Goal: Information Seeking & Learning: Find specific page/section

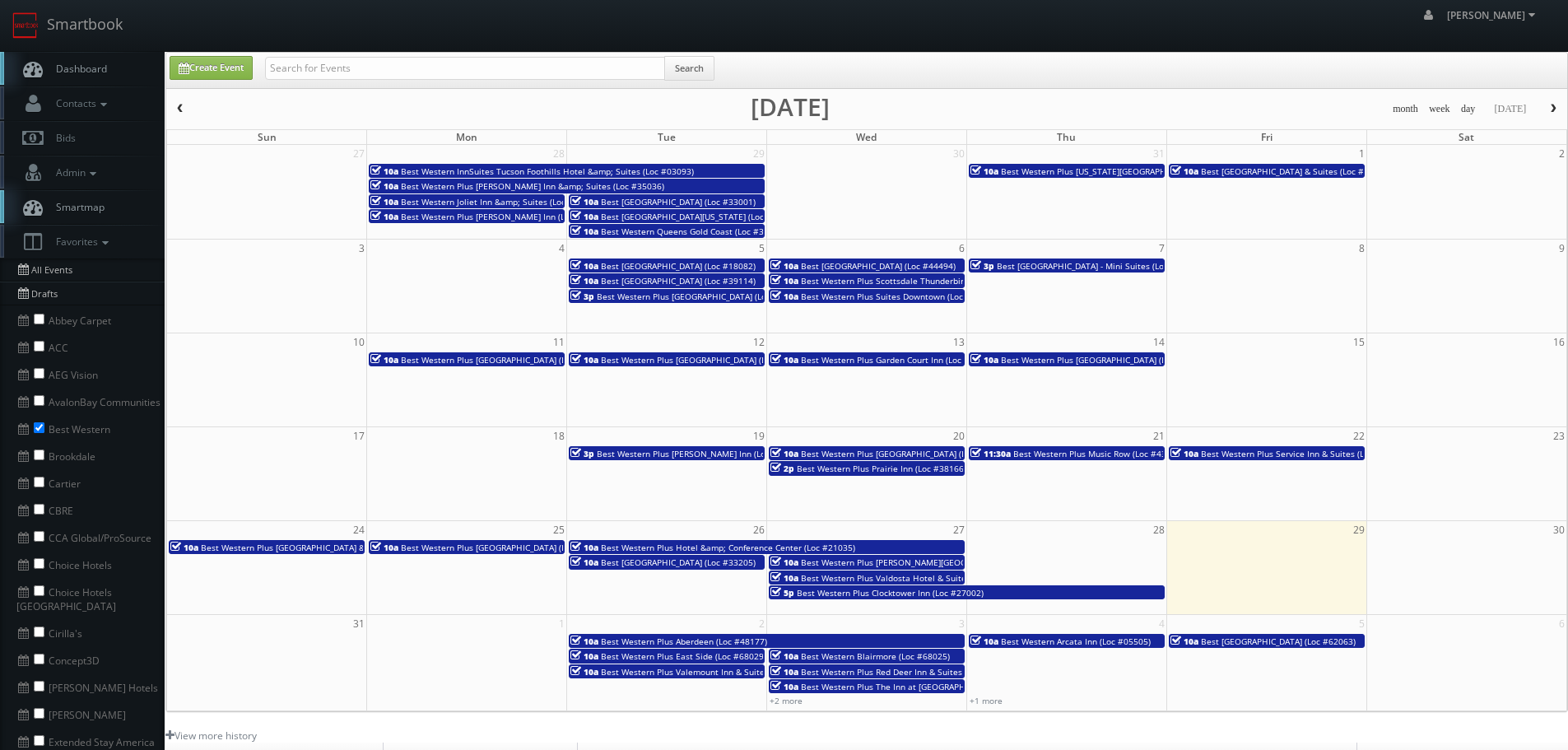
click at [1063, 265] on span "Best [GEOGRAPHIC_DATA] - Mini Suites (Loc #05470)" at bounding box center [1100, 266] width 206 height 12
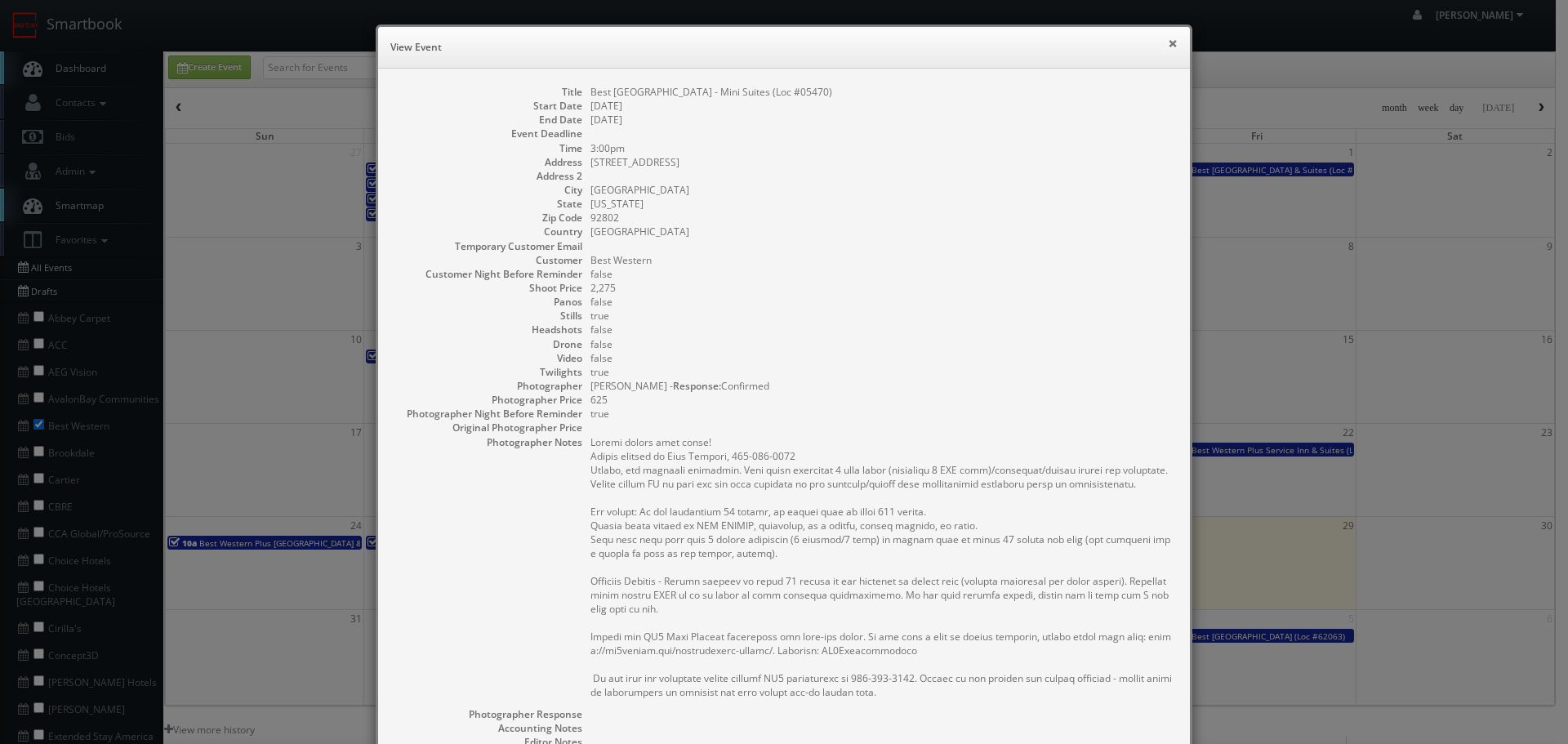
click at [1170, 45] on button "×" at bounding box center [1173, 43] width 10 height 12
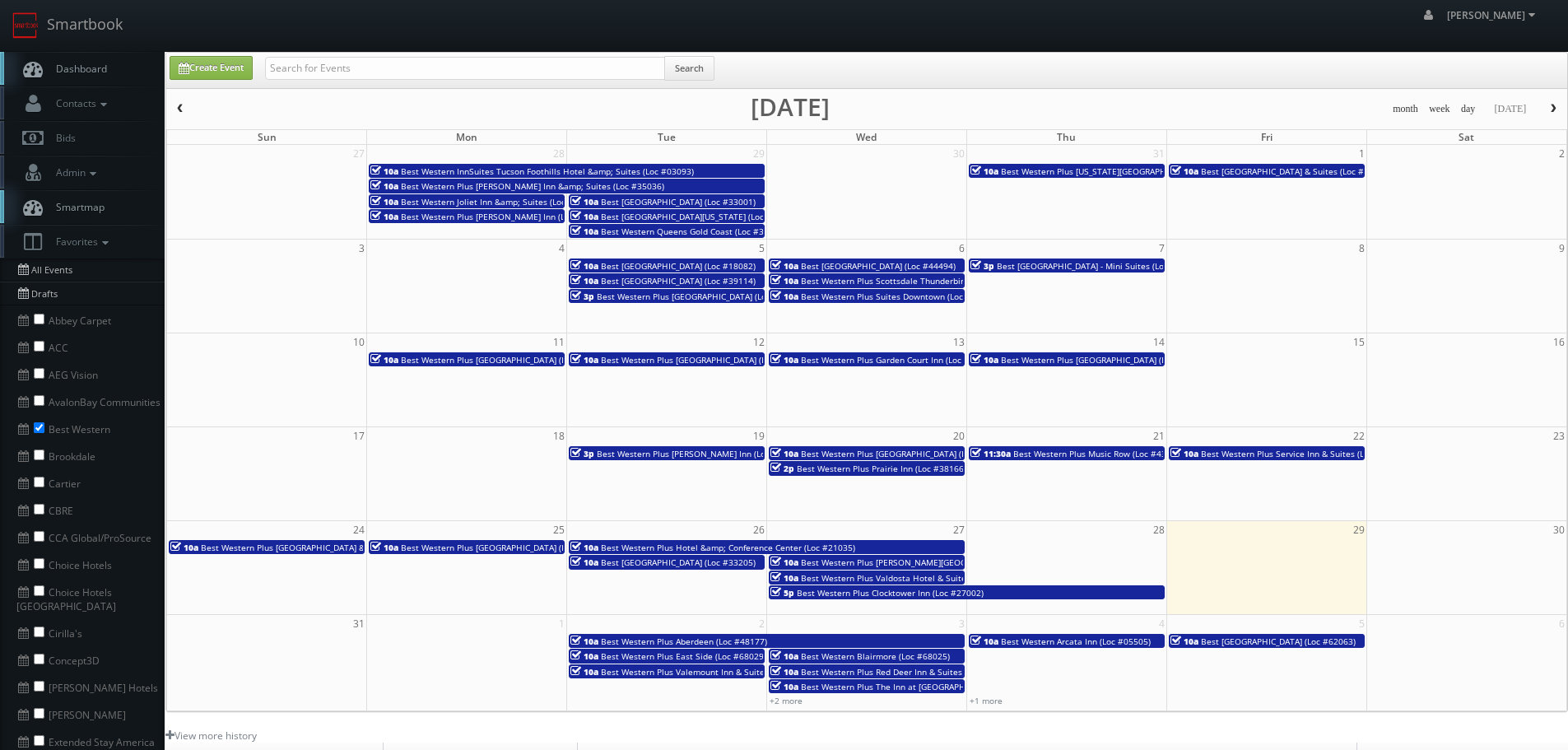
click at [1094, 272] on span "Best [GEOGRAPHIC_DATA] - Mini Suites (Loc #05470)" at bounding box center [1100, 266] width 206 height 12
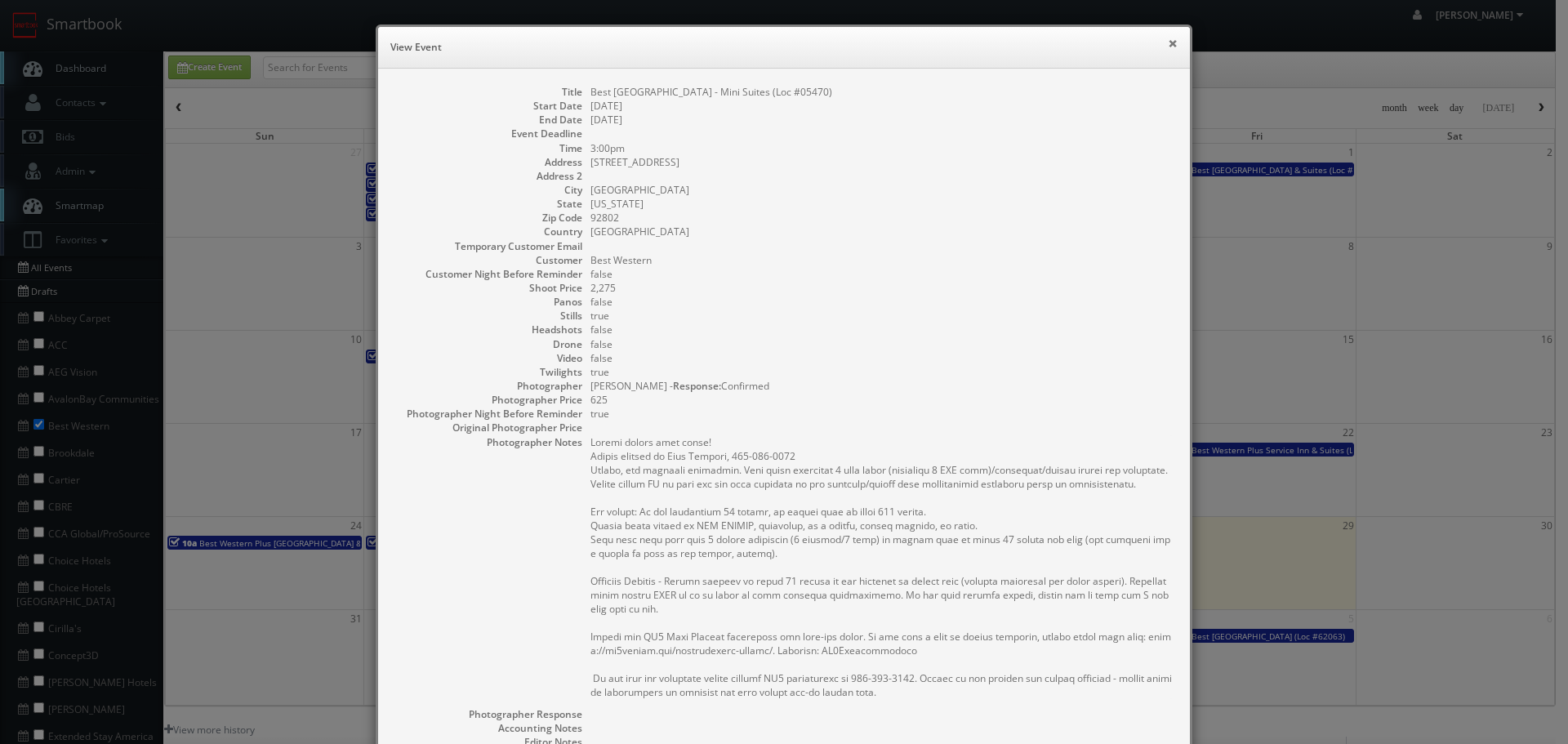
click at [1168, 45] on button "×" at bounding box center [1173, 43] width 10 height 12
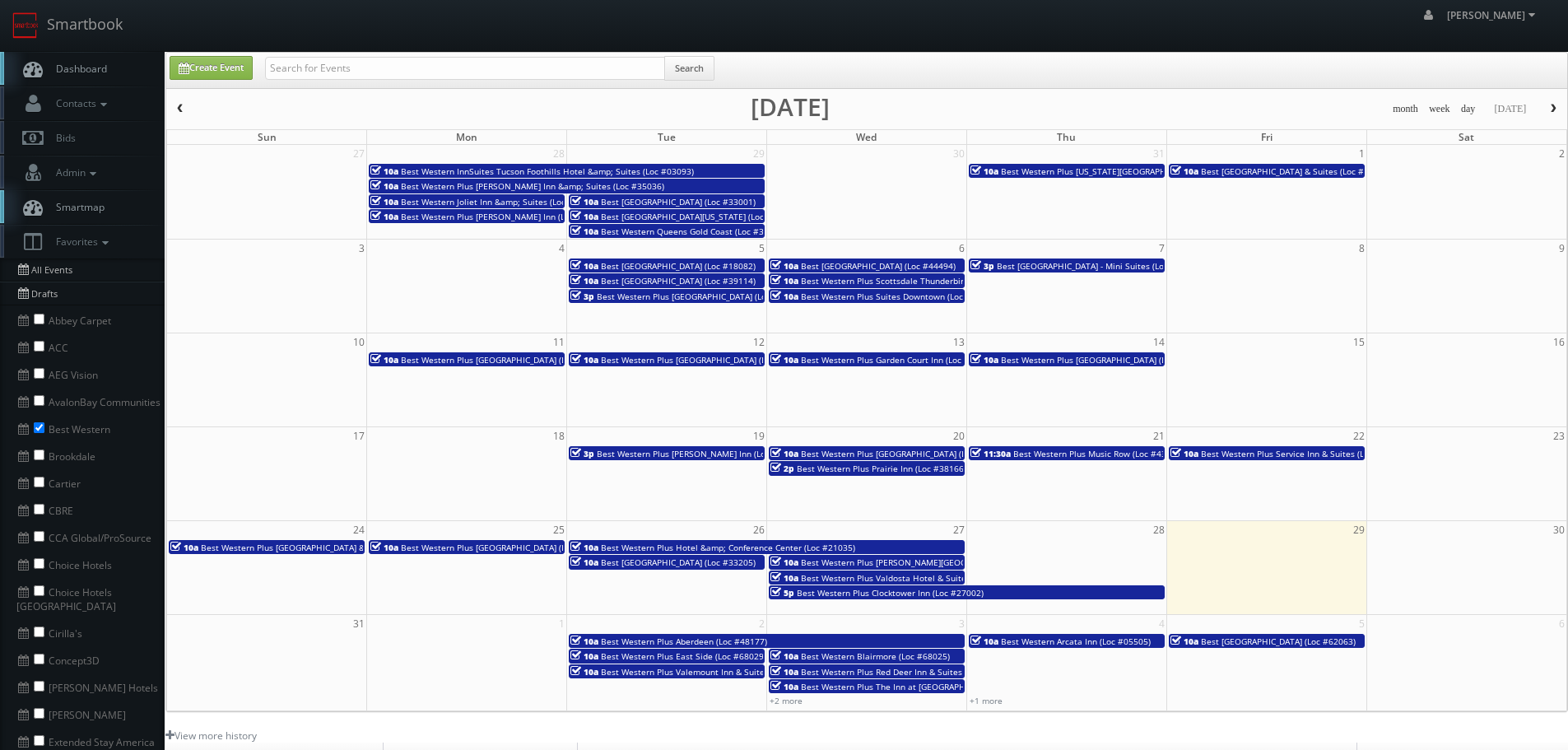
click at [507, 363] on span "Best Western Plus [GEOGRAPHIC_DATA] (Loc #48184)" at bounding box center [505, 360] width 209 height 12
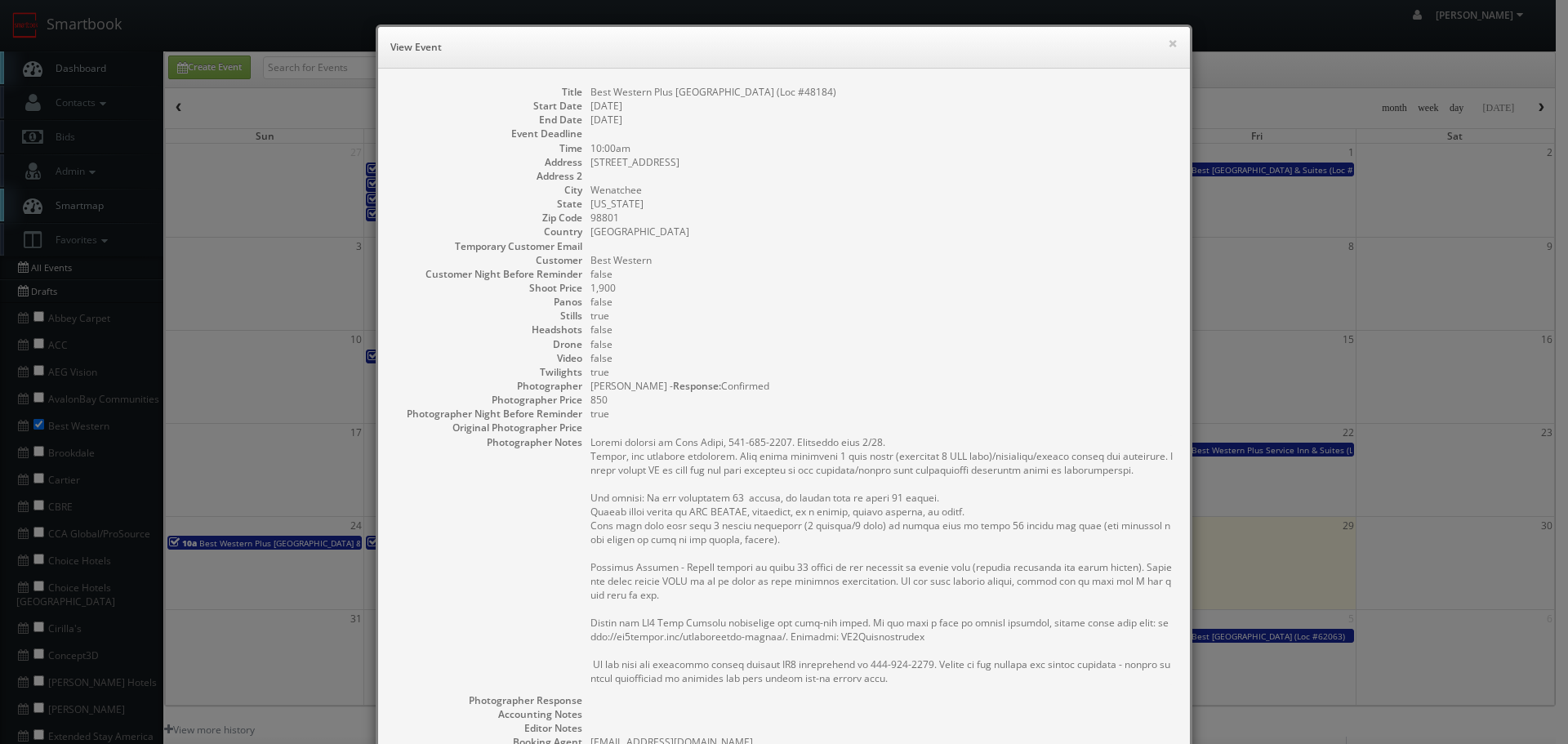
copy dd "Best Western Plus Wenatchee Downtown Hotel (Loc #48184)"
drag, startPoint x: 864, startPoint y: 90, endPoint x: 578, endPoint y: 91, distance: 286.0
click at [578, 91] on dl "Title Best Western Plus Wenatchee Downtown Hotel (Loc #48184) Start Date 08/11/…" at bounding box center [784, 501] width 779 height 833
click at [1168, 45] on button "×" at bounding box center [1173, 43] width 10 height 12
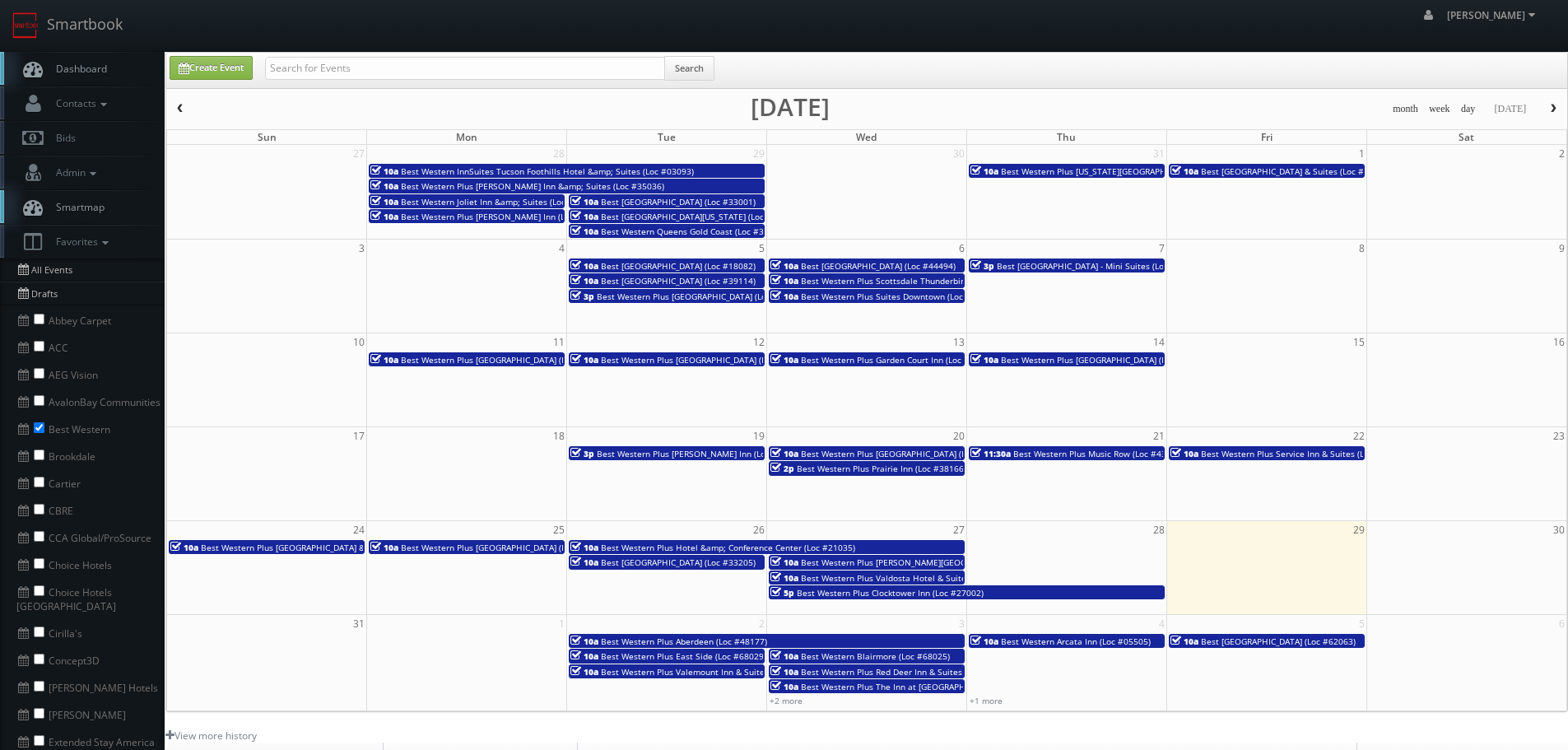
click at [690, 357] on span "Best Western Plus Burnaby Hotel (Loc #62024)" at bounding box center [705, 360] width 209 height 12
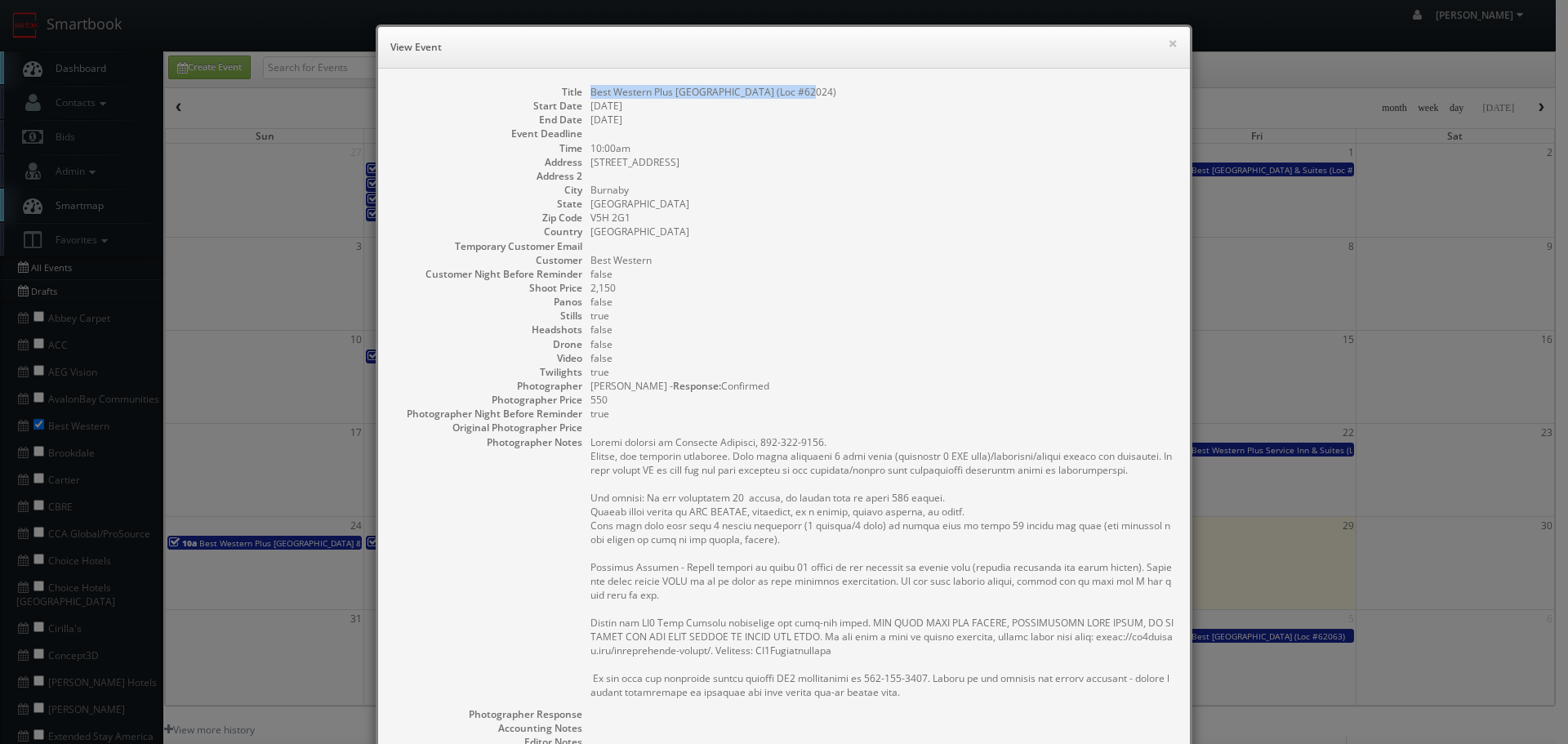
copy dd "Best Western Plus Burnaby Hotel (Loc #62024)"
drag, startPoint x: 809, startPoint y: 93, endPoint x: 588, endPoint y: 89, distance: 221.0
click at [590, 89] on dd "Best Western Plus Burnaby Hotel (Loc #62024)" at bounding box center [881, 92] width 583 height 14
click at [1168, 44] on button "×" at bounding box center [1173, 43] width 10 height 12
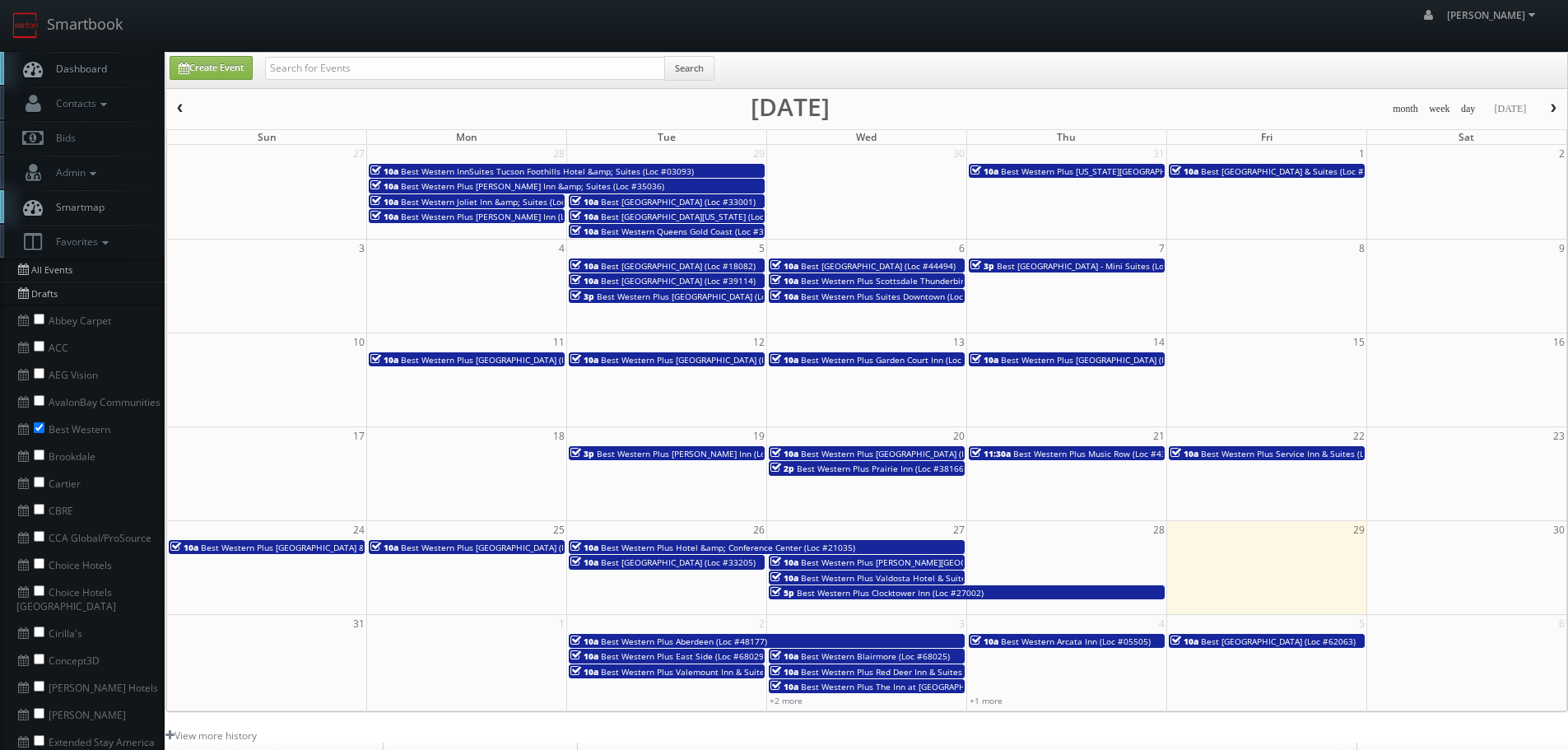
click at [859, 364] on span "Best Western Plus Garden Court Inn (Loc #05224)" at bounding box center [900, 360] width 196 height 12
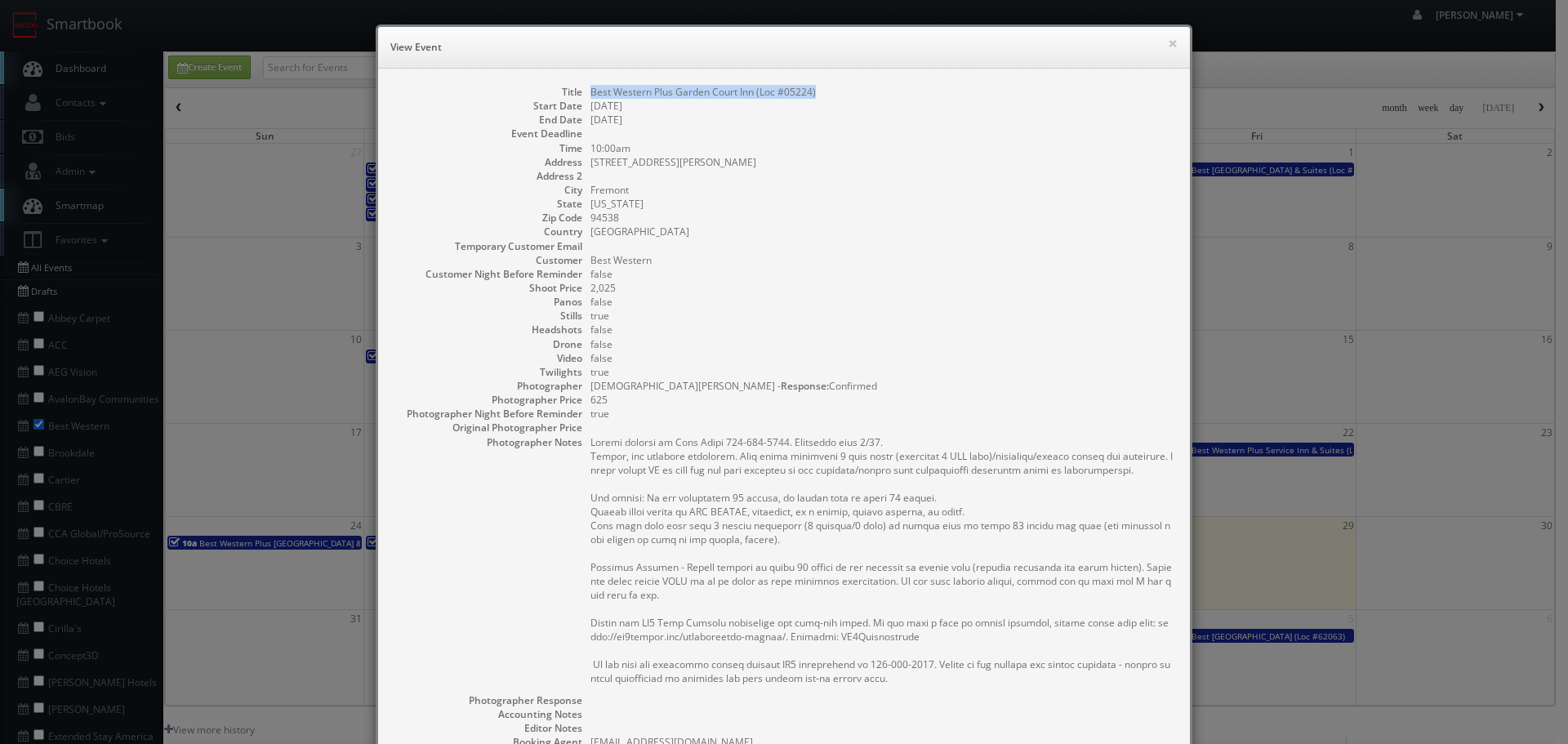
copy dd "Best Western Plus Garden Court Inn (Loc #05224)"
drag, startPoint x: 822, startPoint y: 89, endPoint x: 580, endPoint y: 89, distance: 242.0
click at [580, 89] on dl "Title Best Western Plus Garden Court Inn (Loc #05224) Start Date 08/13/2025 End…" at bounding box center [784, 501] width 779 height 833
click at [1168, 44] on button "×" at bounding box center [1173, 43] width 10 height 12
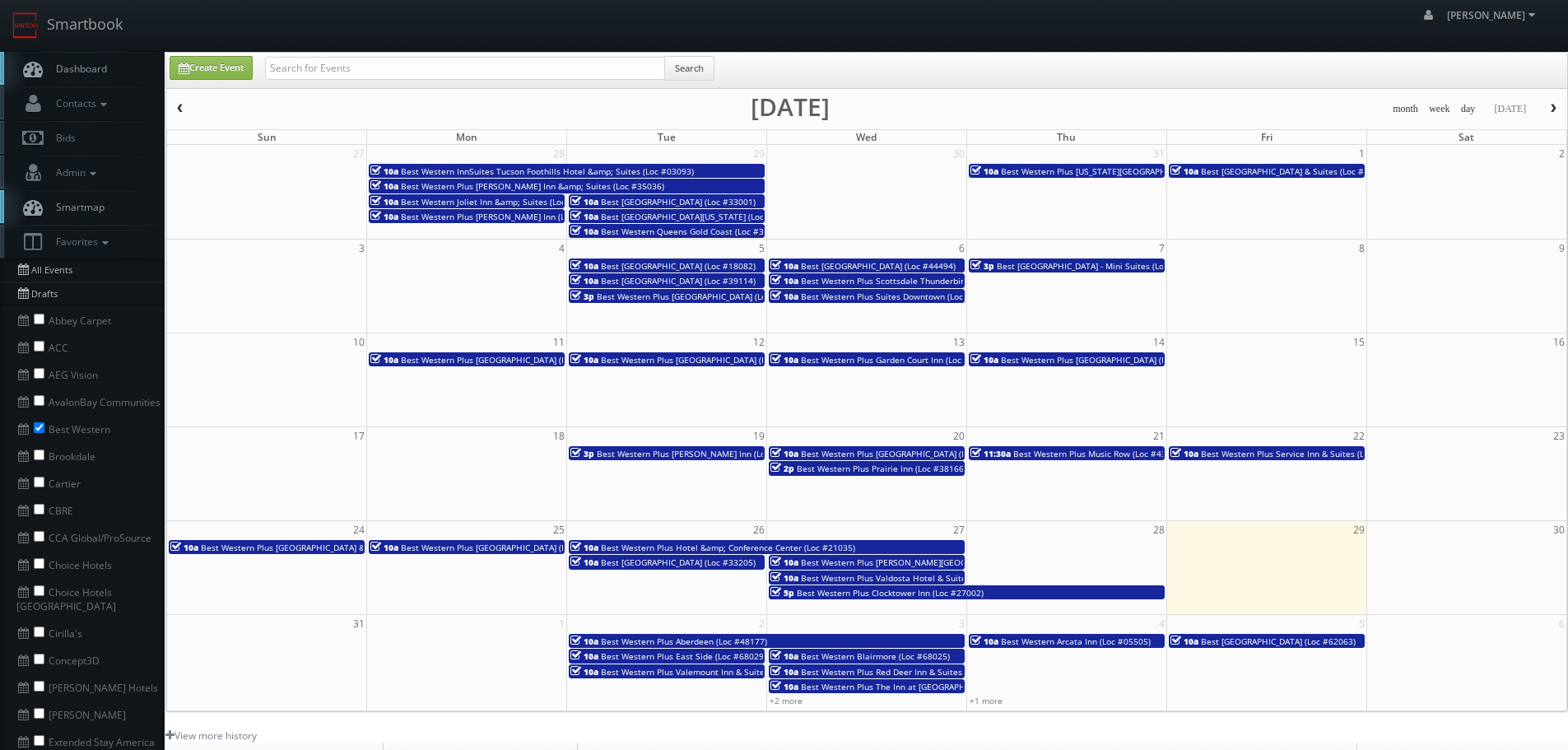
click at [1053, 361] on span "Best Western Plus Pleasanton Inn (Loc #05665)" at bounding box center [1105, 360] width 209 height 12
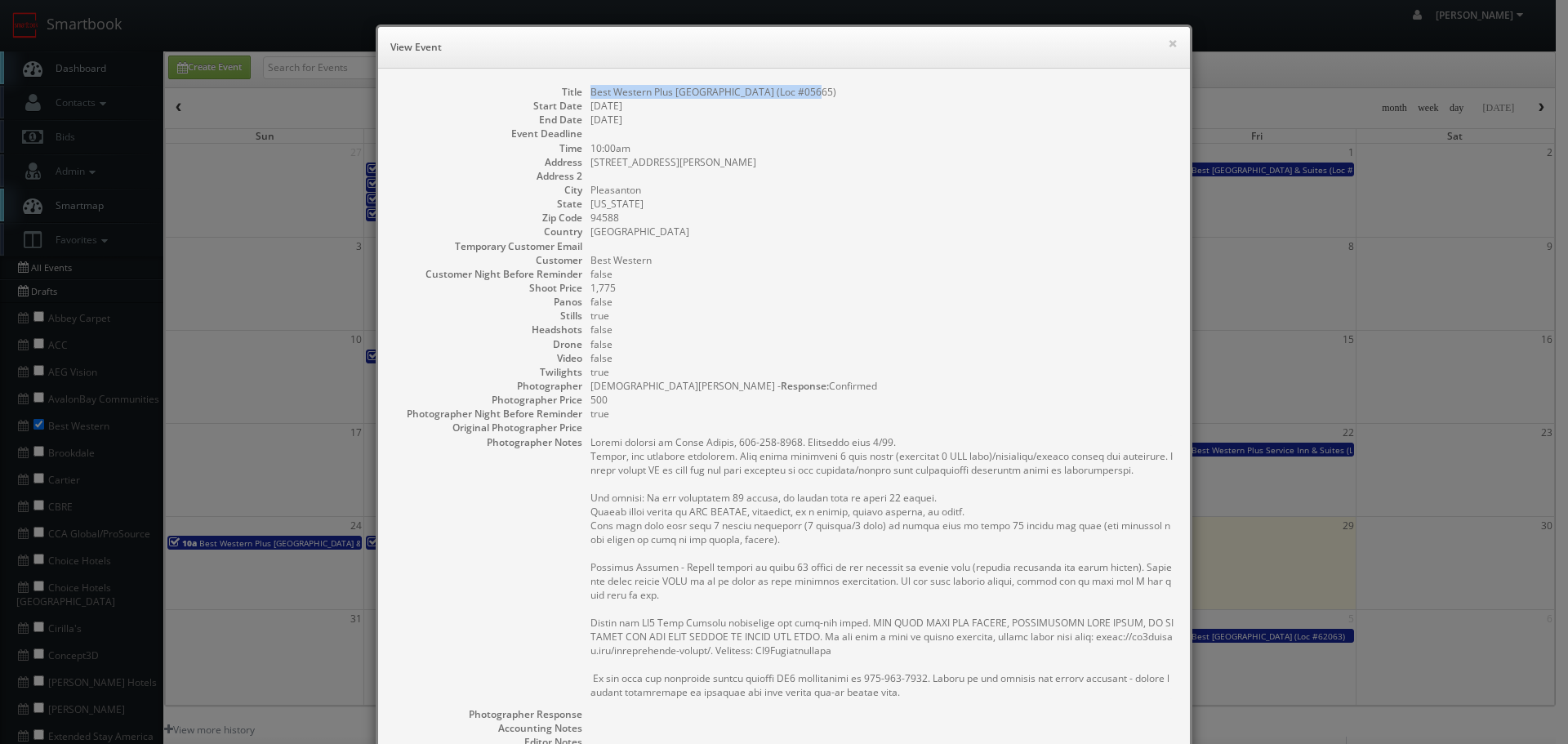
copy dd "Best Western Plus Pleasanton Inn (Loc #05665)"
drag, startPoint x: 805, startPoint y: 93, endPoint x: 587, endPoint y: 93, distance: 218.0
click at [590, 93] on dd "Best Western Plus [GEOGRAPHIC_DATA] (Loc #05665)" at bounding box center [881, 92] width 583 height 14
click at [1171, 44] on button "×" at bounding box center [1173, 43] width 10 height 12
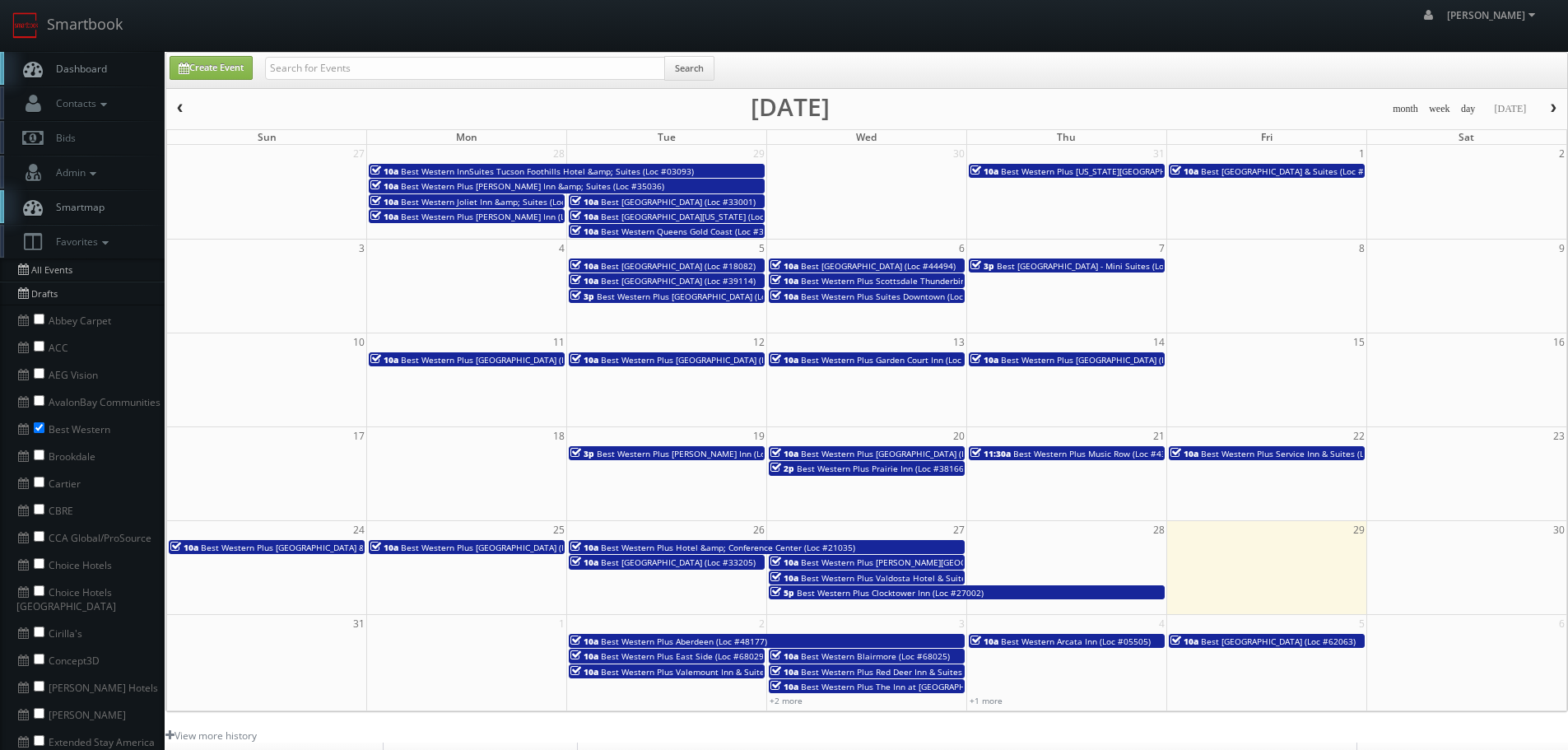
click at [700, 442] on td "19" at bounding box center [667, 437] width 200 height 18
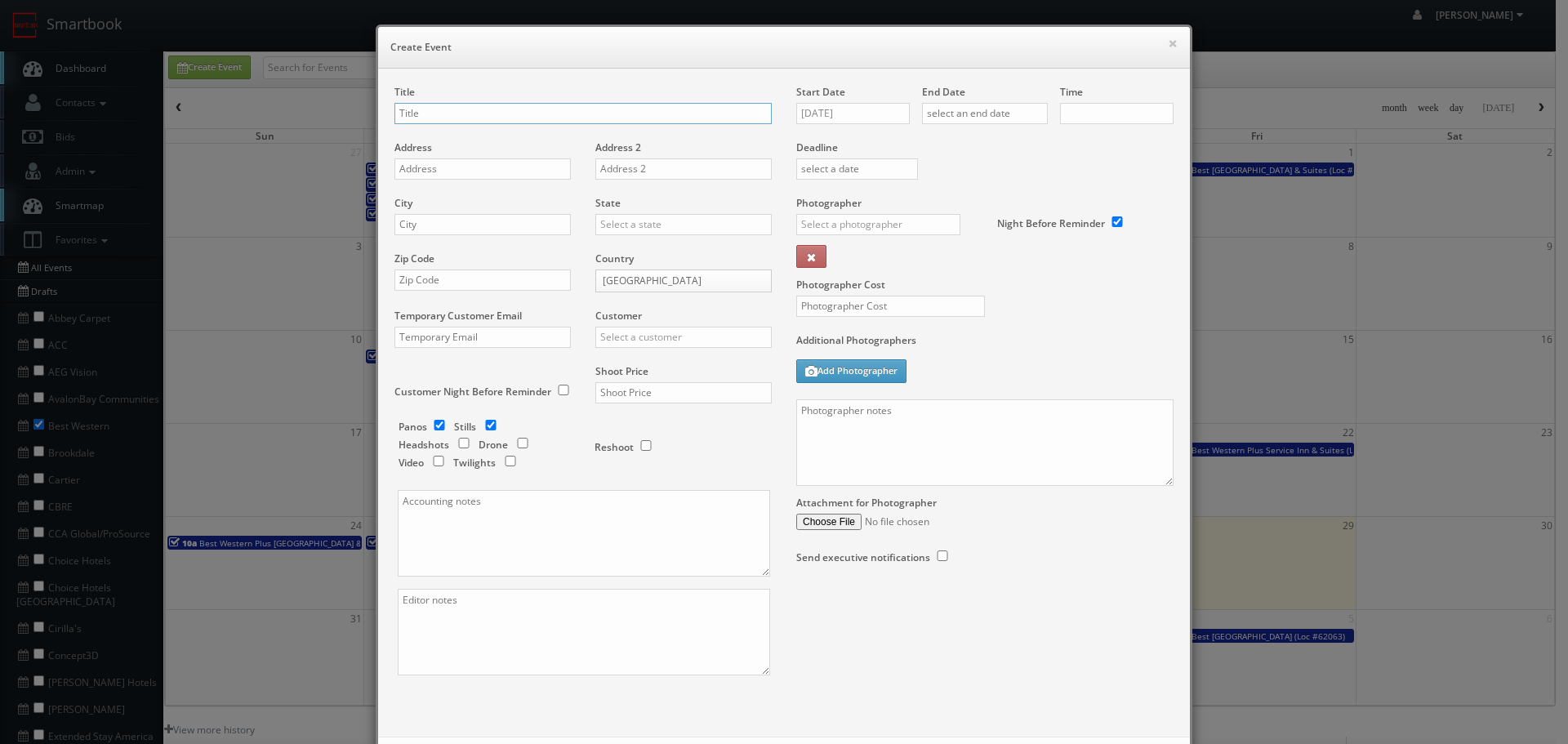
checkbox input "true"
type input "10:00am"
checkbox input "true"
click at [1171, 41] on button "×" at bounding box center [1173, 43] width 10 height 12
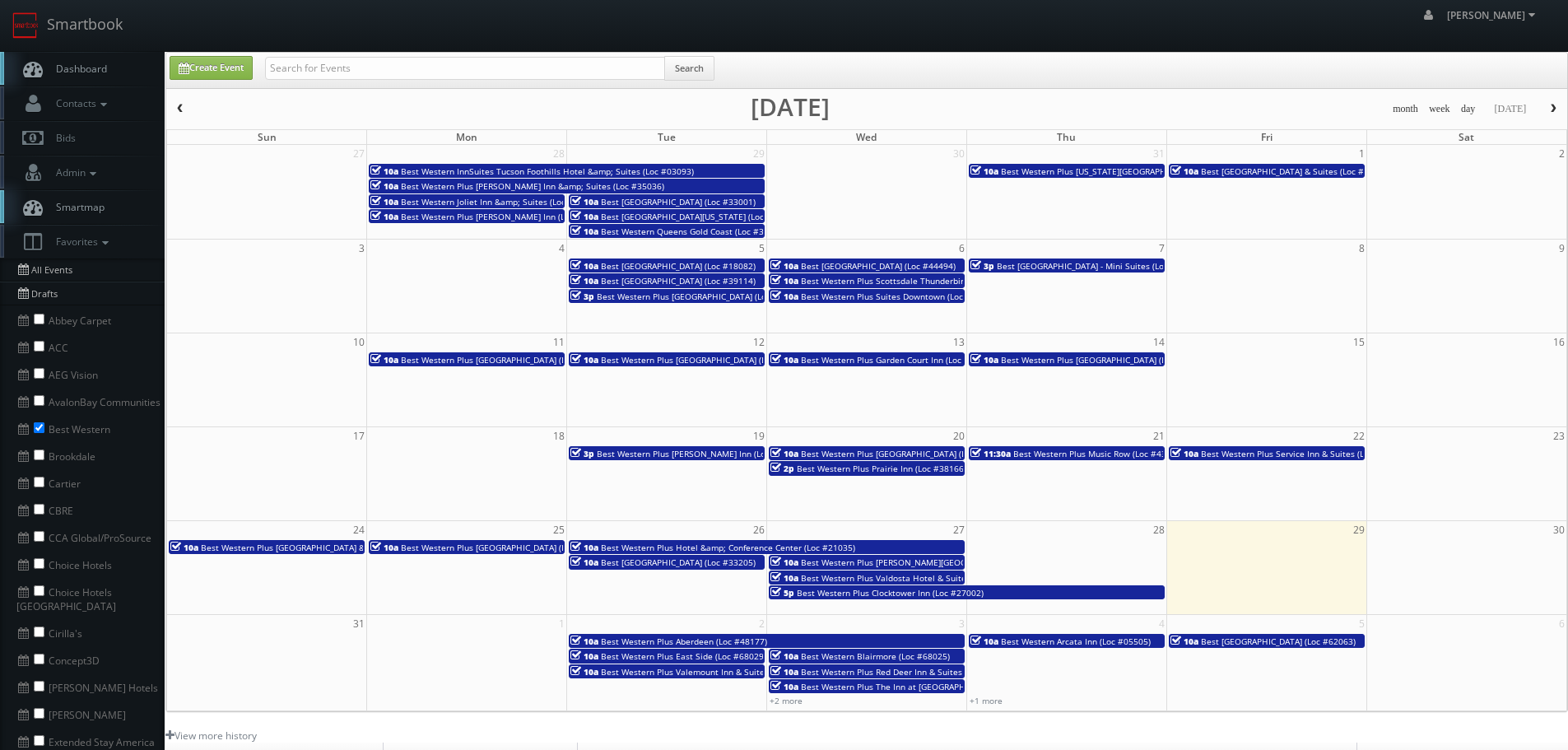
click at [731, 457] on span "Best Western Plus Stovall's Inn (Loc #05185)" at bounding box center [701, 454] width 208 height 12
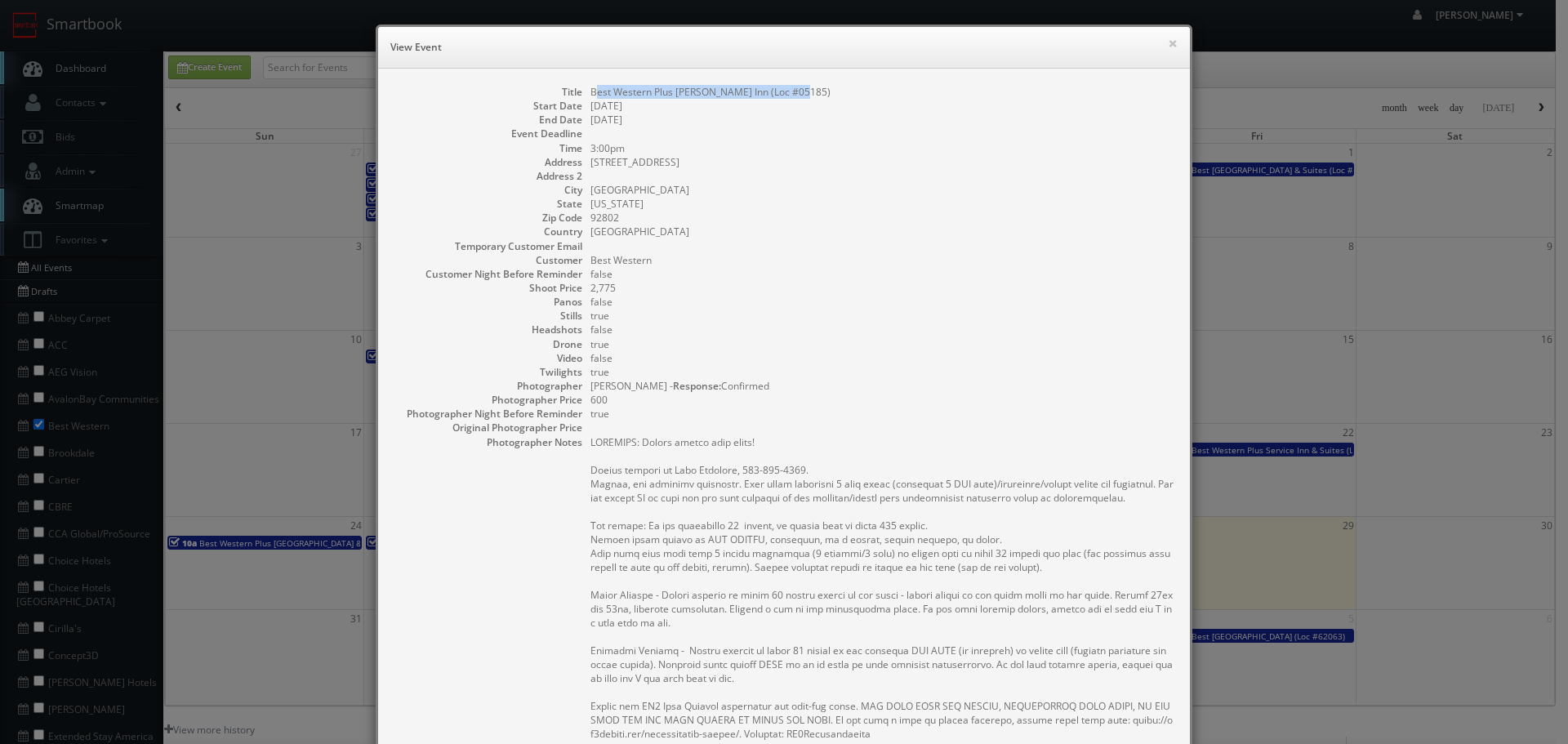
copy dd "est Western Plus Stovall's Inn (Loc #05185)"
copy dd "Best Western Plus Stovall's Inn (Loc #05185)"
drag, startPoint x: 788, startPoint y: 91, endPoint x: 598, endPoint y: 97, distance: 190.1
click at [590, 95] on dd "Best Western Plus Stovall's Inn (Loc #05185)" at bounding box center [881, 92] width 583 height 14
click at [1168, 44] on button "×" at bounding box center [1173, 43] width 10 height 12
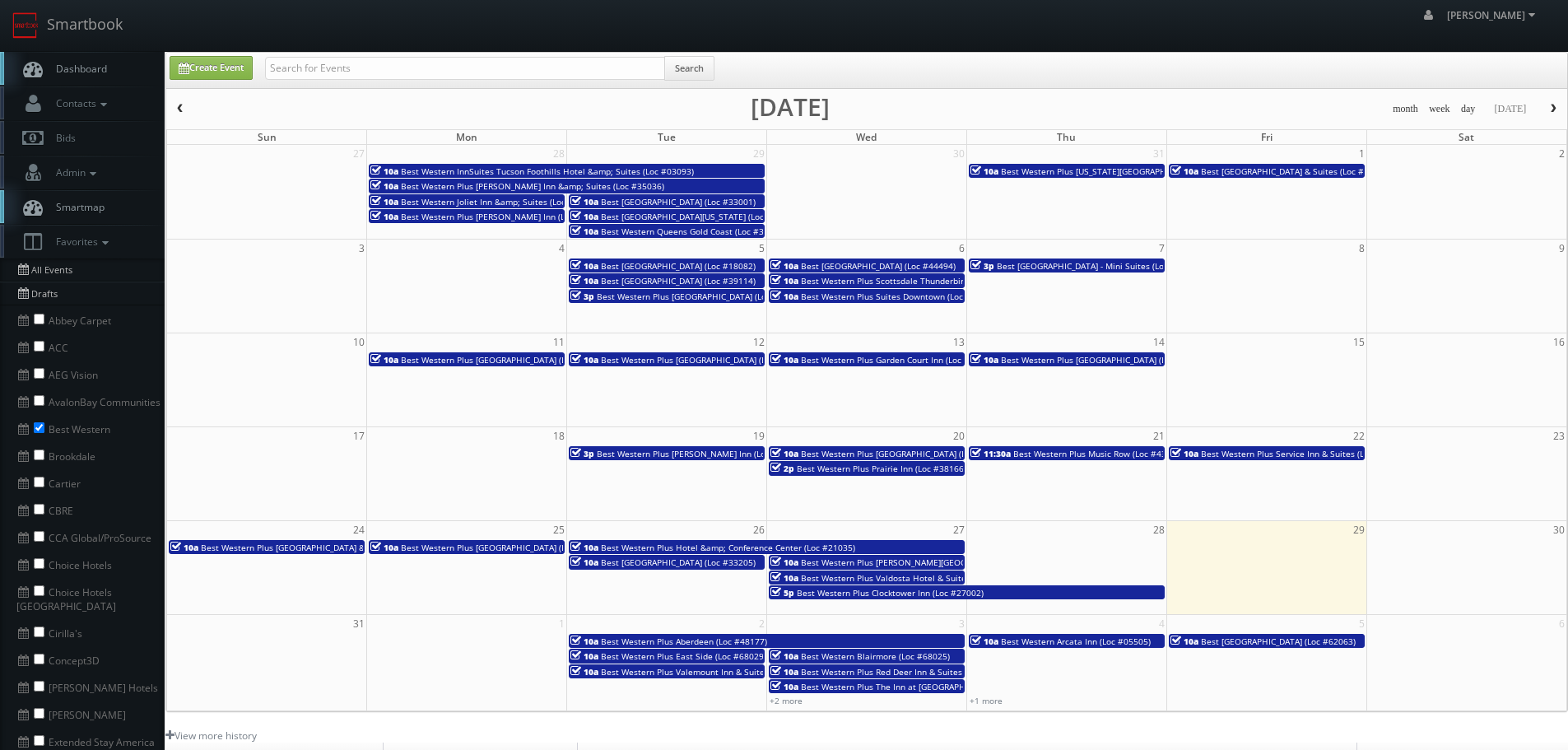
drag, startPoint x: 493, startPoint y: 87, endPoint x: 490, endPoint y: 76, distance: 11.4
click at [492, 87] on div "Search" at bounding box center [489, 71] width 449 height 32
click at [488, 72] on input "text" at bounding box center [464, 67] width 400 height 23
type input "mecca"
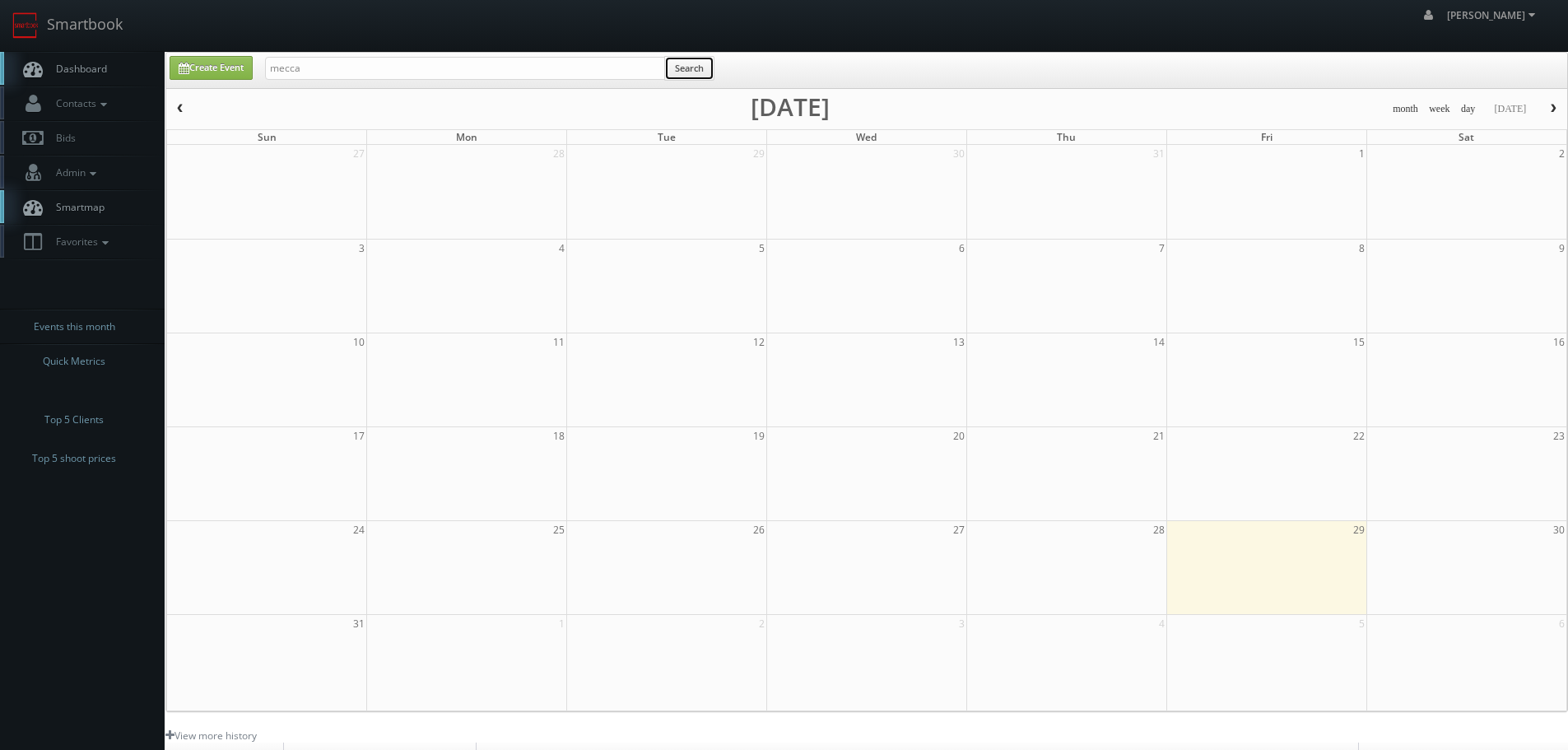
click at [704, 65] on button "Search" at bounding box center [689, 67] width 51 height 25
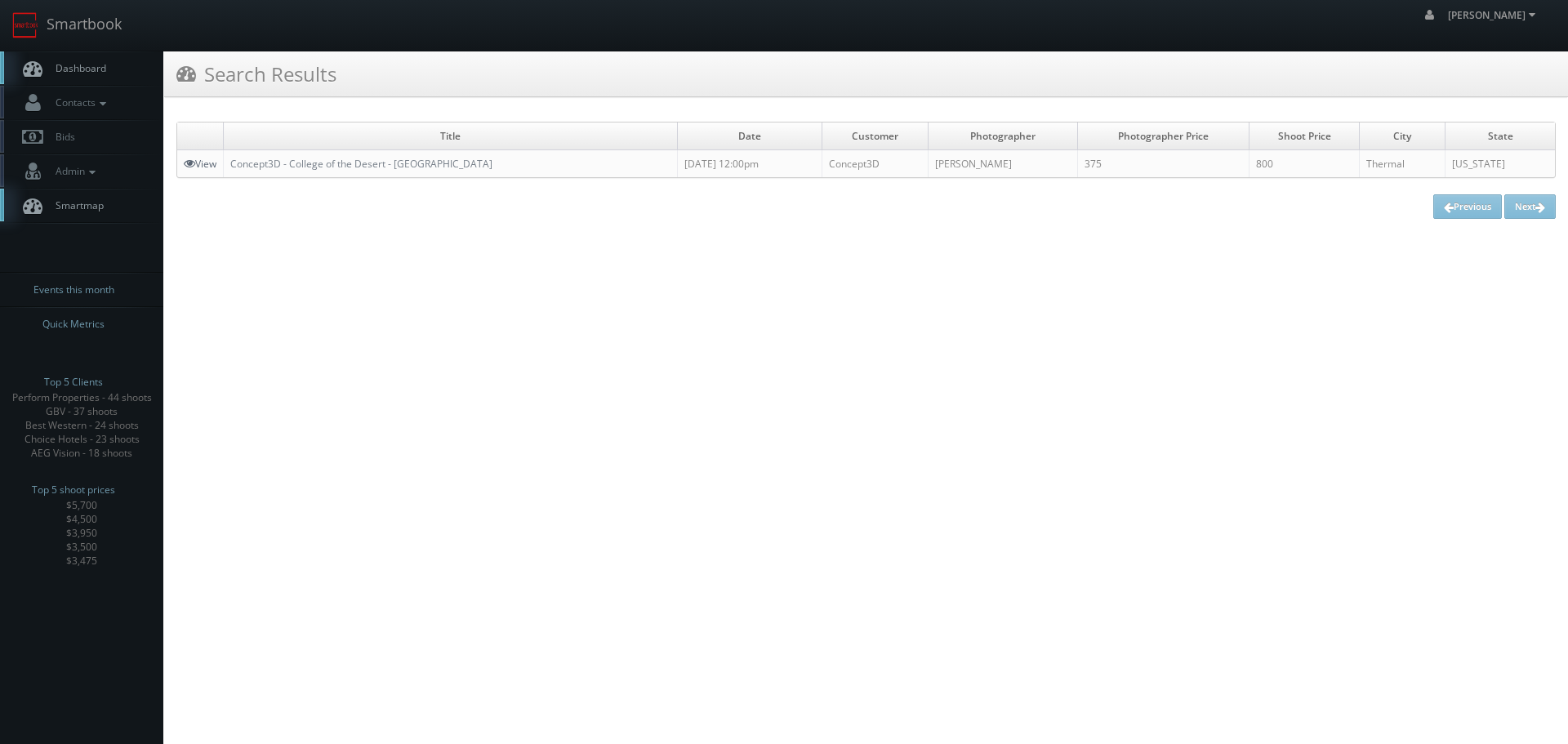
click at [188, 163] on icon at bounding box center [190, 163] width 12 height 12
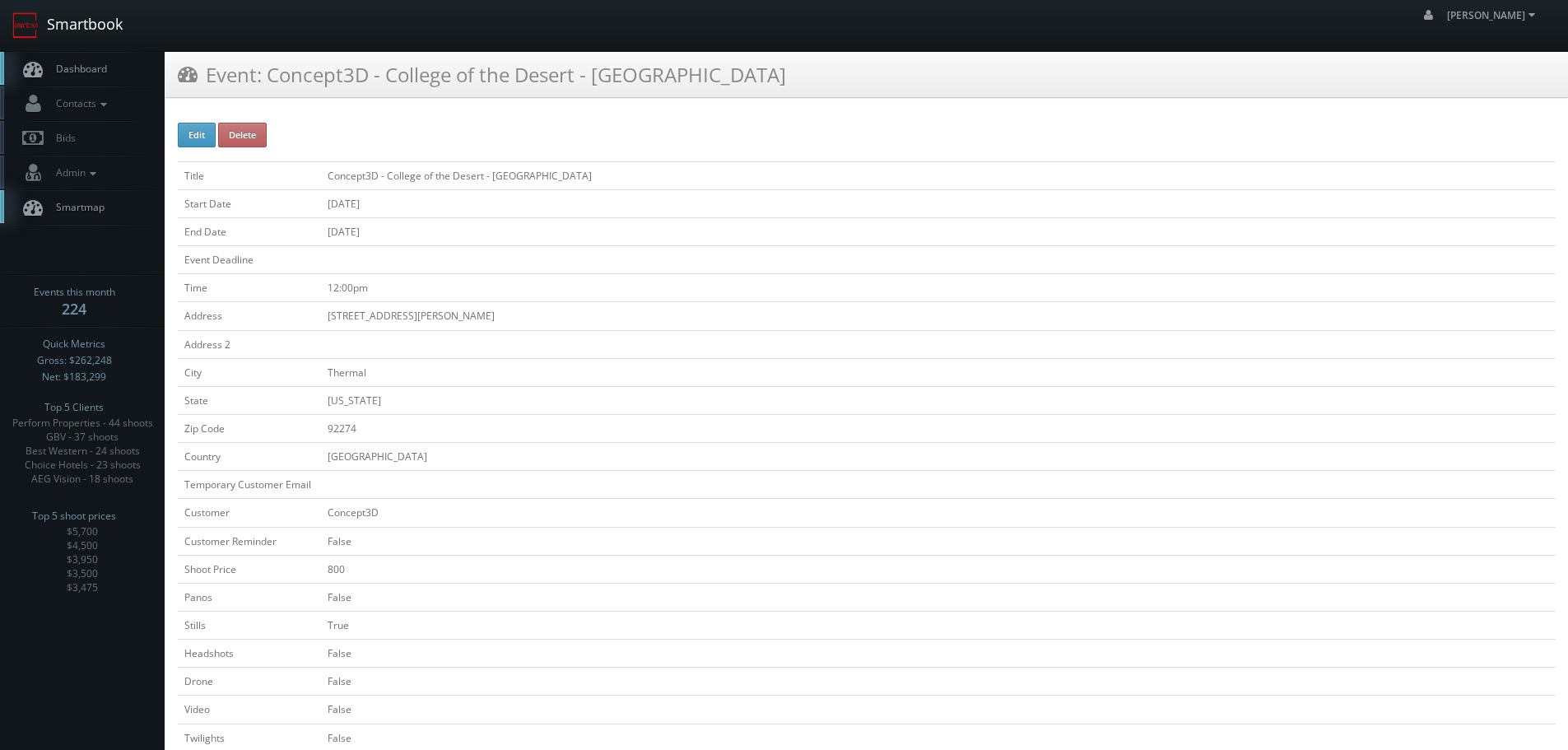
click at [70, 25] on link "Smartbook" at bounding box center [67, 25] width 135 height 51
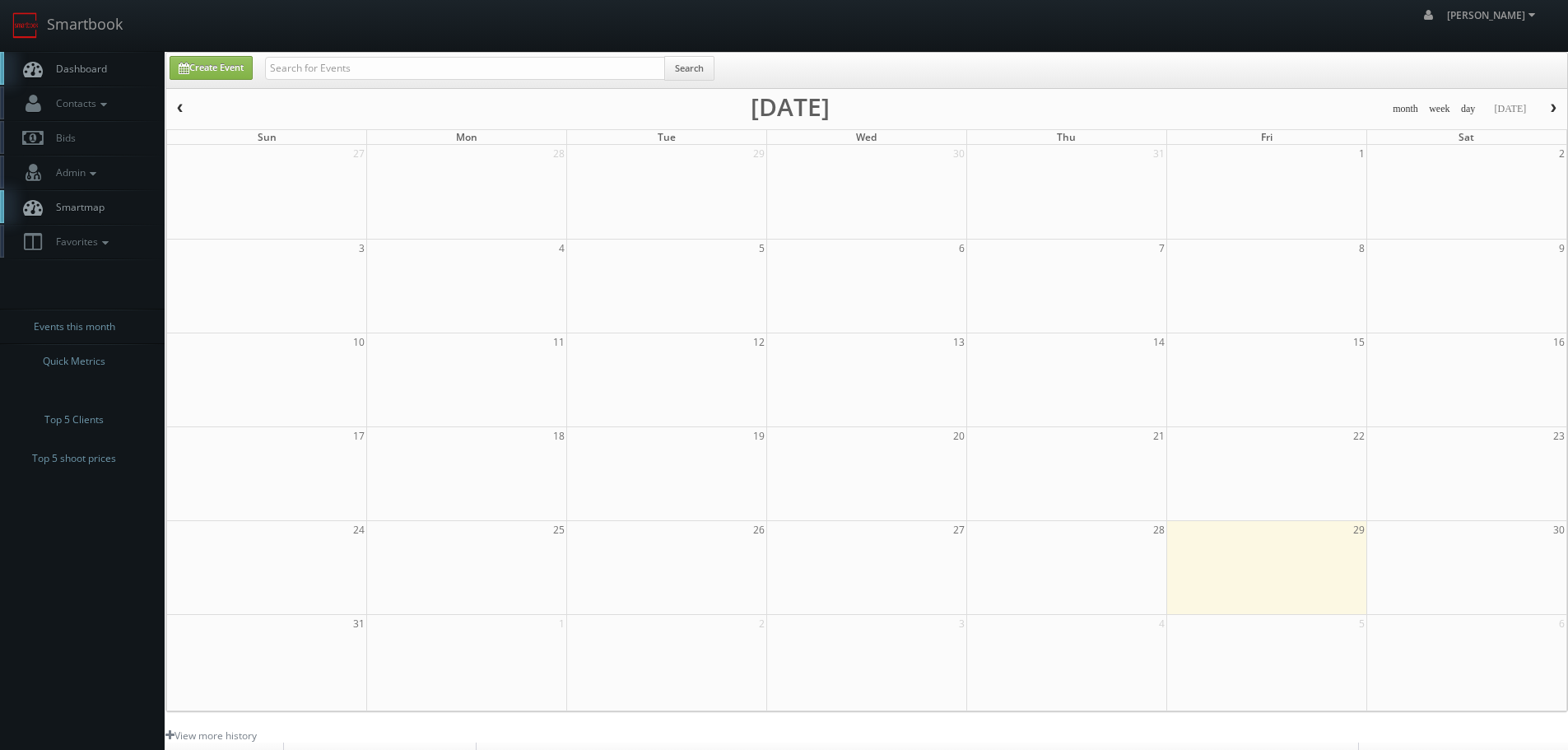
click at [512, 51] on div "robert robert Profile Logout" at bounding box center [784, 25] width 1568 height 51
click at [512, 54] on div "Create Event Search" at bounding box center [867, 70] width 1401 height 36
click at [513, 57] on input "text" at bounding box center [464, 67] width 400 height 23
type input "62067"
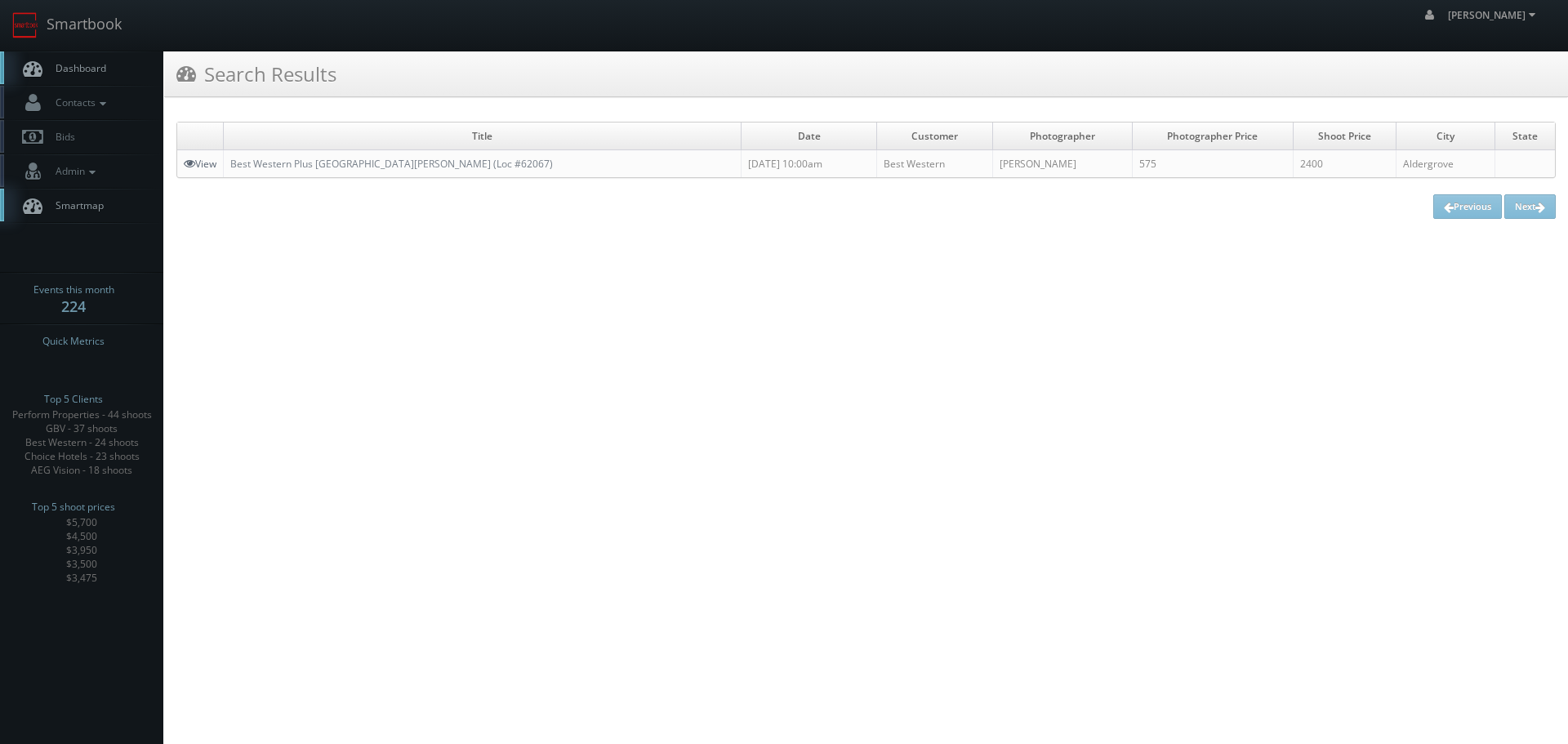
click at [205, 164] on link "View" at bounding box center [200, 163] width 32 height 14
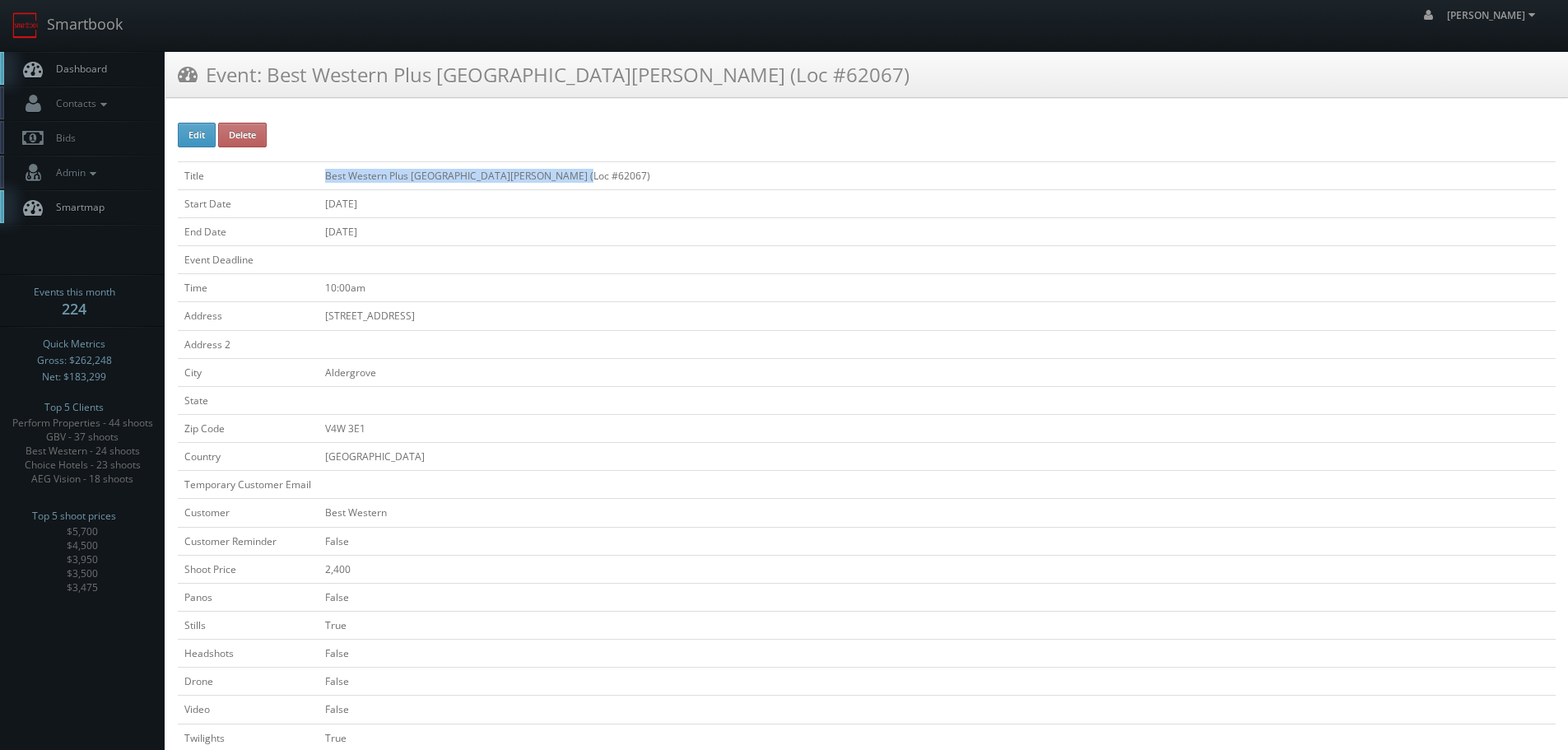
copy tr "Best Western Plus Country Meadows Inn (Loc #62067)"
drag, startPoint x: 611, startPoint y: 177, endPoint x: 317, endPoint y: 170, distance: 294.1
click at [317, 171] on tr "Title Best Western Plus Country Meadows Inn (Loc #62067)" at bounding box center [867, 176] width 1379 height 28
click at [61, 24] on link "Smartbook" at bounding box center [67, 25] width 135 height 51
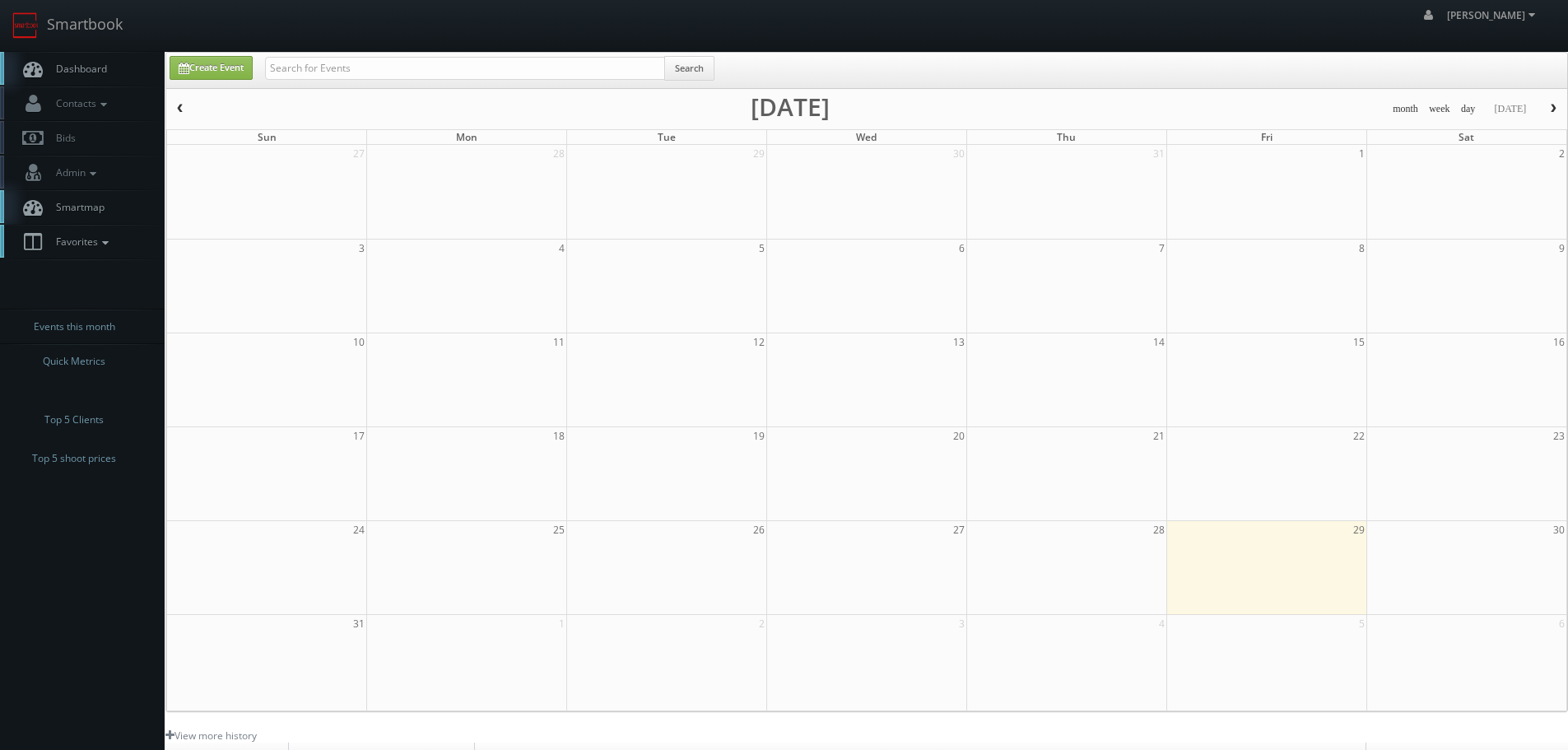
click at [109, 241] on icon at bounding box center [105, 243] width 15 height 12
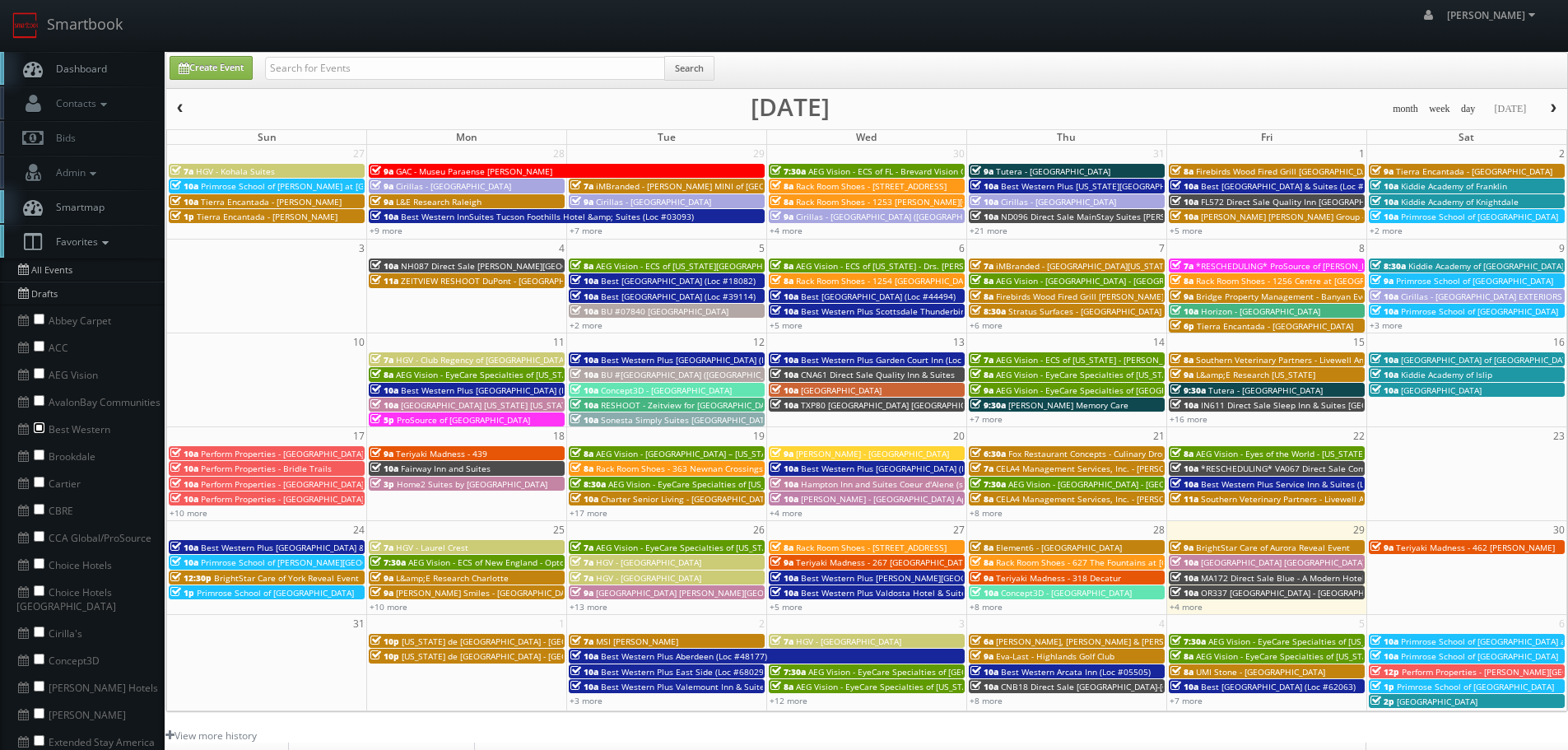
click at [40, 426] on input "checkbox" at bounding box center [39, 428] width 11 height 11
checkbox input "true"
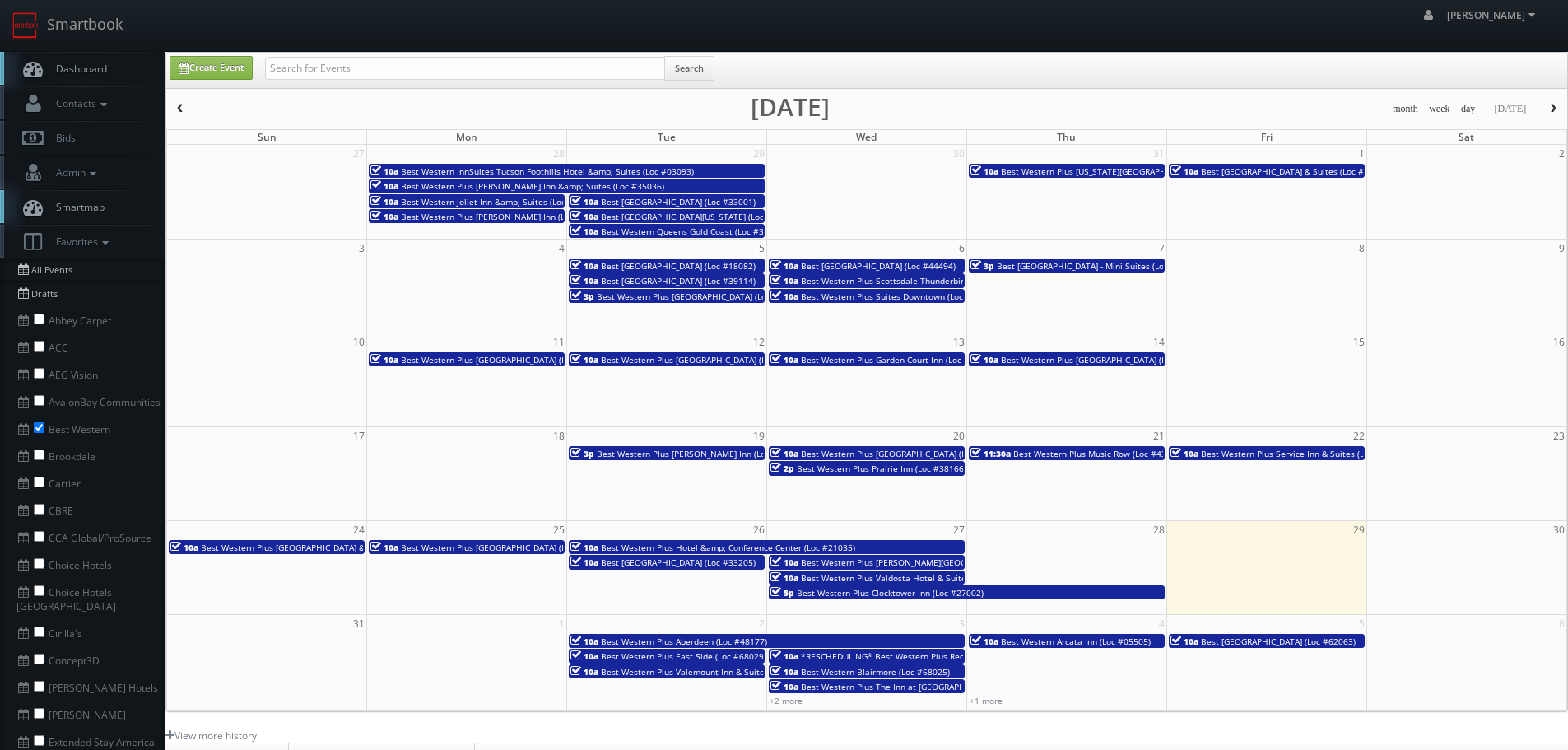
click at [744, 453] on span "Best Western Plus Stovall's Inn (Loc #05185)" at bounding box center [701, 454] width 208 height 12
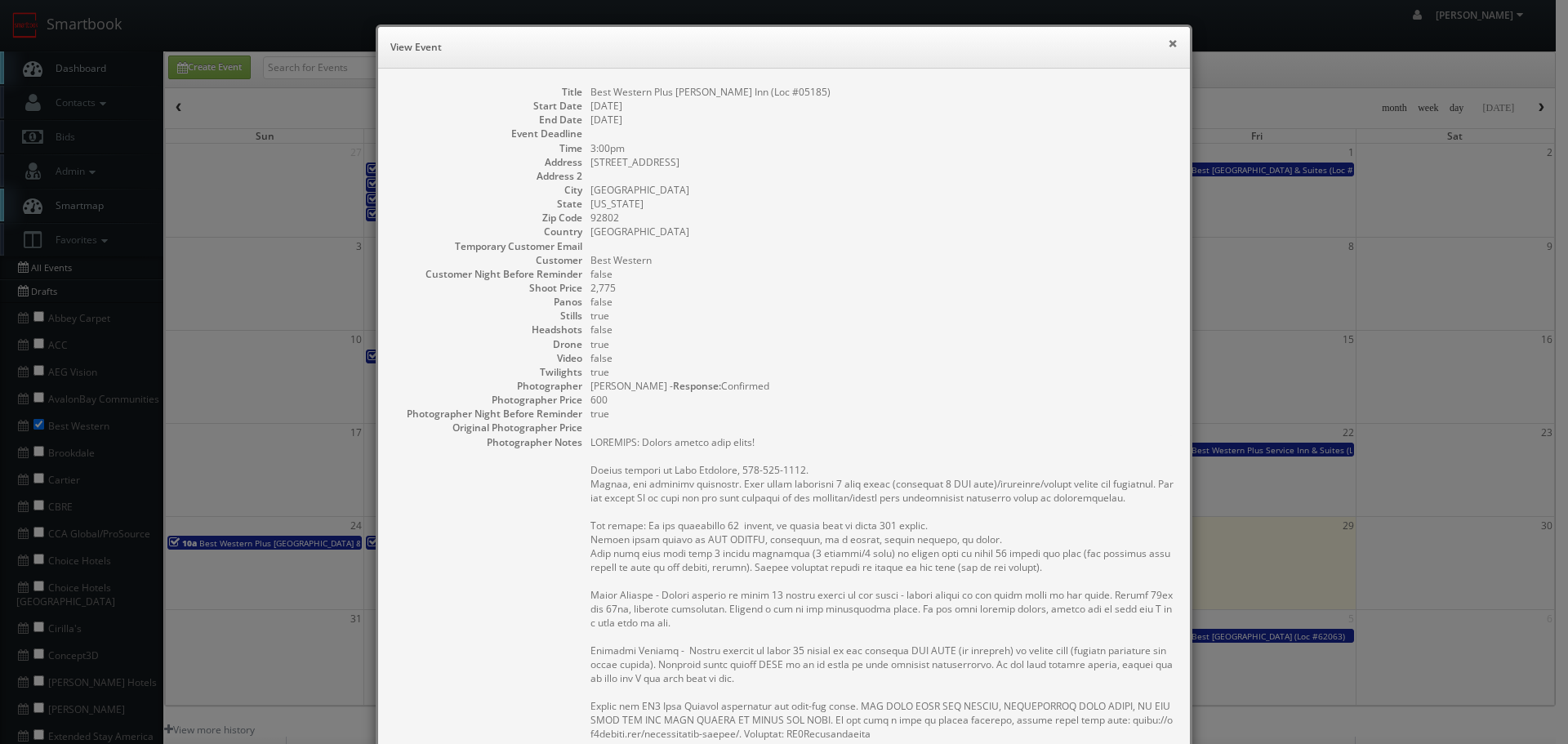
click at [1169, 42] on button "×" at bounding box center [1173, 43] width 10 height 12
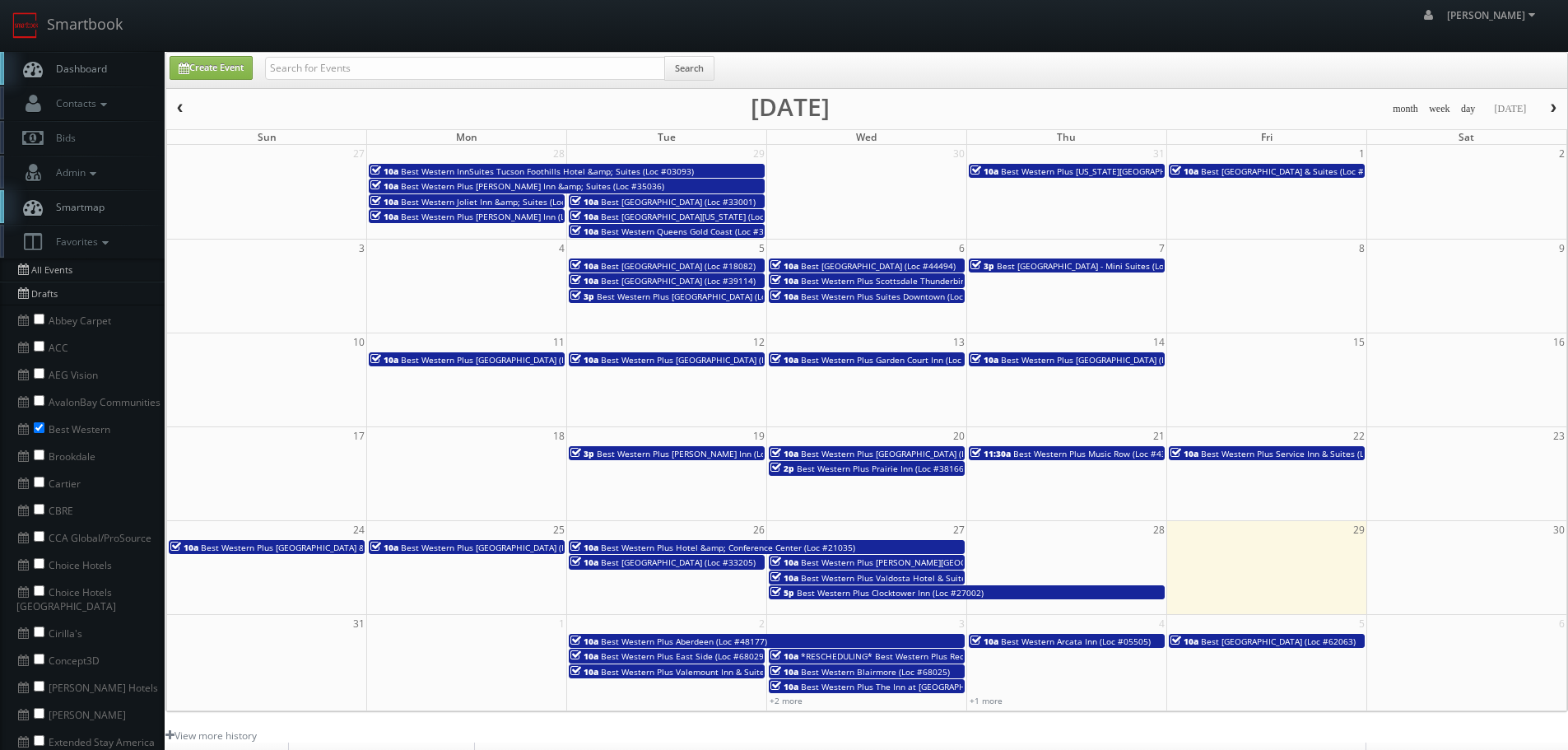
click at [729, 453] on span "Best Western Plus Stovall's Inn (Loc #05185)" at bounding box center [701, 454] width 208 height 12
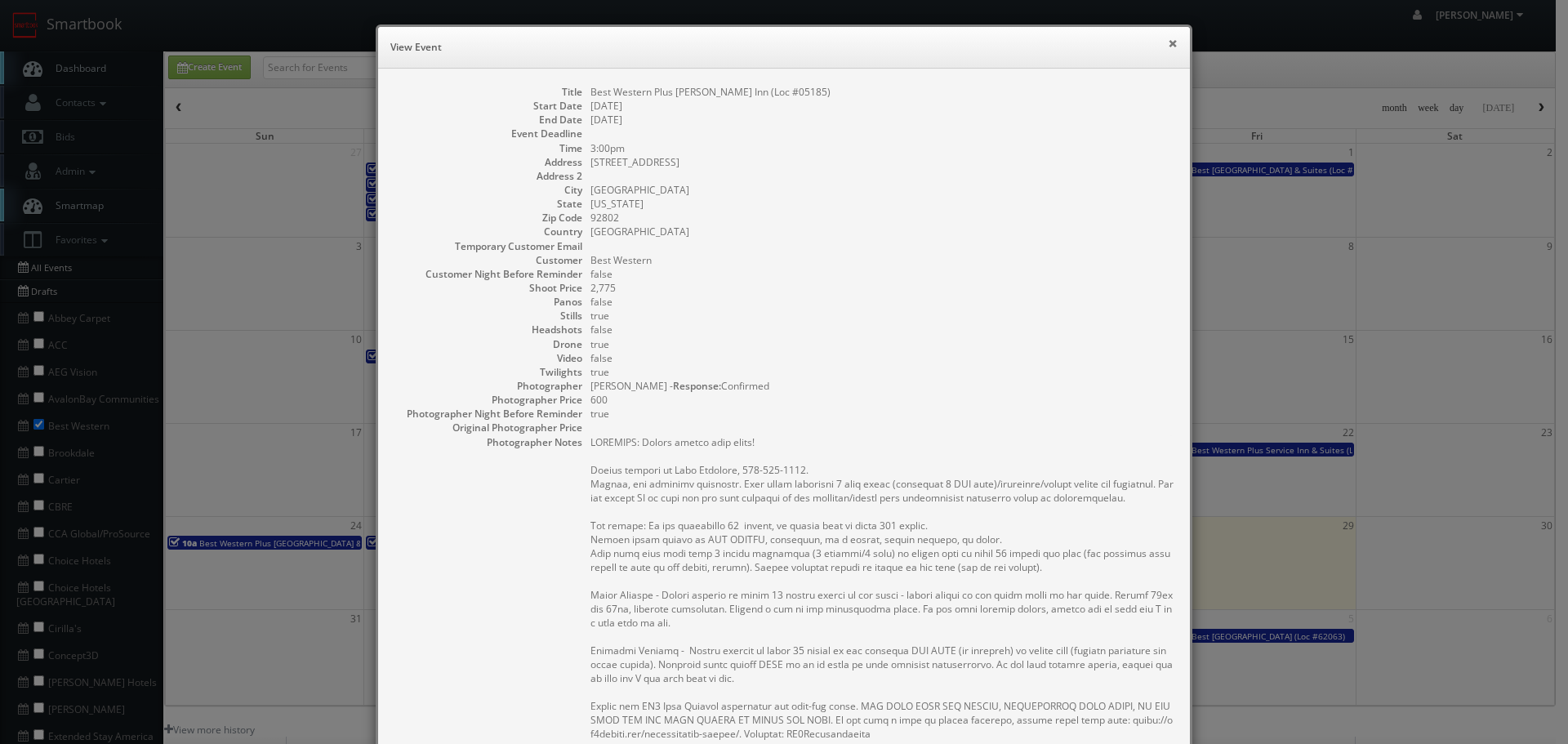
click at [1168, 45] on button "×" at bounding box center [1173, 43] width 10 height 12
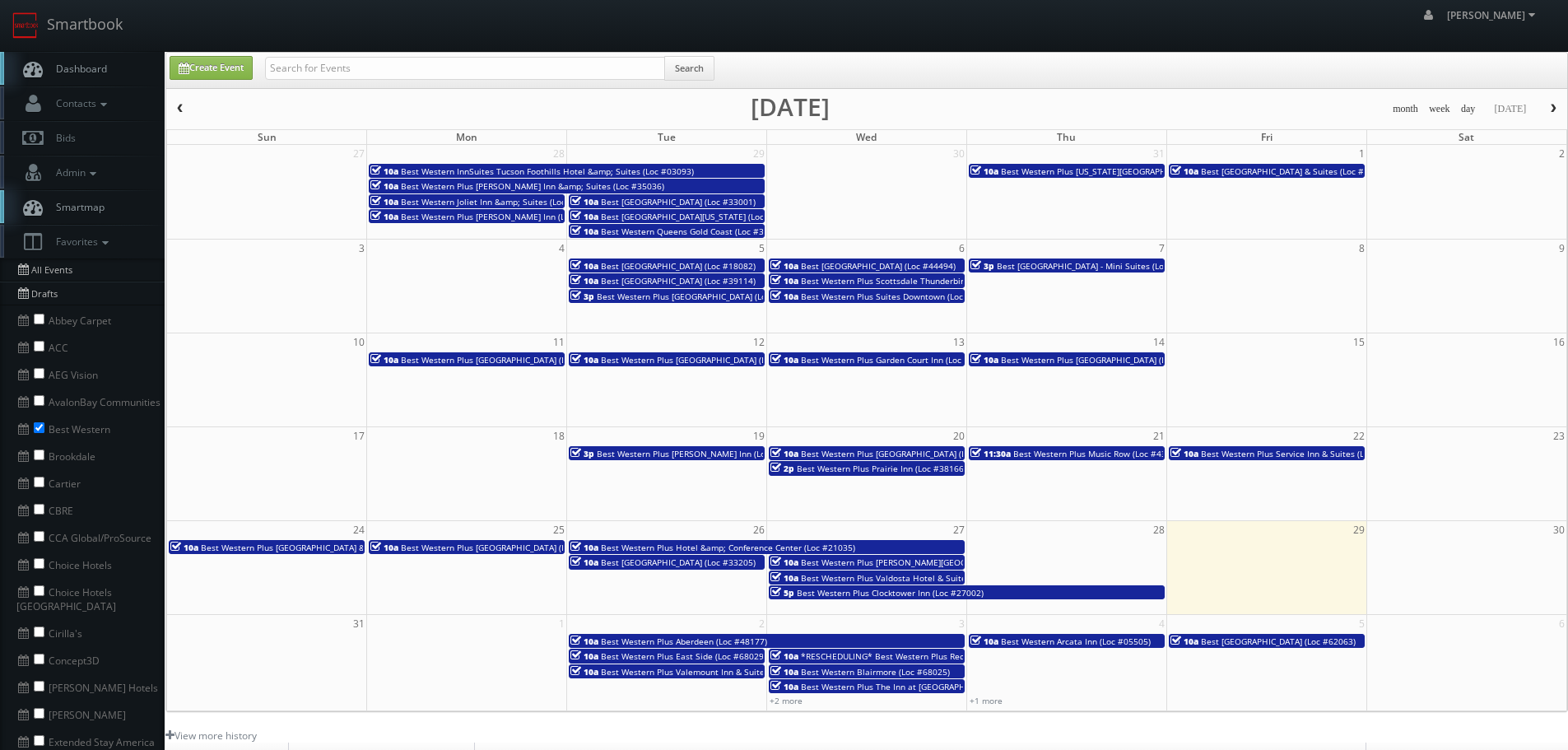
click at [923, 453] on span "Best Western Plus Richmond Hill Inn (Loc #11187)" at bounding box center [905, 454] width 209 height 12
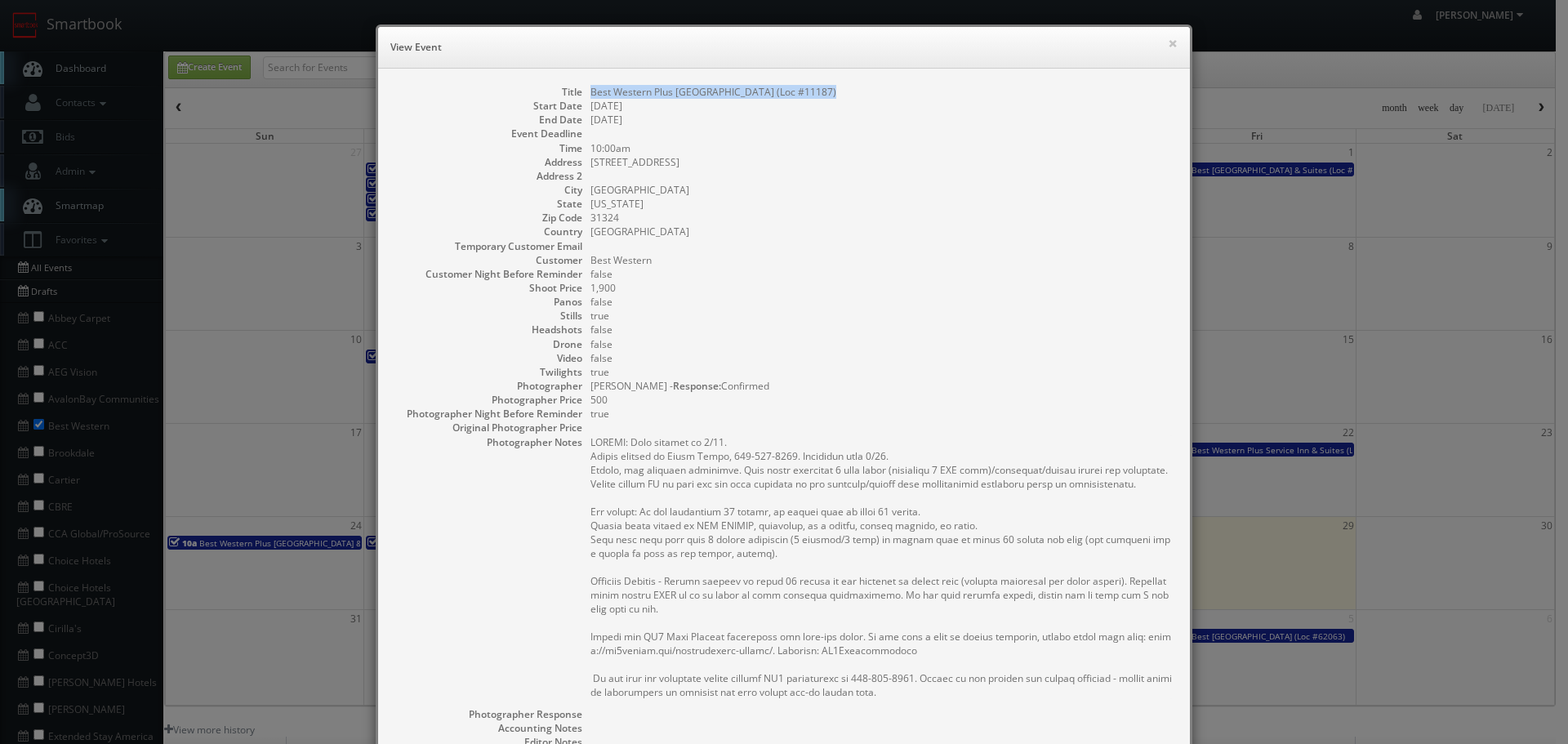
copy dd "Best Western Plus Richmond Hill Inn (Loc #11187)"
drag, startPoint x: 816, startPoint y: 95, endPoint x: 582, endPoint y: 91, distance: 234.0
click at [582, 91] on dl "Title Best Western Plus Richmond Hill Inn (Loc #11187) Start Date 08/20/2025 En…" at bounding box center [784, 508] width 779 height 846
click at [1168, 49] on button "×" at bounding box center [1173, 43] width 10 height 12
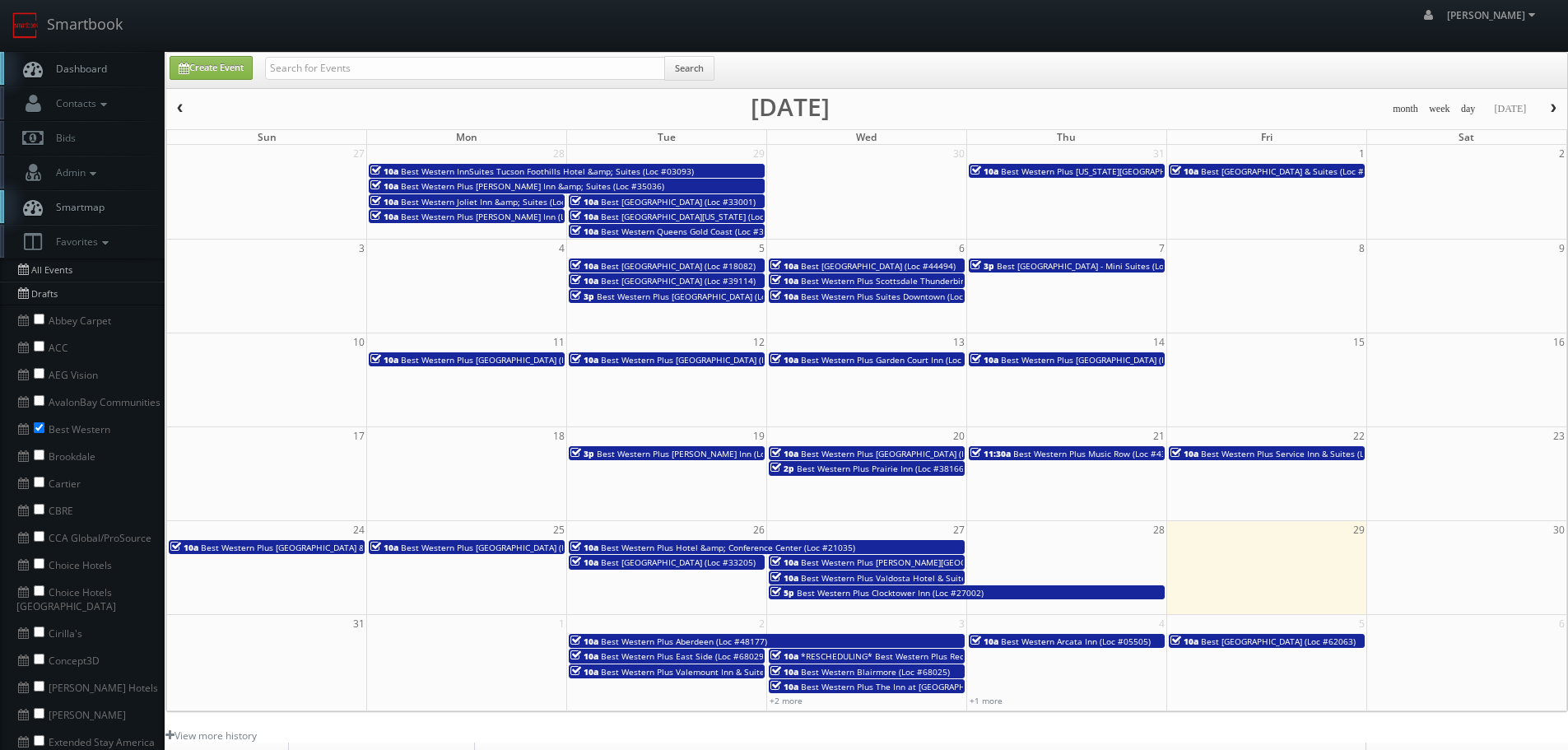
click at [895, 471] on span "Best Western Plus Prairie Inn (Loc #38166)" at bounding box center [882, 469] width 170 height 12
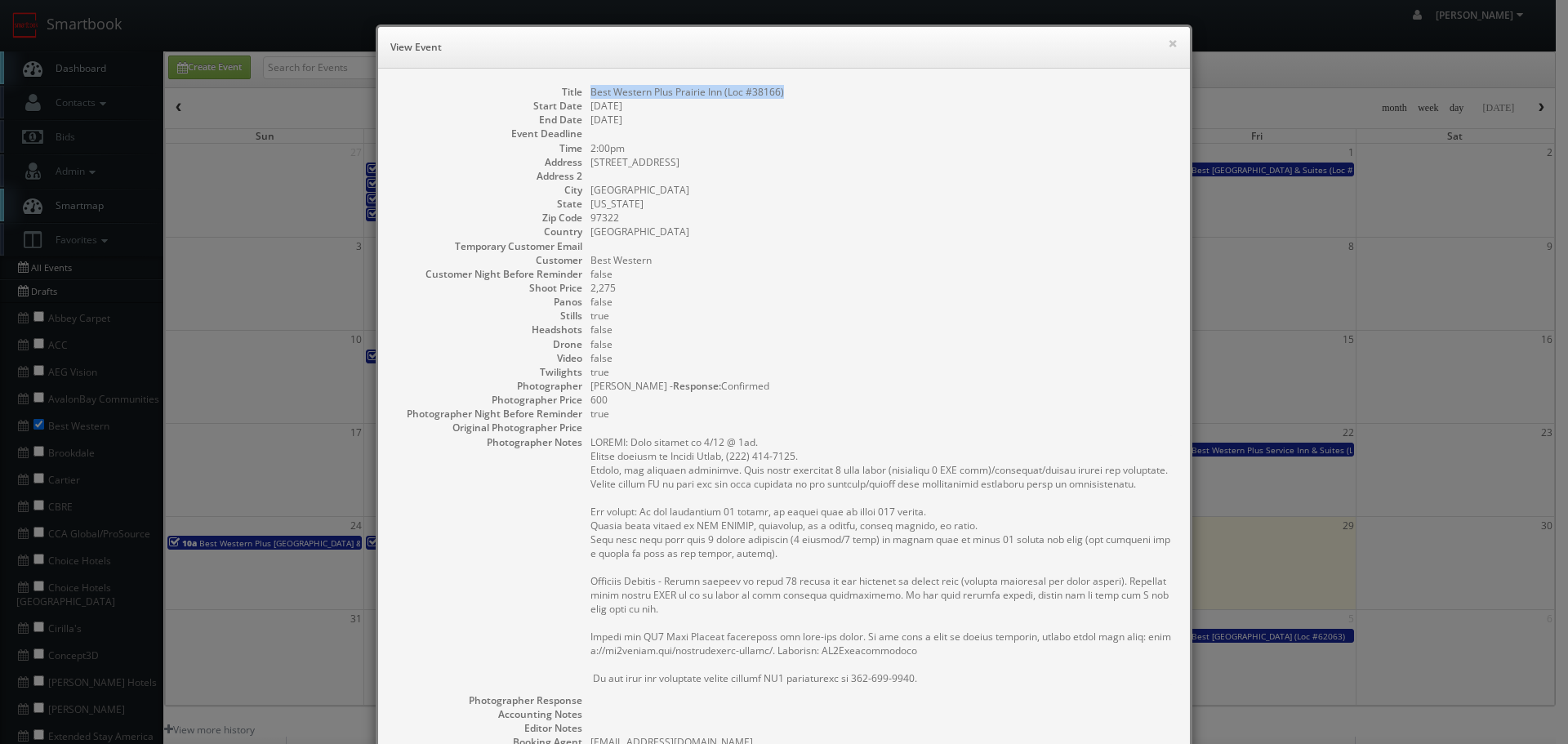
copy dd "Best Western Plus Prairie Inn (Loc #38166)"
drag, startPoint x: 797, startPoint y: 86, endPoint x: 585, endPoint y: 88, distance: 212.0
click at [590, 88] on dd "Best Western Plus Prairie Inn (Loc #38166)" at bounding box center [881, 92] width 583 height 14
click at [1168, 43] on button "×" at bounding box center [1173, 43] width 10 height 12
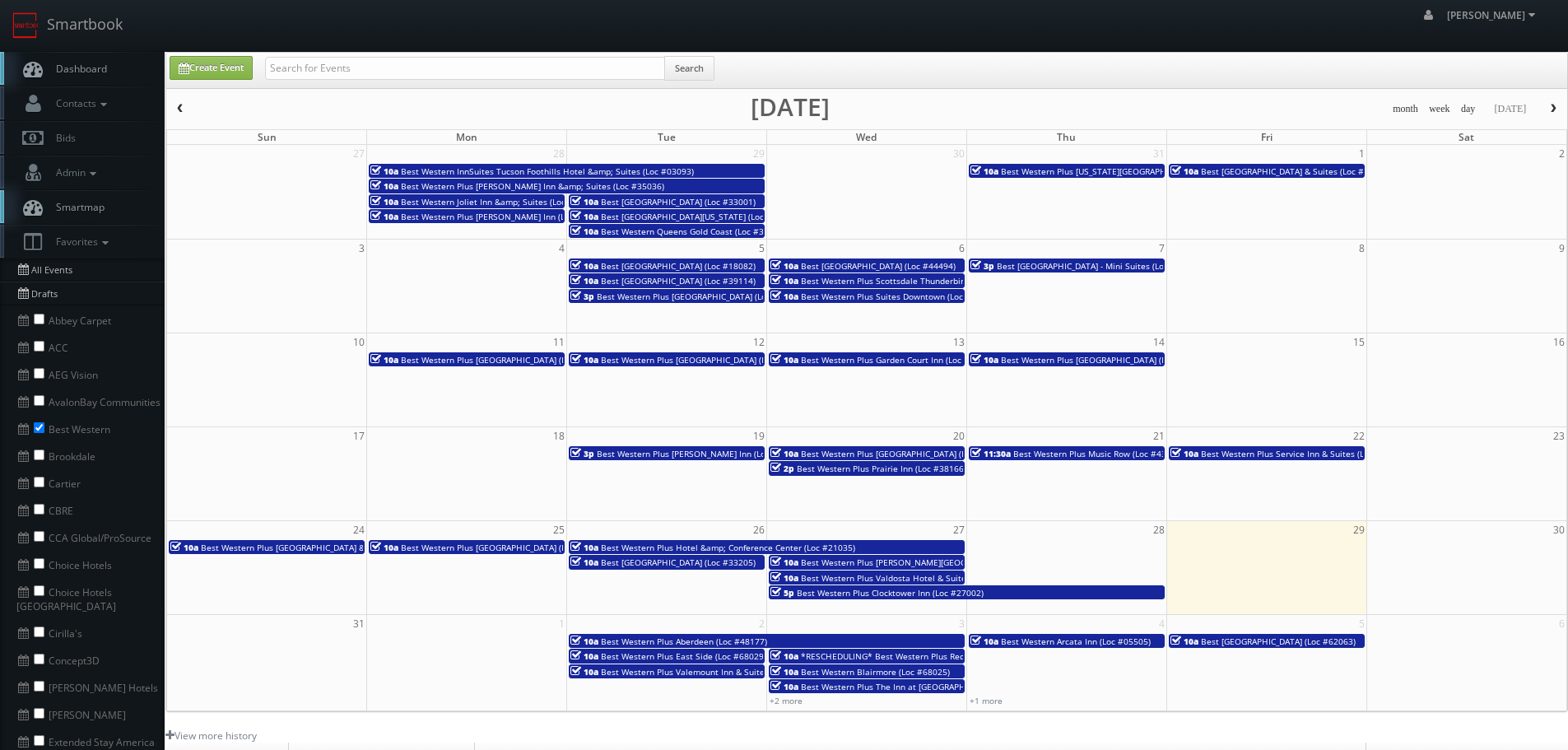
click at [1098, 453] on span "Best Western Plus Music Row (Loc #43150)" at bounding box center [1099, 454] width 171 height 12
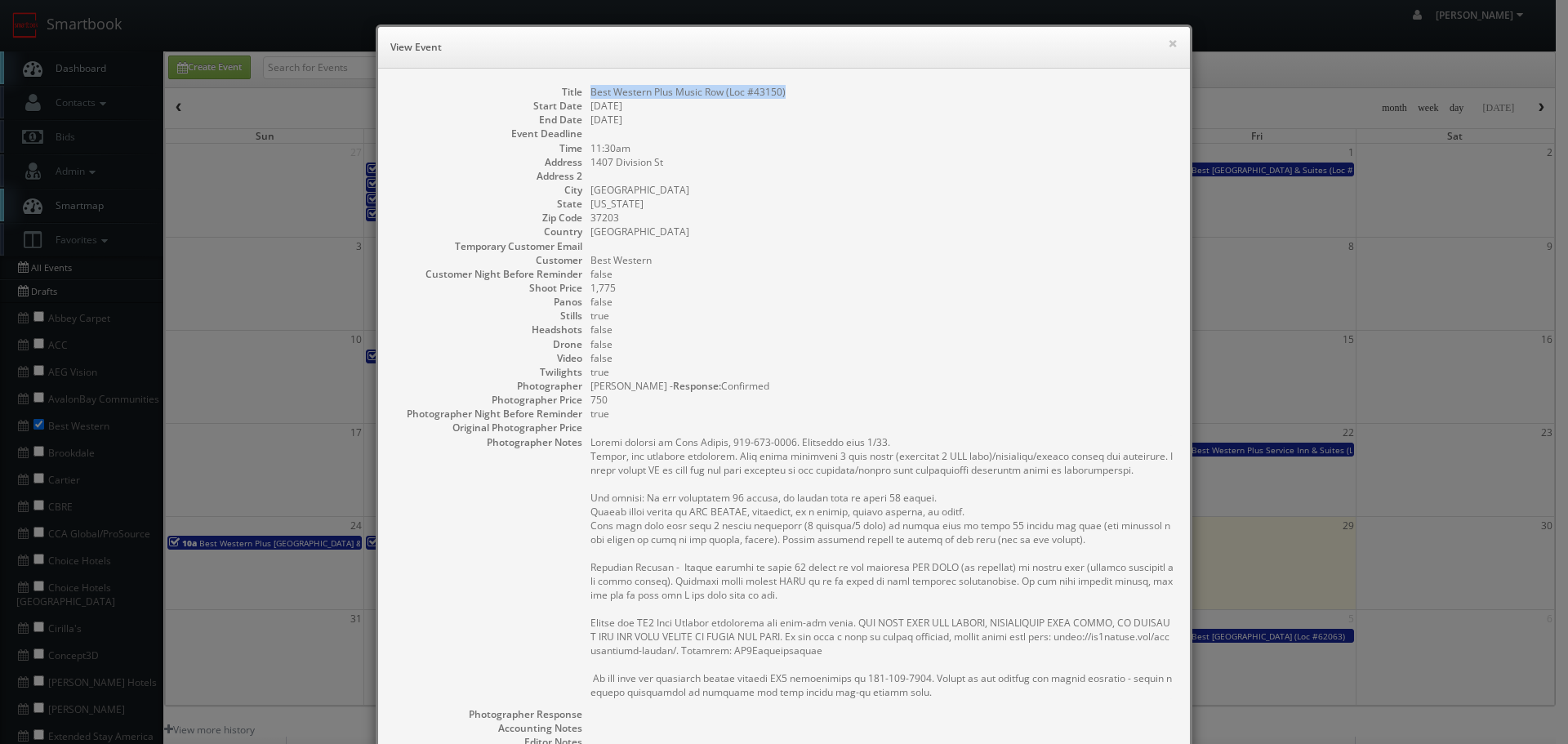
copy dl "Best Western Plus Music Row (Loc #43150)"
drag, startPoint x: 796, startPoint y: 93, endPoint x: 574, endPoint y: 89, distance: 222.0
click at [574, 89] on dl "Title Best Western Plus Music Row (Loc #43150) Start Date 08/21/2025 End Date 0…" at bounding box center [784, 508] width 779 height 846
click at [1157, 43] on h6 "View Event" at bounding box center [784, 47] width 787 height 17
click at [1172, 42] on div "× View Event" at bounding box center [783, 47] width 812 height 41
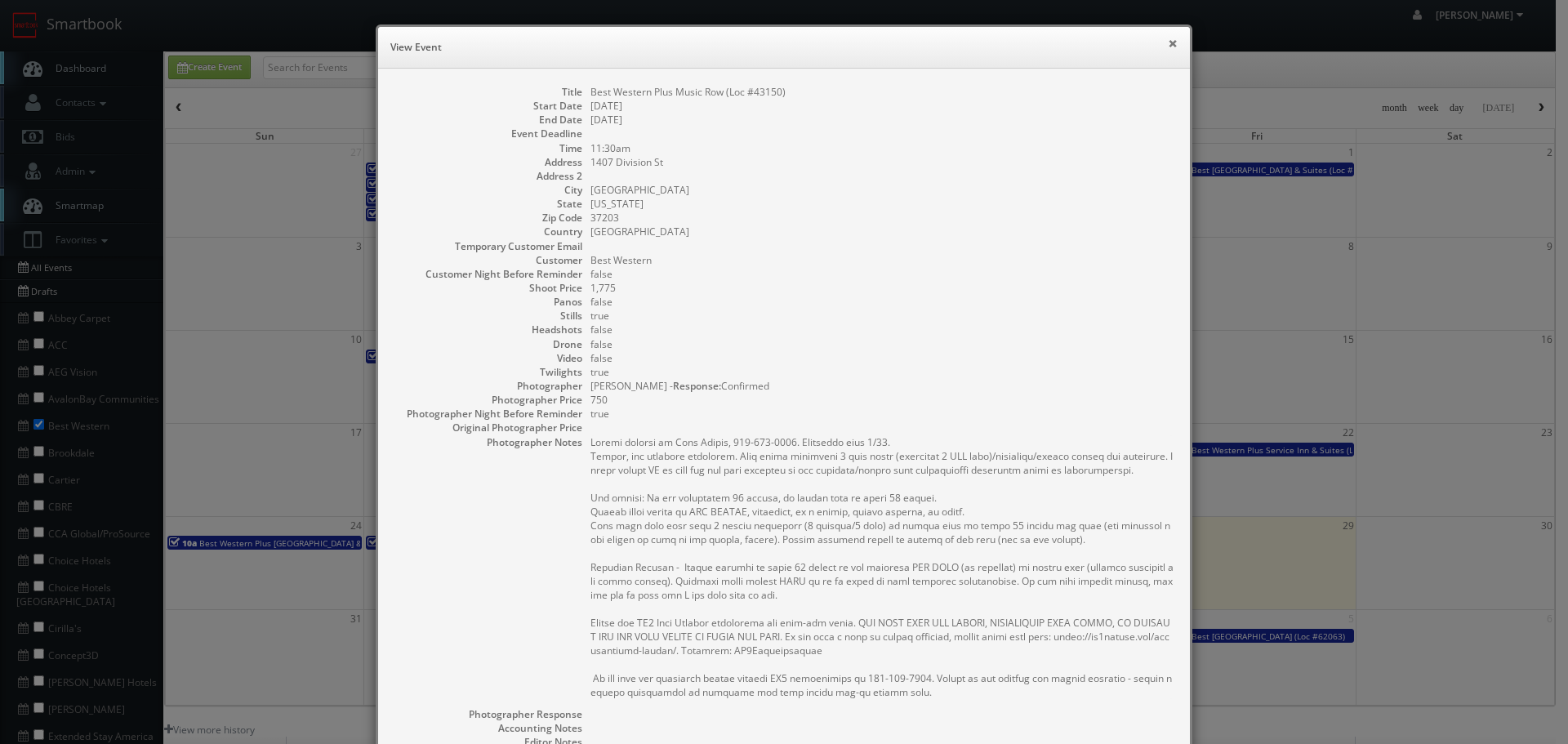
click at [1168, 39] on button "×" at bounding box center [1173, 43] width 10 height 12
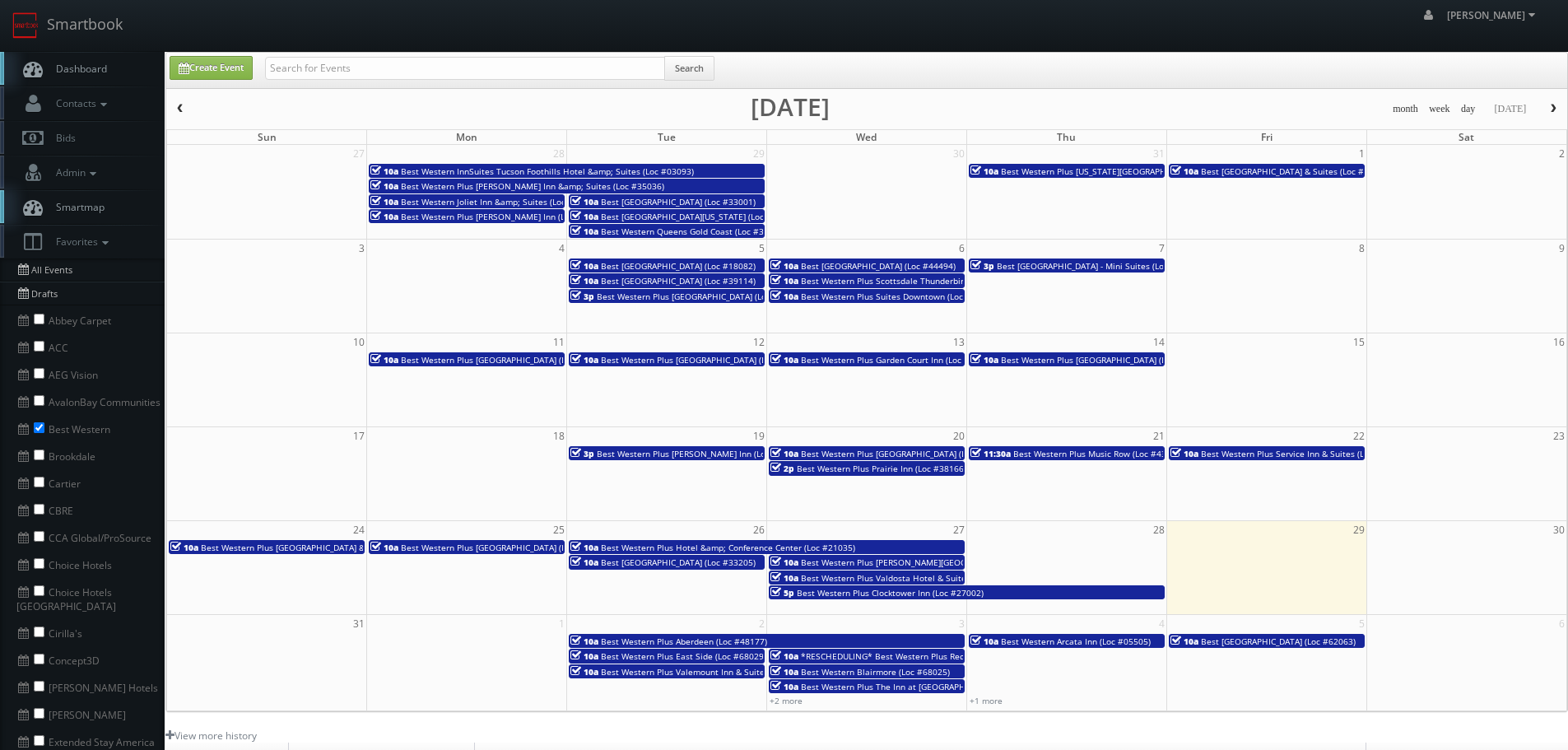
click at [1256, 454] on span "Best Western Plus Service Inn & Suites (Loc #61094) WHITE GLOVE" at bounding box center [1333, 454] width 265 height 12
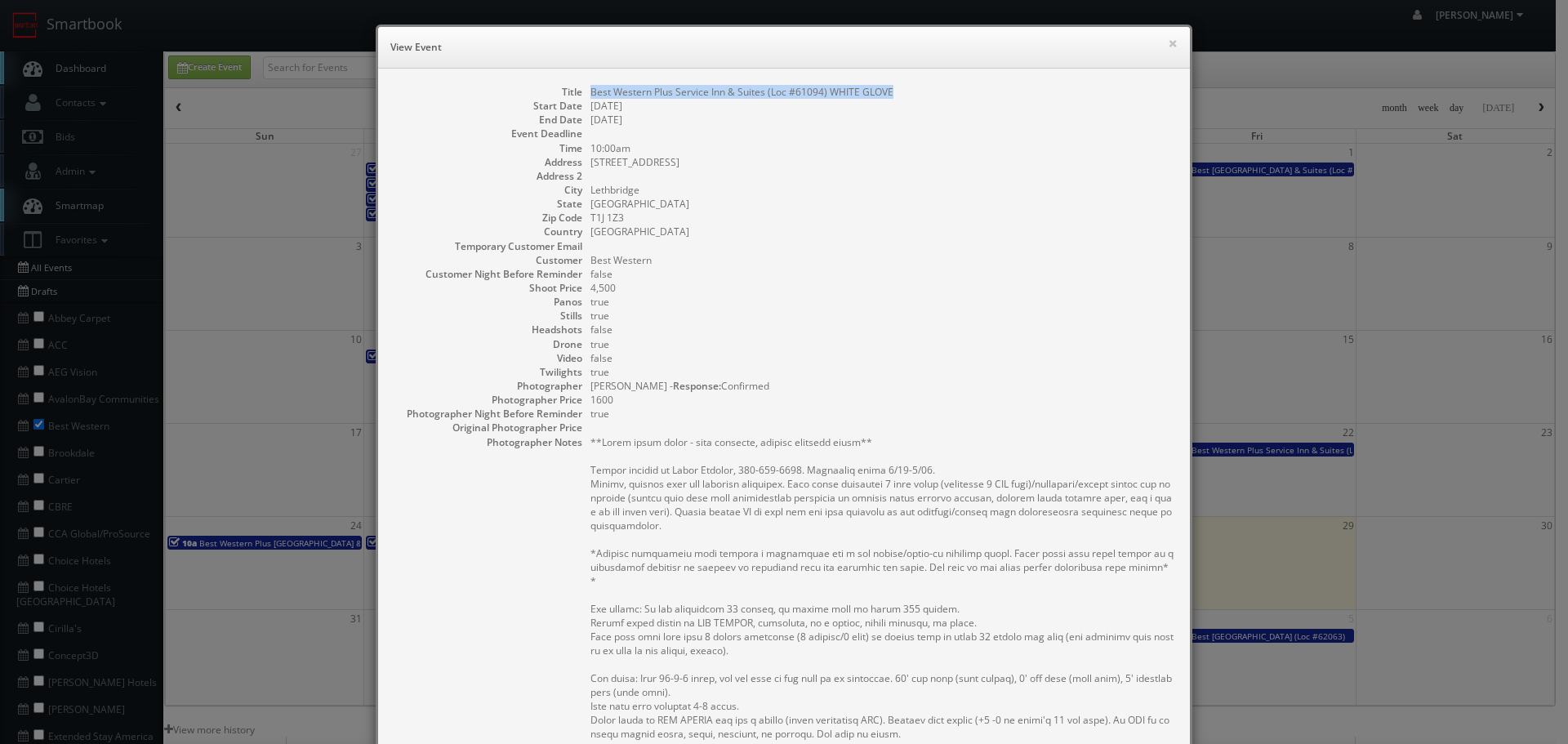
copy dd "Best Western Plus Service Inn & Suites (Loc #61094) WHITE GLOVE"
drag, startPoint x: 905, startPoint y: 93, endPoint x: 587, endPoint y: 91, distance: 318.0
click at [590, 91] on dd "Best Western Plus Service Inn & Suites (Loc #61094) WHITE GLOVE" at bounding box center [881, 92] width 583 height 14
click at [1168, 42] on button "×" at bounding box center [1173, 43] width 10 height 12
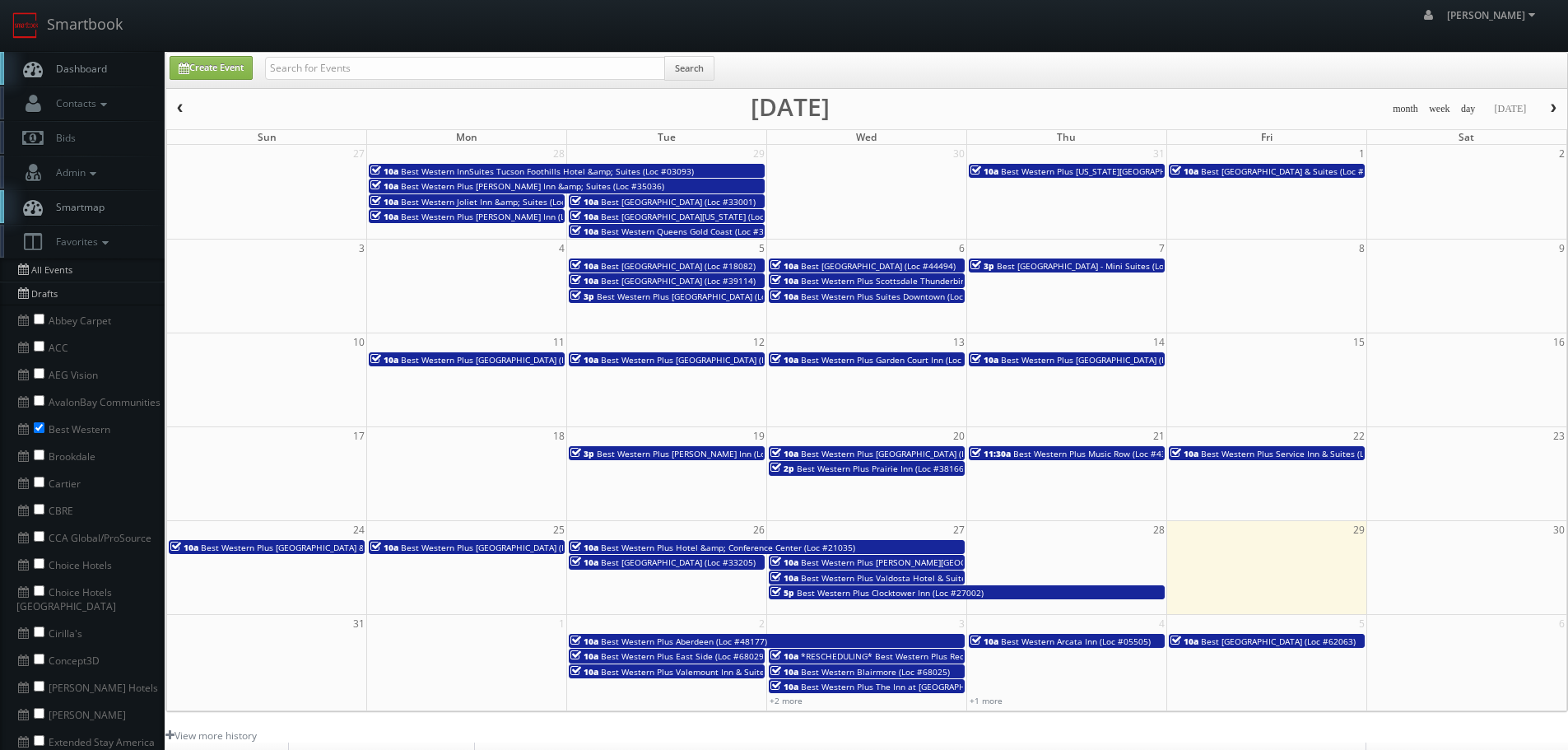
click at [1280, 450] on span "Best Western Plus Service Inn & Suites (Loc #61094) WHITE GLOVE" at bounding box center [1333, 454] width 265 height 12
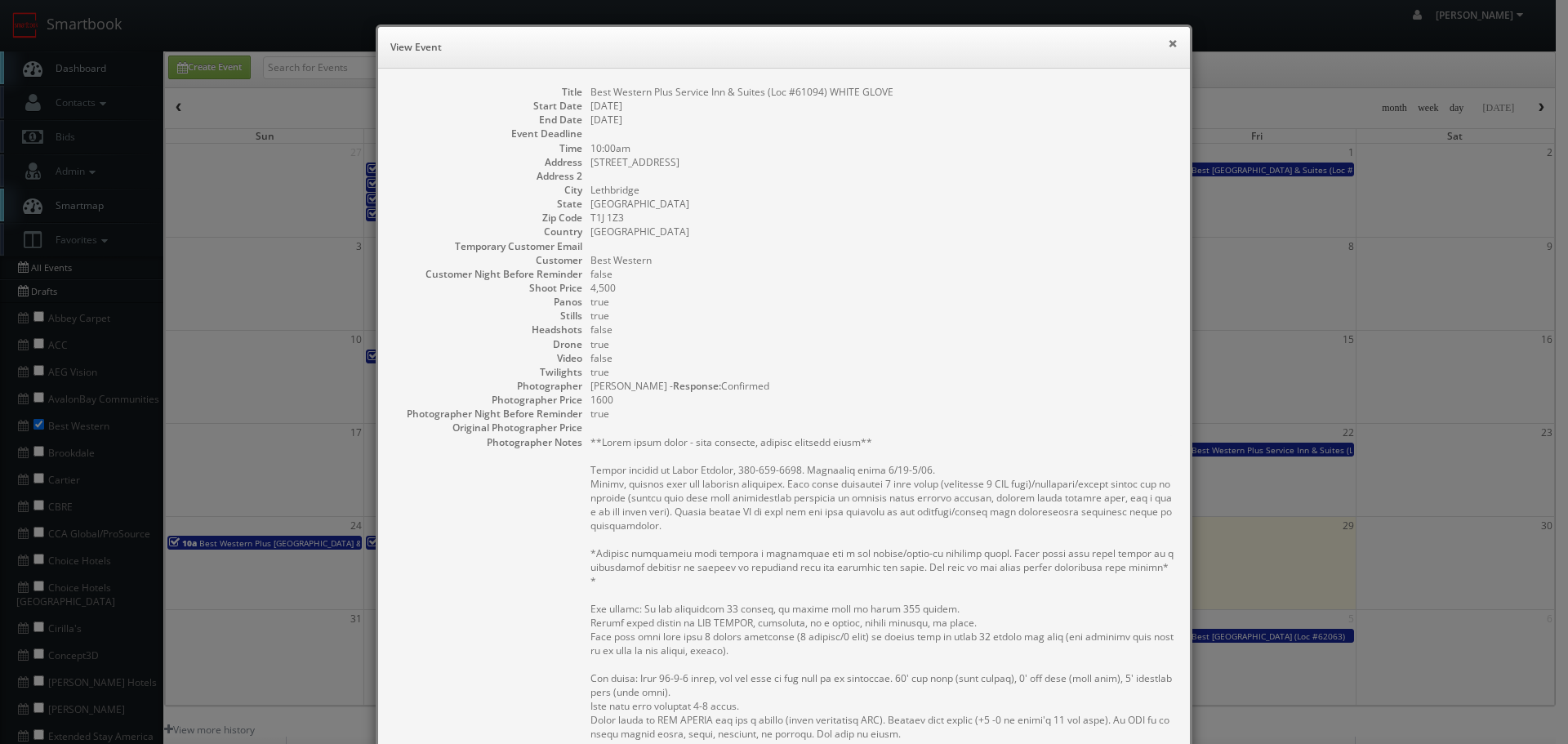
click at [1168, 41] on button "×" at bounding box center [1173, 43] width 10 height 12
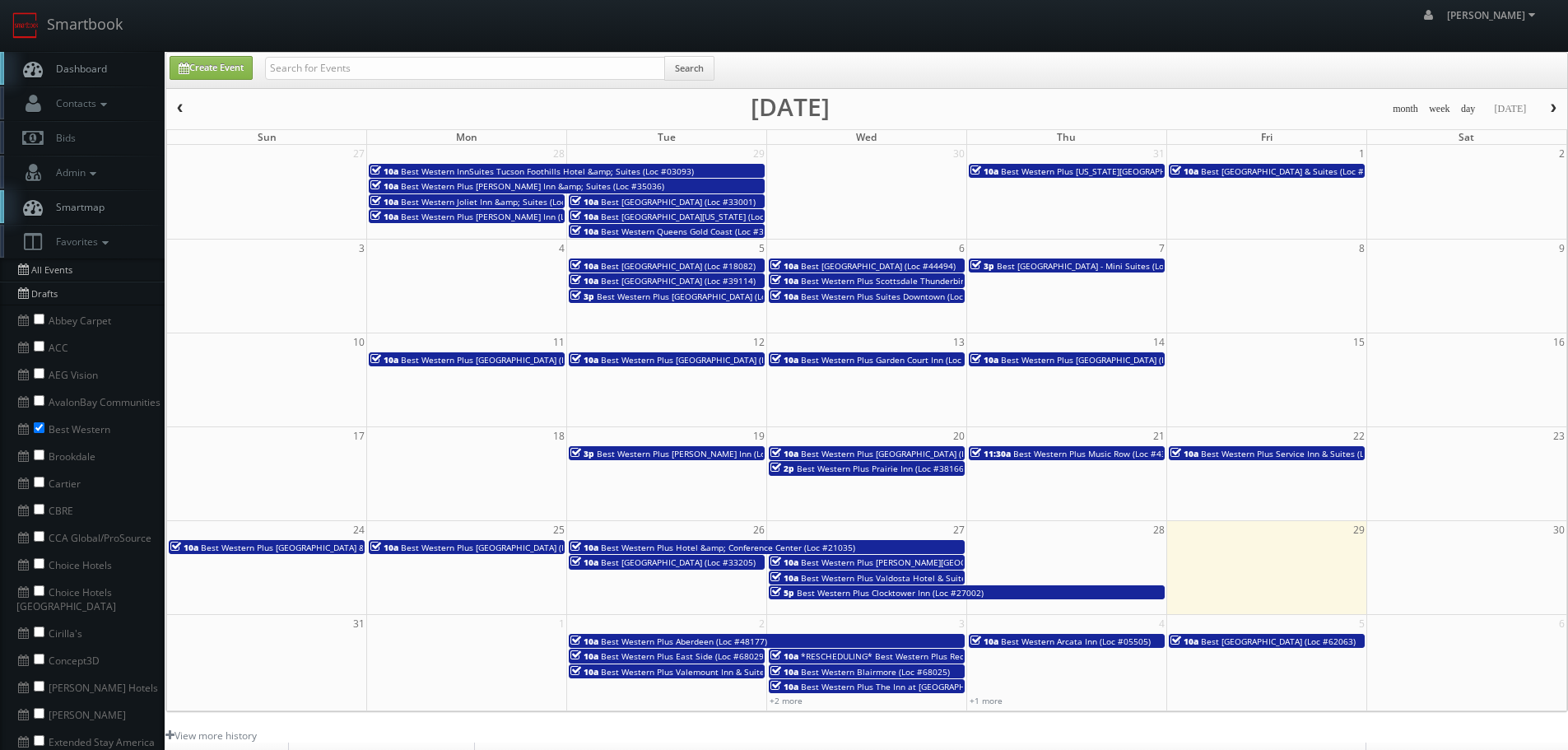
click at [1291, 450] on span "Best Western Plus Service Inn & Suites (Loc #61094) WHITE GLOVE" at bounding box center [1333, 454] width 265 height 12
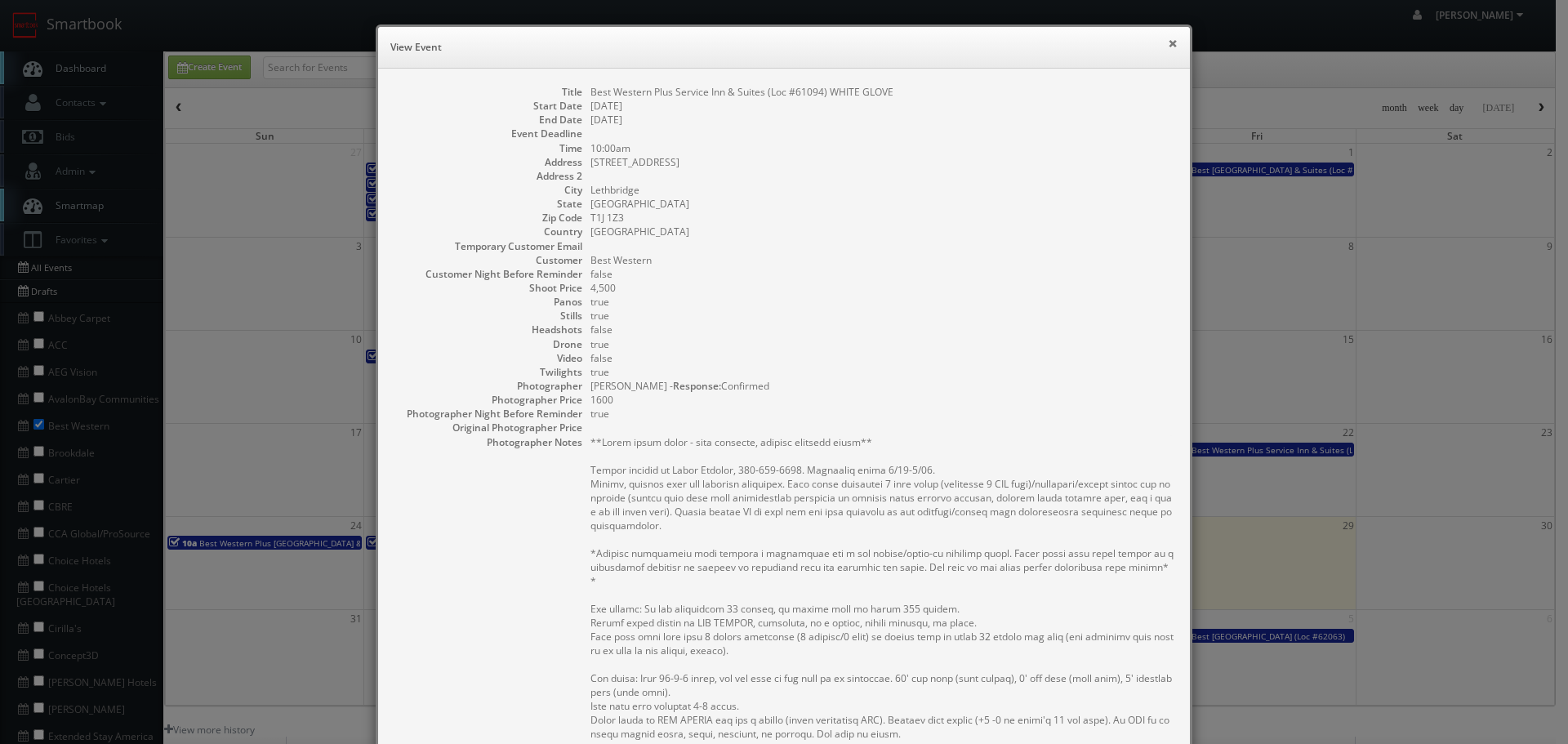
click at [1168, 37] on button "×" at bounding box center [1173, 43] width 10 height 12
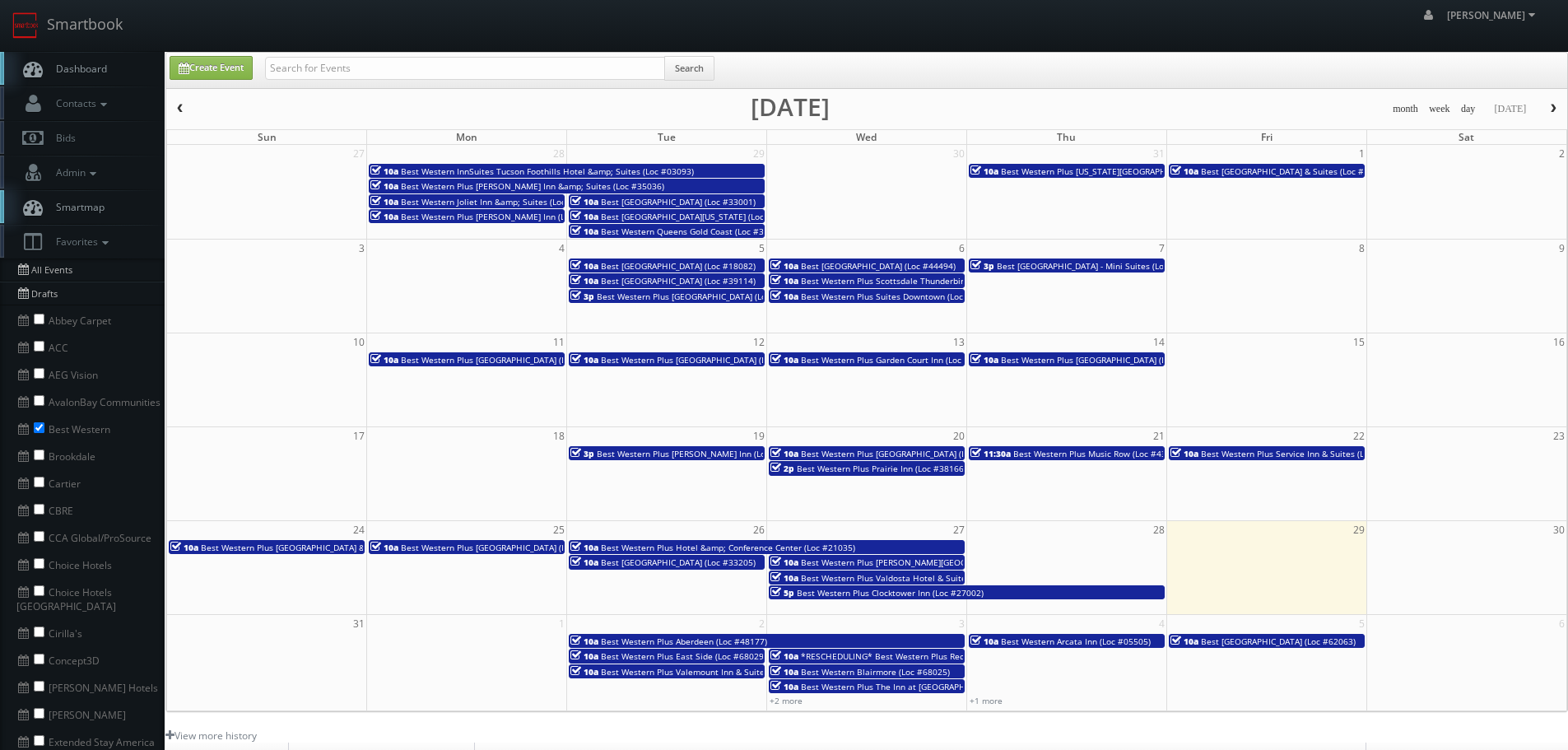
click at [305, 543] on span "Best Western Plus Zion Canyon Inn & Suites (Loc #45093)" at bounding box center [323, 548] width 245 height 12
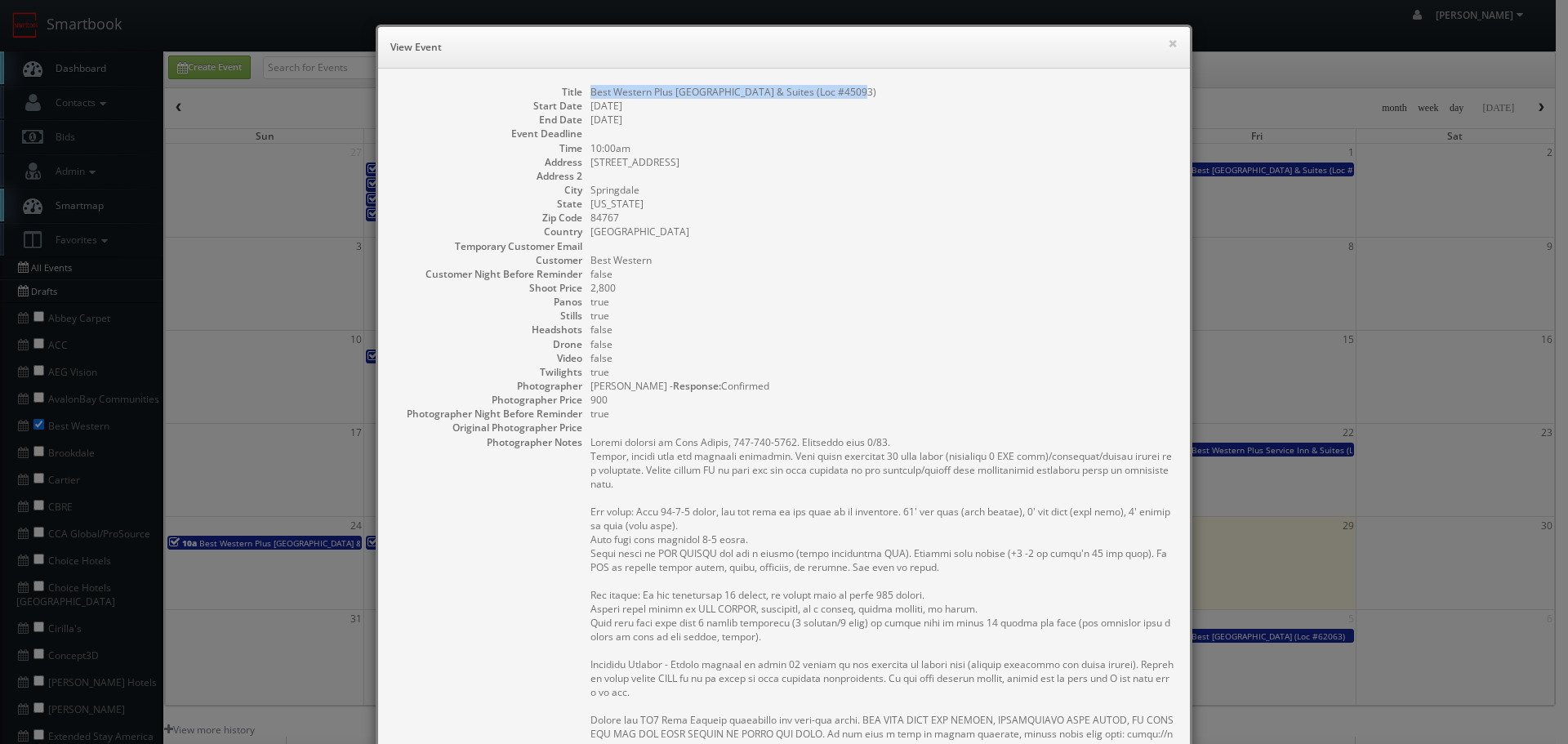
copy dd "Best Western Plus Zion Canyon Inn & Suites (Loc #45093)"
drag, startPoint x: 870, startPoint y: 91, endPoint x: 586, endPoint y: 94, distance: 284.0
click at [590, 94] on dd "Best Western Plus [GEOGRAPHIC_DATA] & Suites (Loc #45093)" at bounding box center [881, 92] width 583 height 14
drag, startPoint x: 1165, startPoint y: 43, endPoint x: 1137, endPoint y: 61, distance: 33.3
click at [1168, 43] on button "×" at bounding box center [1173, 43] width 10 height 12
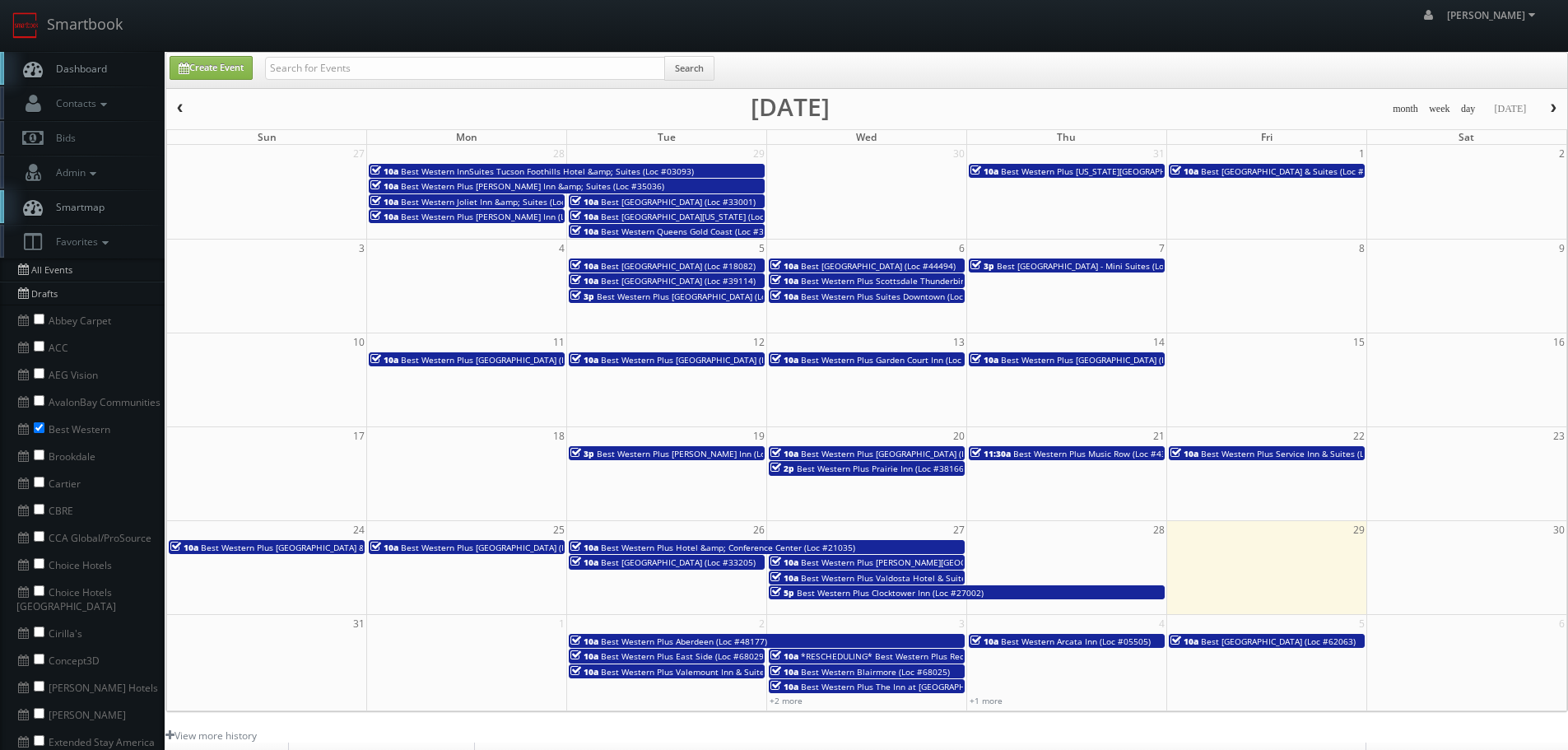
click at [474, 550] on span "Best Western Plus [GEOGRAPHIC_DATA] (Loc #61049)" at bounding box center [505, 548] width 209 height 12
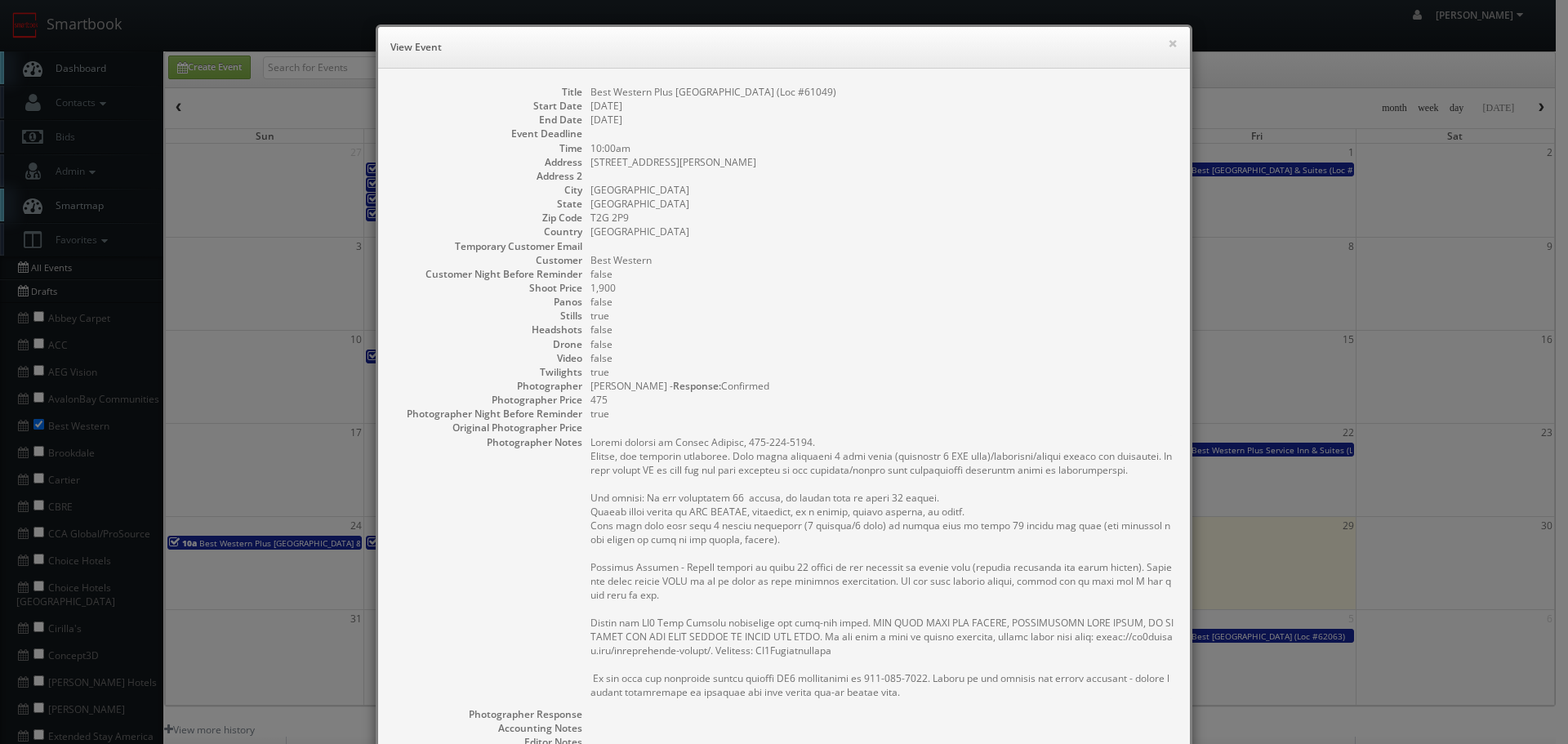
copy dd "Best Western Plus Calgary Centre Inn (Loc #61049)"
drag, startPoint x: 819, startPoint y: 92, endPoint x: 582, endPoint y: 89, distance: 237.0
click at [582, 89] on dl "Title Best Western Plus Calgary Centre Inn (Loc #61049) Start Date 08/25/2025 E…" at bounding box center [784, 508] width 779 height 846
click at [1168, 47] on button "×" at bounding box center [1173, 43] width 10 height 12
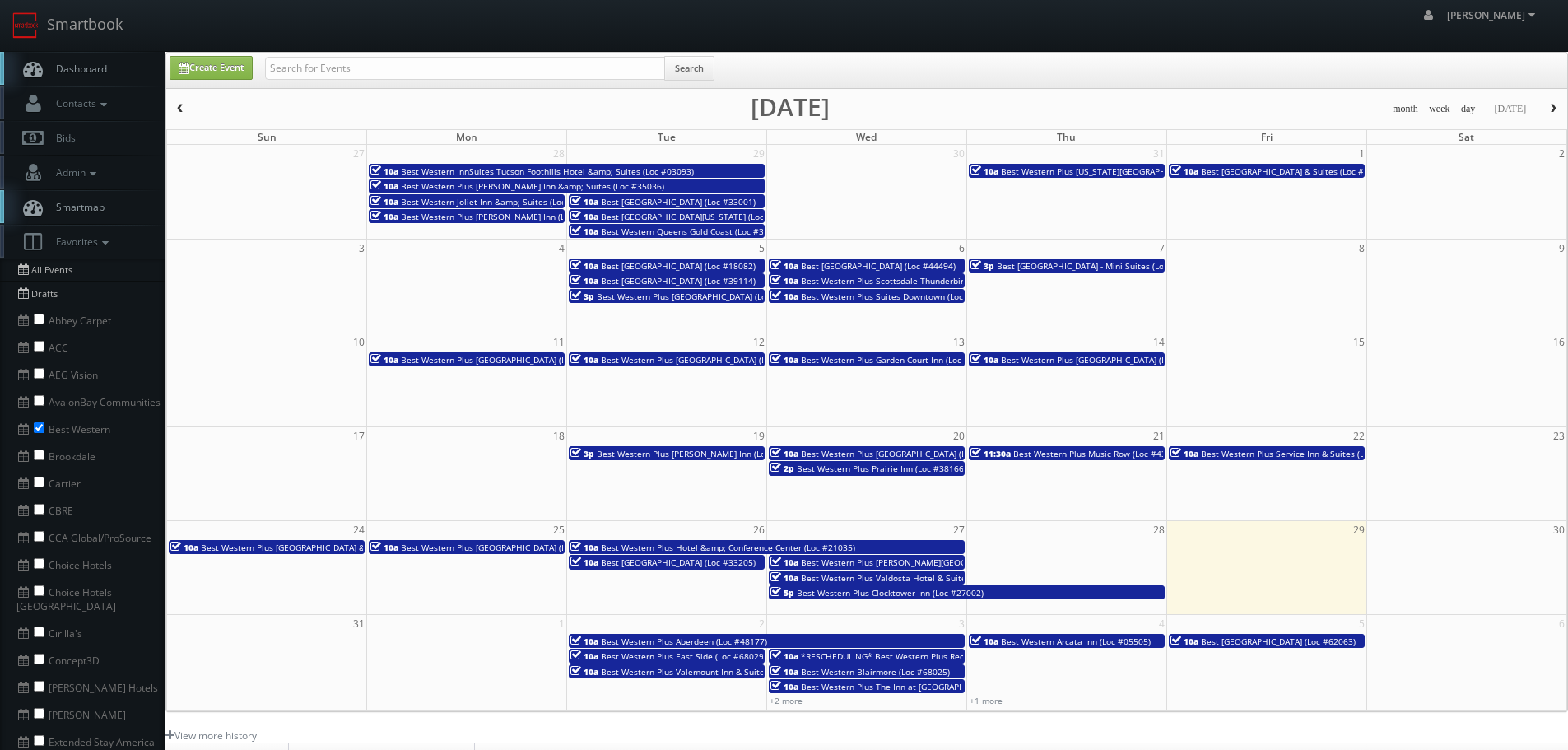
click at [480, 550] on span "Best Western Plus Calgary Centre Inn (Loc #61049)" at bounding box center [505, 548] width 209 height 12
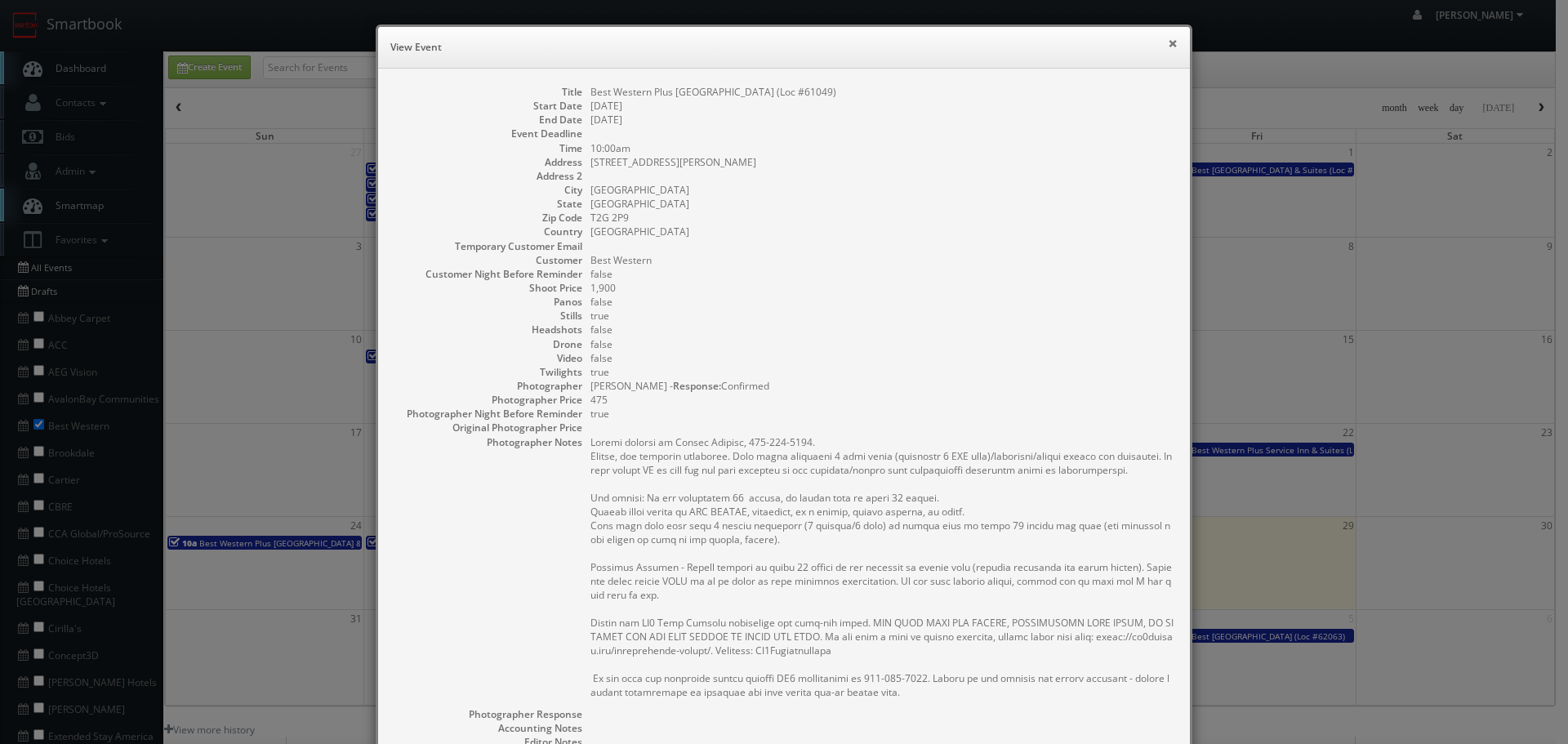
click at [1168, 37] on button "×" at bounding box center [1173, 43] width 10 height 12
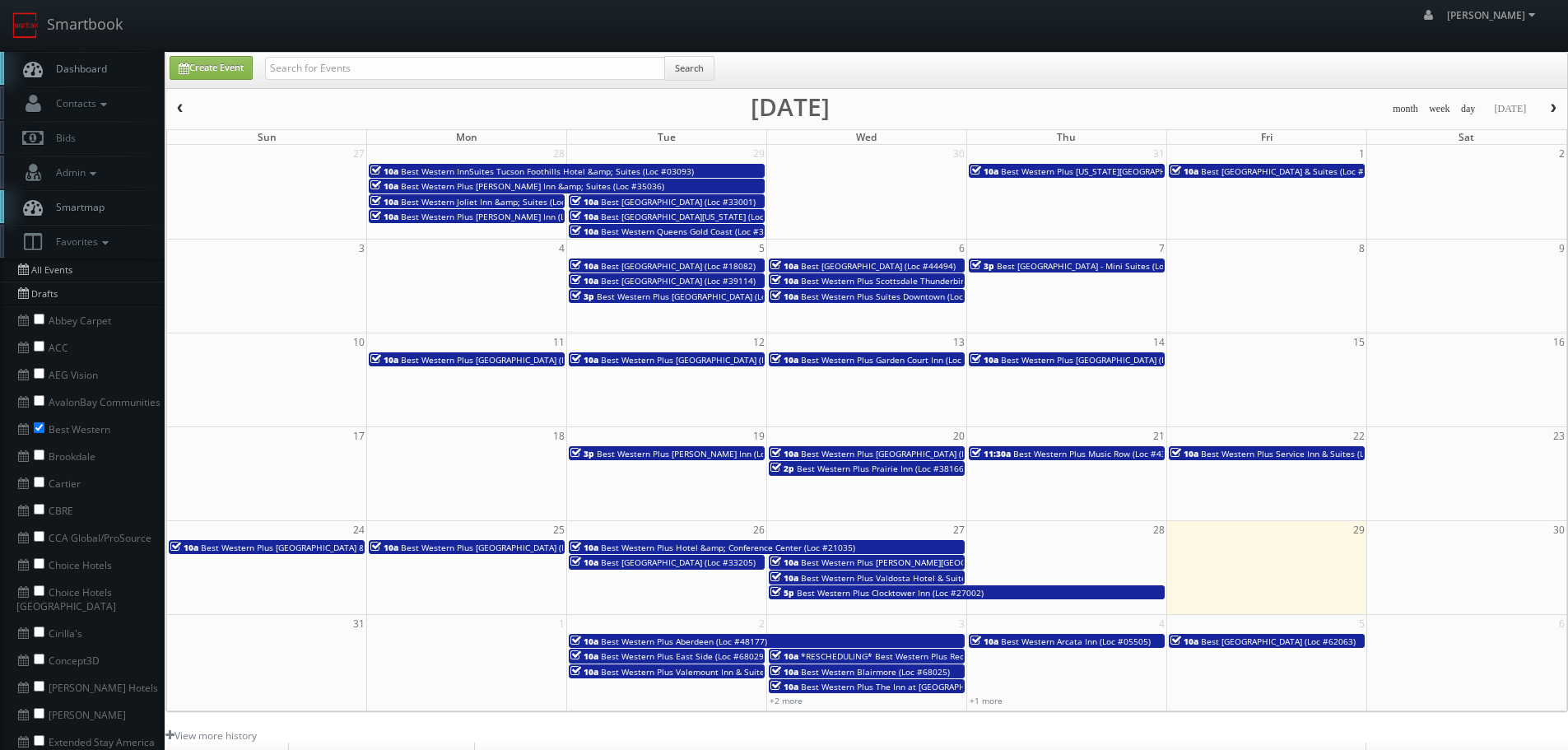
click at [713, 544] on span "Best Western Plus Hotel &amp; Conference Center (Loc #21035)" at bounding box center [728, 548] width 254 height 12
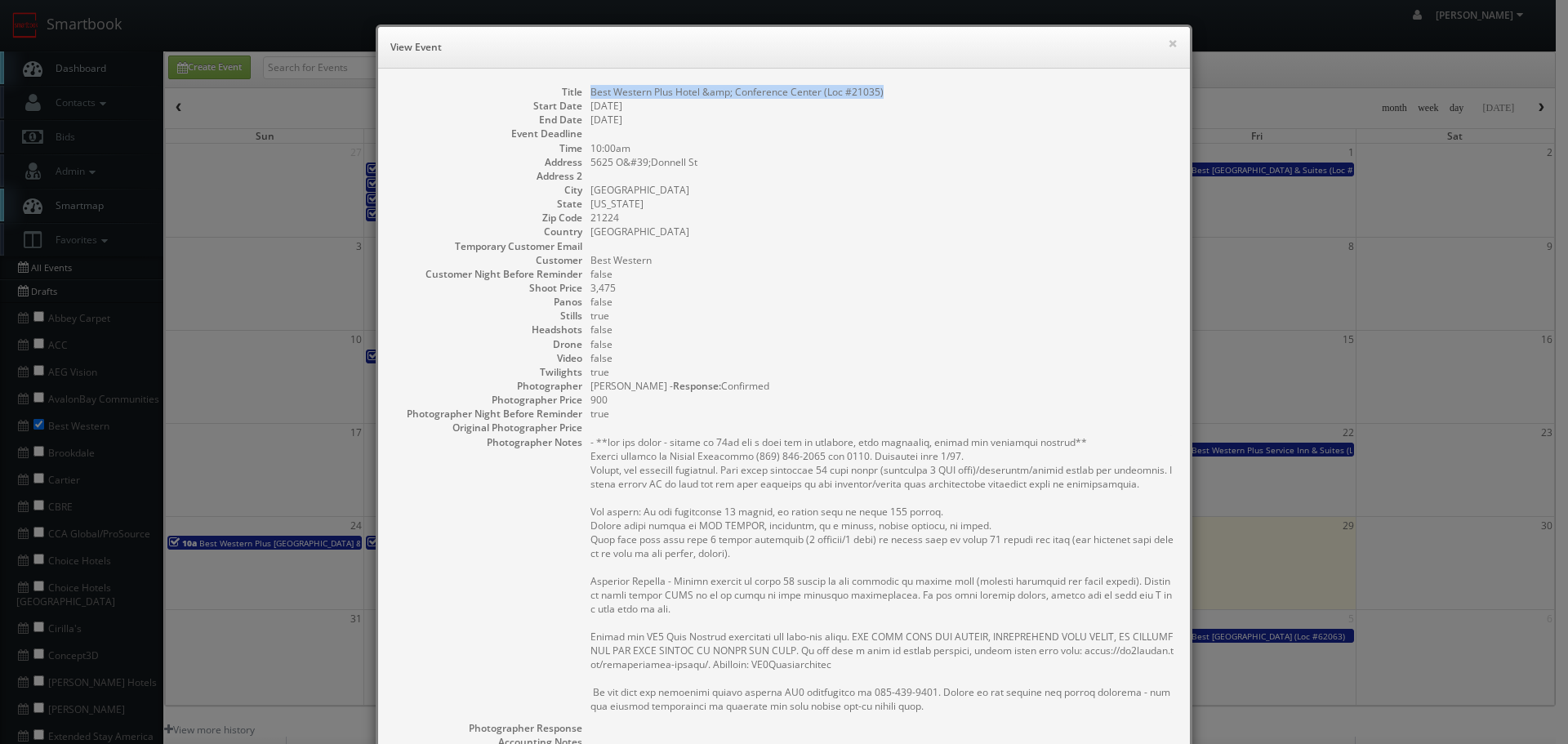
copy dd "Best Western Plus Hotel &amp; Conference Center (Loc #21035)"
drag, startPoint x: 902, startPoint y: 86, endPoint x: 584, endPoint y: 89, distance: 318.0
click at [590, 89] on dd "Best Western Plus Hotel &amp; Conference Center (Loc #21035)" at bounding box center [881, 92] width 583 height 14
click at [1175, 44] on div "× View Event" at bounding box center [783, 47] width 812 height 41
click at [1171, 41] on button "×" at bounding box center [1173, 43] width 10 height 12
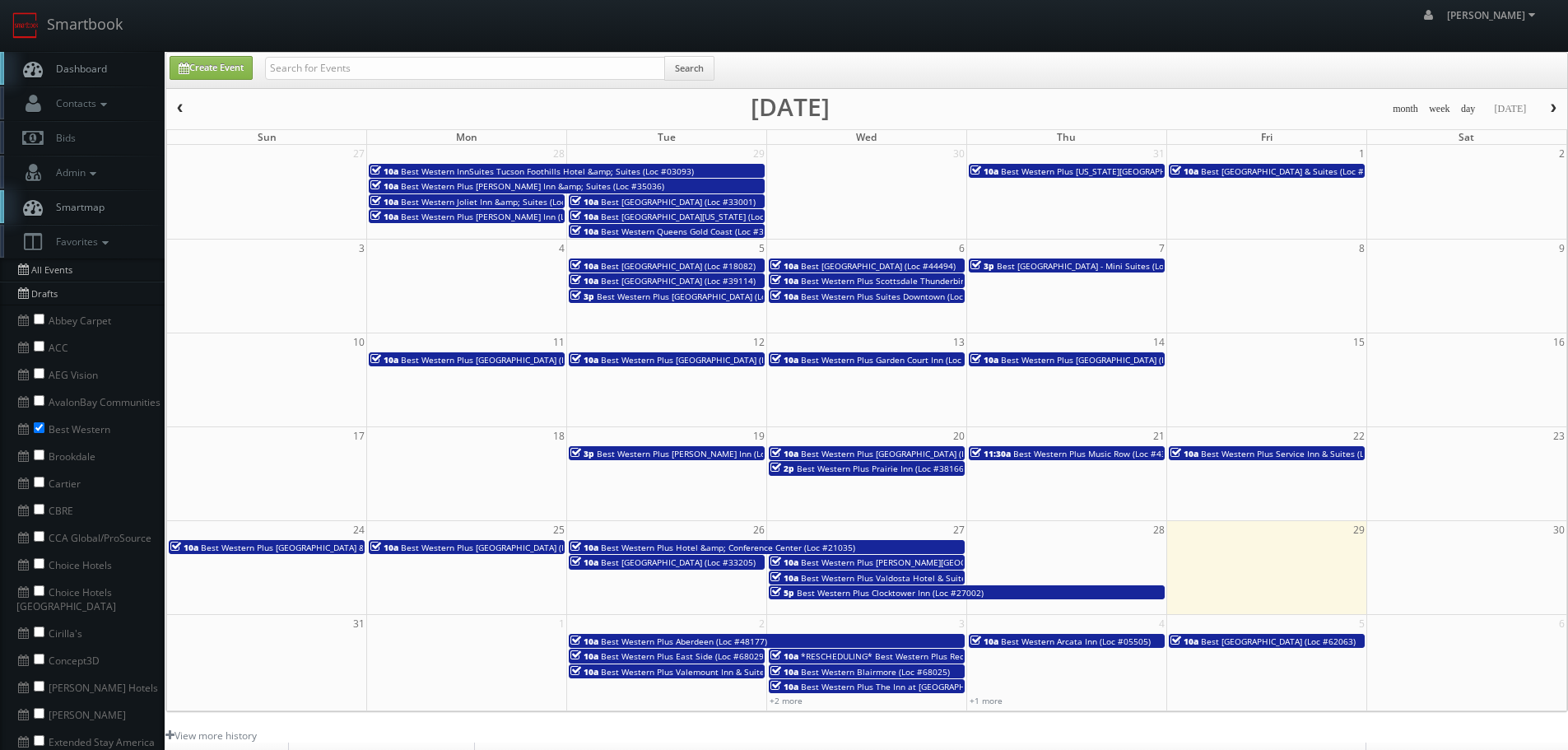
click at [724, 564] on span "Best Western Potsdam University Park Inn (Loc #33205)" at bounding box center [678, 562] width 155 height 12
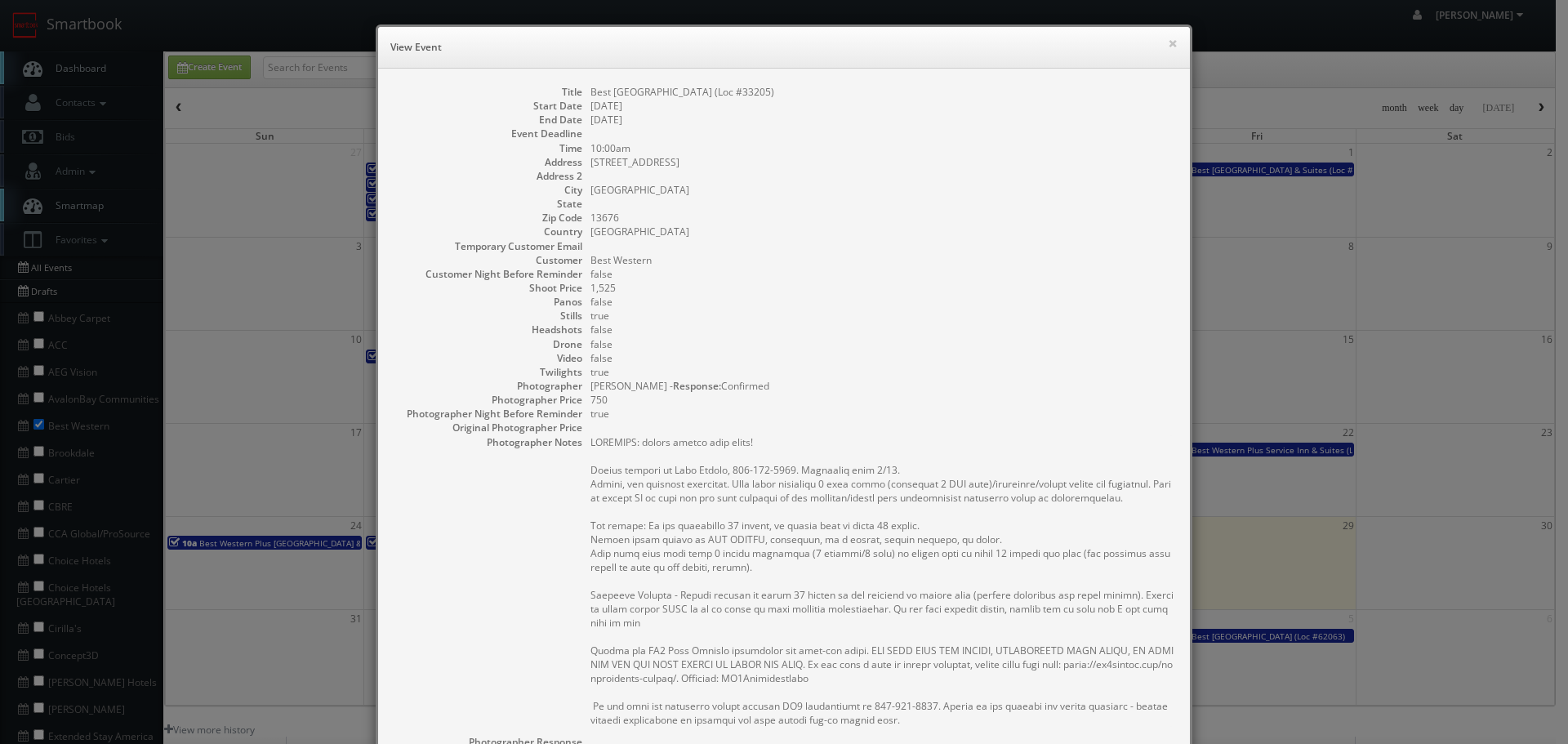
copy dd "Best Western Potsdam University Park Inn (Loc #33205)"
drag, startPoint x: 853, startPoint y: 87, endPoint x: 586, endPoint y: 90, distance: 267.0
click at [590, 90] on dd "Best Western Potsdam University Park Inn (Loc #33205)" at bounding box center [881, 92] width 583 height 14
click at [1171, 38] on button "×" at bounding box center [1173, 43] width 10 height 12
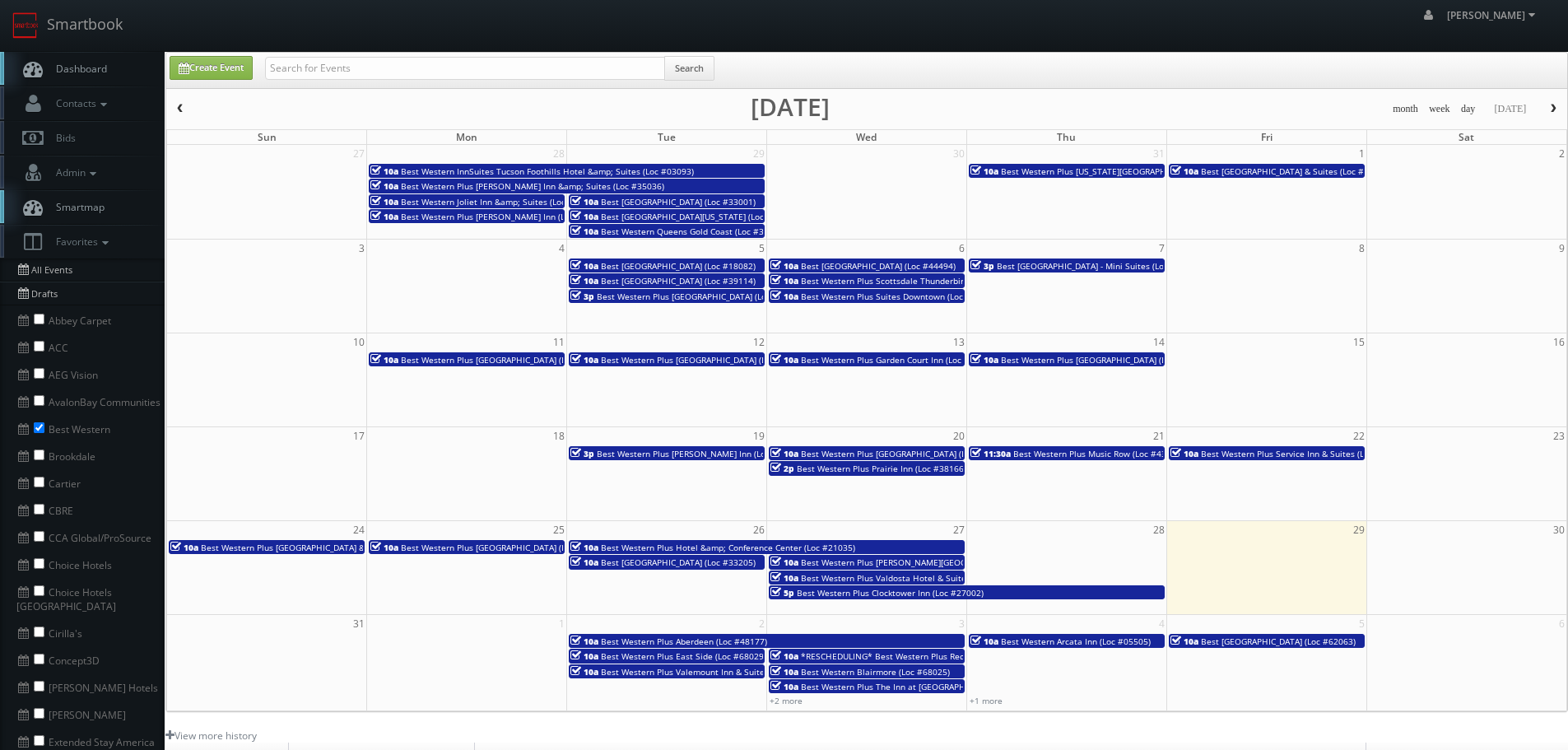
click at [889, 562] on span "Best Western Plus Sanford Airport/Lake Mary Hotel (Loc #10397)" at bounding box center [1013, 562] width 423 height 12
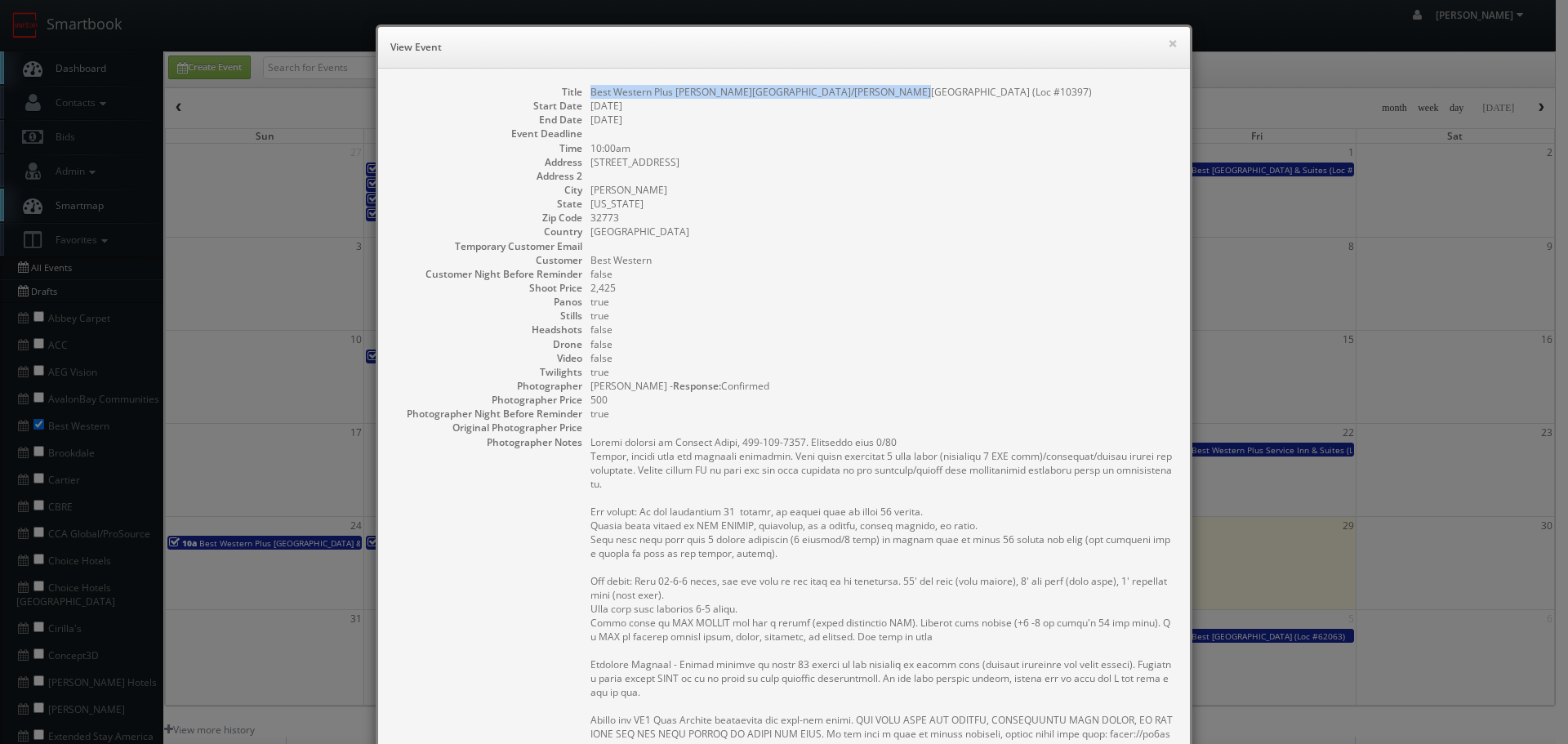
copy dd "Best Western Plus Sanford Airport/Lake Mary Hotel (Loc #10397)"
drag, startPoint x: 893, startPoint y: 90, endPoint x: 576, endPoint y: 92, distance: 317.0
click at [576, 92] on dl "Title Best Western Plus Sanford Airport/Lake Mary Hotel (Loc #10397) Start Date…" at bounding box center [784, 556] width 779 height 944
click at [1170, 39] on button "×" at bounding box center [1173, 43] width 10 height 12
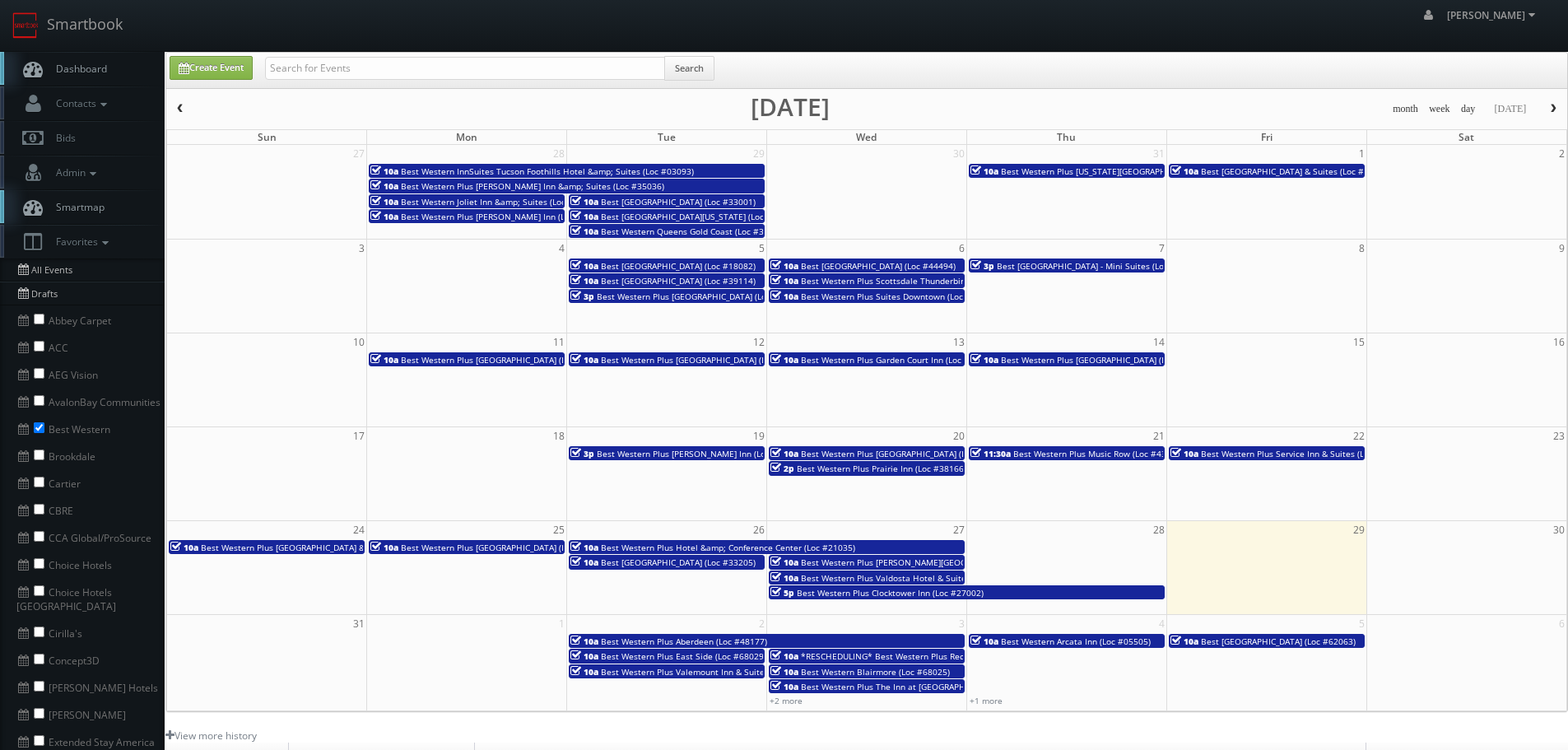
click at [885, 578] on span "Best Western Plus Valdosta Hotel & Suites (Loc #11213)" at bounding box center [912, 578] width 223 height 12
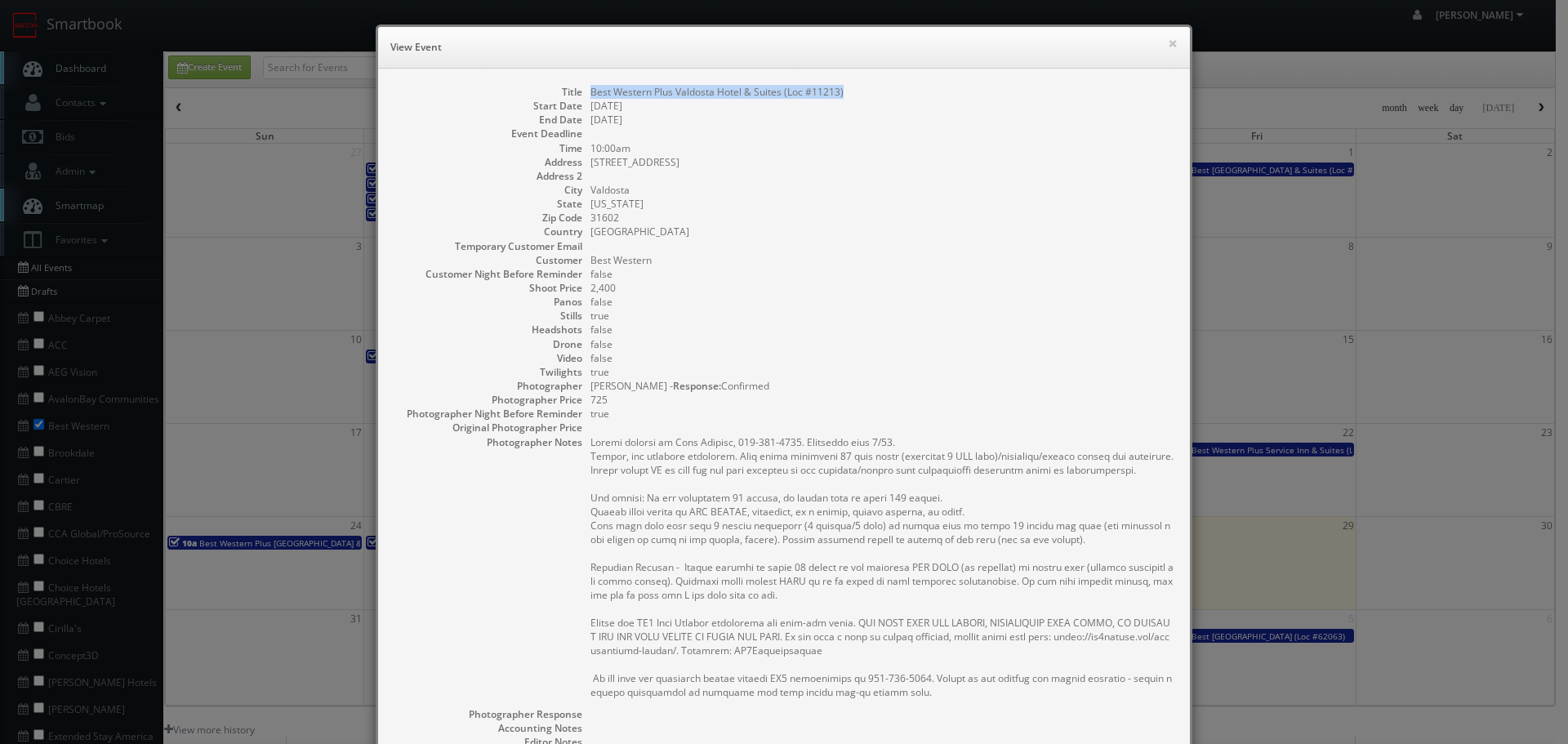
copy dd "Best Western Plus Valdosta Hotel & Suites (Loc #11213)"
drag, startPoint x: 871, startPoint y: 89, endPoint x: 584, endPoint y: 93, distance: 287.0
click at [590, 93] on dd "Best Western Plus Valdosta Hotel & Suites (Loc #11213)" at bounding box center [881, 92] width 583 height 14
click at [1170, 44] on button "×" at bounding box center [1173, 43] width 10 height 12
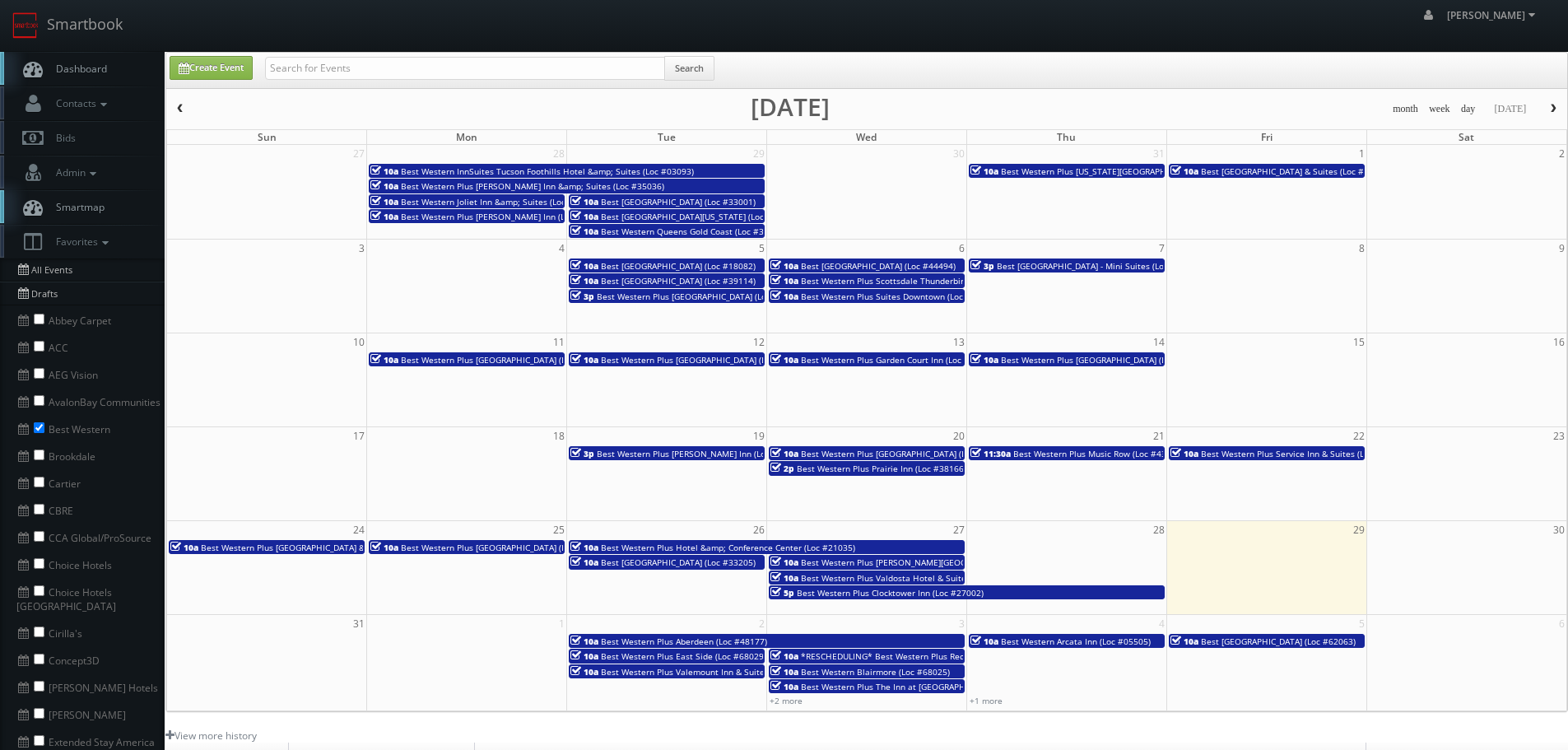
click at [898, 594] on span "Best Western Plus Clocktower Inn (Loc #27002)" at bounding box center [891, 593] width 186 height 12
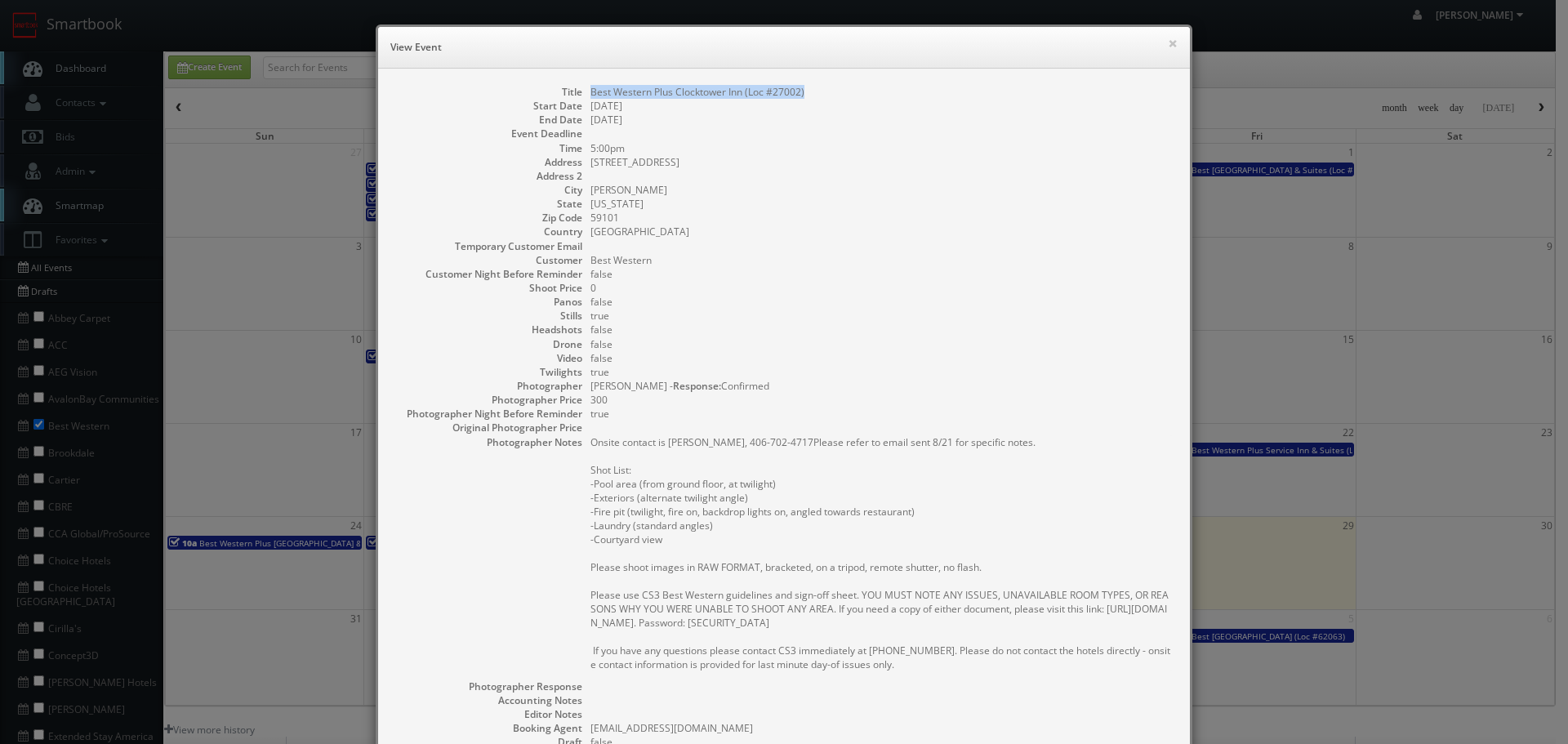
drag, startPoint x: 808, startPoint y: 87, endPoint x: 582, endPoint y: 93, distance: 226.1
click at [582, 93] on dl "Title Best Western Plus Clocktower Inn (Loc #27002) Start Date 08/27/2025 End D…" at bounding box center [784, 494] width 779 height 819
click at [1168, 41] on button "×" at bounding box center [1173, 43] width 10 height 12
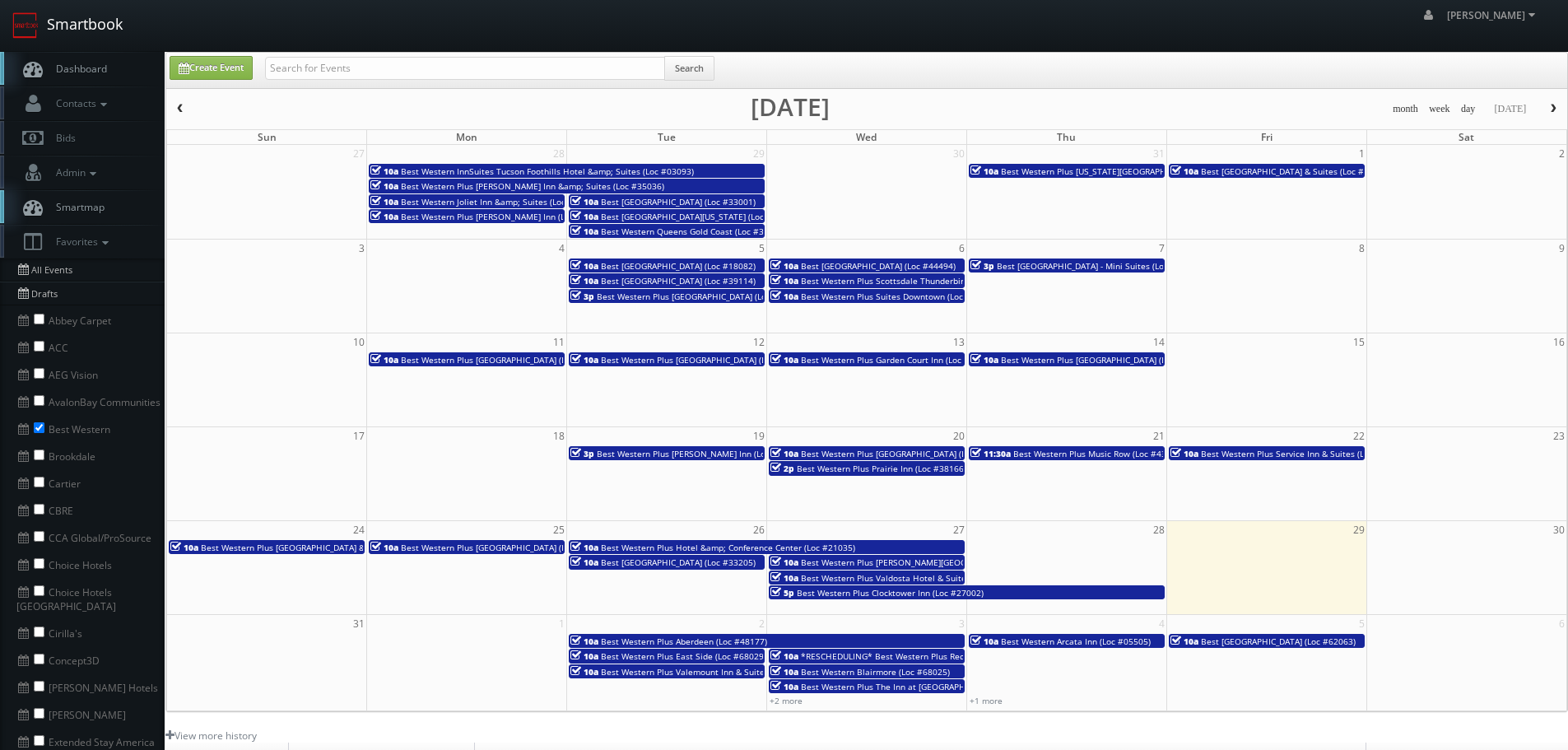
click at [61, 32] on link "Smartbook" at bounding box center [67, 25] width 135 height 51
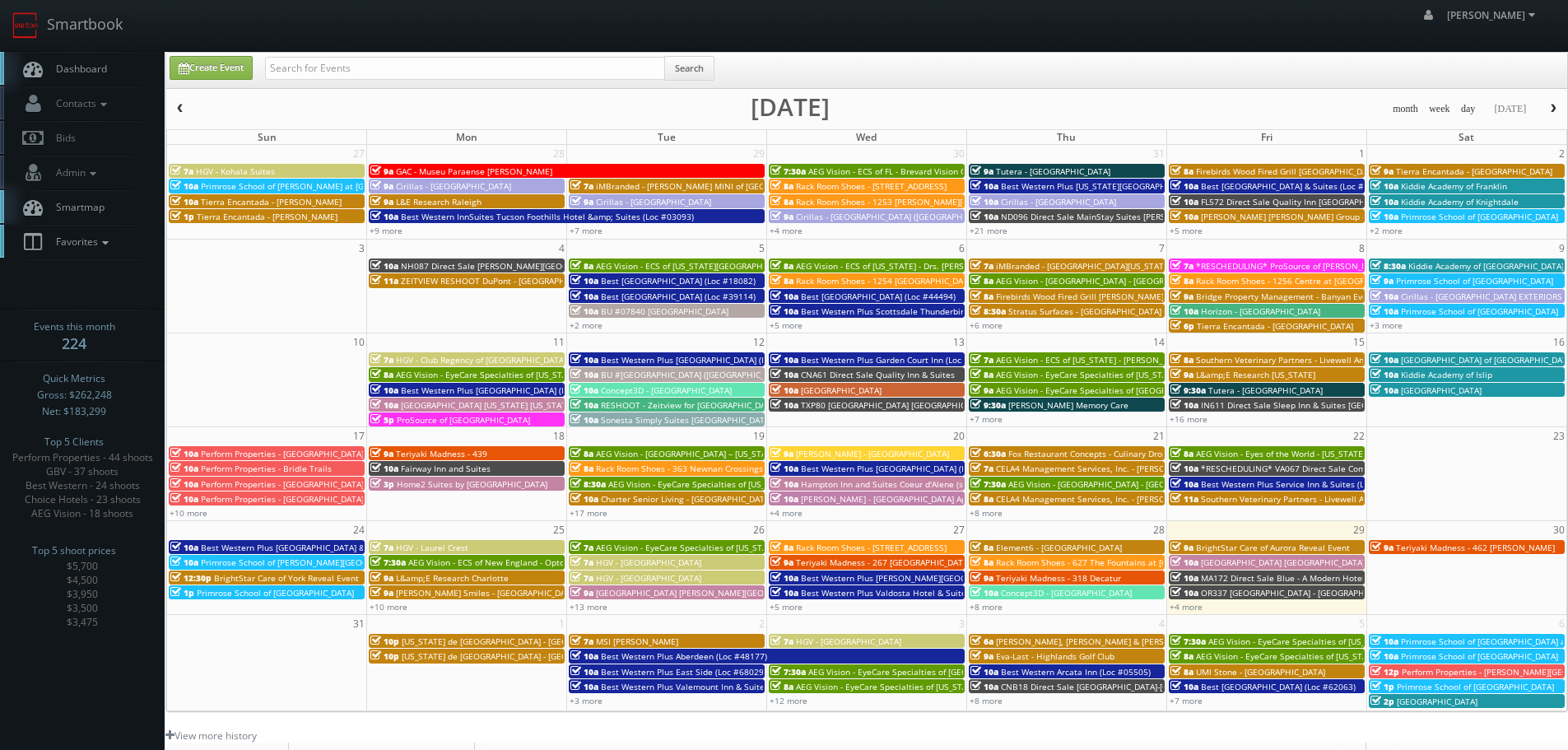
click at [102, 248] on icon at bounding box center [105, 243] width 15 height 12
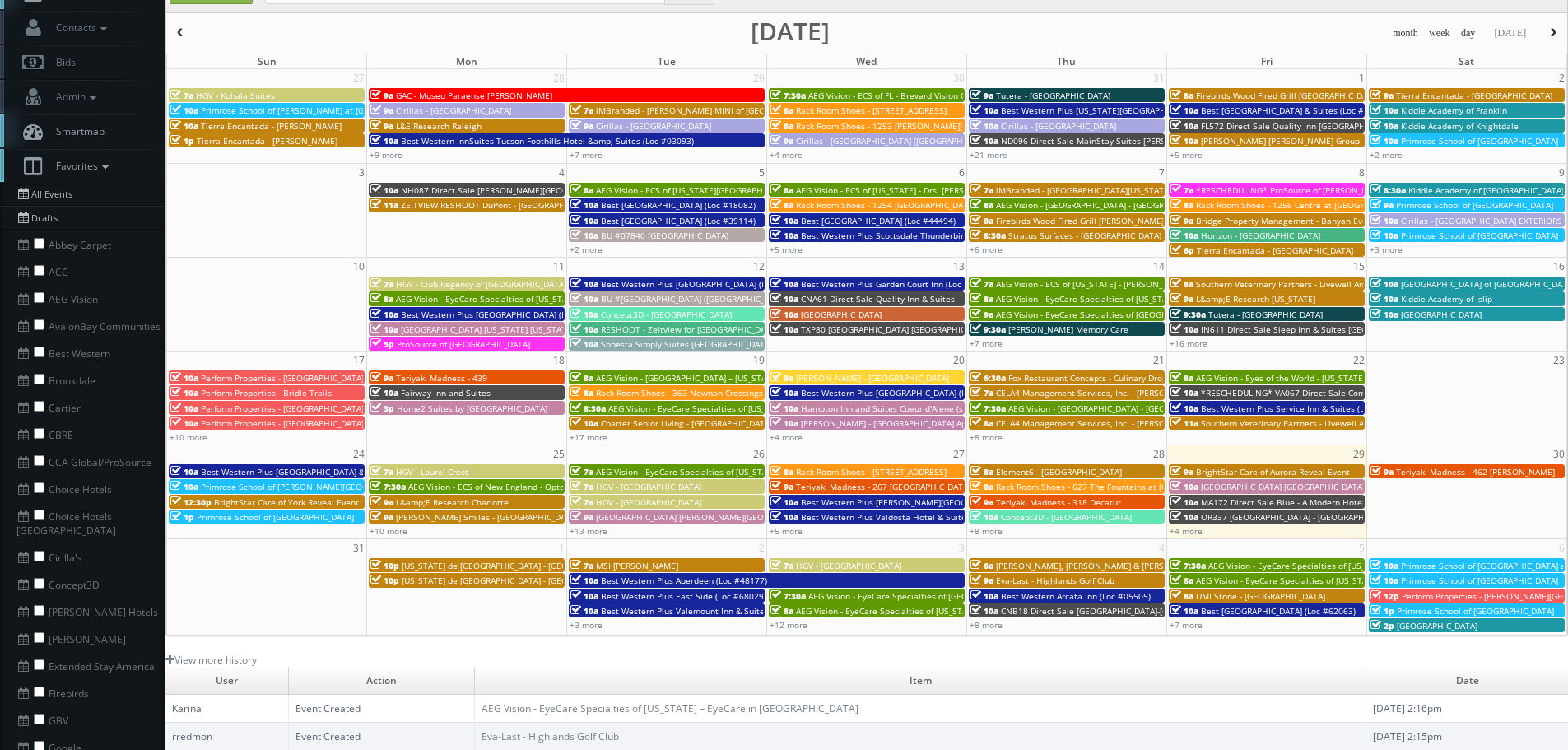
scroll to position [247, 0]
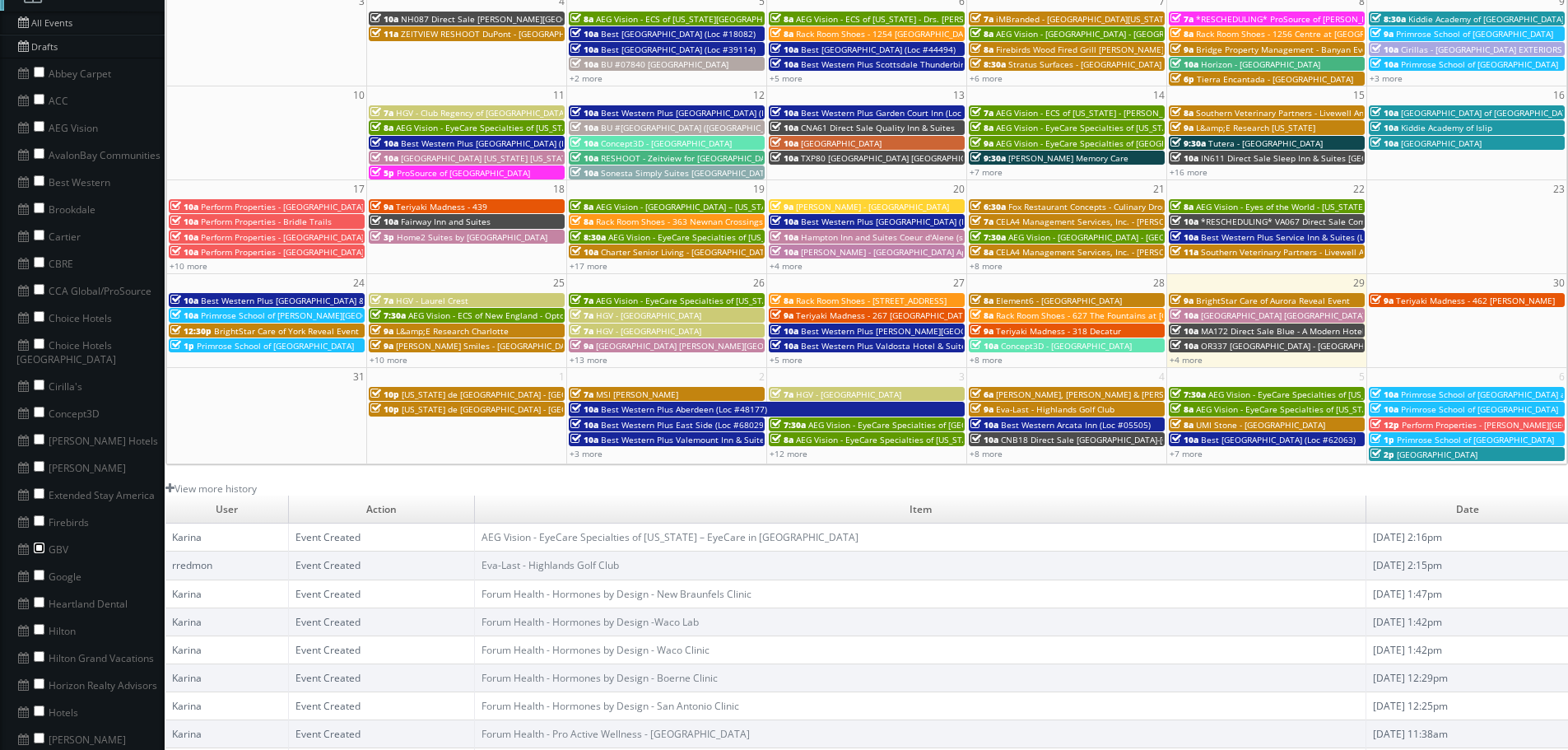
click at [38, 543] on input "checkbox" at bounding box center [39, 548] width 11 height 11
checkbox input "true"
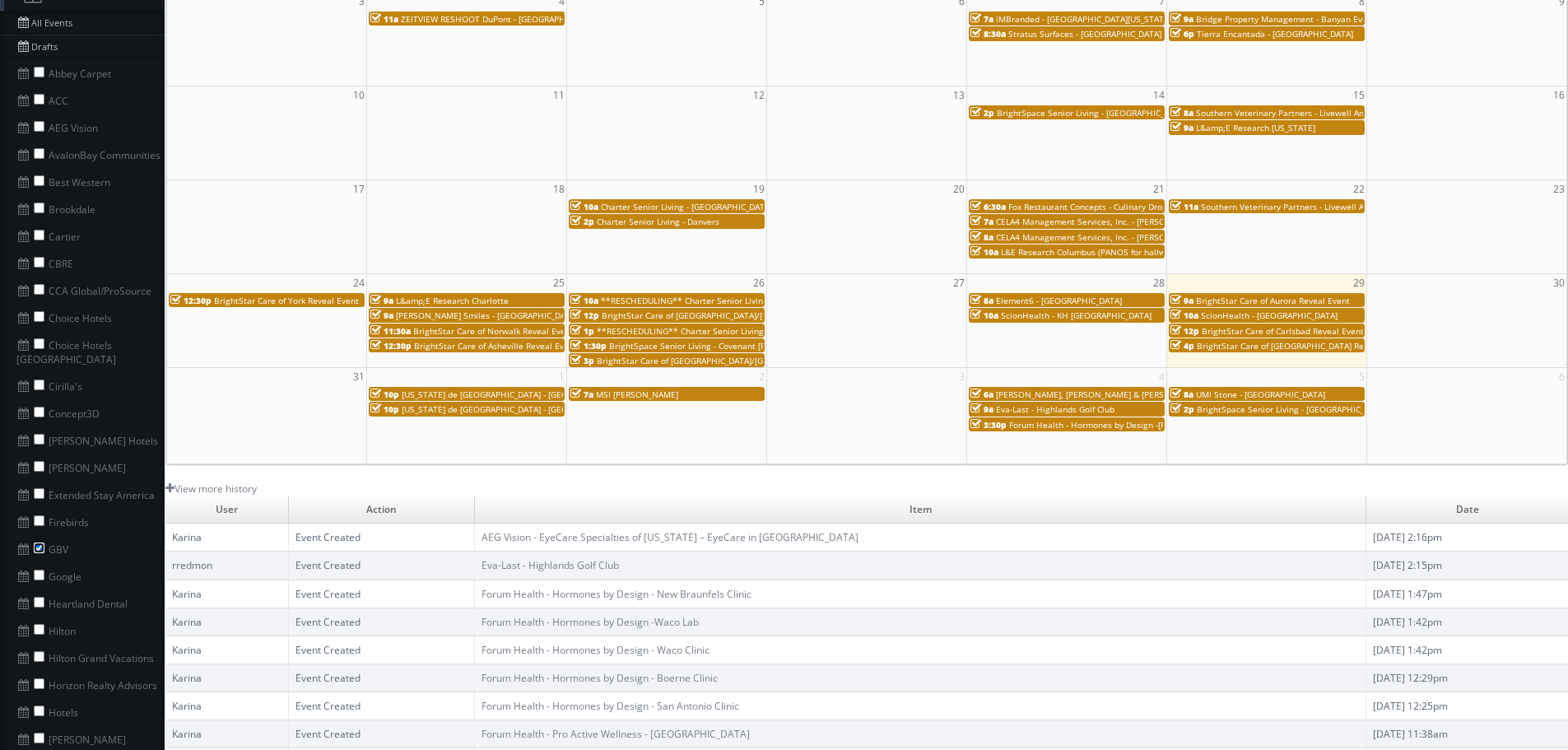
scroll to position [0, 0]
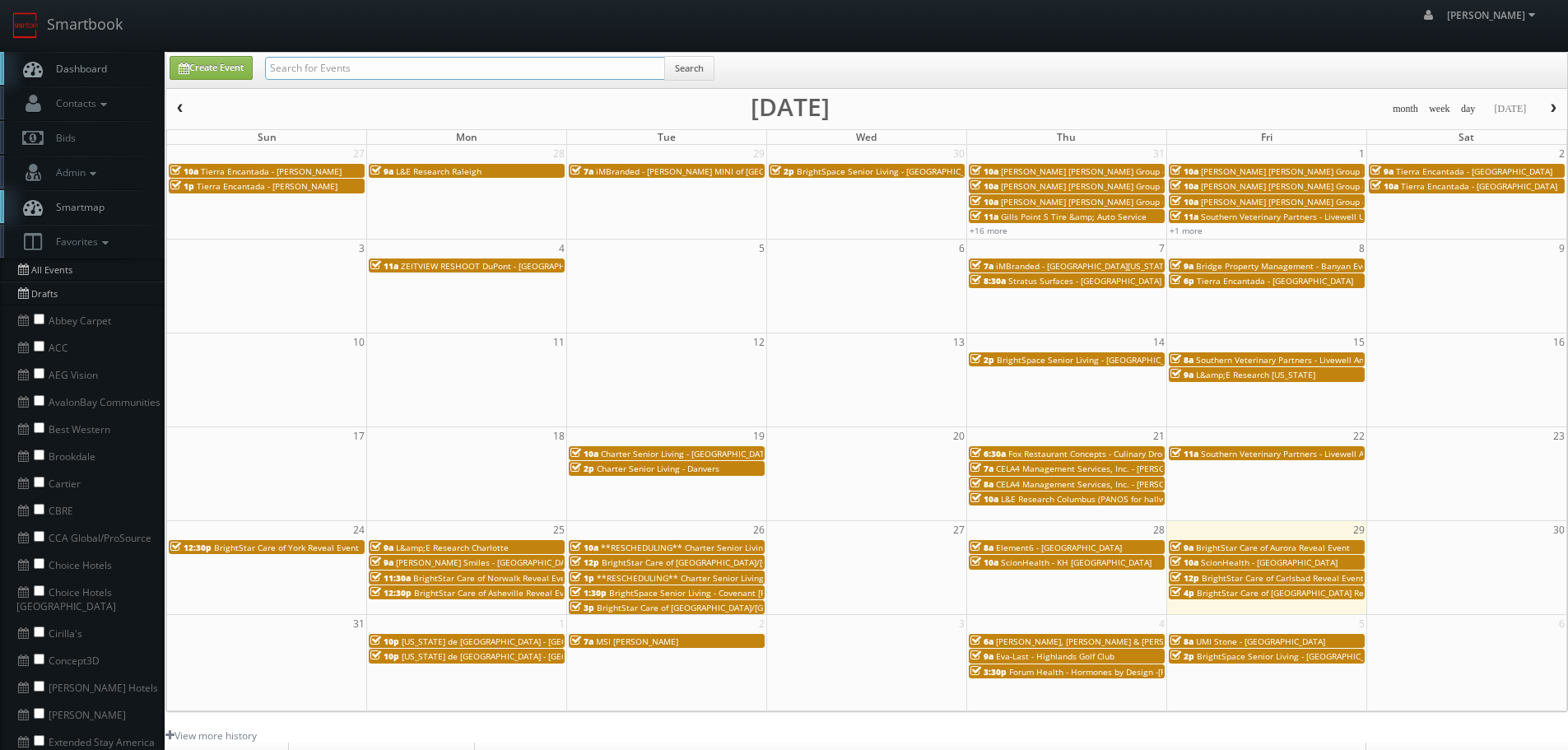
click at [358, 65] on input "text" at bounding box center [464, 67] width 400 height 23
type input "brightspace"
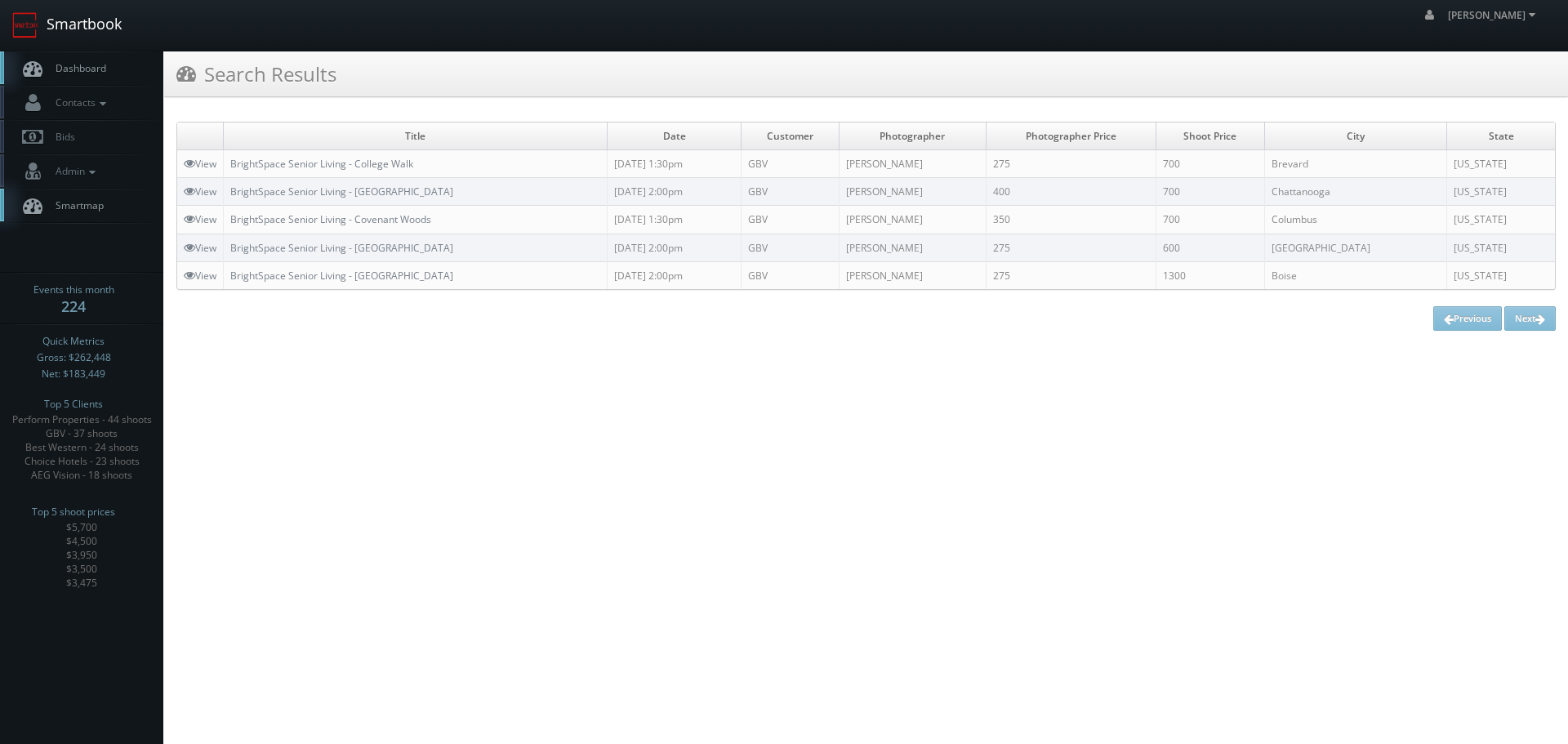
click at [103, 26] on link "Smartbook" at bounding box center [67, 25] width 134 height 50
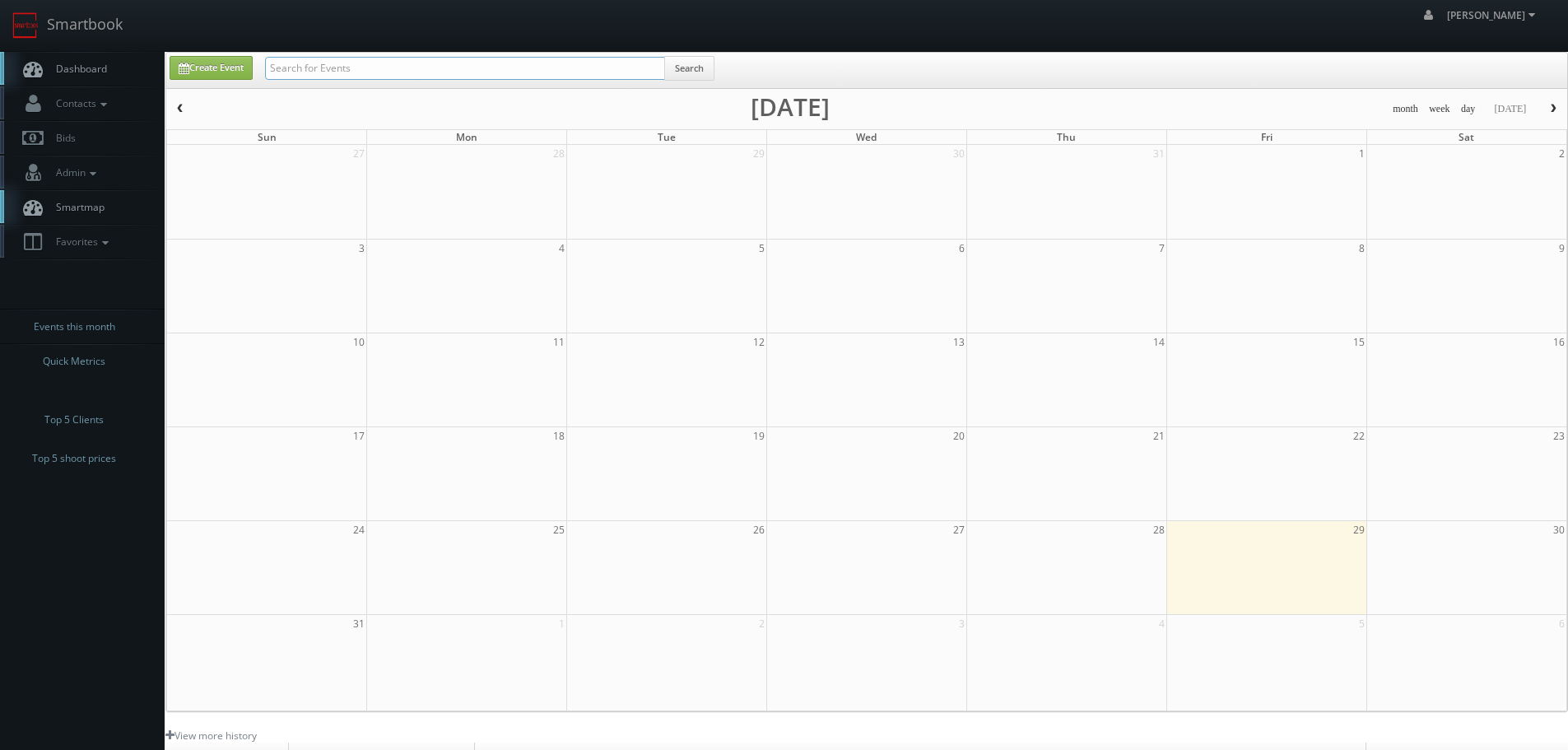
click at [417, 70] on input "text" at bounding box center [464, 67] width 400 height 23
type input "eufaula"
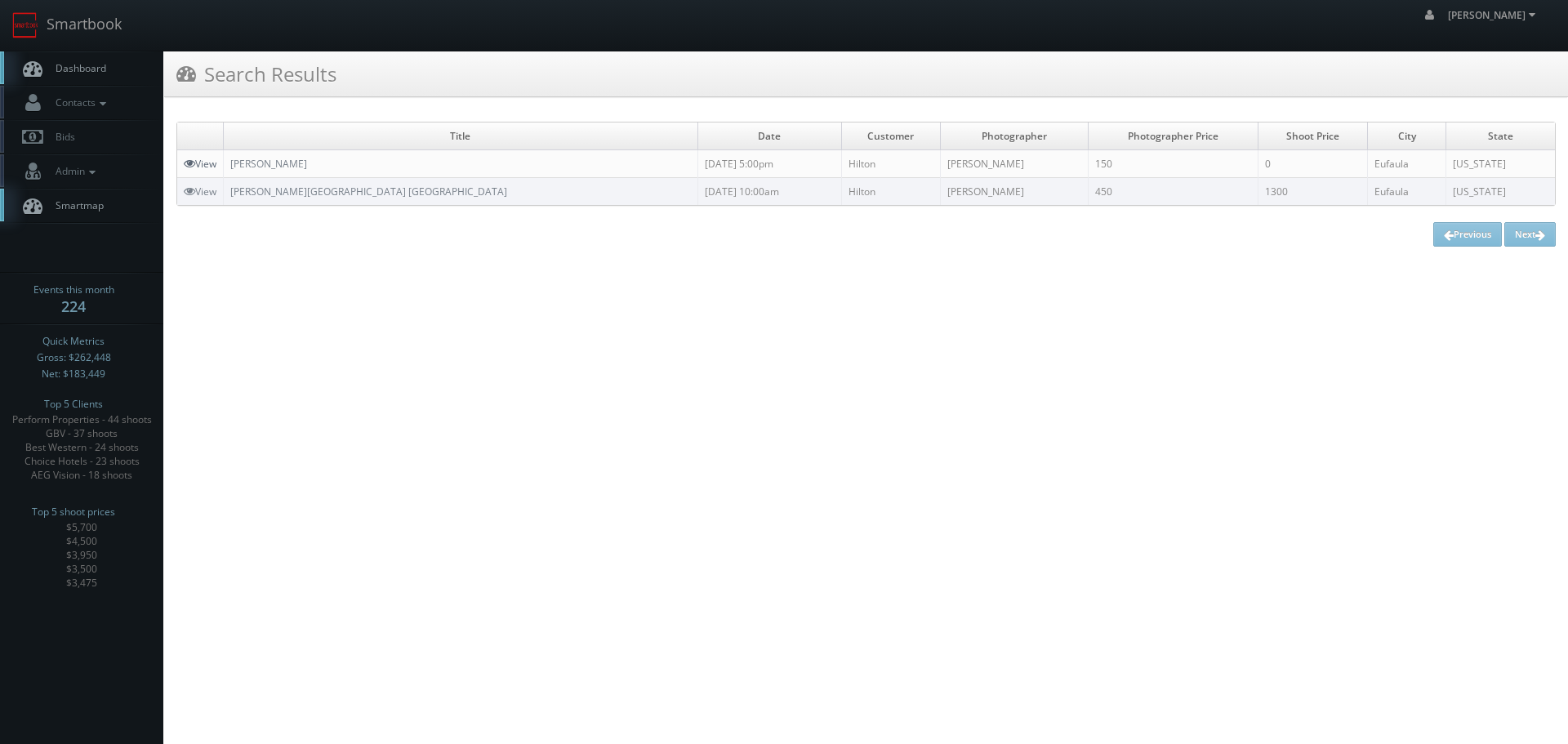
click at [209, 168] on link "View" at bounding box center [200, 163] width 32 height 14
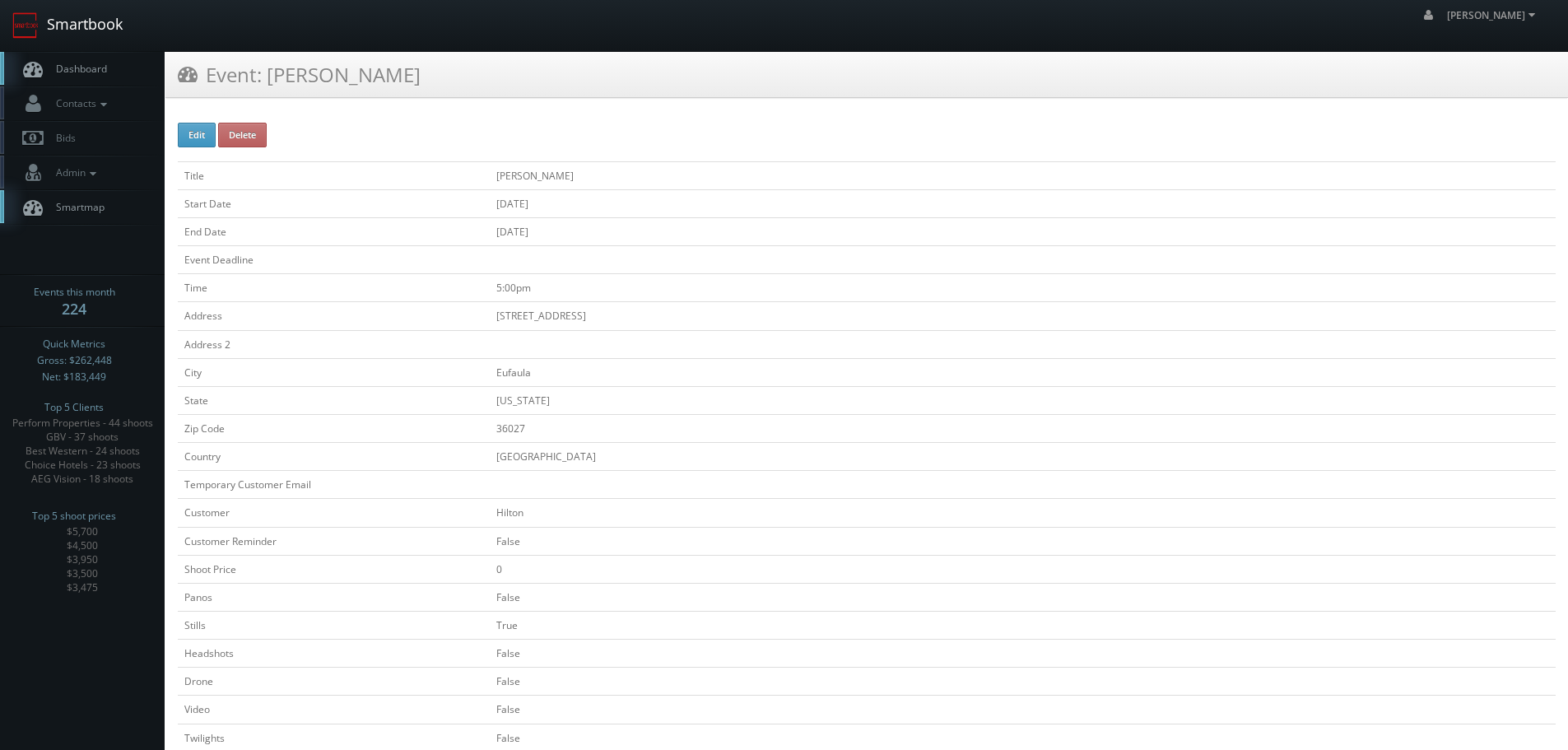
click at [95, 26] on link "Smartbook" at bounding box center [67, 25] width 135 height 51
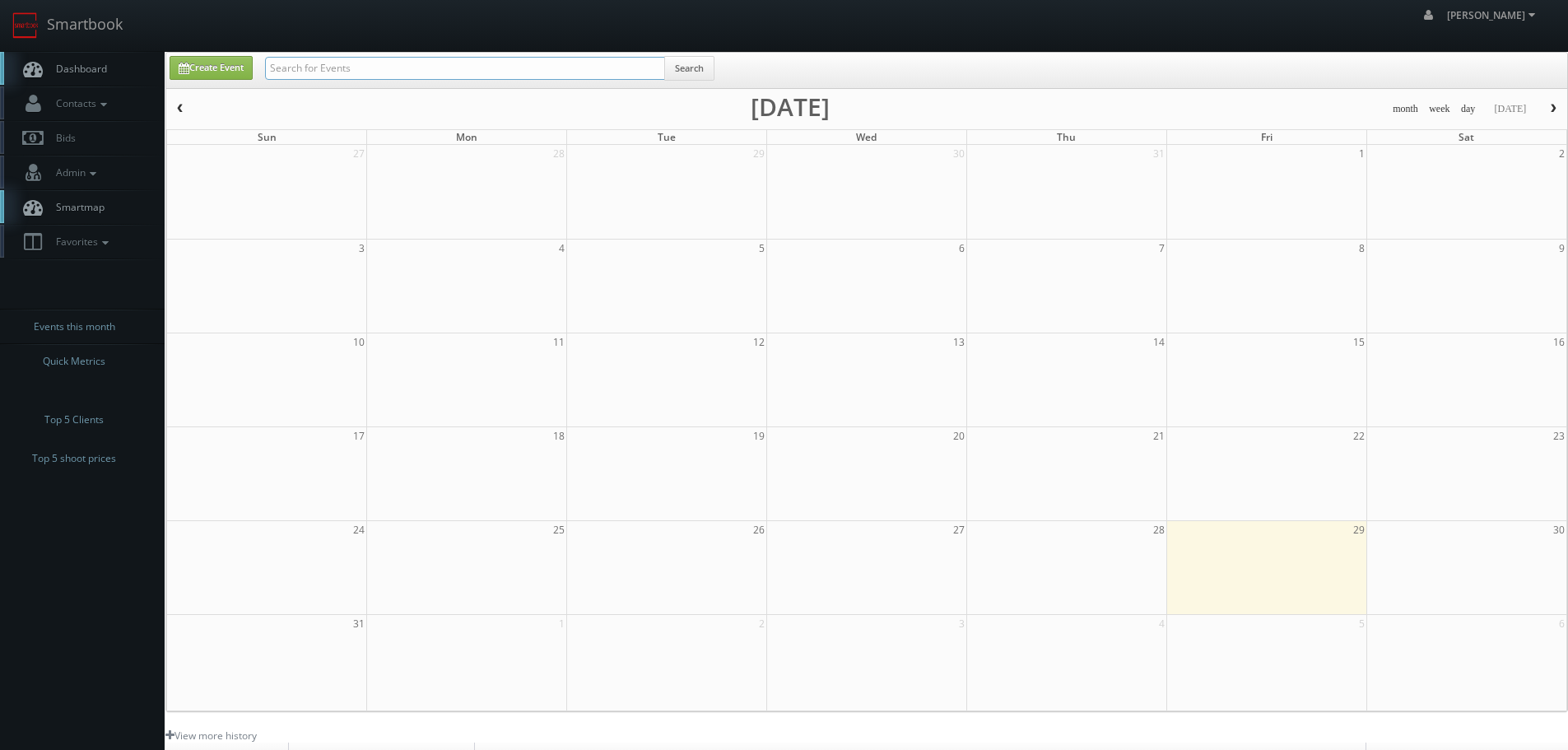
click at [407, 69] on input "text" at bounding box center [464, 67] width 400 height 23
type input "hilton montgomery"
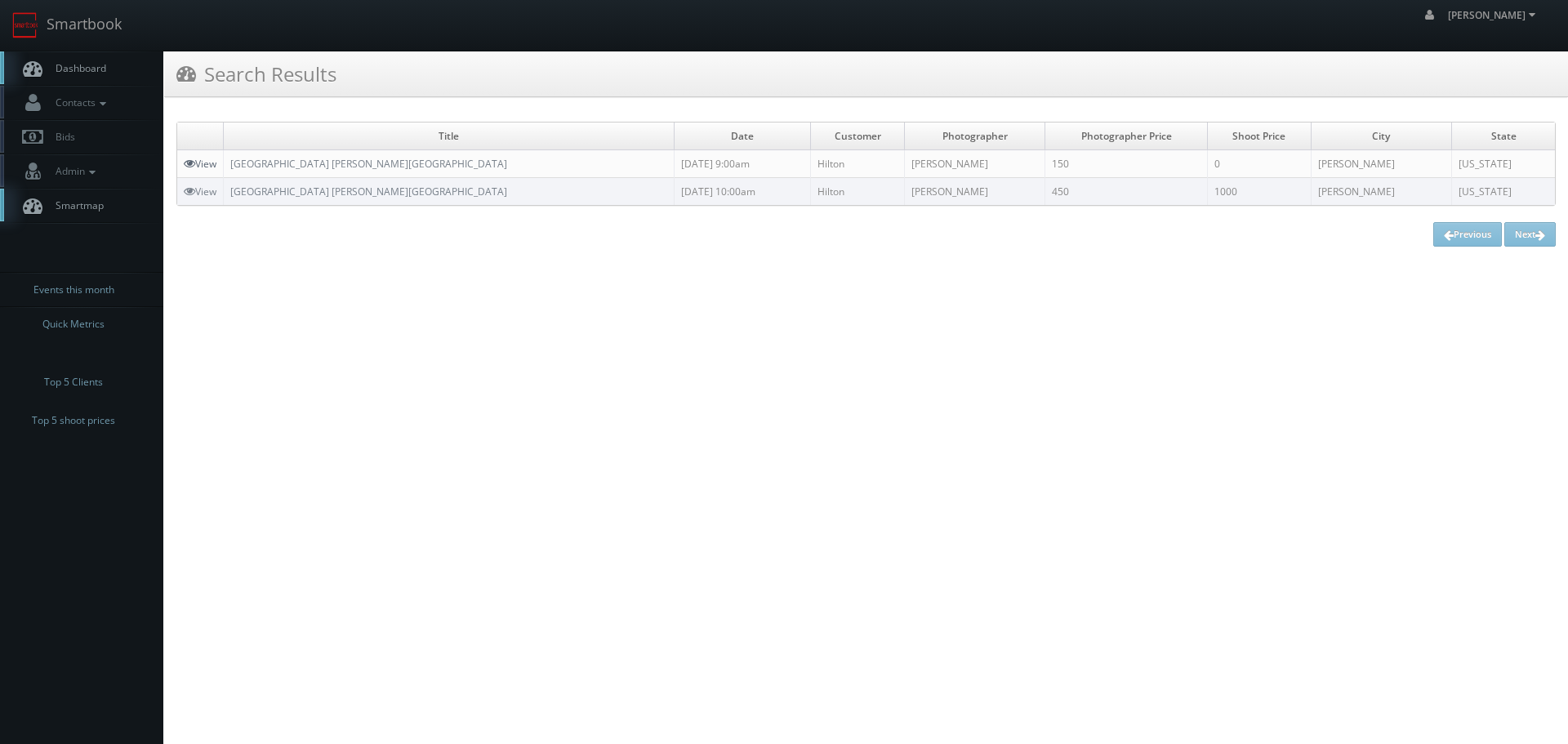
click at [200, 156] on link "View" at bounding box center [200, 163] width 32 height 14
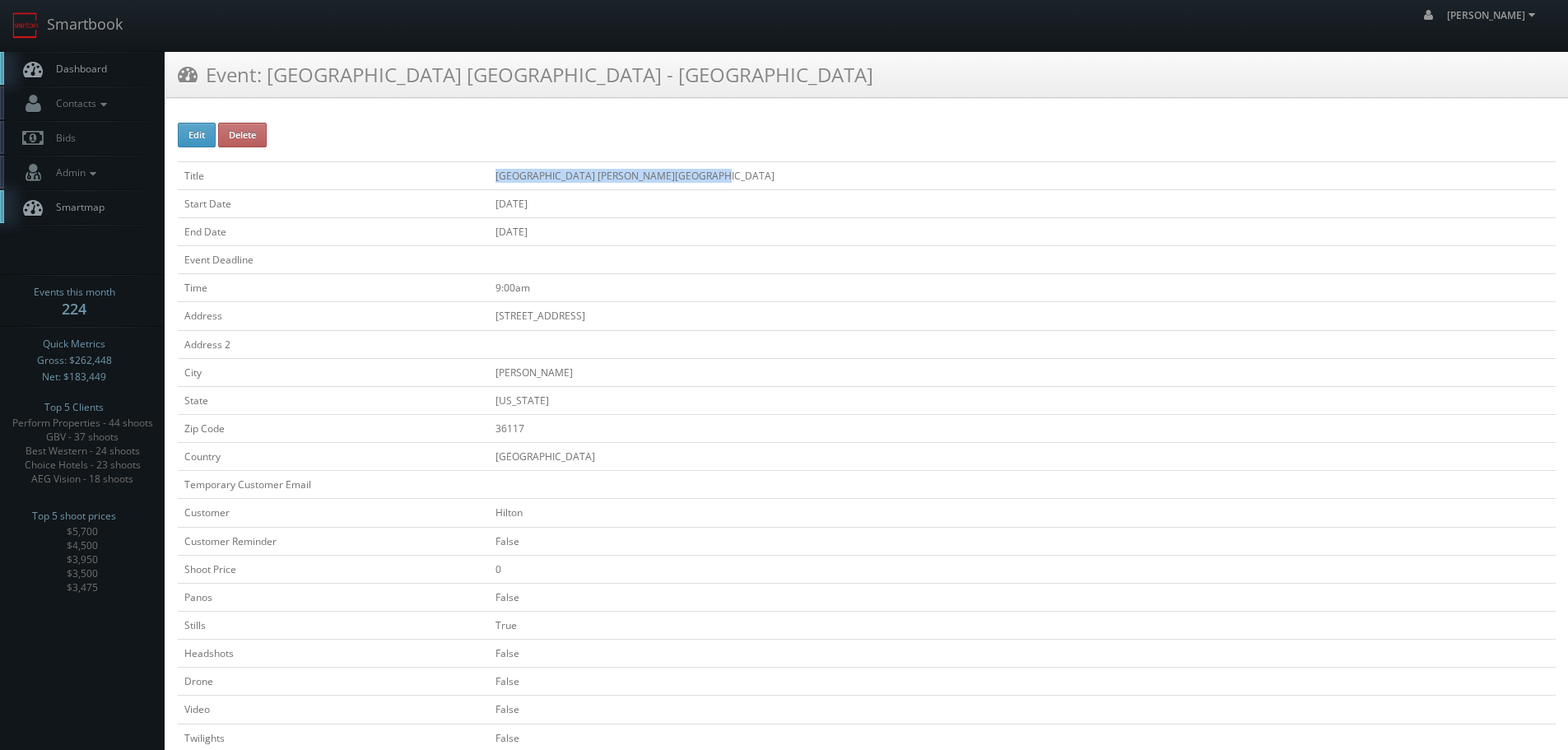
copy tr "[GEOGRAPHIC_DATA] [PERSON_NAME][GEOGRAPHIC_DATA]"
drag, startPoint x: 726, startPoint y: 173, endPoint x: 492, endPoint y: 177, distance: 234.0
click at [492, 177] on tr "Title [GEOGRAPHIC_DATA] [PERSON_NAME][GEOGRAPHIC_DATA]" at bounding box center [867, 176] width 1379 height 28
click at [90, 19] on link "Smartbook" at bounding box center [67, 25] width 135 height 51
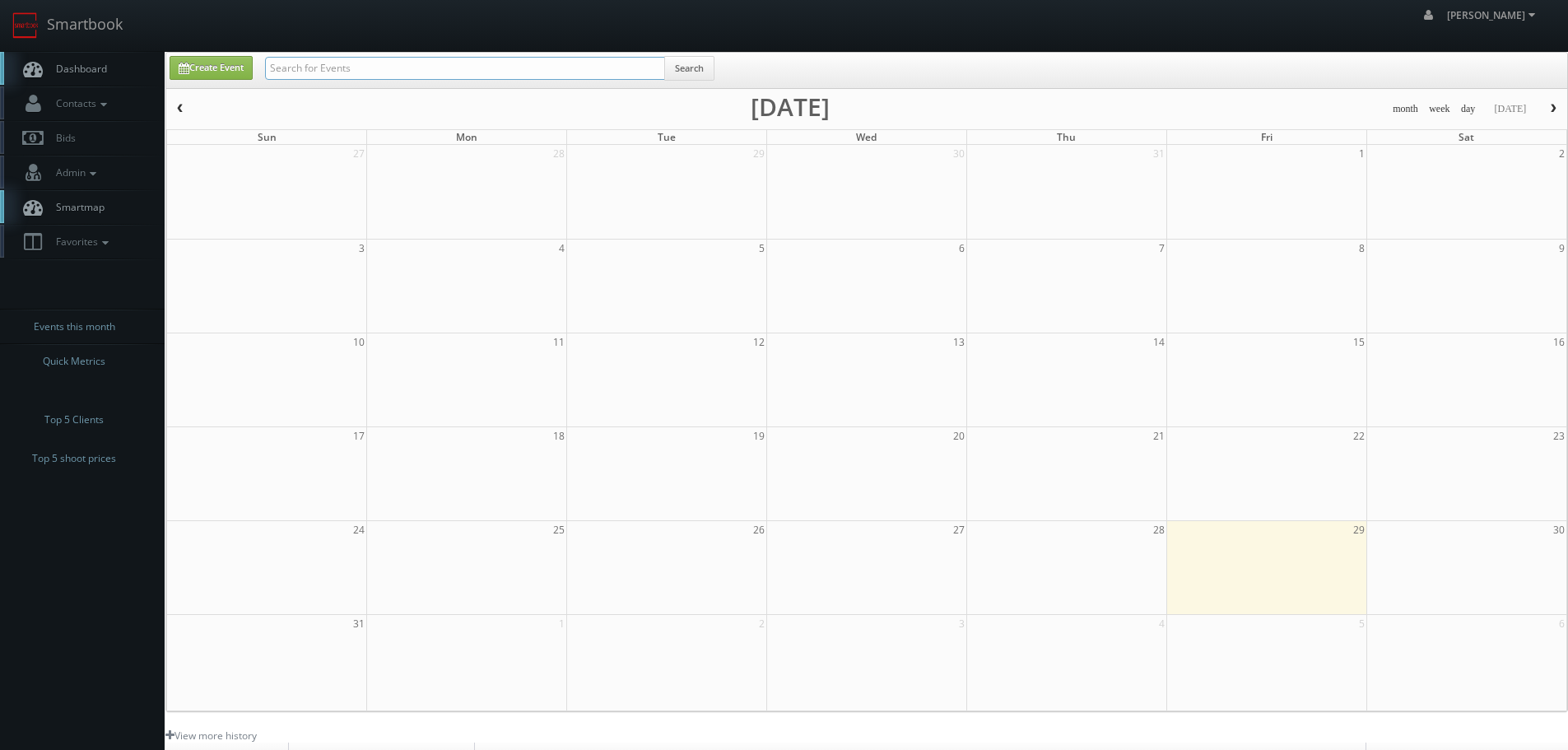
click at [371, 70] on input "text" at bounding box center [464, 67] width 400 height 23
type input "brightspace"
click at [682, 66] on button "Search" at bounding box center [689, 67] width 51 height 25
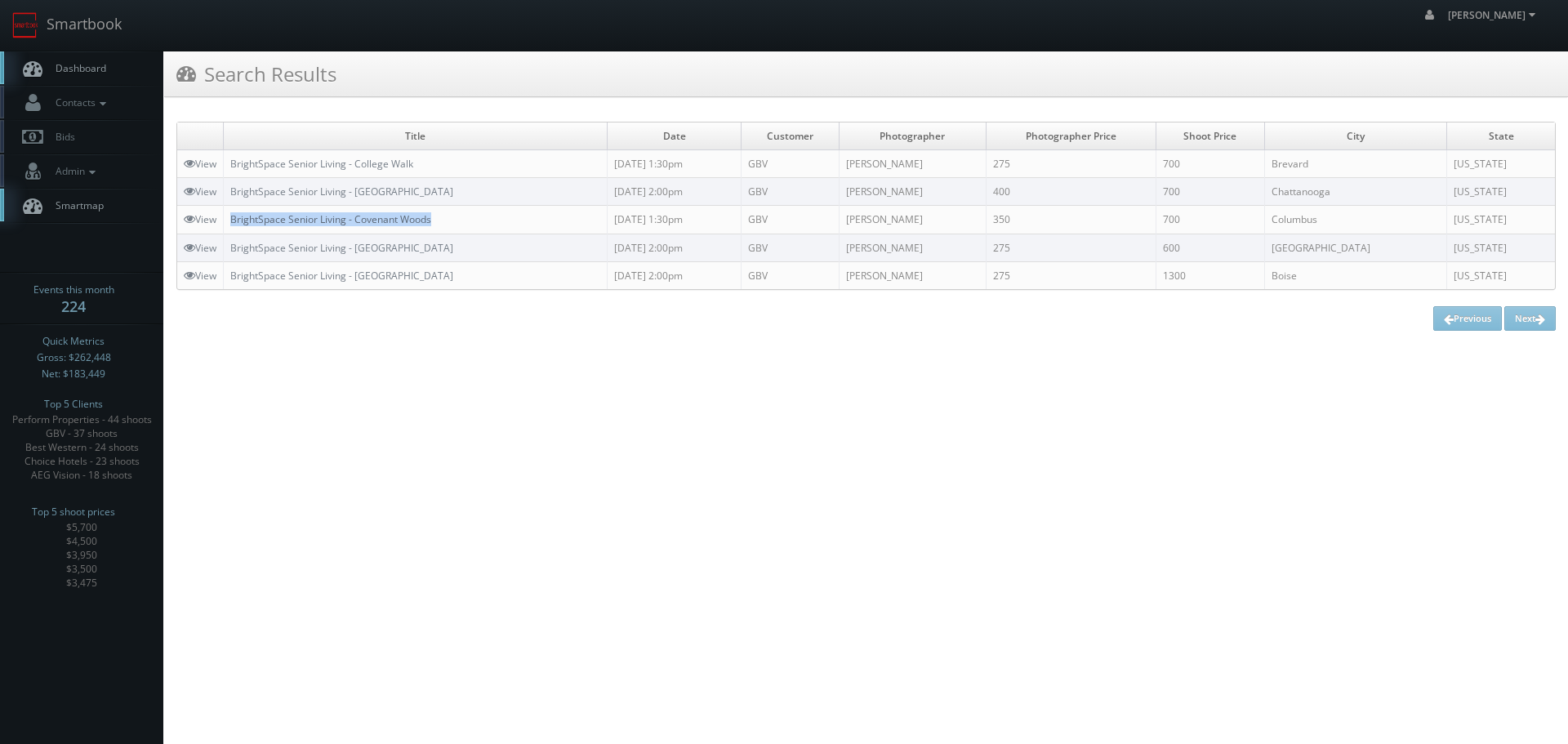
copy link "BrightSpace Senior Living - Covenant Woods"
drag, startPoint x: 475, startPoint y: 217, endPoint x: 236, endPoint y: 217, distance: 239.0
click at [236, 217] on td "BrightSpace Senior Living - Covenant Woods" at bounding box center [415, 219] width 384 height 28
click at [90, 31] on link "Smartbook" at bounding box center [67, 25] width 134 height 50
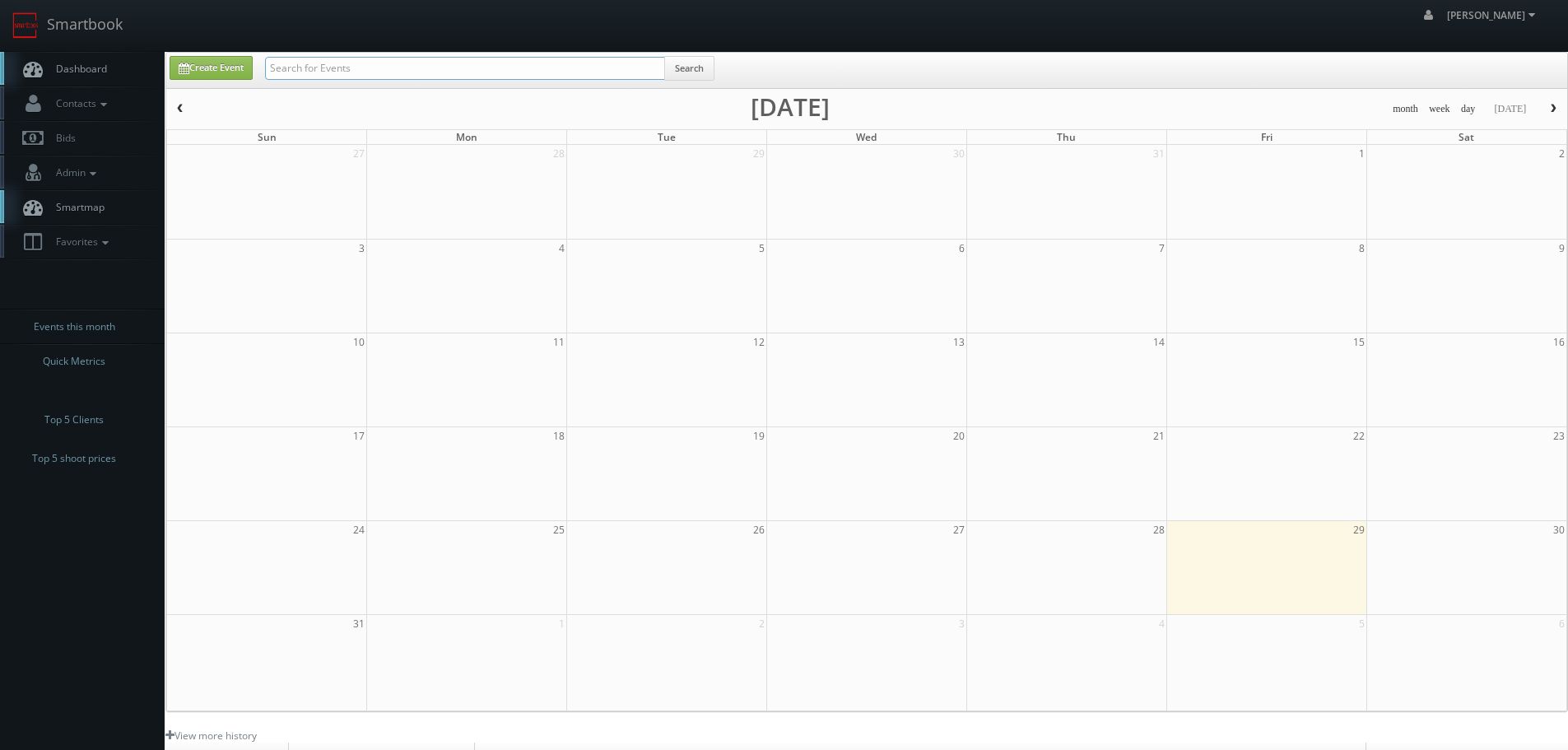
click at [377, 75] on input "text" at bounding box center [464, 67] width 400 height 23
type input "brightsar"
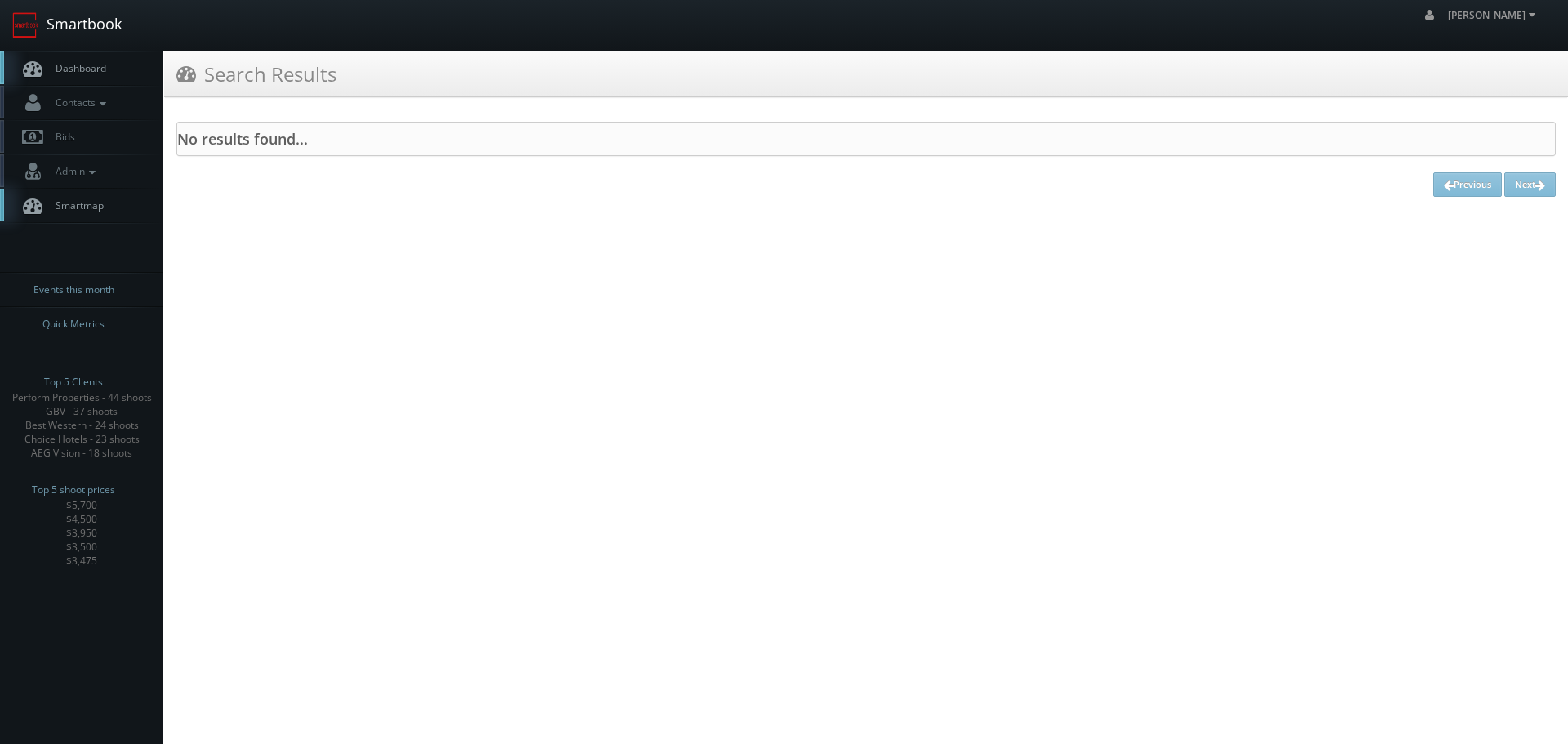
click at [87, 38] on link "Smartbook" at bounding box center [67, 25] width 134 height 50
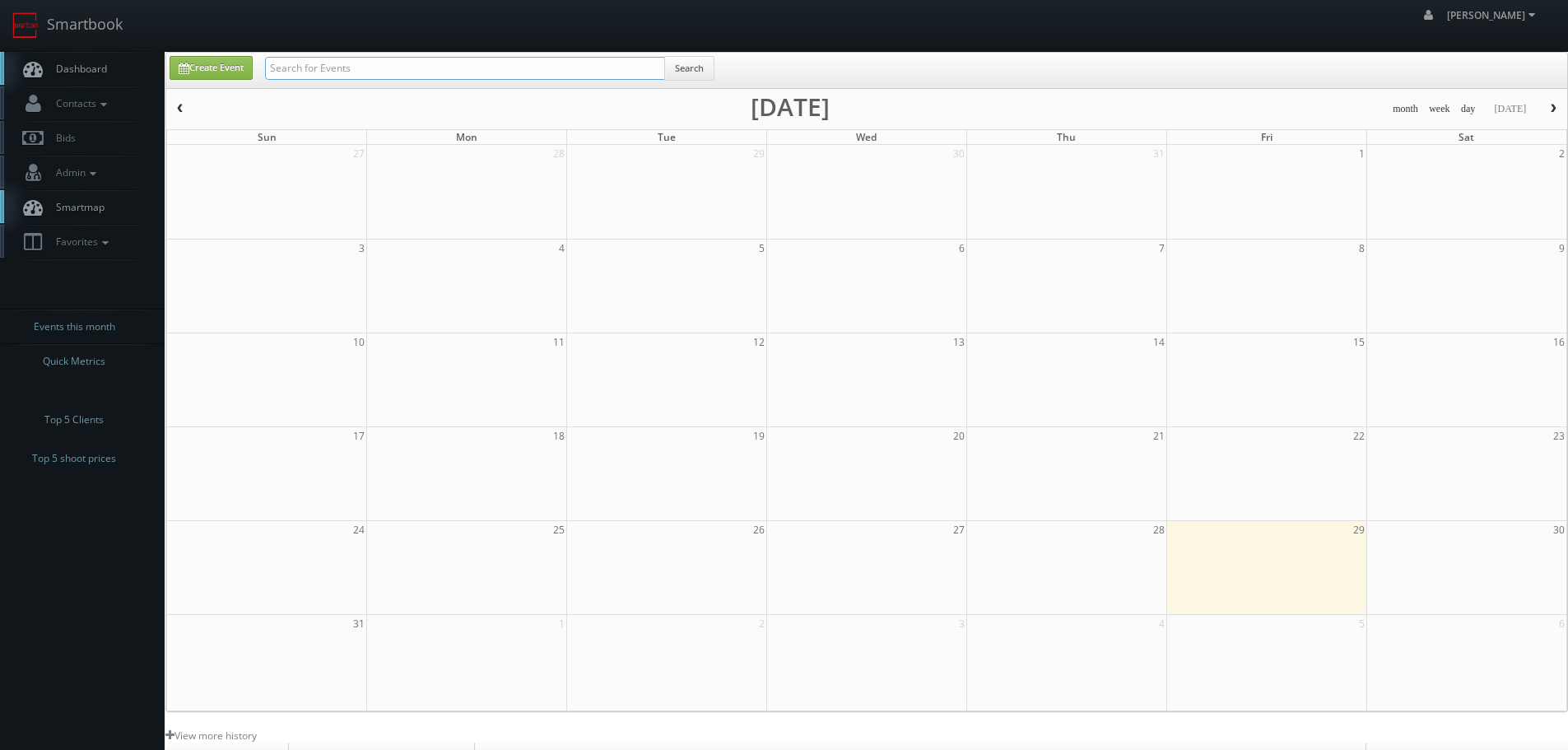
drag, startPoint x: 0, startPoint y: 0, endPoint x: 317, endPoint y: 67, distance: 324.0
click at [317, 67] on input "text" at bounding box center [464, 67] width 400 height 23
type input "brightstar"
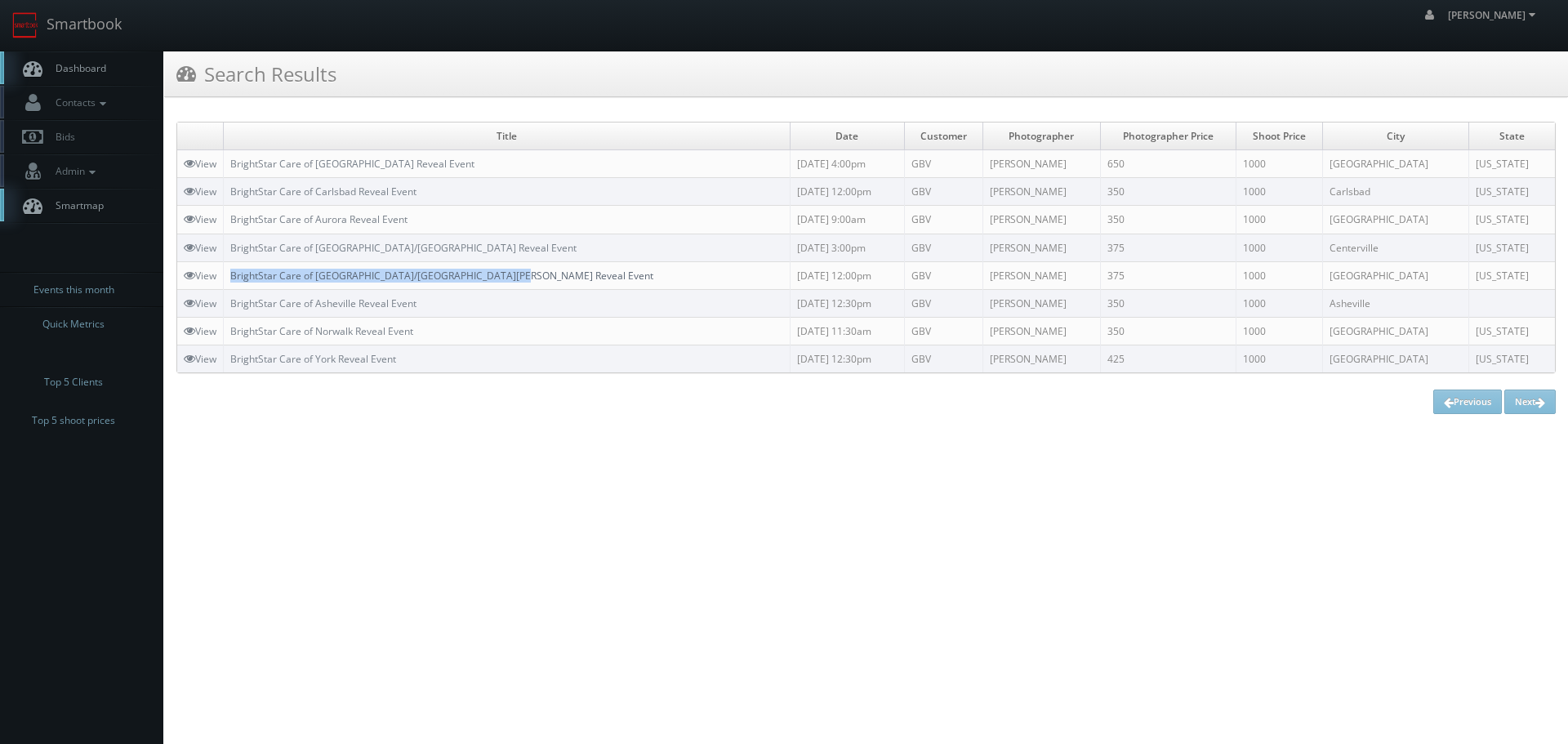
copy link "BrightStar Care of [GEOGRAPHIC_DATA]/[GEOGRAPHIC_DATA][PERSON_NAME] Reveal Event"
drag, startPoint x: 526, startPoint y: 274, endPoint x: 233, endPoint y: 272, distance: 293.0
click at [233, 272] on td "BrightStar Care of [GEOGRAPHIC_DATA]/[GEOGRAPHIC_DATA][PERSON_NAME] Reveal Event" at bounding box center [507, 276] width 567 height 28
click at [72, 48] on link "Smartbook" at bounding box center [67, 25] width 134 height 50
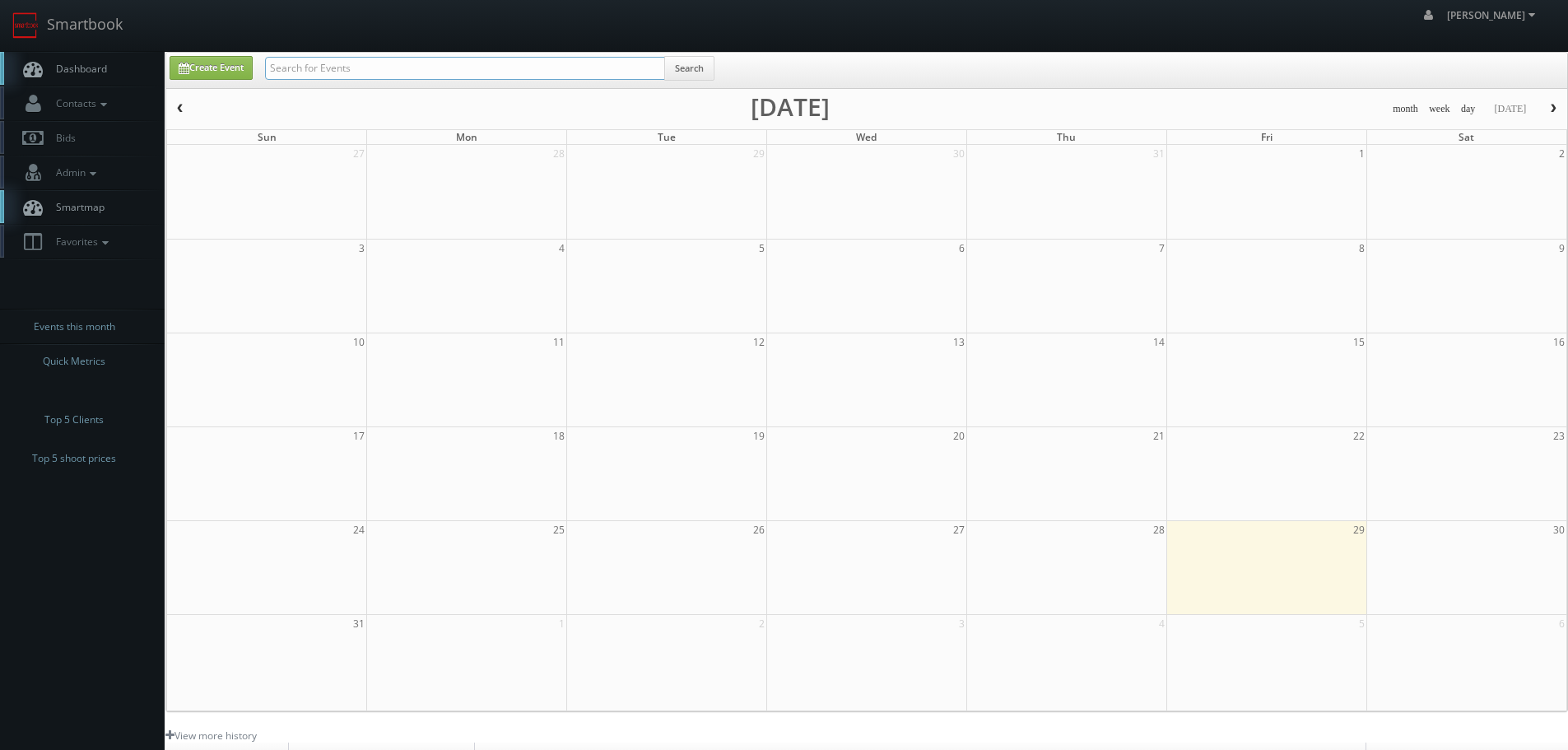
click at [346, 76] on input "text" at bounding box center [464, 67] width 400 height 23
type input "fl078"
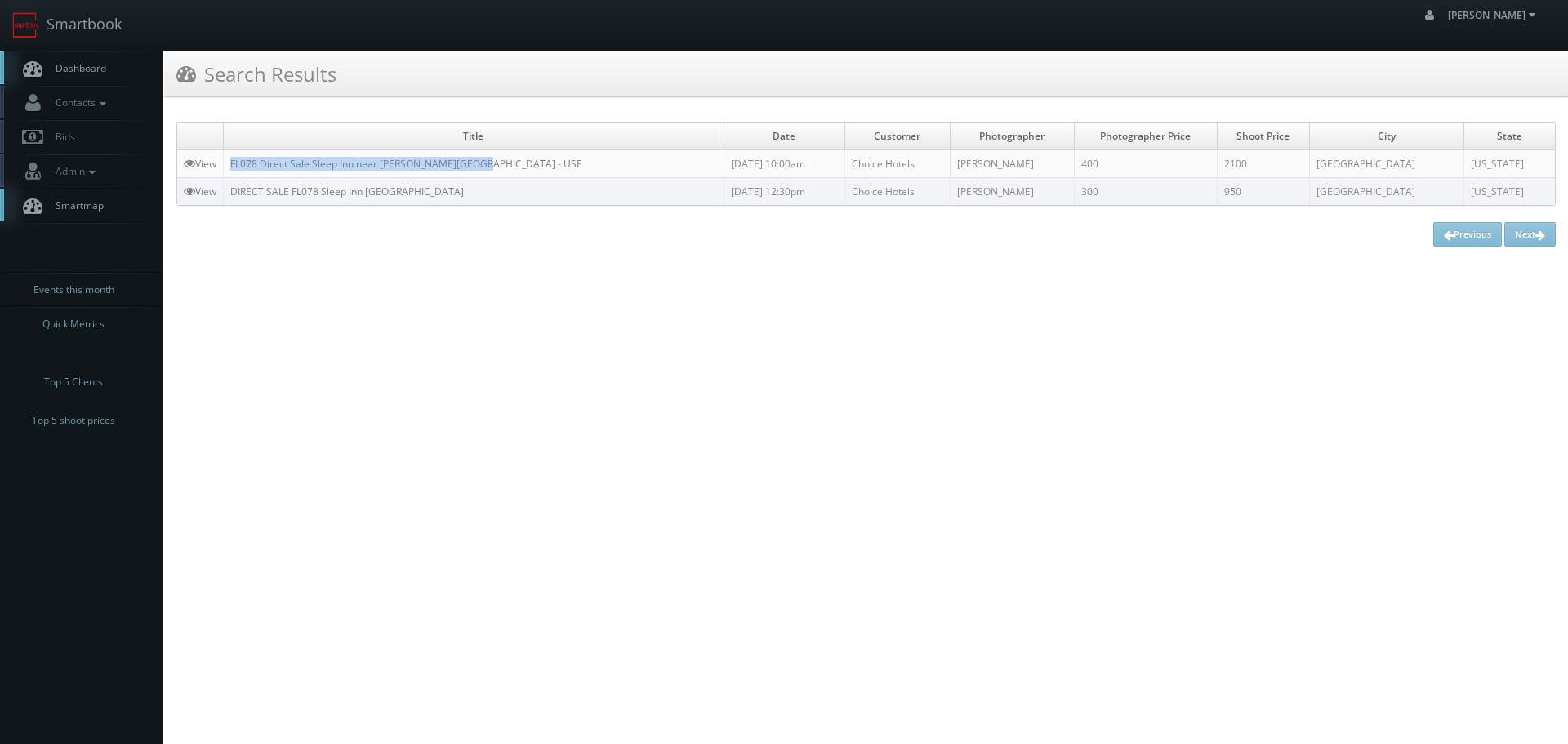
copy link "FL078 Direct Sale Sleep Inn near [PERSON_NAME][GEOGRAPHIC_DATA] - USF"
drag, startPoint x: 513, startPoint y: 158, endPoint x: 228, endPoint y: 165, distance: 285.1
click at [228, 165] on td "FL078 Direct Sale Sleep Inn near [PERSON_NAME][GEOGRAPHIC_DATA] - USF" at bounding box center [473, 164] width 501 height 28
click at [674, 728] on html "Smartbook Toggle Side Navigation Toggle Top Navigation robert robert Profile Lo…" at bounding box center [784, 372] width 1568 height 744
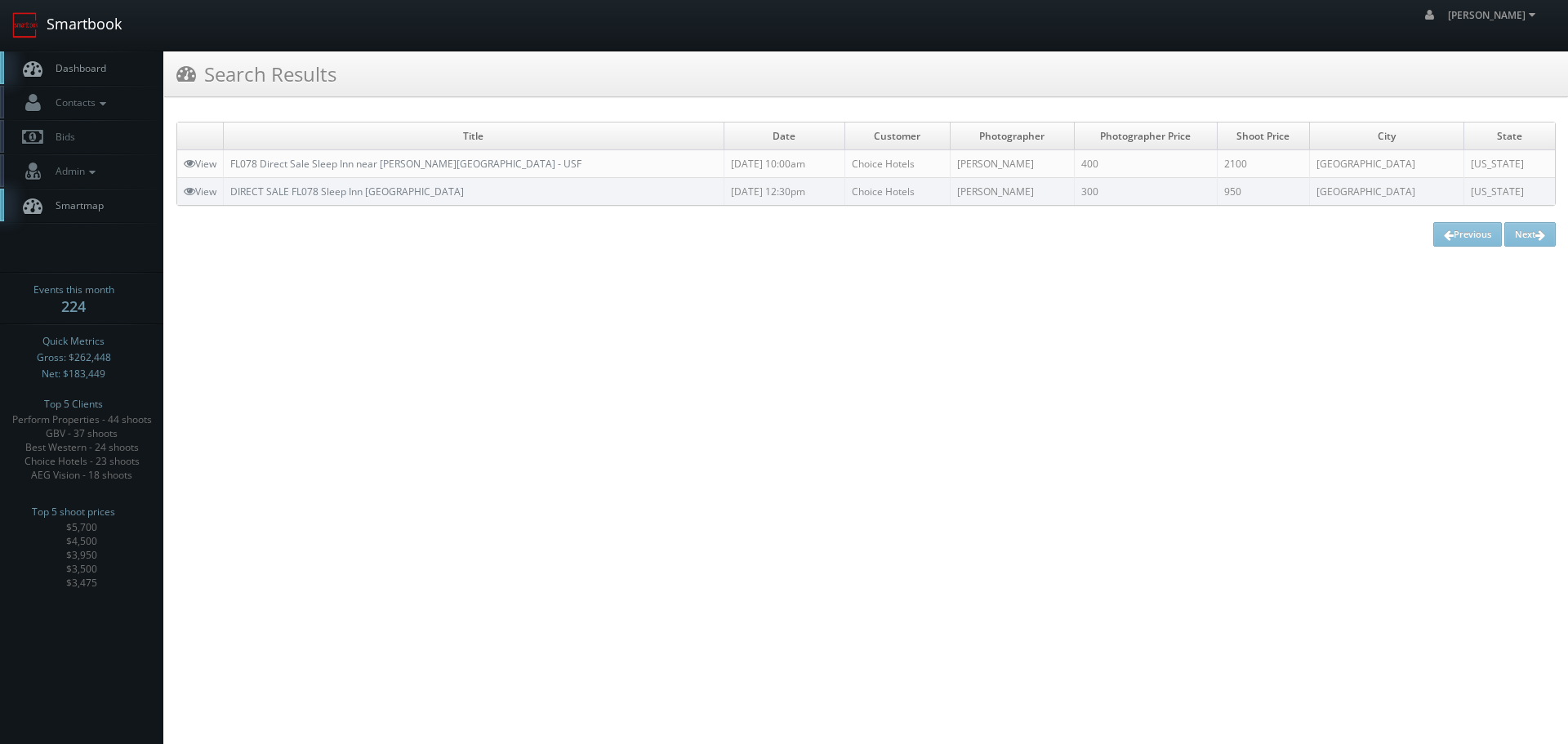
click at [70, 28] on link "Smartbook" at bounding box center [67, 25] width 134 height 50
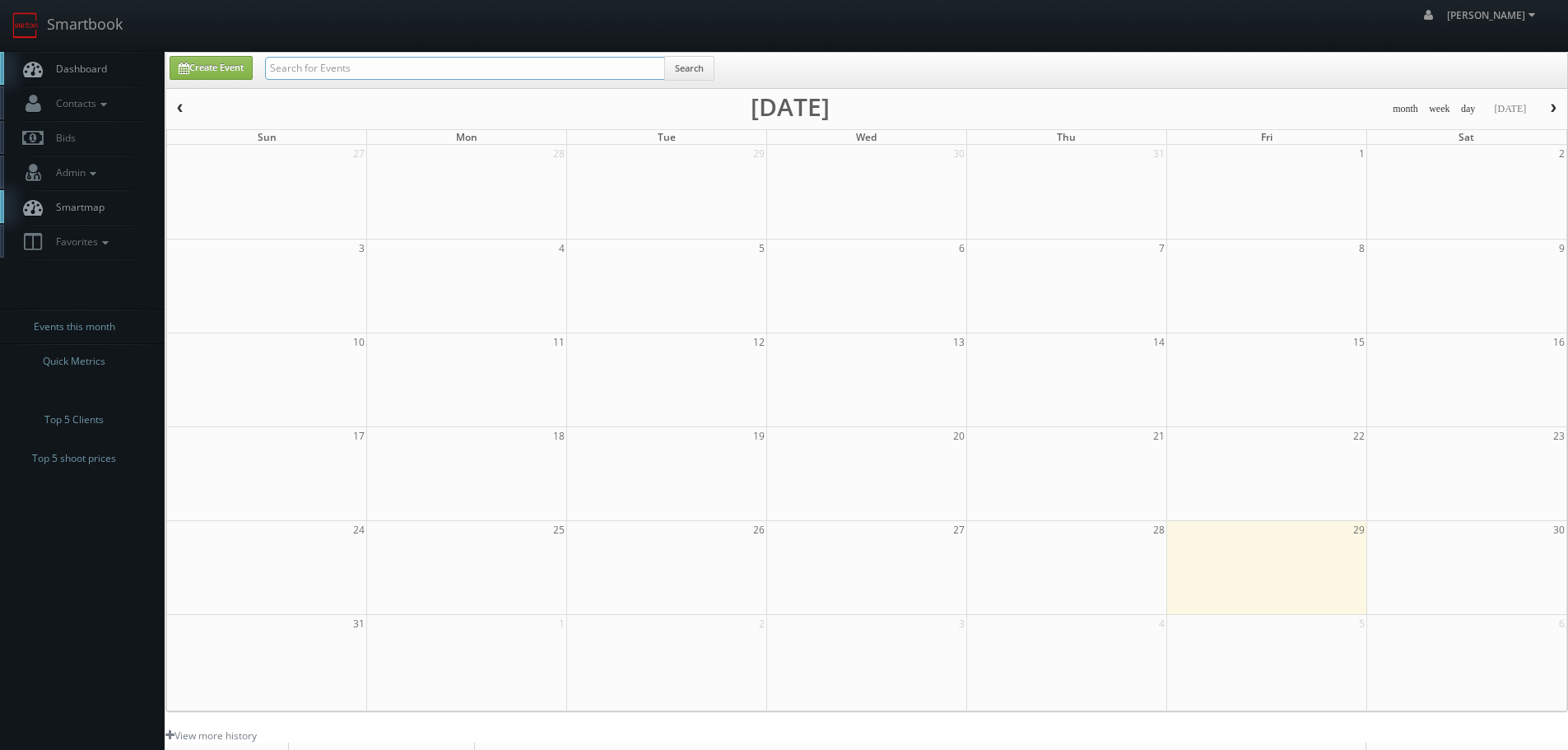
click at [406, 73] on input "text" at bounding box center [464, 67] width 400 height 23
type input "horizon"
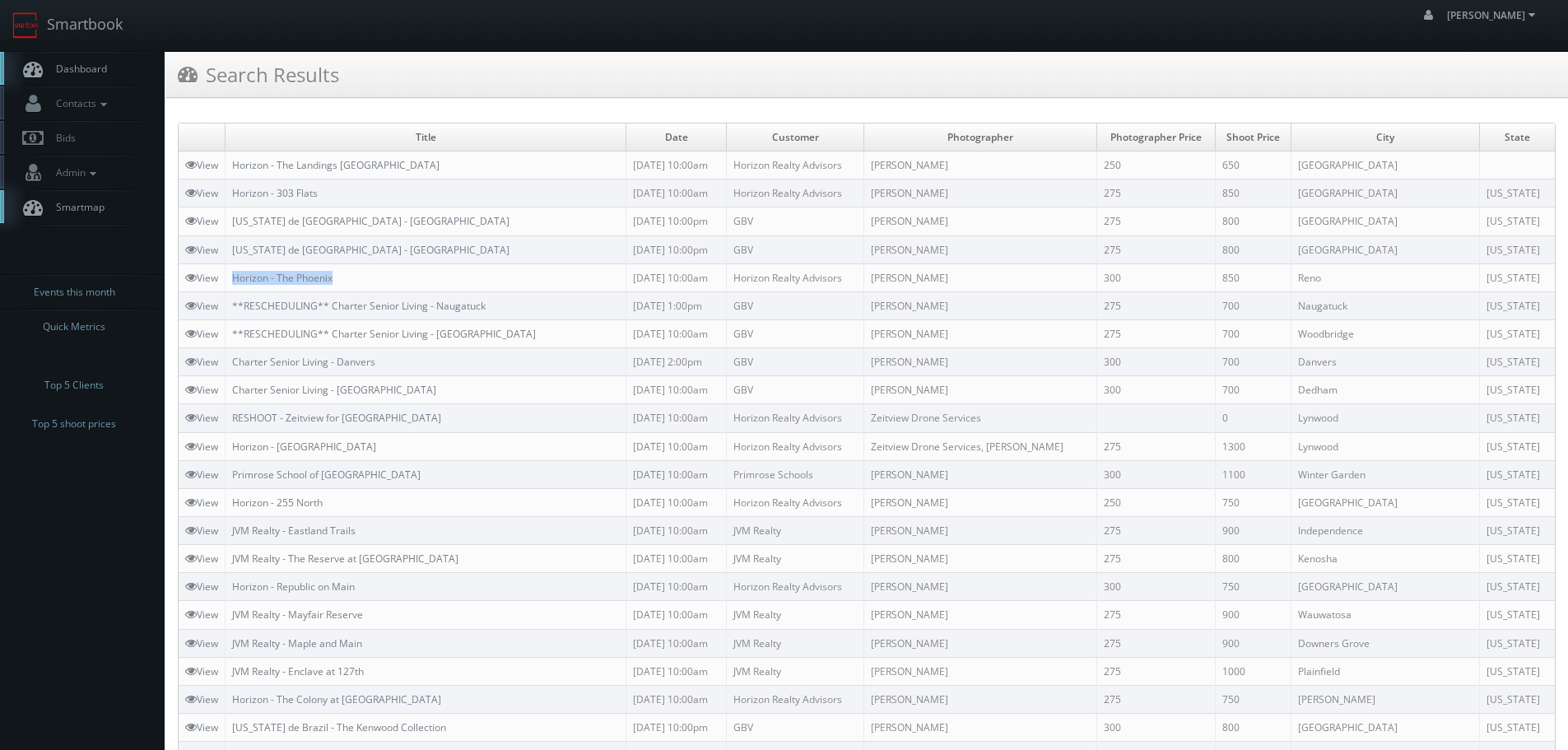
copy link "Horizon - The Phoenix"
drag, startPoint x: 362, startPoint y: 289, endPoint x: 230, endPoint y: 284, distance: 132.1
click at [230, 284] on td "Horizon - The Phoenix" at bounding box center [425, 278] width 401 height 28
click at [119, 28] on link "Smartbook" at bounding box center [67, 25] width 135 height 51
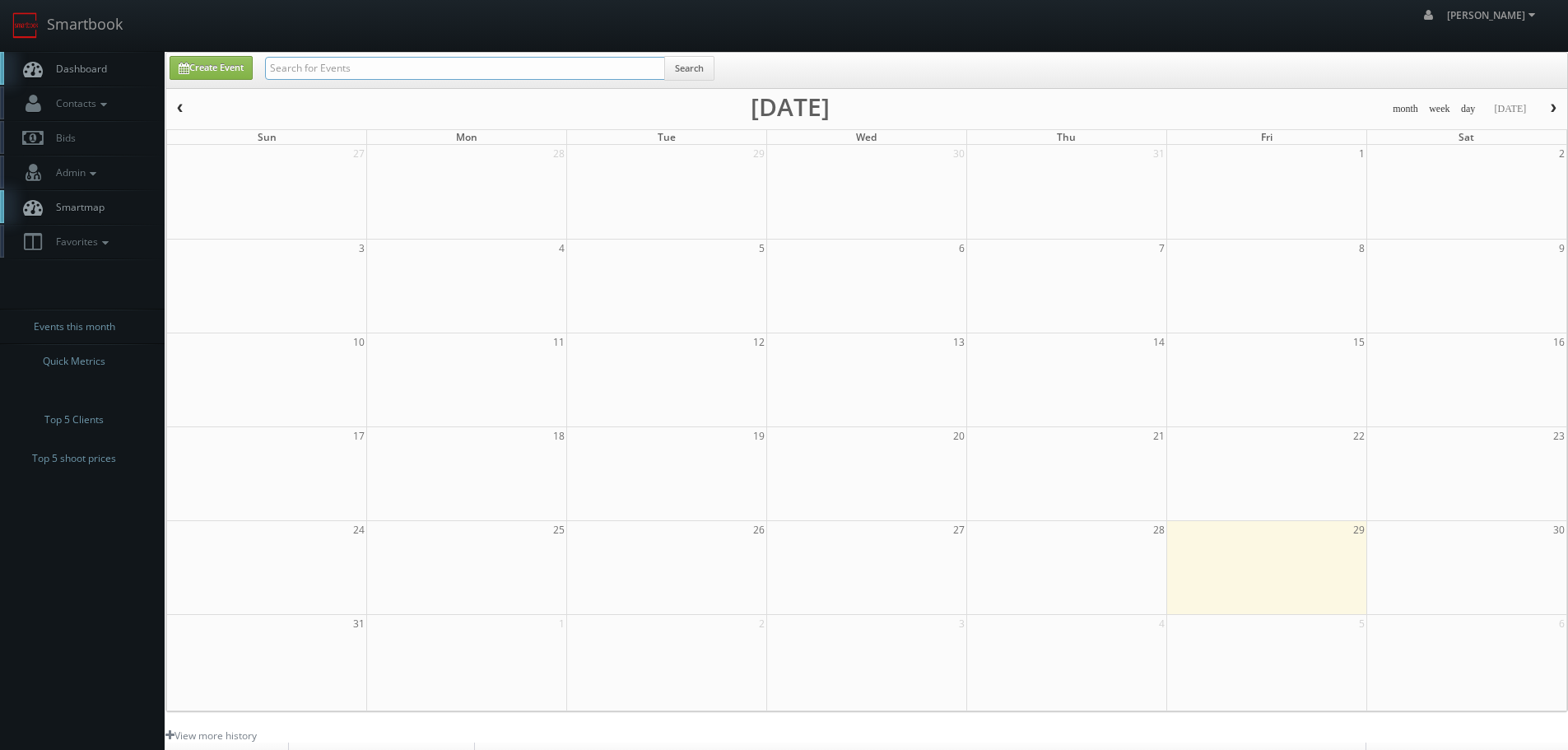
drag, startPoint x: 0, startPoint y: 0, endPoint x: 317, endPoint y: 66, distance: 323.8
click at [317, 66] on input "text" at bounding box center [464, 67] width 400 height 23
type input "teriyaki"
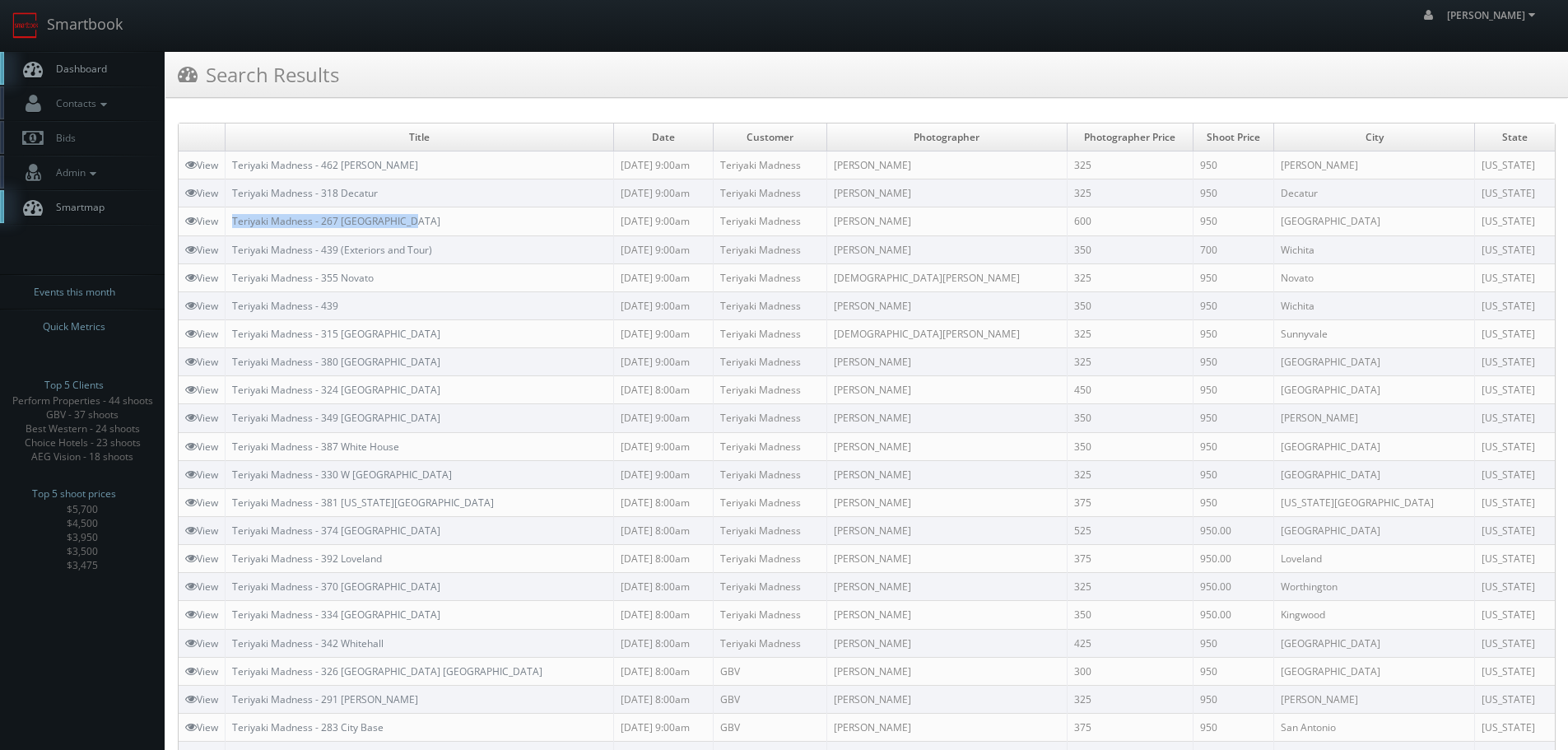
copy link "Teriyaki Madness - 267 [GEOGRAPHIC_DATA]"
drag, startPoint x: 427, startPoint y: 214, endPoint x: 236, endPoint y: 229, distance: 191.6
click at [236, 229] on td "Teriyaki Madness - 267 [GEOGRAPHIC_DATA]" at bounding box center [420, 221] width 389 height 28
drag, startPoint x: 89, startPoint y: 24, endPoint x: 106, endPoint y: 31, distance: 18.4
click at [89, 24] on link "Smartbook" at bounding box center [67, 25] width 135 height 51
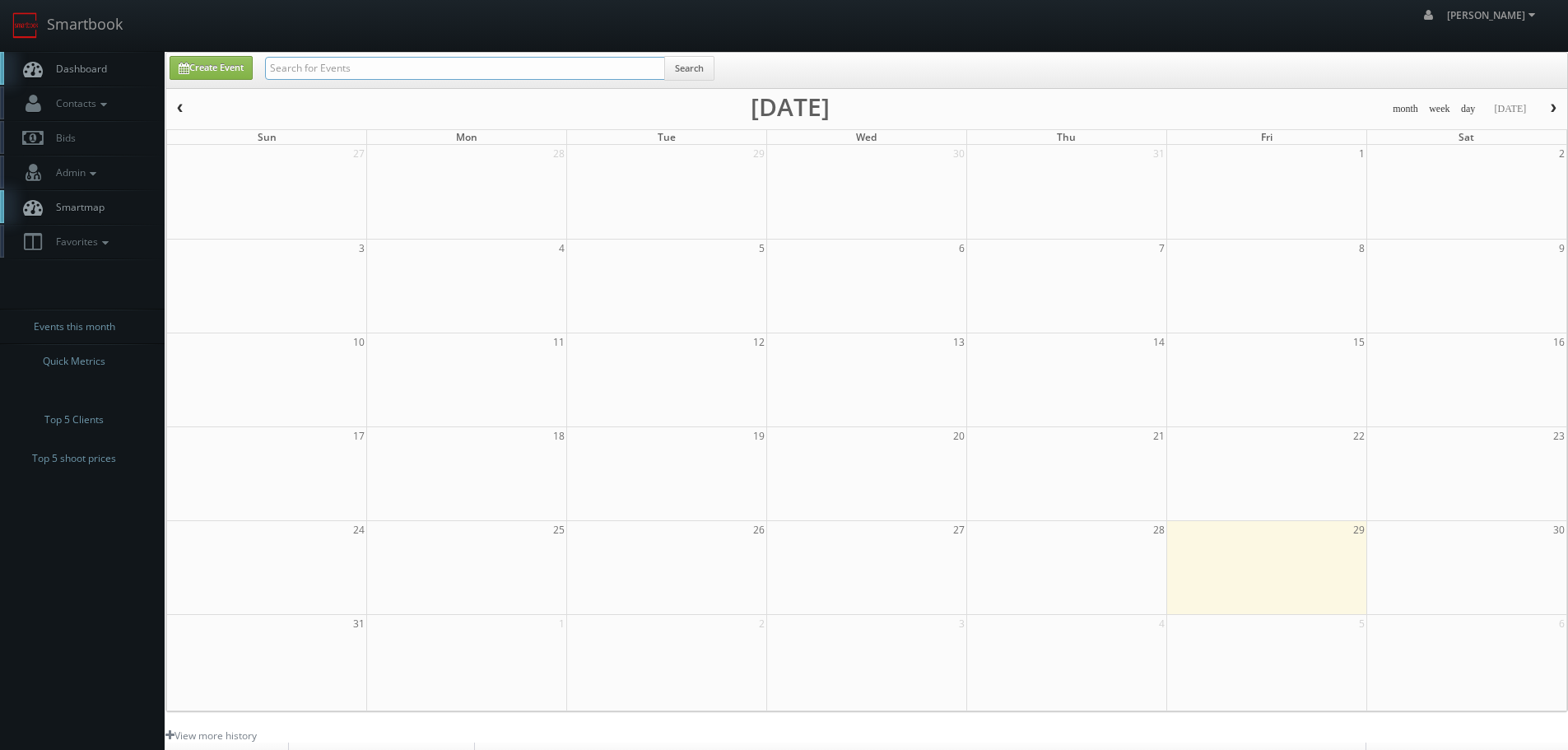
click at [429, 73] on input "text" at bounding box center [464, 67] width 400 height 23
type input "27002"
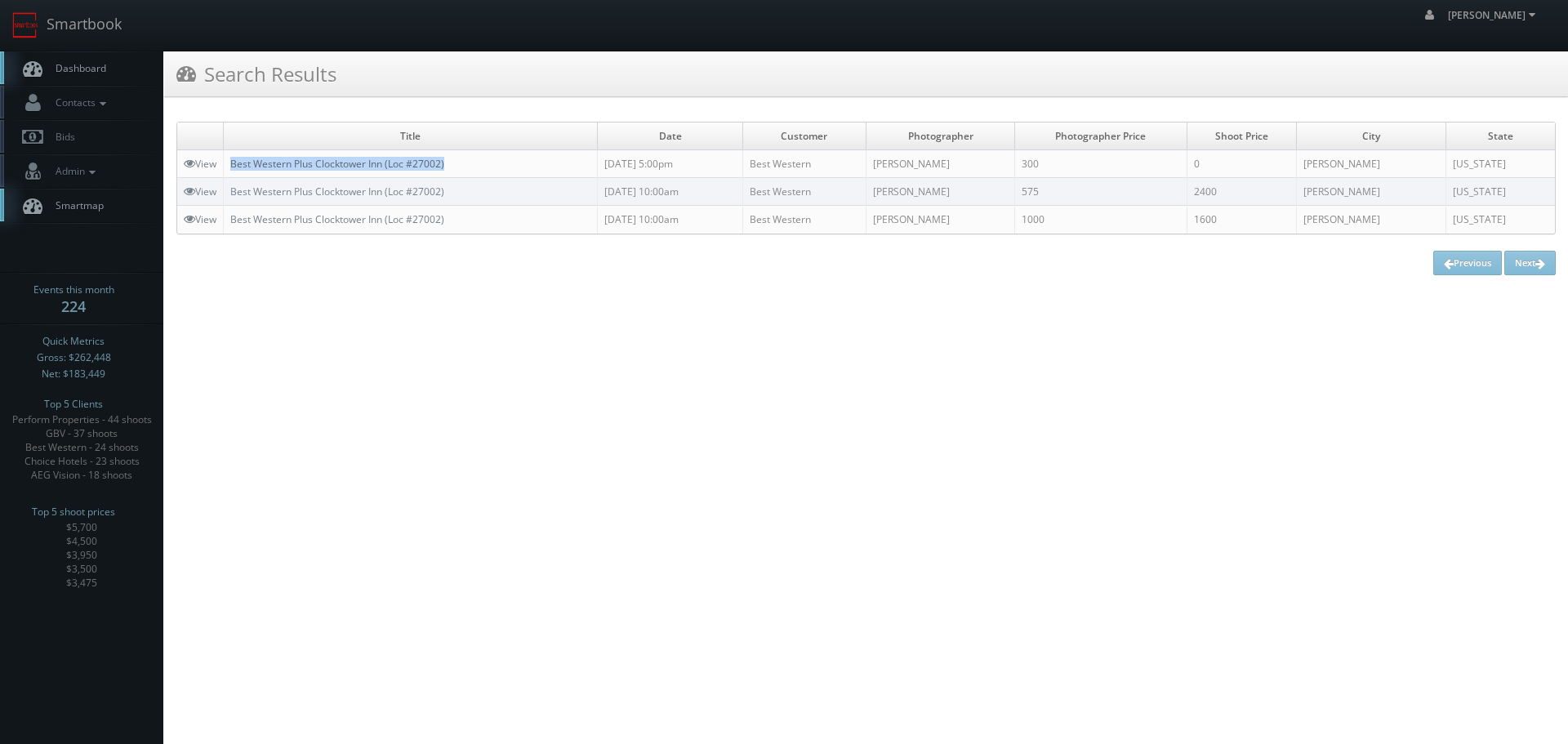
copy link "Best Western Plus Clocktower Inn (Loc #27002)"
drag, startPoint x: 492, startPoint y: 156, endPoint x: 587, endPoint y: 43, distance: 147.6
click at [233, 164] on td "Best Western Plus Clocktower Inn (Loc #27002)" at bounding box center [410, 164] width 374 height 28
click at [88, 27] on link "Smartbook" at bounding box center [67, 25] width 134 height 50
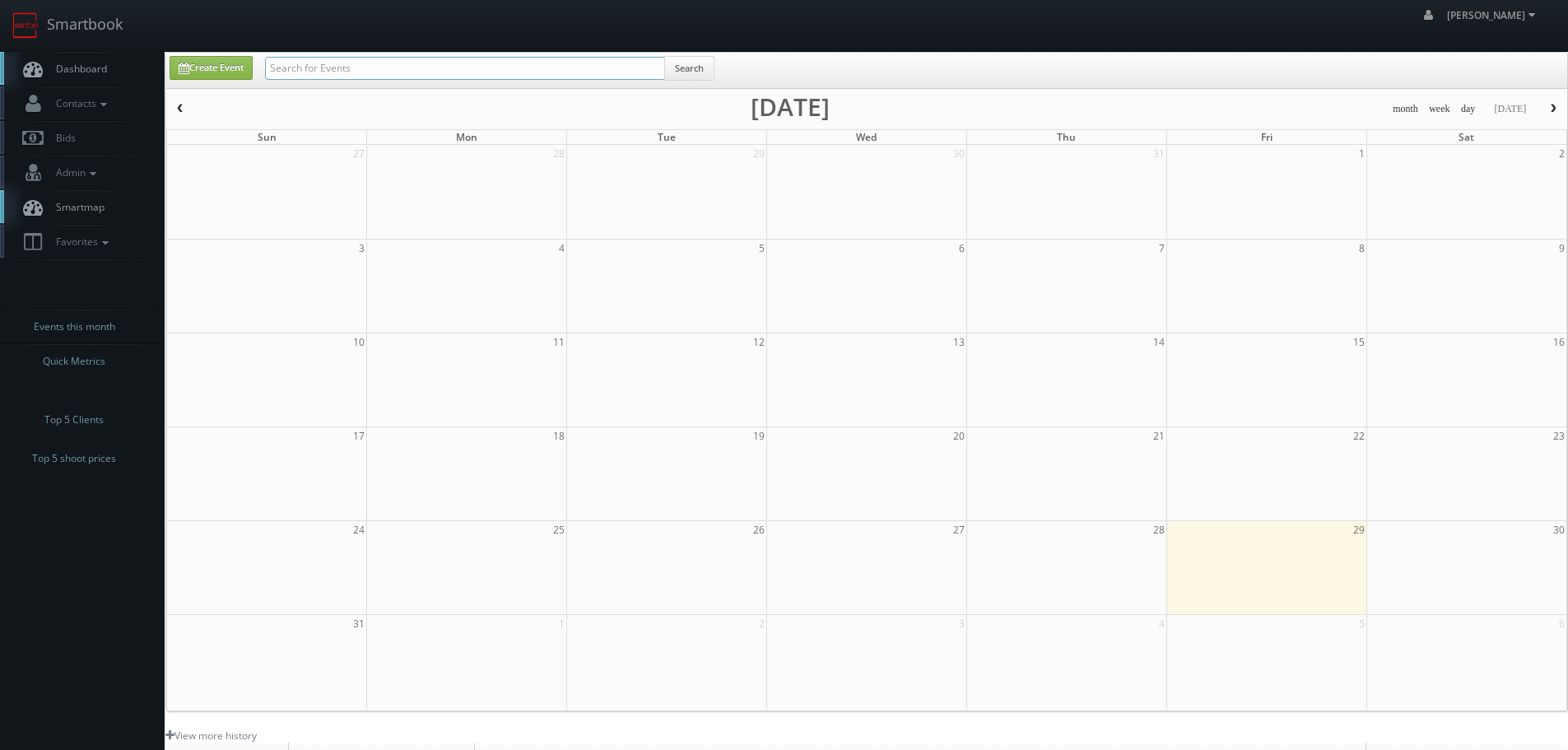
click at [337, 62] on input "text" at bounding box center [464, 67] width 400 height 23
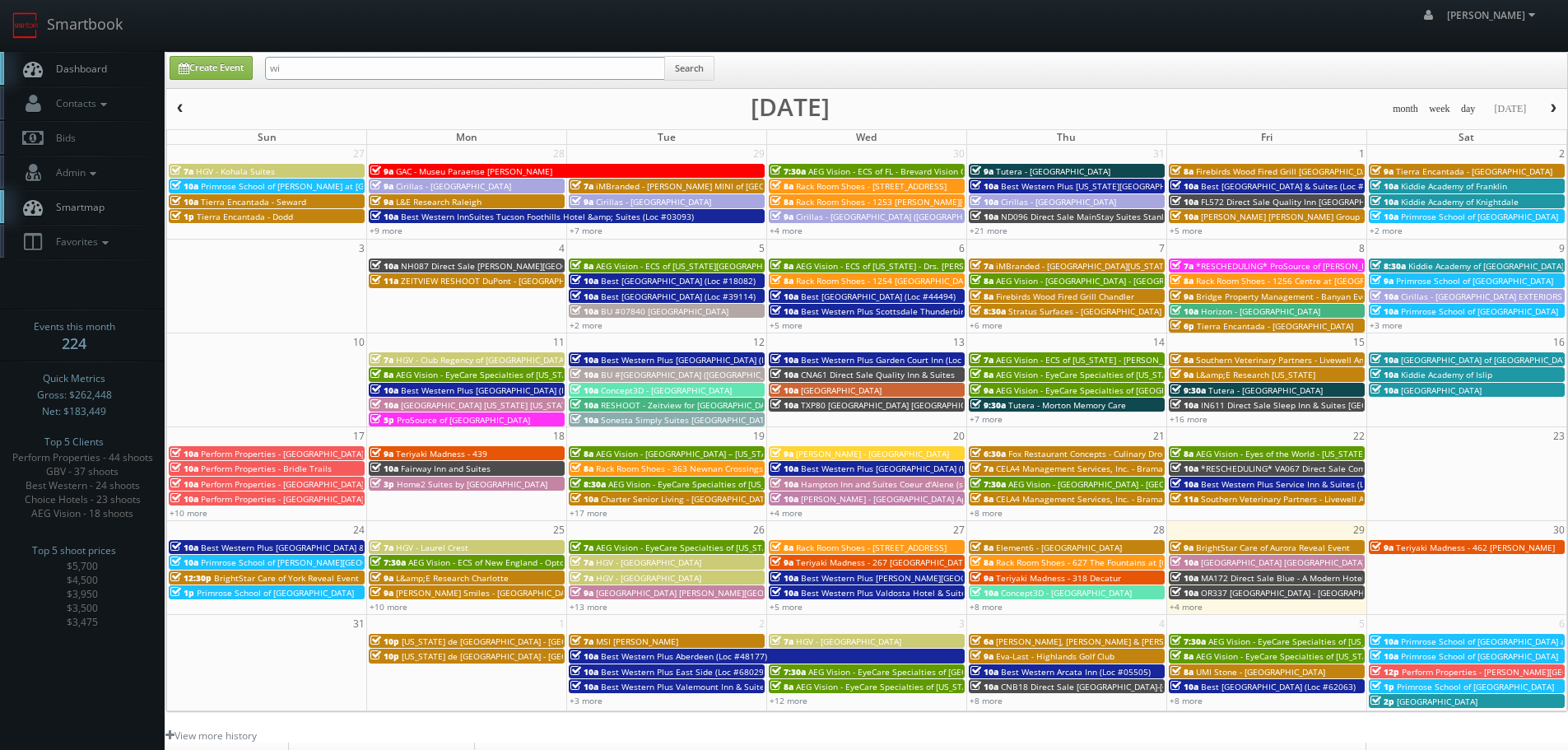
type input "w"
type input "teriyaki"
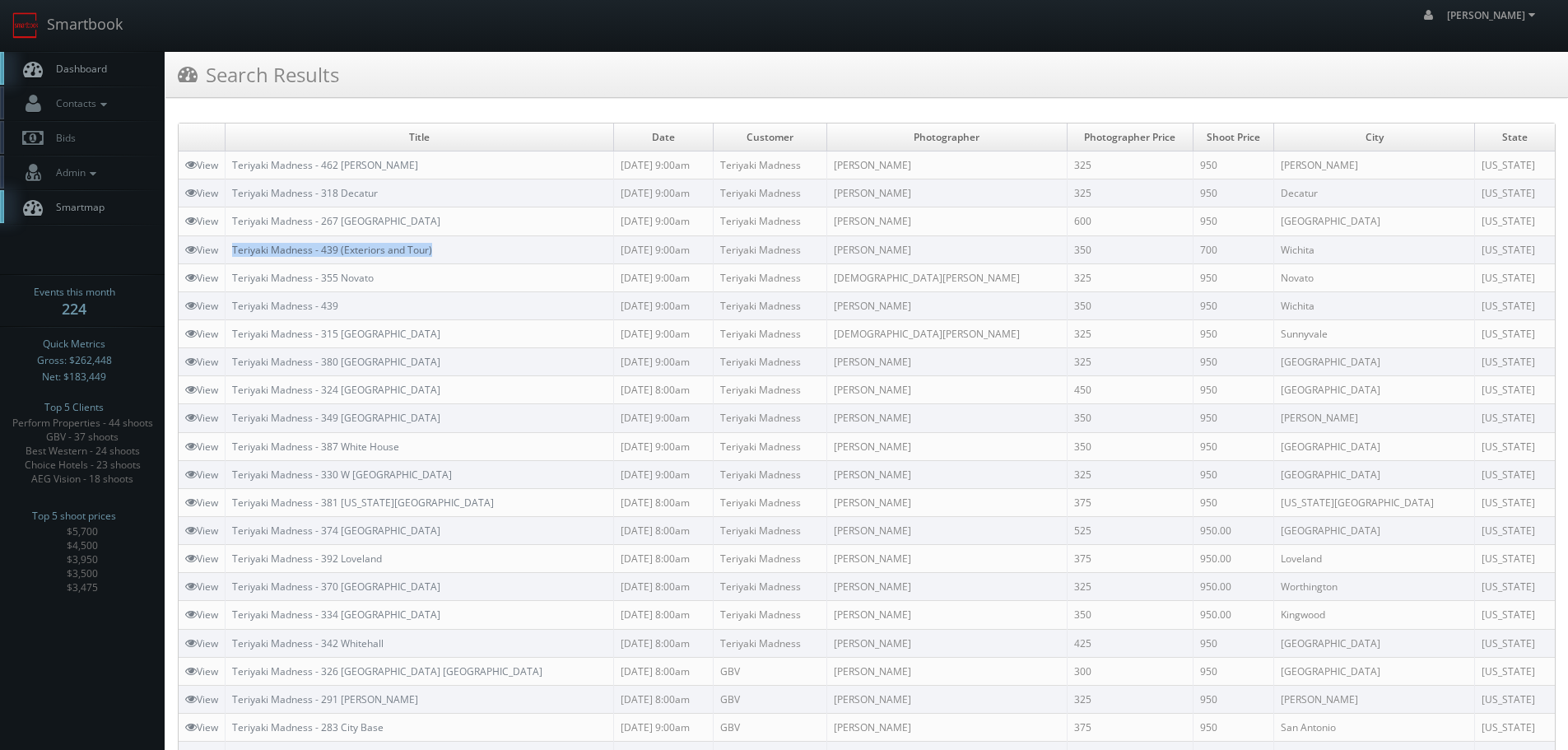
drag, startPoint x: 519, startPoint y: 249, endPoint x: 237, endPoint y: 252, distance: 282.0
click at [237, 252] on td "Teriyaki Madness - 439 (Exteriors and Tour)" at bounding box center [420, 249] width 389 height 28
copy link "Teriyaki Madness - 439 (Exteriors and Tour)"
click at [109, 32] on link "Smartbook" at bounding box center [67, 25] width 135 height 51
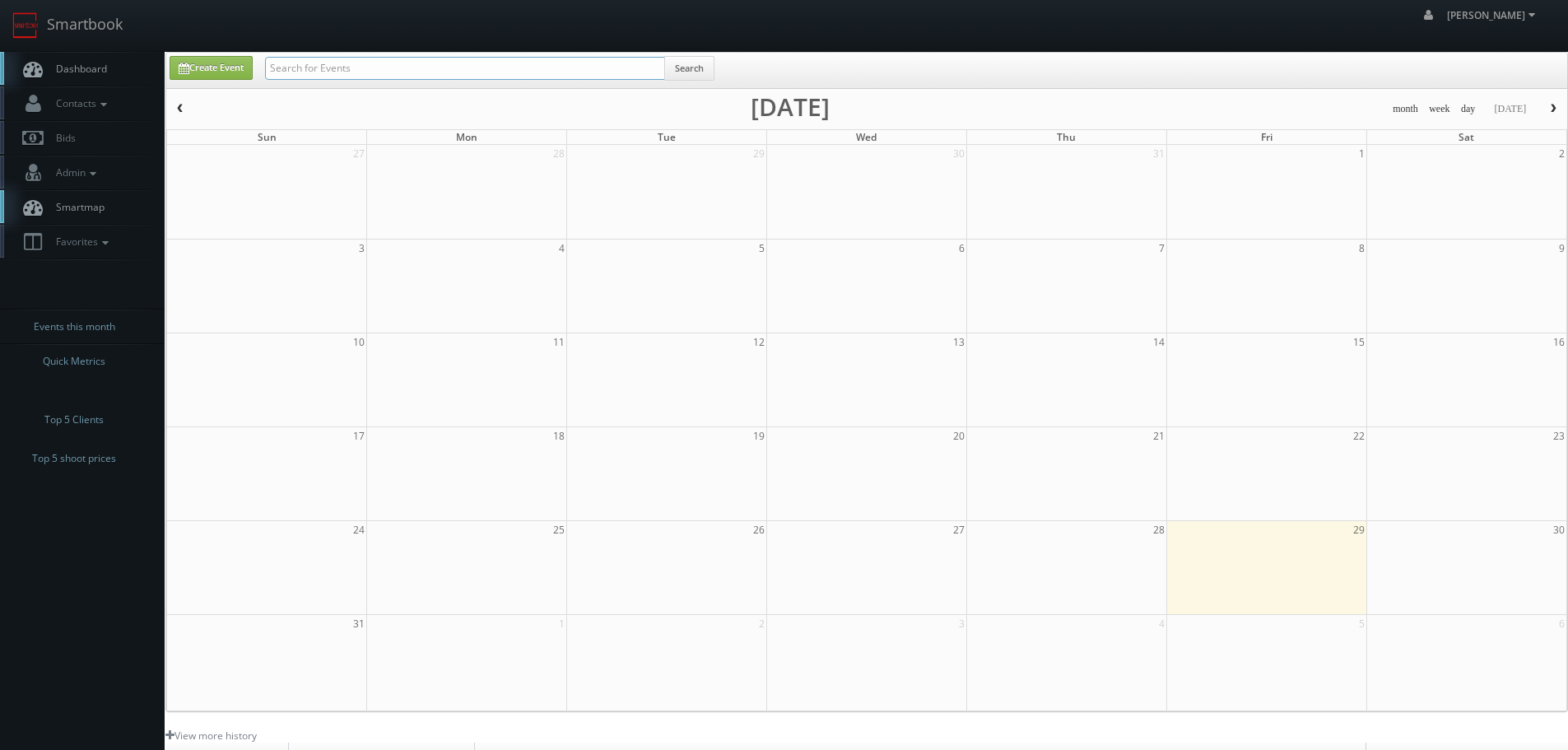
click at [345, 66] on input "text" at bounding box center [464, 67] width 400 height 23
type input "element"
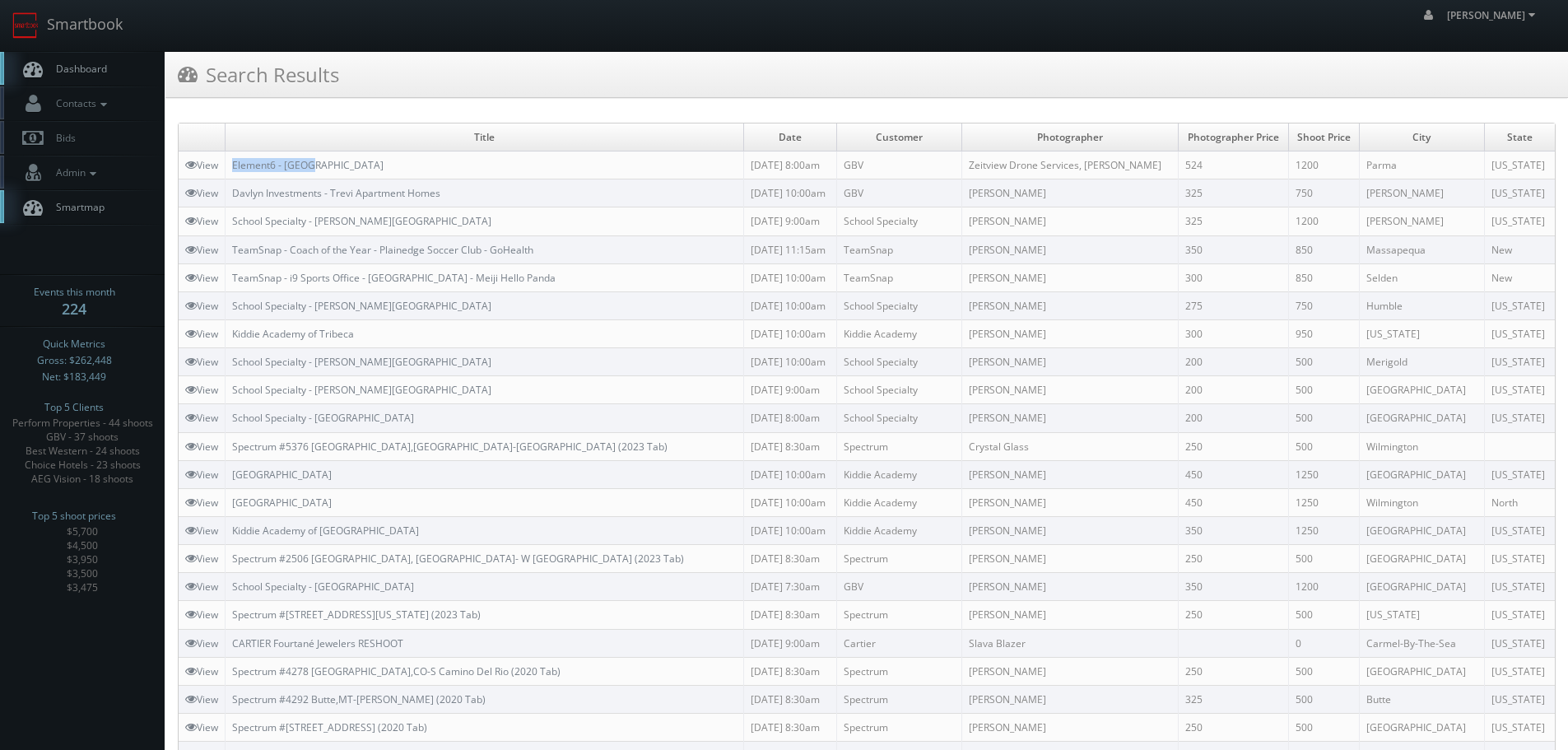
copy link "Element6 - [GEOGRAPHIC_DATA]"
drag, startPoint x: 380, startPoint y: 158, endPoint x: 232, endPoint y: 166, distance: 148.2
click at [232, 166] on td "Element6 - [GEOGRAPHIC_DATA]" at bounding box center [484, 166] width 519 height 28
click at [87, 28] on link "Smartbook" at bounding box center [67, 25] width 135 height 51
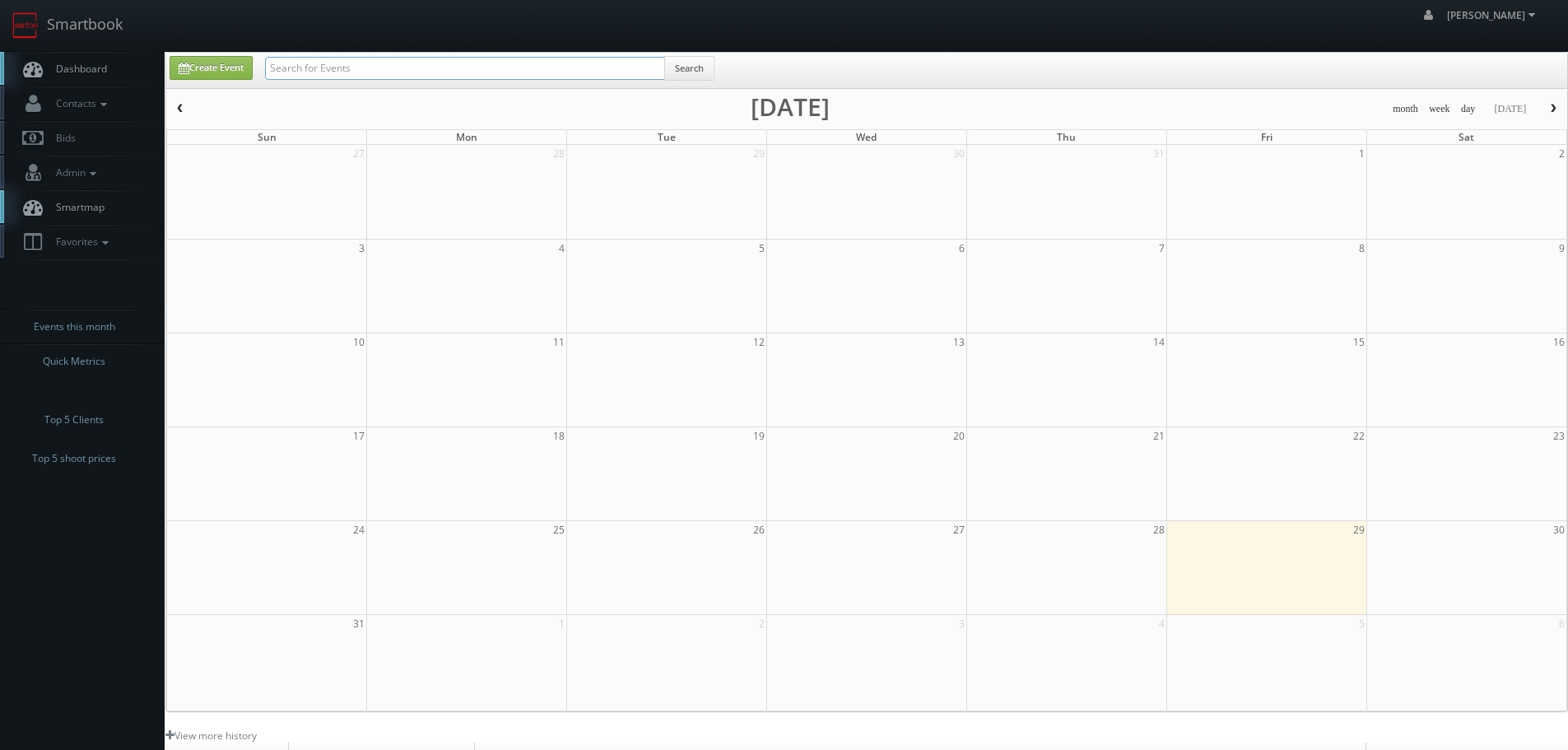
click at [390, 71] on input "text" at bounding box center [464, 67] width 400 height 23
type input "rack room"
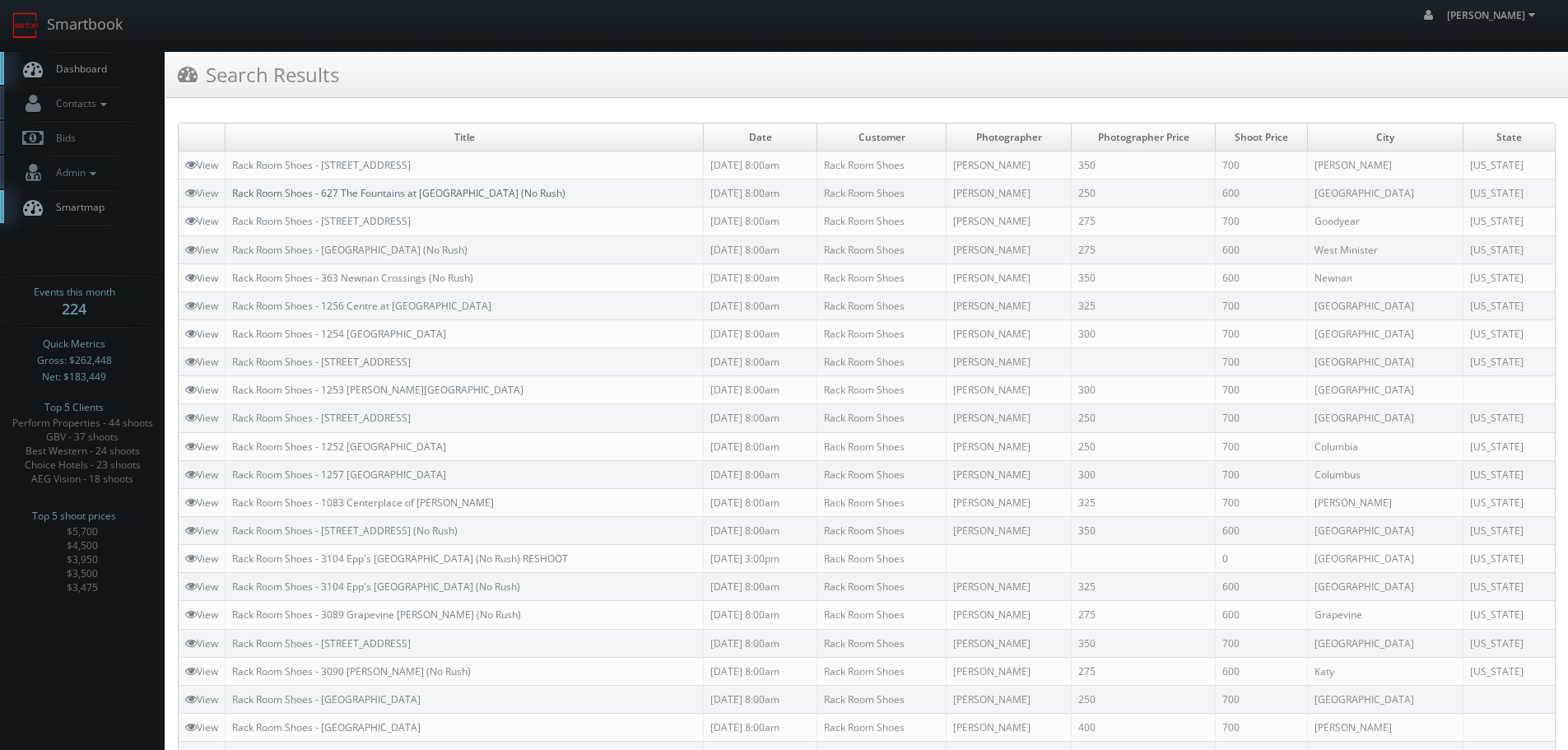
click at [437, 192] on link "Rack Room Shoes - 627 The Fountains at [GEOGRAPHIC_DATA] (No Rush)" at bounding box center [399, 193] width 333 height 14
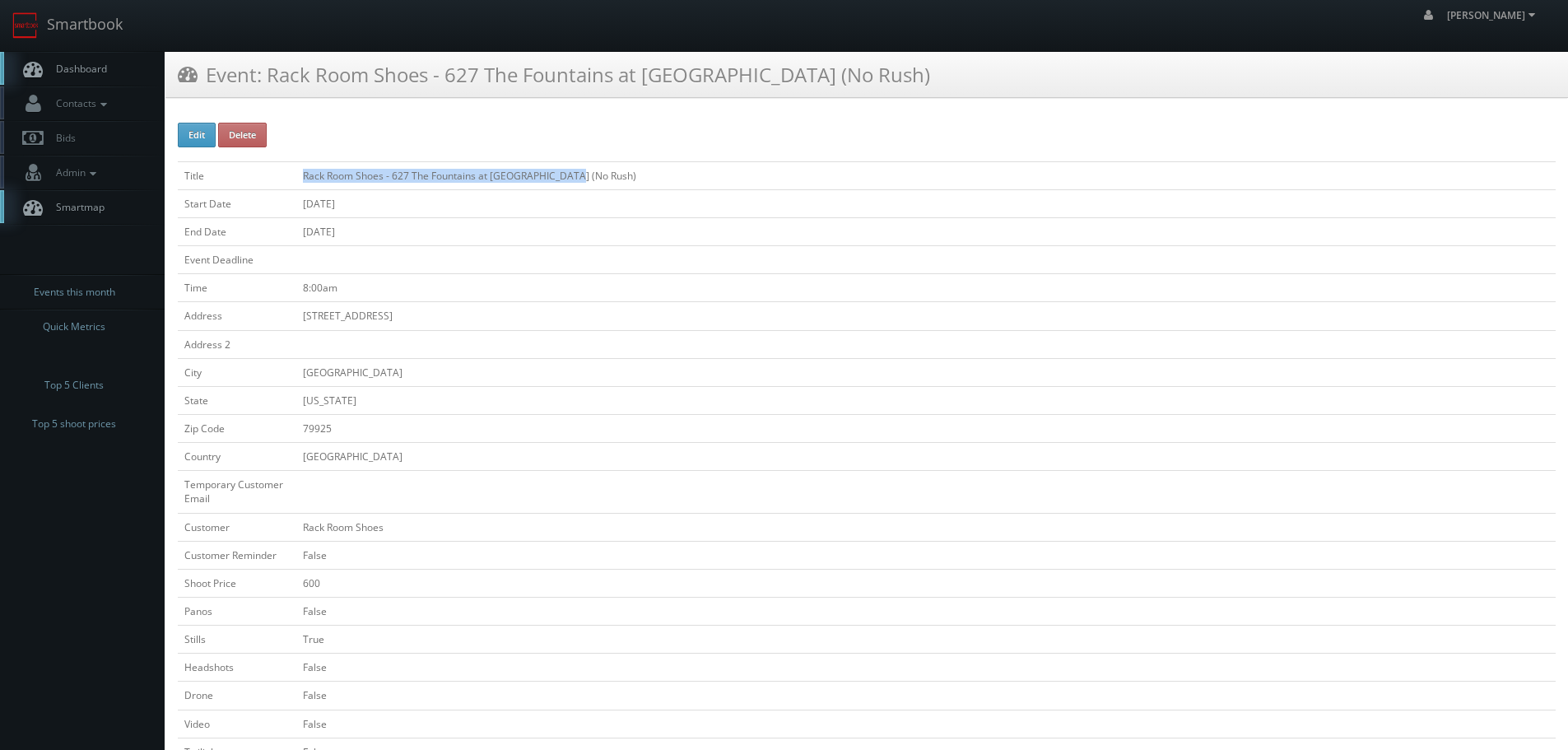
drag, startPoint x: 594, startPoint y: 174, endPoint x: 303, endPoint y: 176, distance: 291.0
click at [303, 176] on td "Rack Room Shoes - 627 The Fountains at [GEOGRAPHIC_DATA] (No Rush)" at bounding box center [926, 176] width 1260 height 28
copy td "Rack Room Shoes - 627 The Fountains at [GEOGRAPHIC_DATA] (No Rush)"
click at [71, 36] on link "Smartbook" at bounding box center [67, 25] width 135 height 51
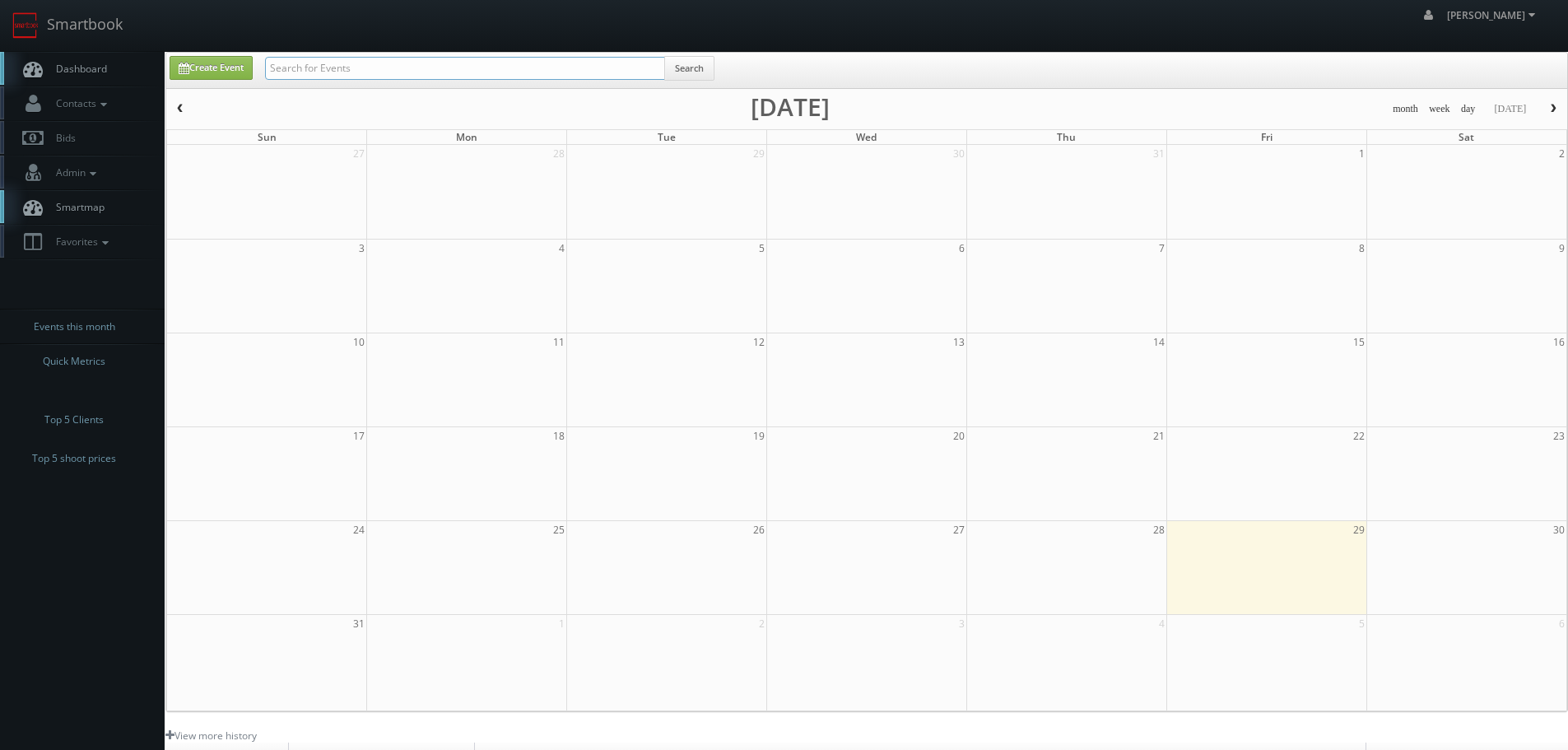
click at [482, 66] on input "text" at bounding box center [464, 67] width 400 height 23
type input "teriyaki"
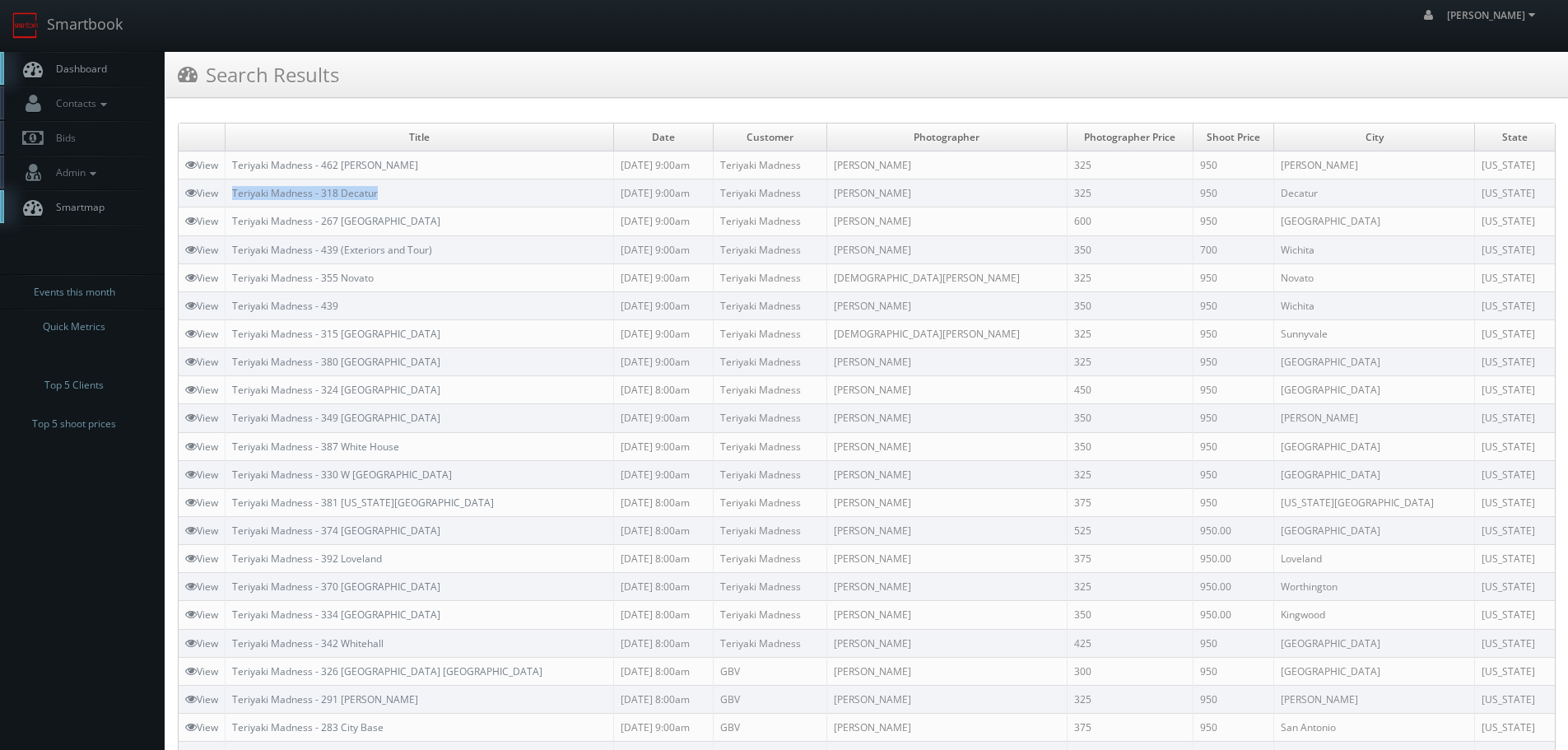
copy tr "Teriyaki Madness - 318 Decatur"
drag, startPoint x: 420, startPoint y: 192, endPoint x: 224, endPoint y: 195, distance: 196.0
click at [224, 195] on tr "View Teriyaki Madness - 318 Decatur 08/28/2025 9:00am Teriyaki Madness Kevin Br…" at bounding box center [867, 193] width 1377 height 28
click at [79, 23] on link "Smartbook" at bounding box center [67, 25] width 135 height 51
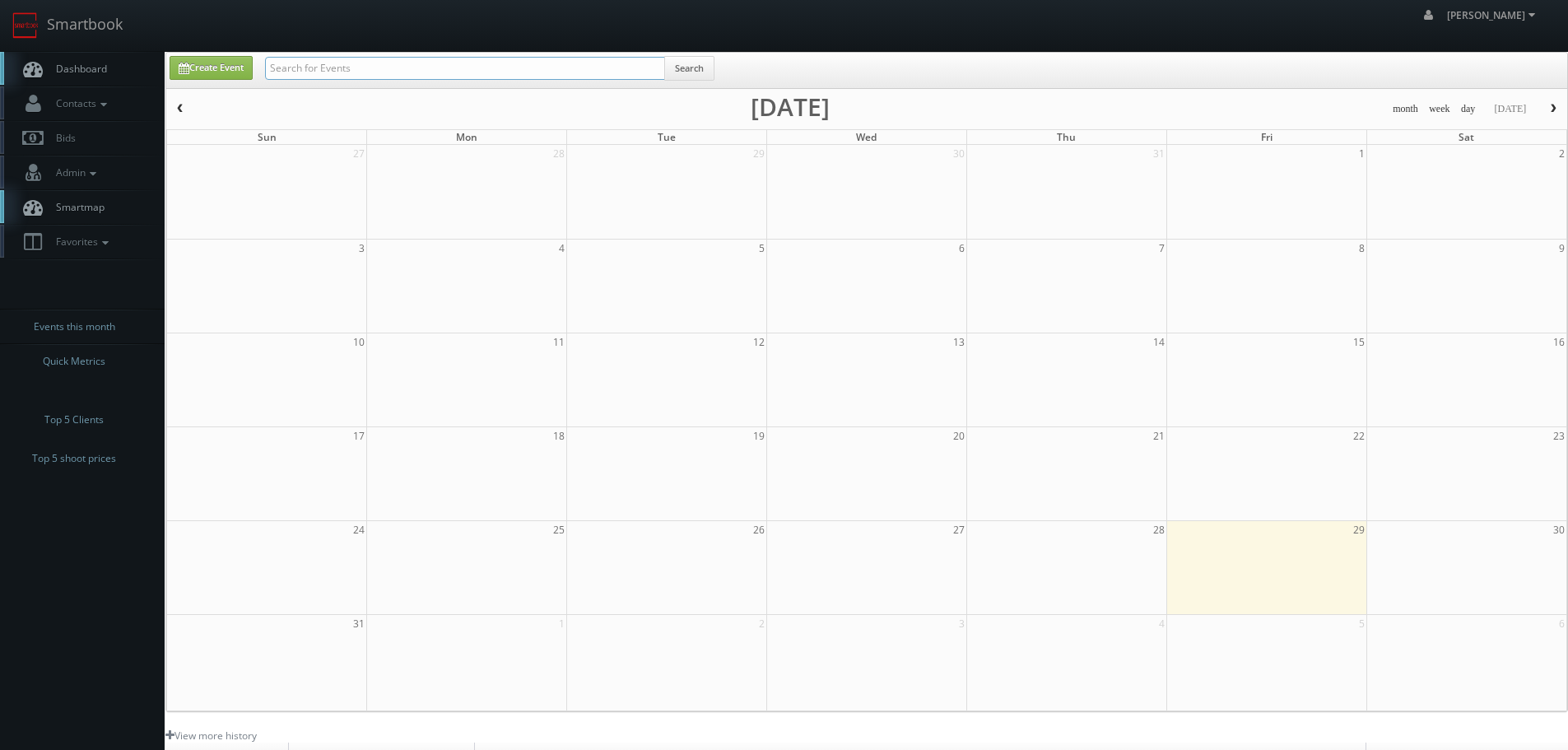
click at [333, 70] on input "text" at bounding box center [464, 67] width 400 height 23
type input "concept3d"
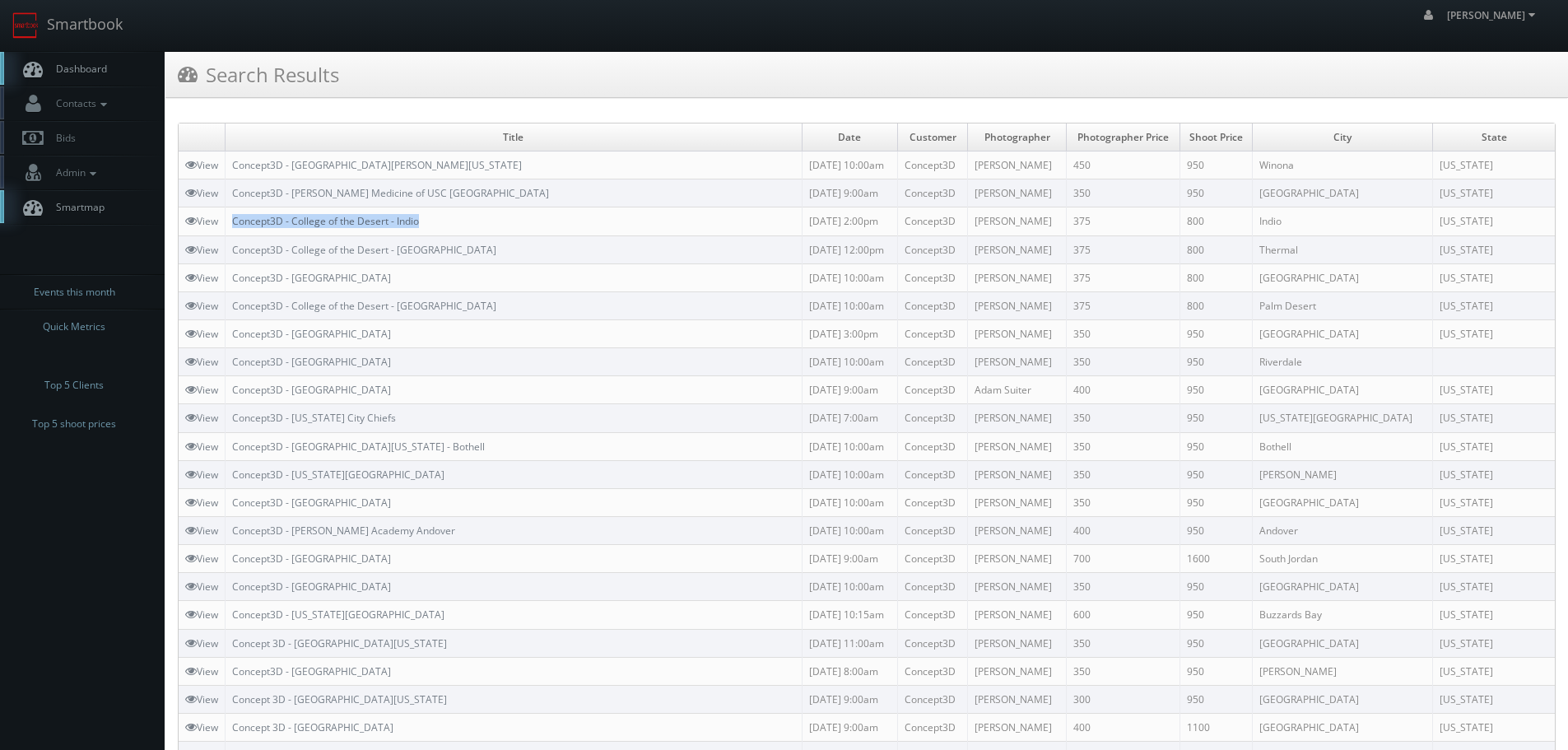
copy link "Concept3D - College of the Desert - Indio"
drag, startPoint x: 453, startPoint y: 221, endPoint x: 236, endPoint y: 221, distance: 217.0
click at [236, 221] on td "Concept3D - College of the Desert - Indio" at bounding box center [514, 221] width 577 height 28
copy link "Concept3D - College of the Desert - [GEOGRAPHIC_DATA]"
drag, startPoint x: 471, startPoint y: 253, endPoint x: 238, endPoint y: 254, distance: 233.0
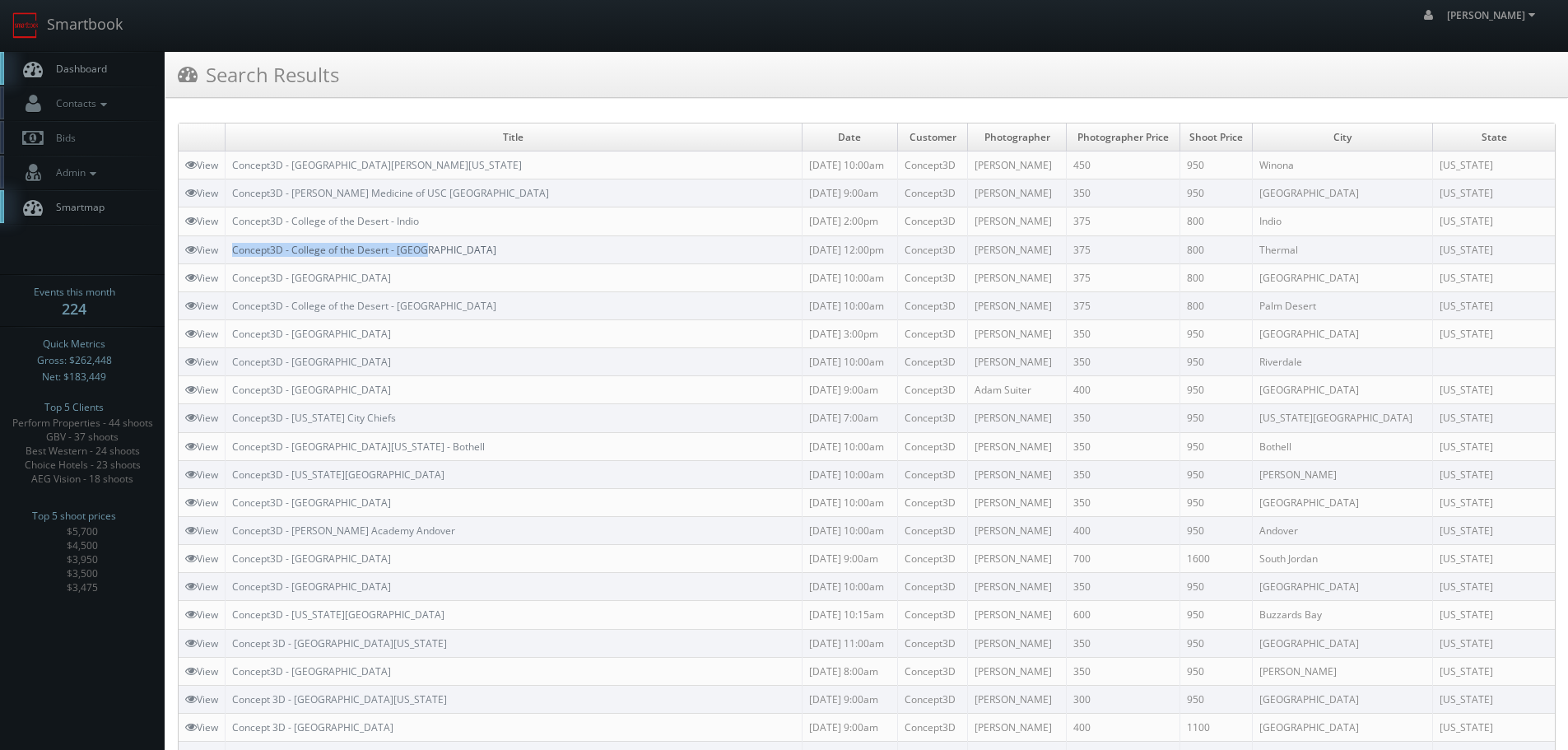
click at [238, 254] on td "Concept3D - College of the Desert - [GEOGRAPHIC_DATA]" at bounding box center [514, 249] width 577 height 28
drag, startPoint x: 482, startPoint y: 302, endPoint x: 238, endPoint y: 301, distance: 244.0
click at [233, 298] on td "Concept3D - College of the Desert - [GEOGRAPHIC_DATA]" at bounding box center [514, 306] width 577 height 28
click at [106, 25] on link "Smartbook" at bounding box center [67, 25] width 135 height 51
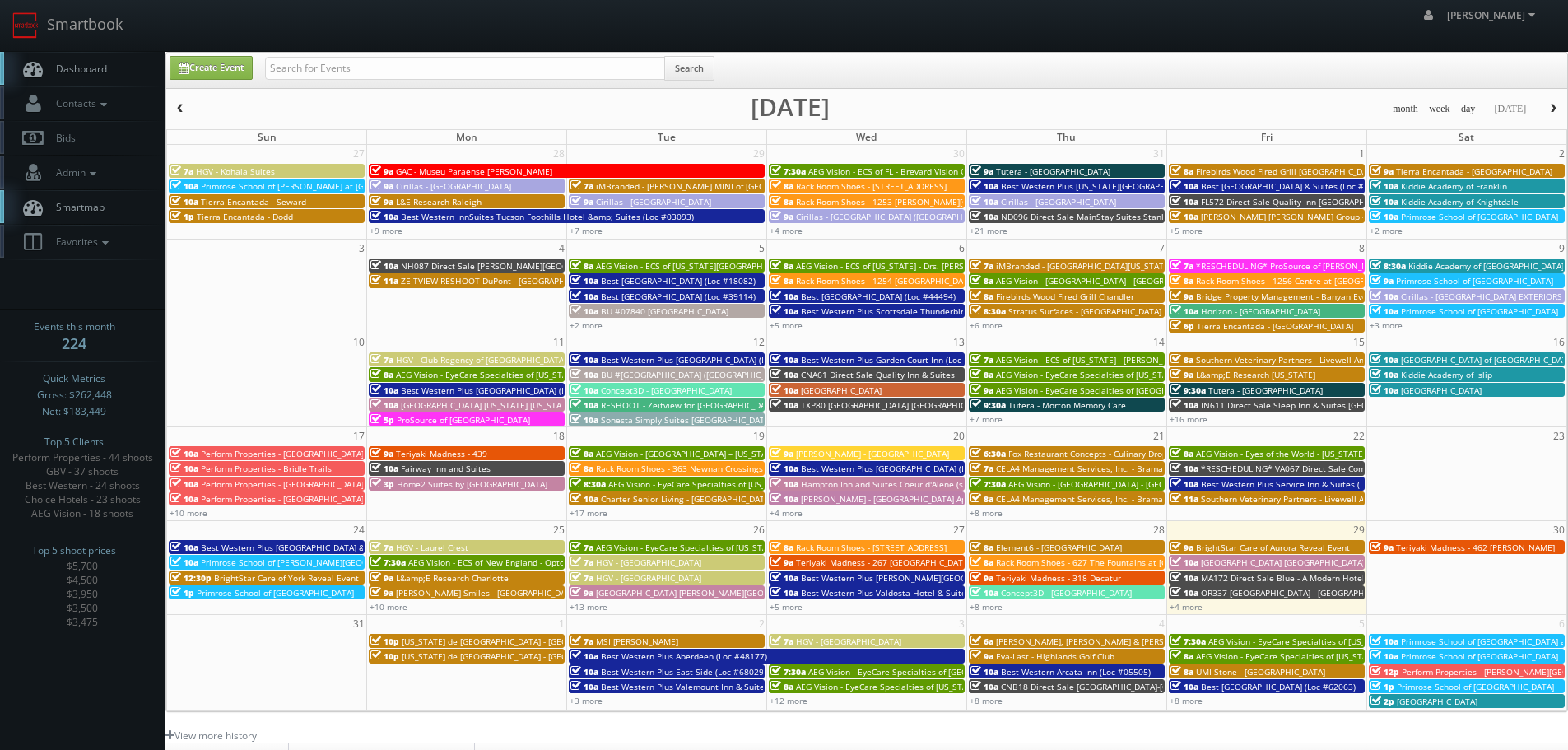
click at [334, 80] on div "Search" at bounding box center [489, 71] width 449 height 32
click at [335, 72] on input "text" at bounding box center [464, 67] width 400 height 23
type input "11213"
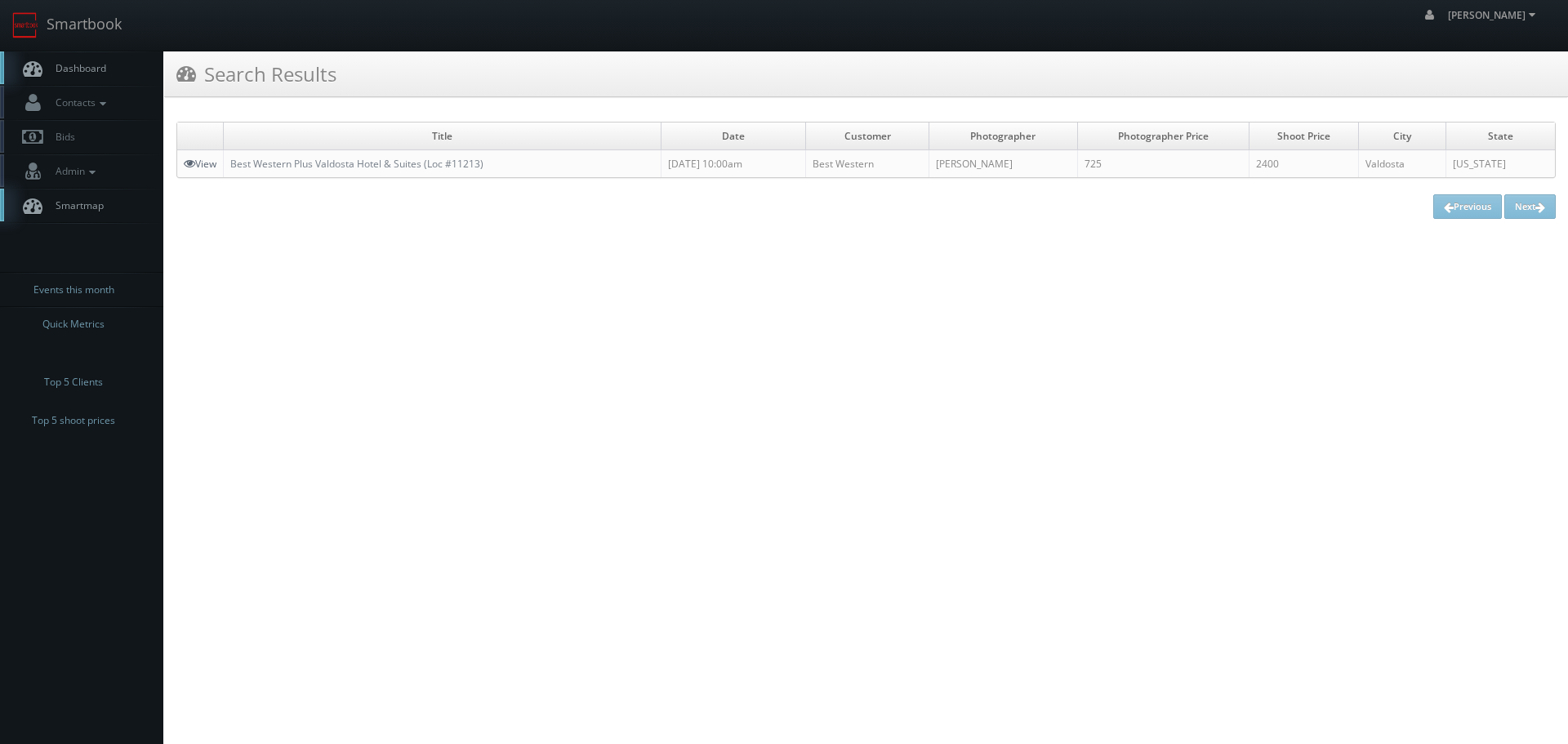
click at [201, 157] on link "View" at bounding box center [200, 163] width 32 height 14
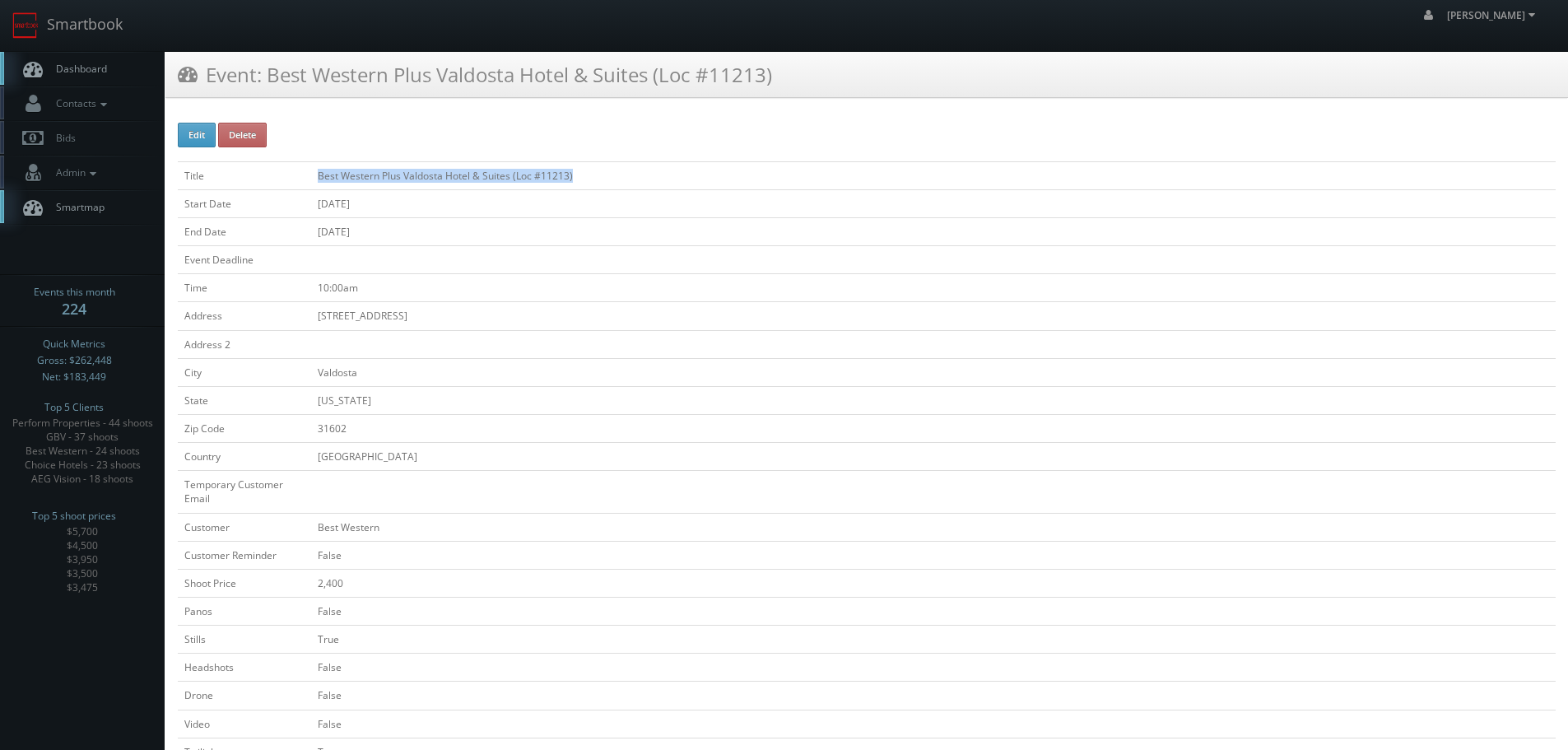
copy tr "Best Western Plus Valdosta Hotel & Suites (Loc #11213)"
drag, startPoint x: 586, startPoint y: 170, endPoint x: 294, endPoint y: 173, distance: 292.0
click at [294, 173] on tr "Title Best Western Plus Valdosta Hotel & Suites (Loc #11213)" at bounding box center [867, 176] width 1379 height 28
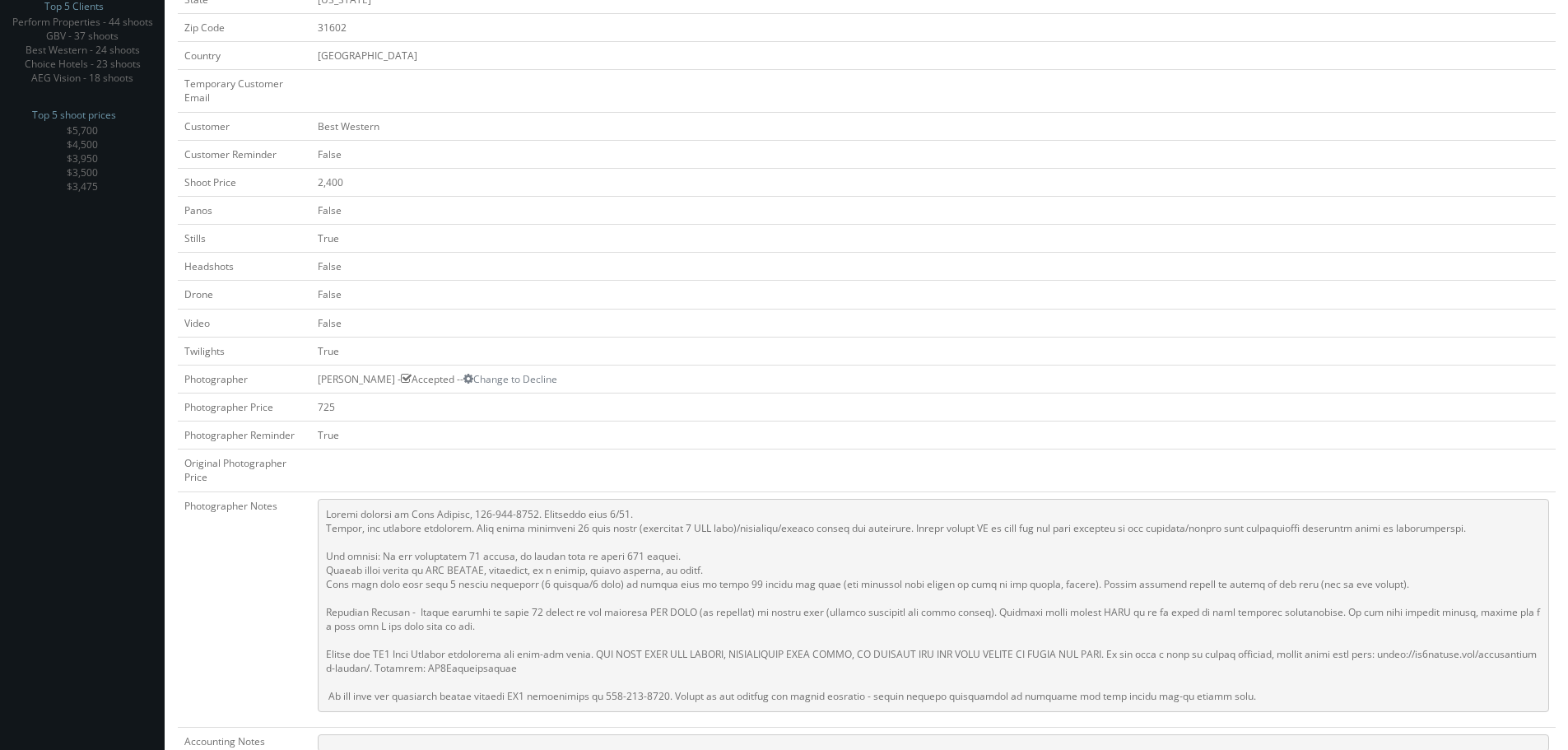
scroll to position [412, 0]
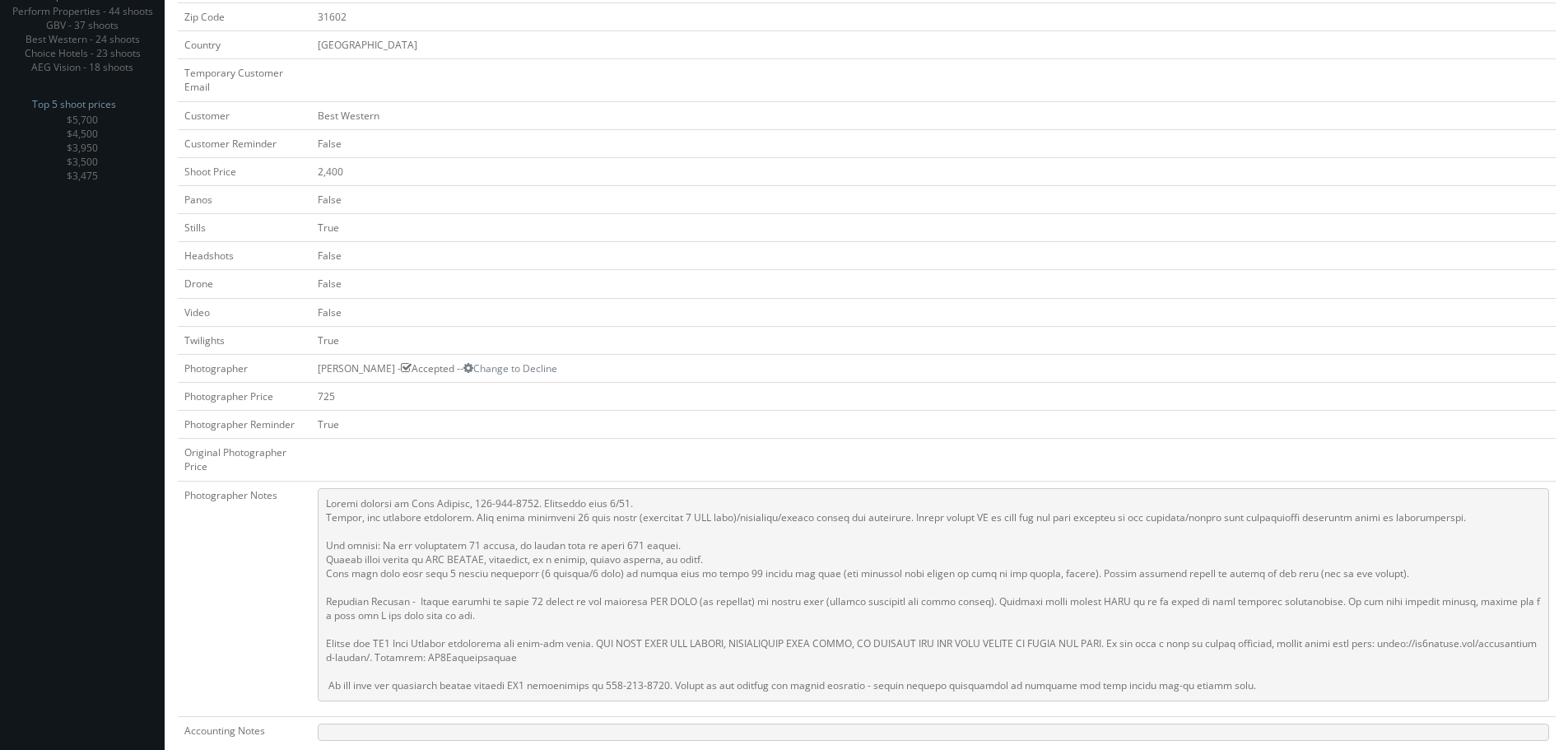
copy td "[PERSON_NAME]"
drag, startPoint x: 312, startPoint y: 366, endPoint x: 375, endPoint y: 370, distance: 63.1
click at [375, 370] on td "[PERSON_NAME] - Accepted -- Change to Decline" at bounding box center [933, 368] width 1245 height 28
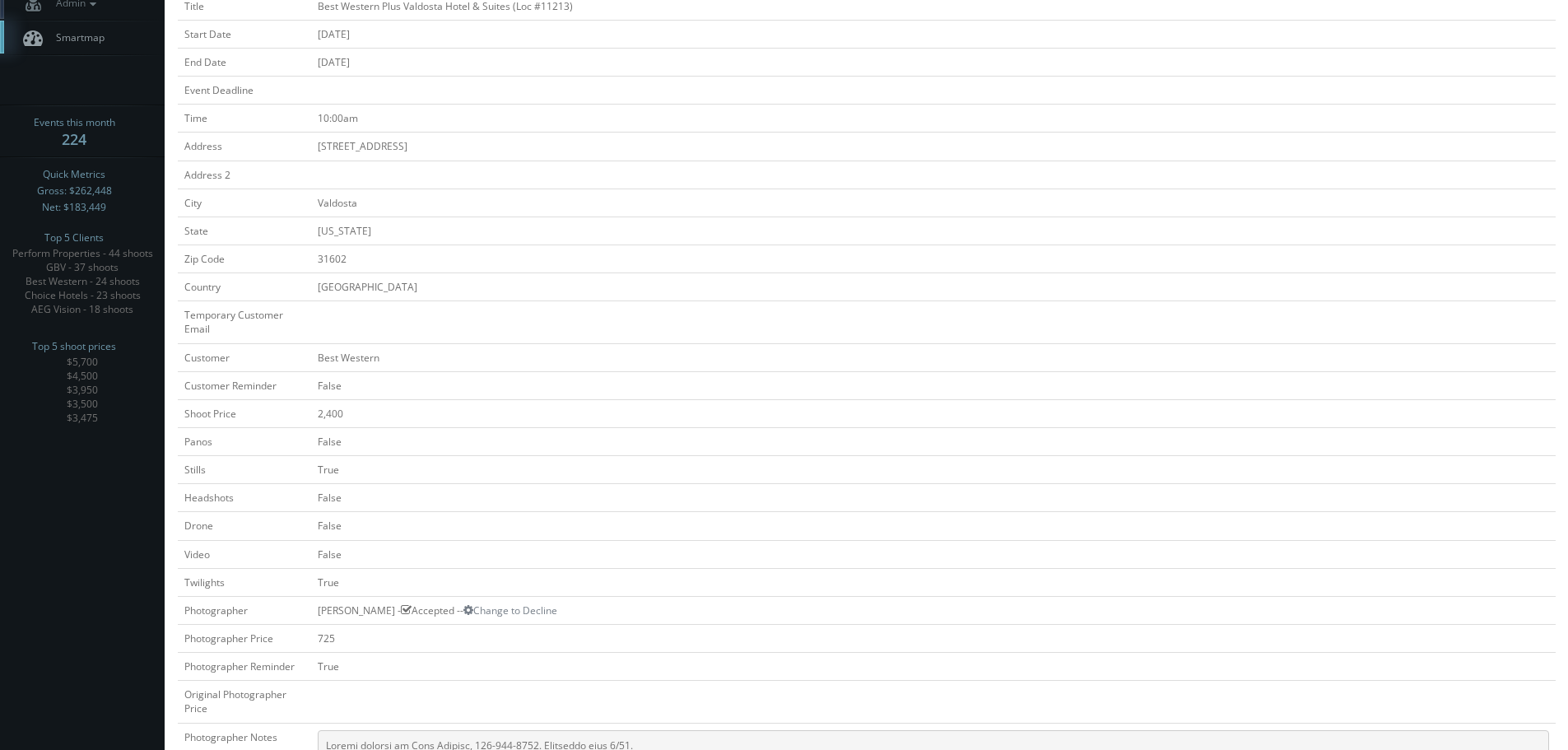
scroll to position [0, 0]
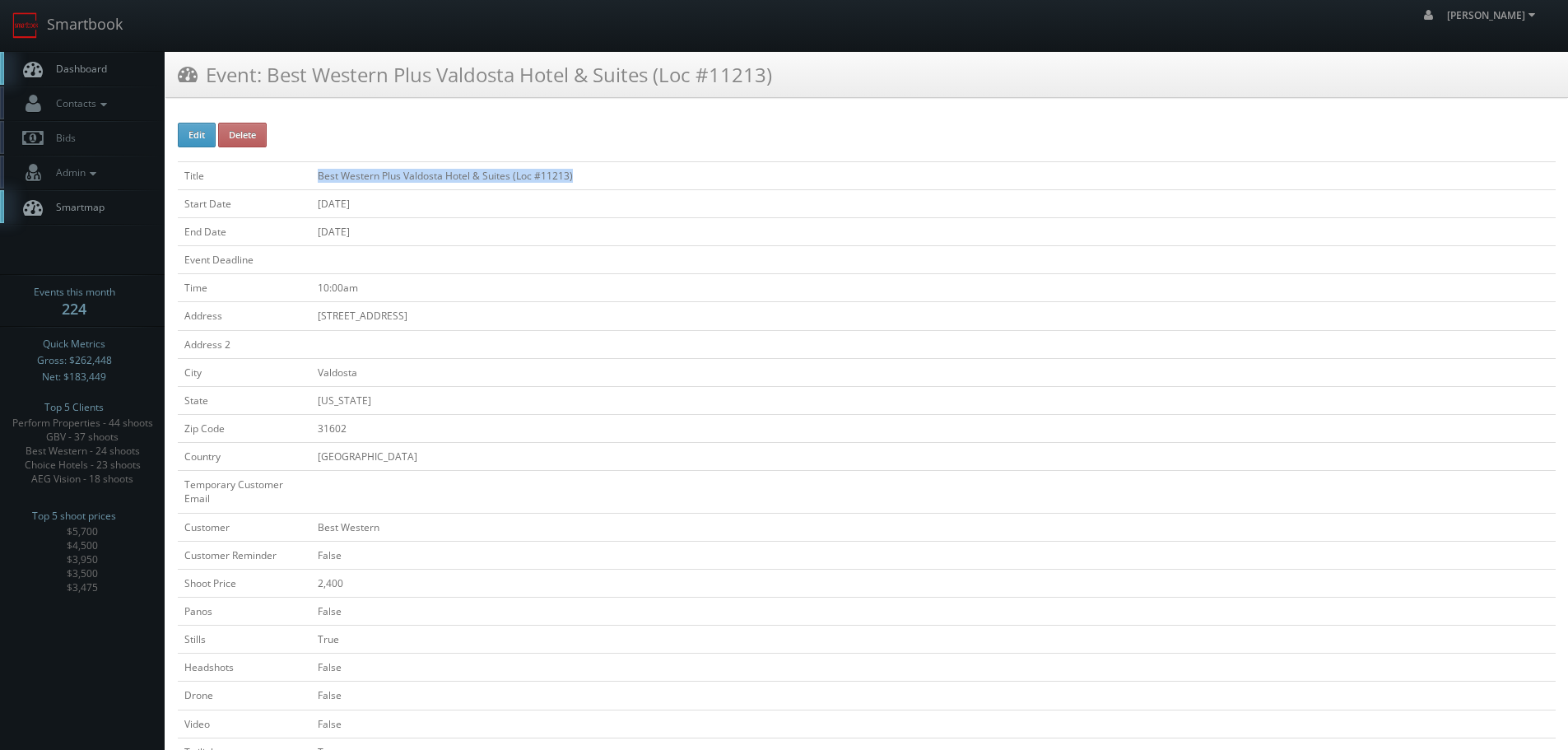
copy td "Best Western Plus Valdosta Hotel & Suites (Loc #11213)"
drag, startPoint x: 601, startPoint y: 172, endPoint x: 317, endPoint y: 184, distance: 284.3
click at [317, 184] on td "Best Western Plus Valdosta Hotel & Suites (Loc #11213)" at bounding box center [933, 176] width 1245 height 28
drag, startPoint x: 74, startPoint y: 24, endPoint x: 115, endPoint y: 34, distance: 42.2
click at [74, 24] on link "Smartbook" at bounding box center [67, 25] width 135 height 51
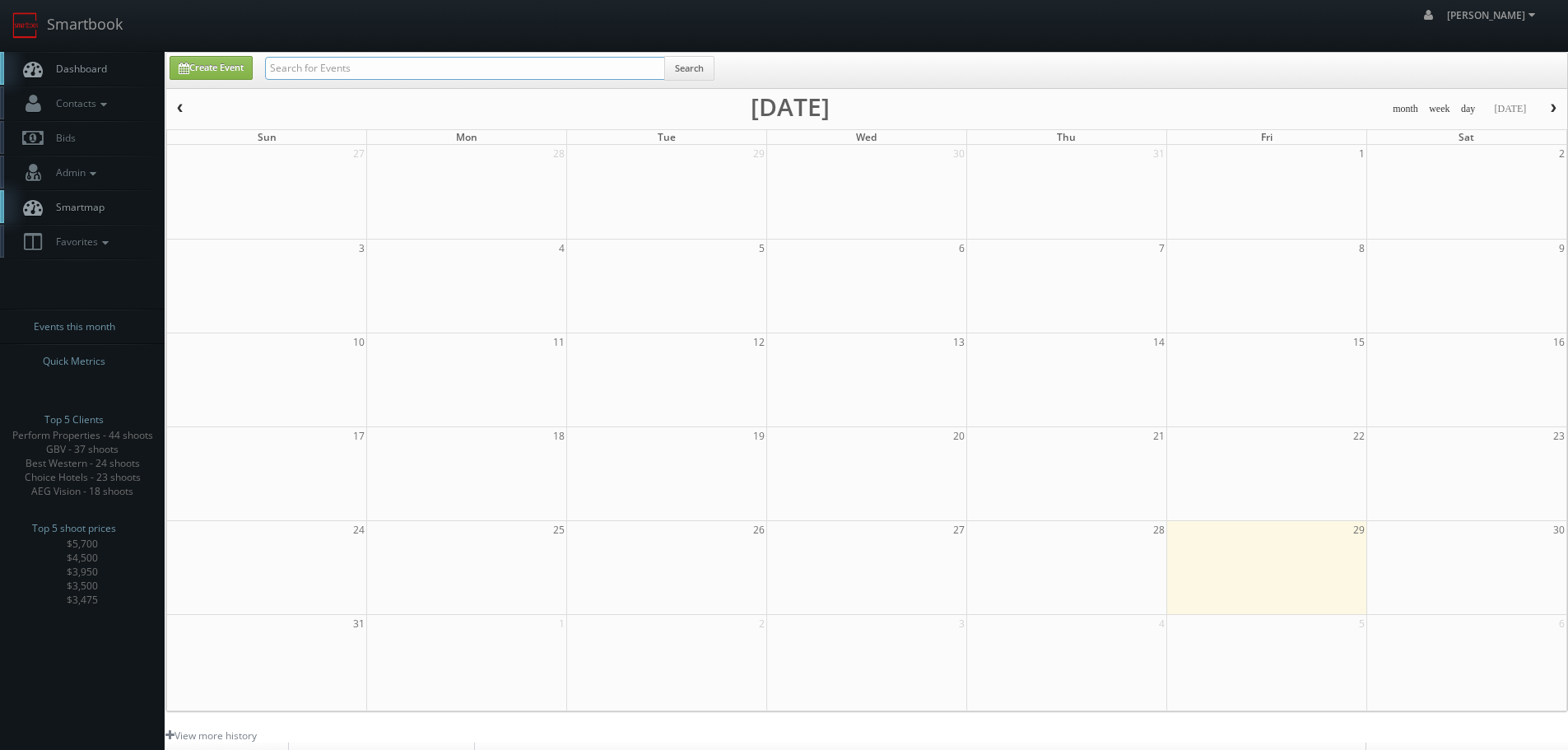
click at [480, 63] on input "text" at bounding box center [464, 67] width 400 height 23
type input "21035"
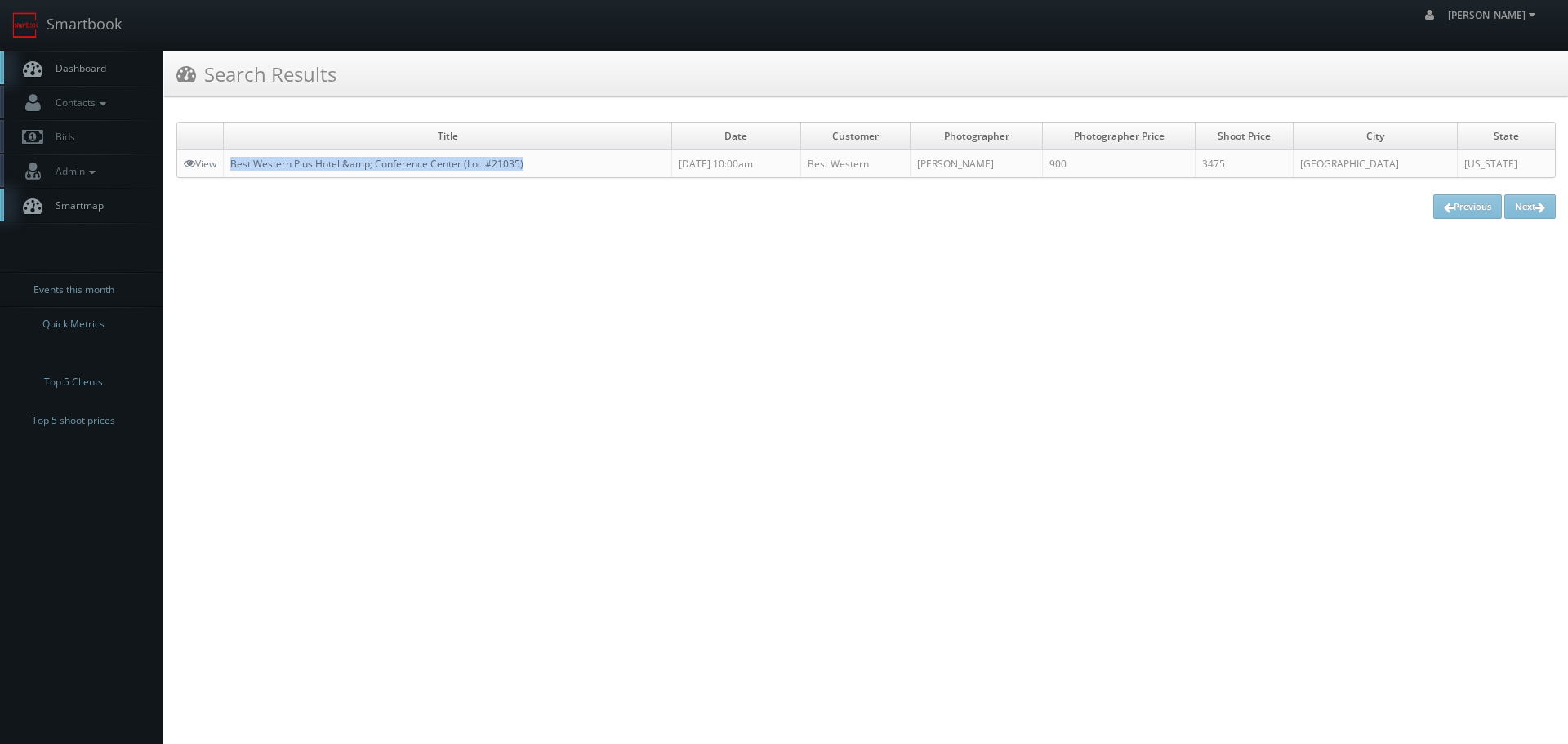
copy link "Best Western Plus Hotel &amp; Conference Center (Loc #21035)"
drag, startPoint x: 493, startPoint y: 162, endPoint x: 235, endPoint y: 164, distance: 258.0
click at [235, 164] on td "Best Western Plus Hotel &amp; Conference Center (Loc #21035)" at bounding box center [448, 164] width 449 height 28
click at [200, 161] on link "View" at bounding box center [200, 163] width 32 height 14
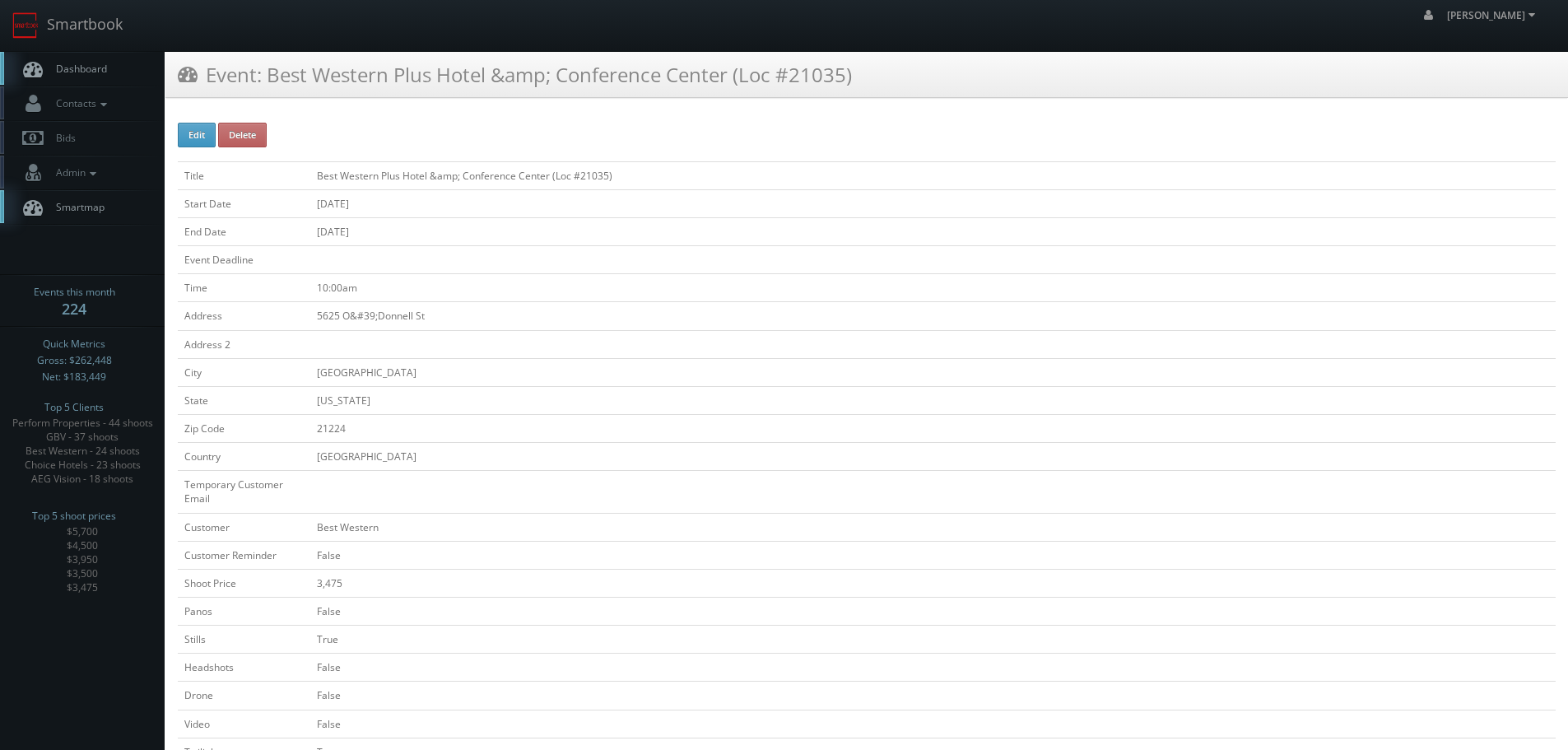
copy td "Best Western Plus Hotel &amp; Conference Center (Loc #21035)"
drag, startPoint x: 663, startPoint y: 168, endPoint x: 312, endPoint y: 187, distance: 351.5
click at [312, 187] on td "Best Western Plus Hotel &amp; Conference Center (Loc #21035)" at bounding box center [933, 176] width 1246 height 28
click at [94, 25] on link "Smartbook" at bounding box center [67, 25] width 135 height 51
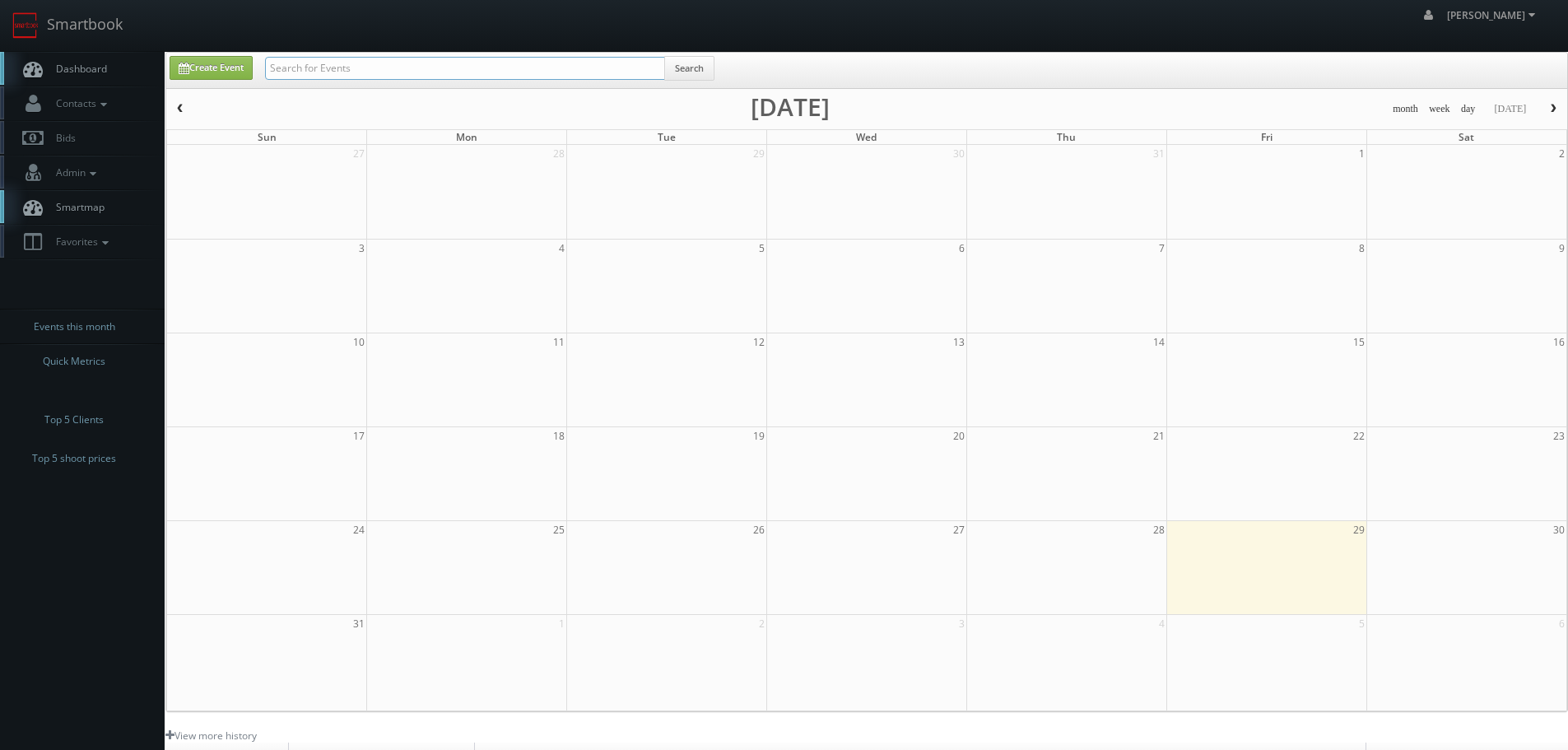
click at [405, 75] on input "text" at bounding box center [464, 67] width 400 height 23
type input "concept"
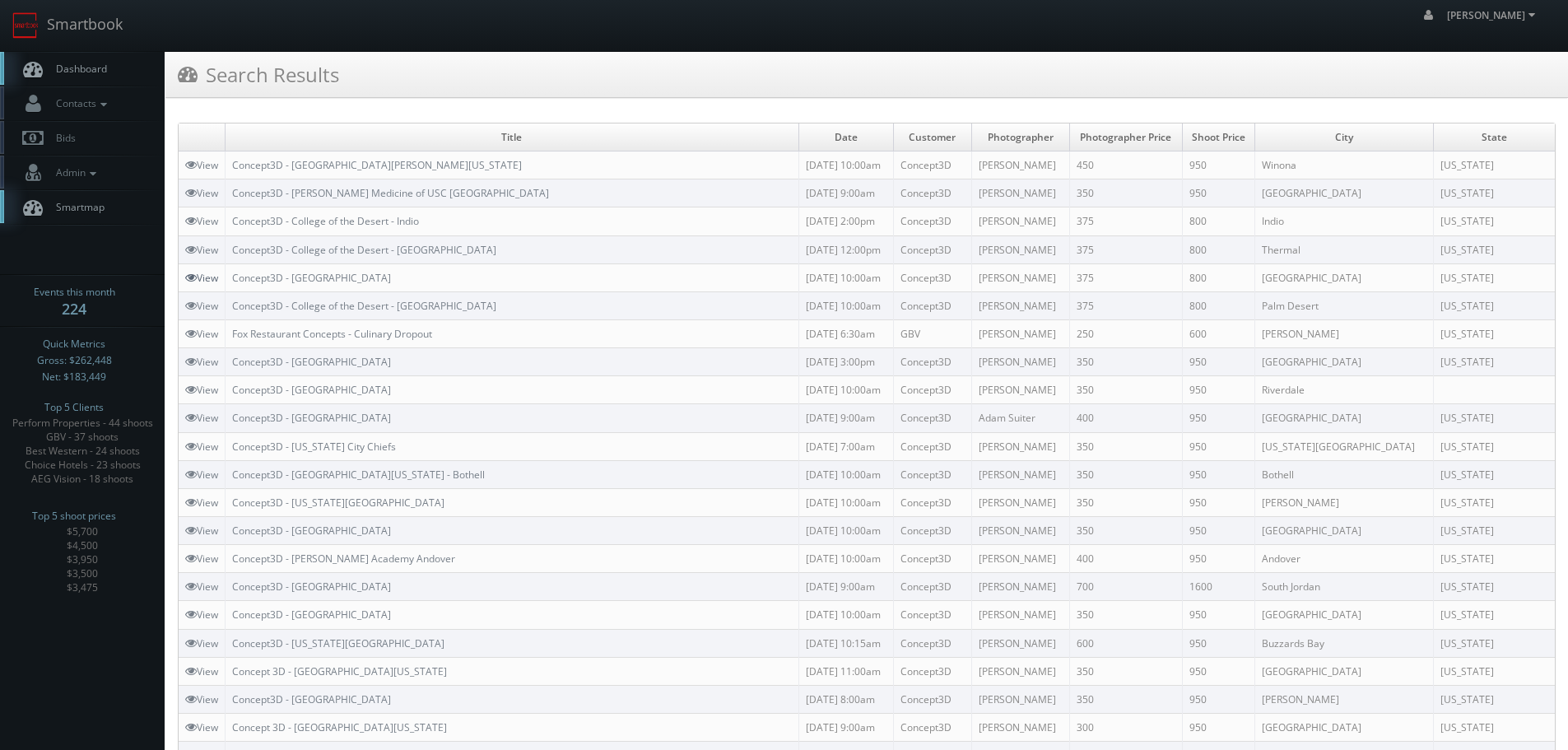
click at [203, 275] on link "View" at bounding box center [201, 278] width 33 height 14
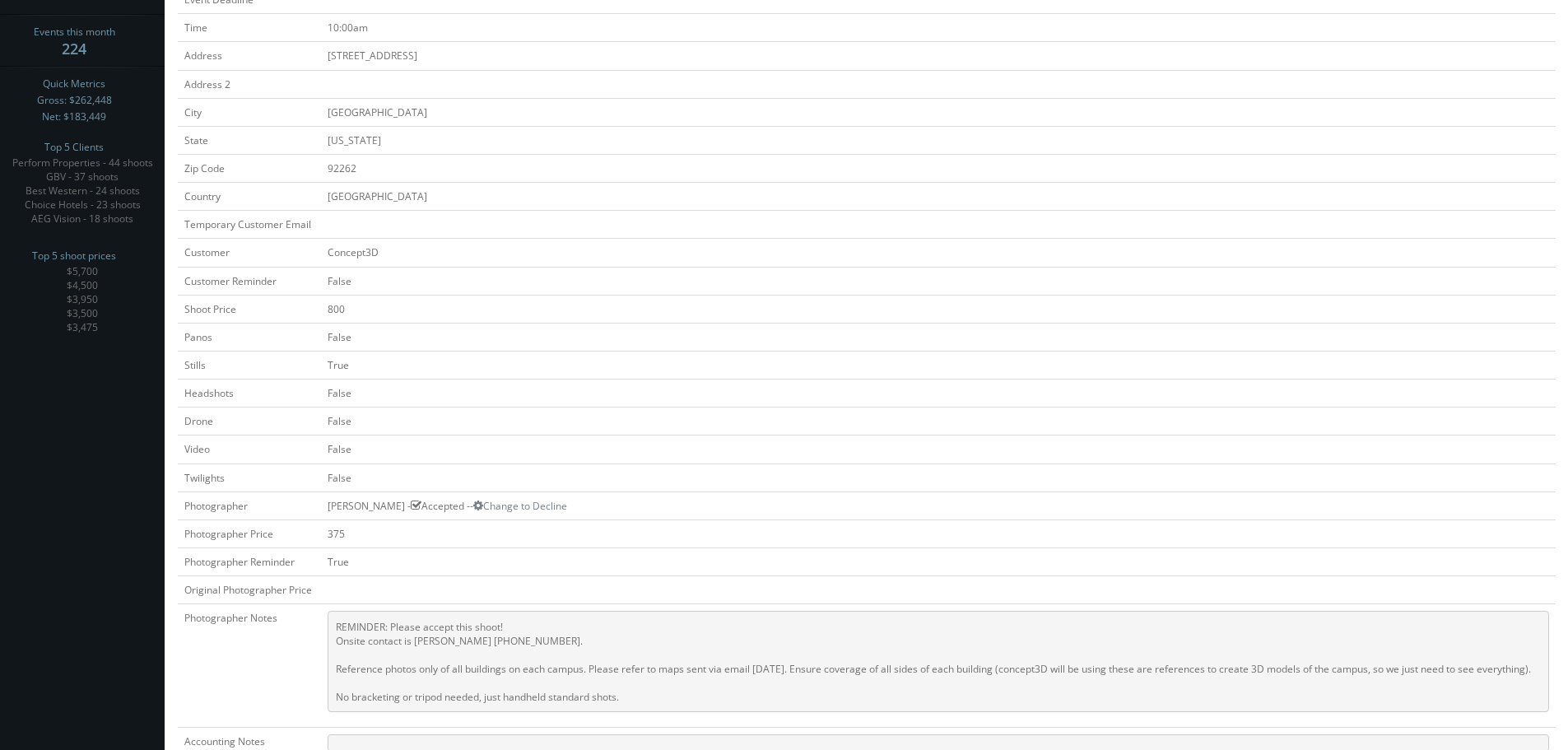
scroll to position [92, 0]
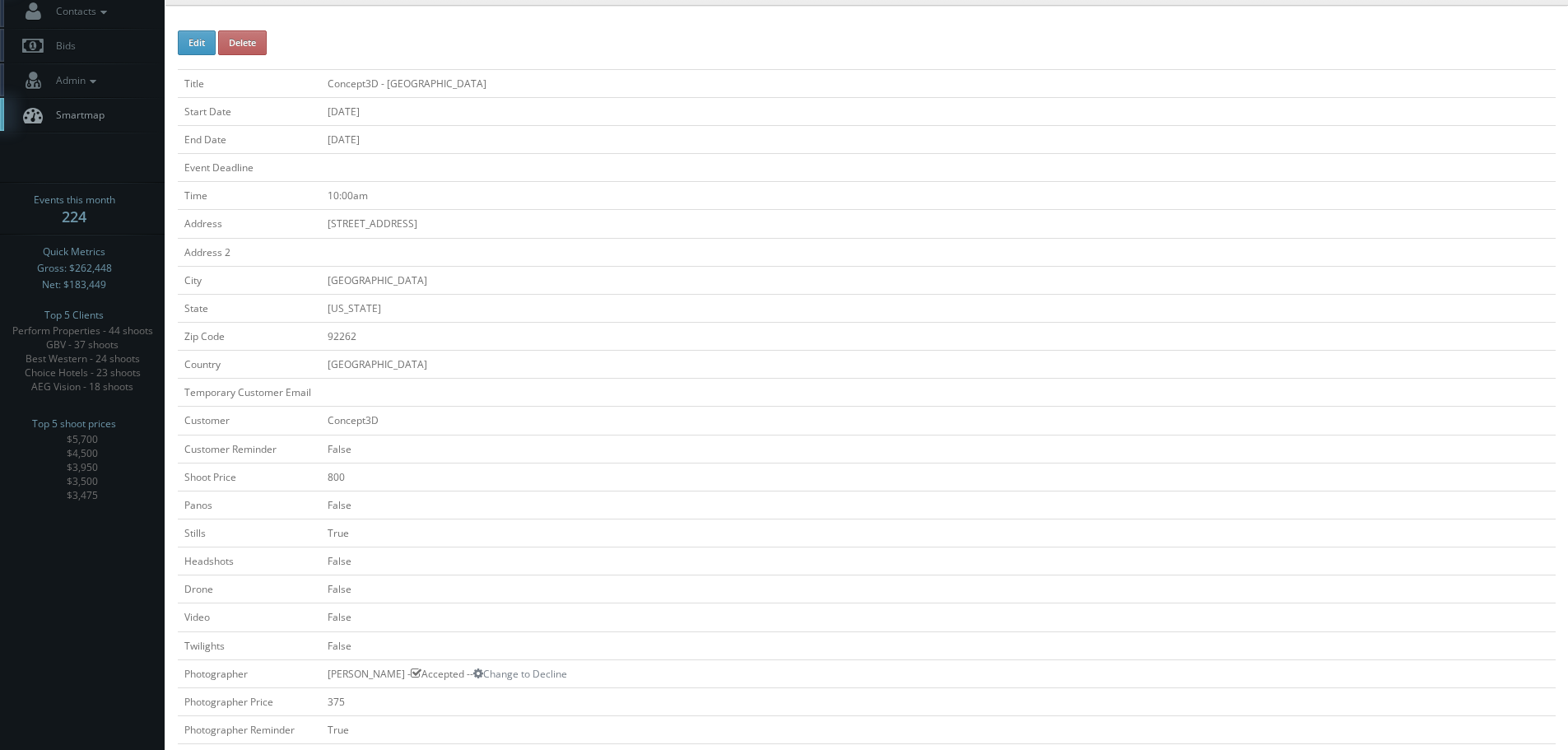
copy td "Concept3D - [GEOGRAPHIC_DATA]"
drag, startPoint x: 579, startPoint y: 80, endPoint x: 322, endPoint y: 80, distance: 257.0
click at [322, 80] on td "Concept3D - [GEOGRAPHIC_DATA]" at bounding box center [938, 83] width 1235 height 28
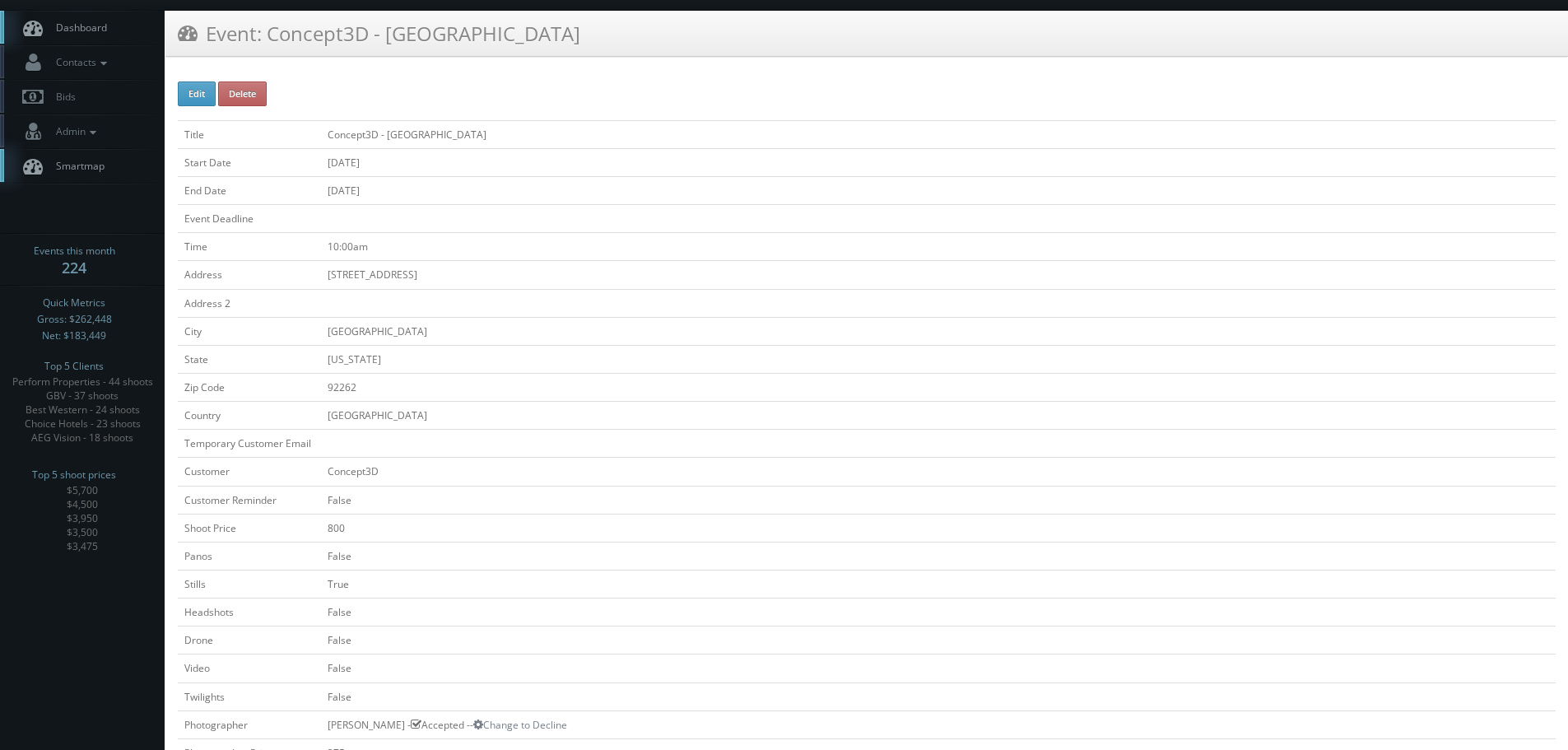
scroll to position [0, 0]
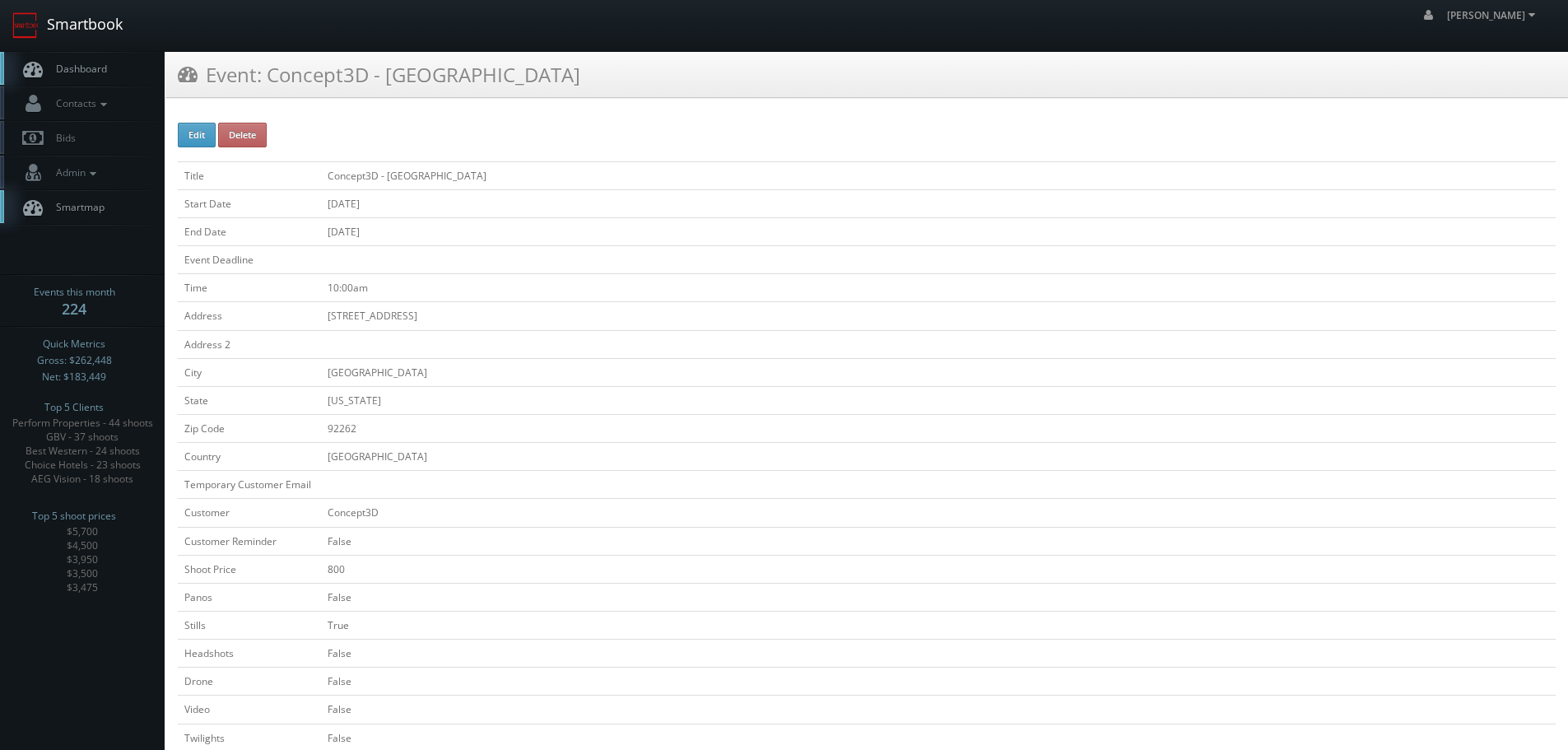
click at [109, 32] on link "Smartbook" at bounding box center [67, 25] width 135 height 51
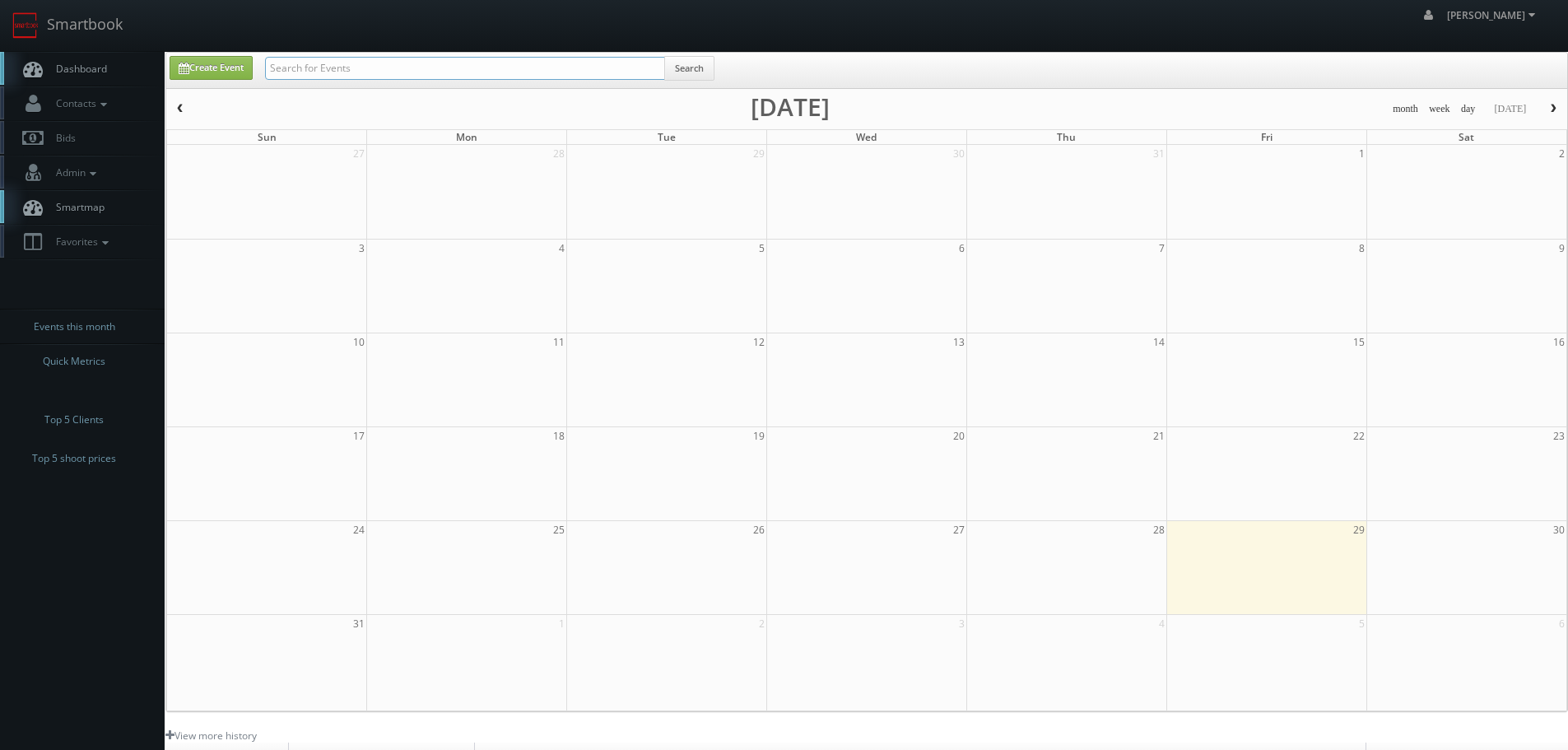
click at [440, 70] on input "text" at bounding box center [464, 67] width 400 height 23
type input "concept 3s"
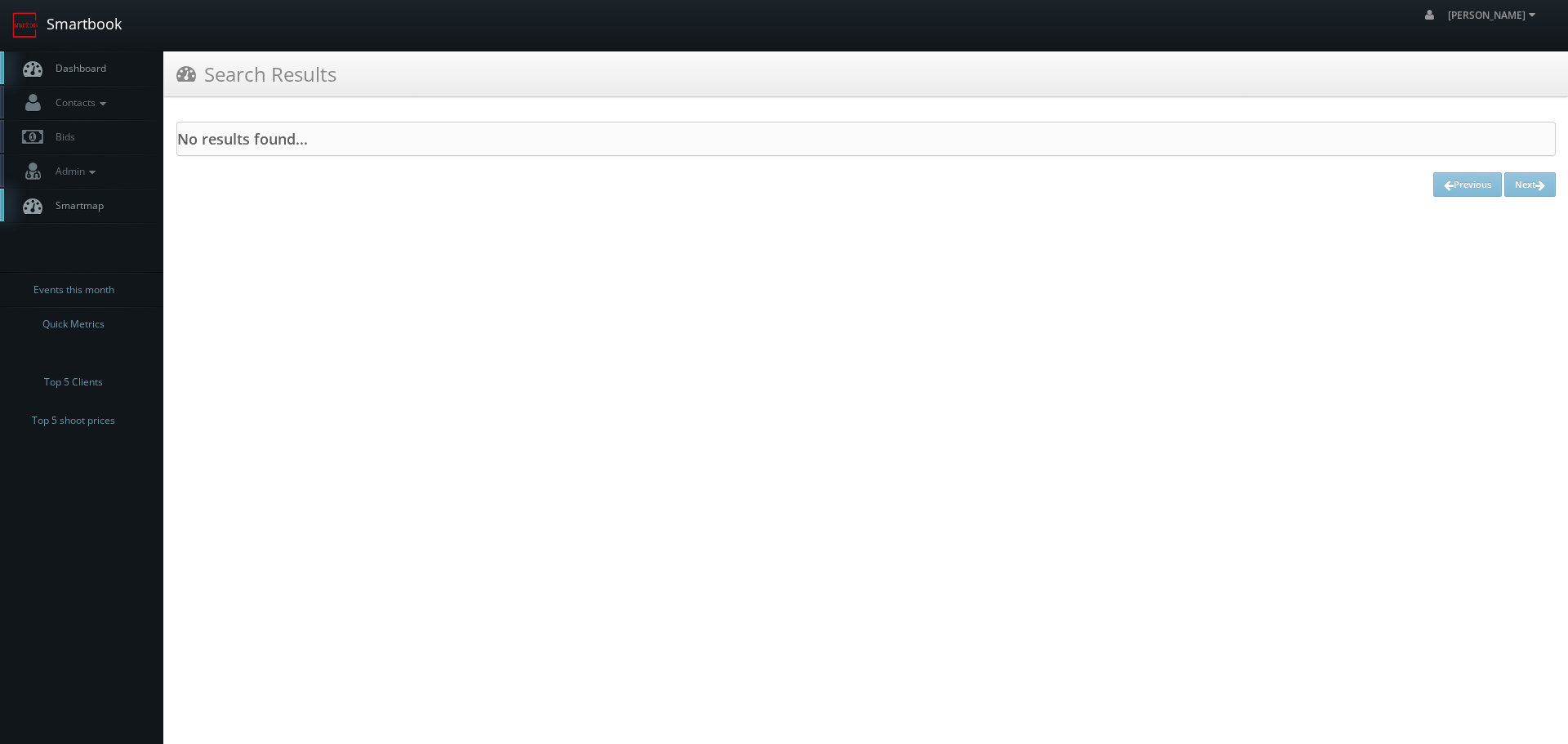
click at [83, 38] on link "Smartbook" at bounding box center [67, 25] width 134 height 50
click at [100, 24] on link "Smartbook" at bounding box center [67, 25] width 134 height 50
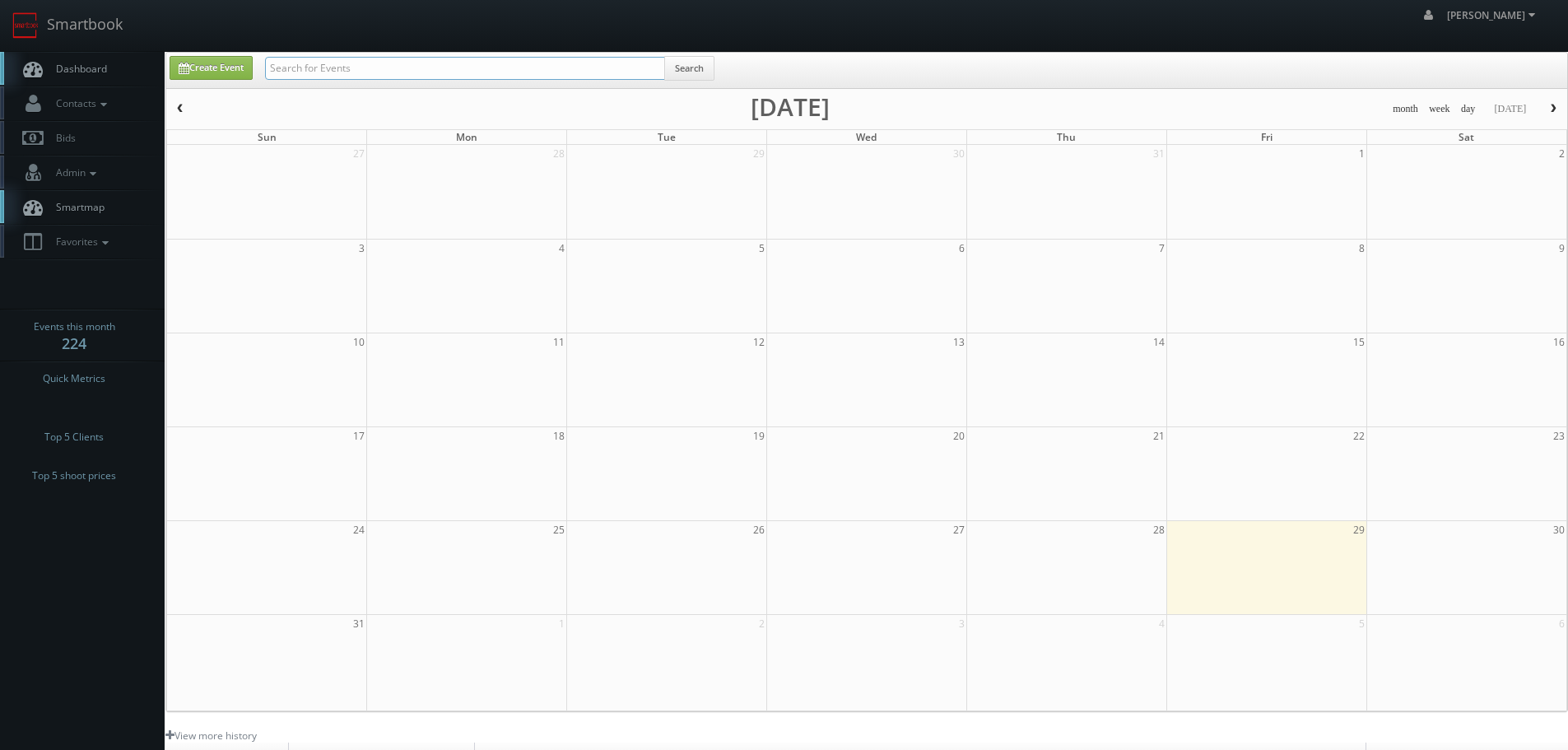
drag, startPoint x: 0, startPoint y: 0, endPoint x: 380, endPoint y: 72, distance: 386.8
click at [380, 72] on input "text" at bounding box center [464, 67] width 400 height 23
type input "concept3d"
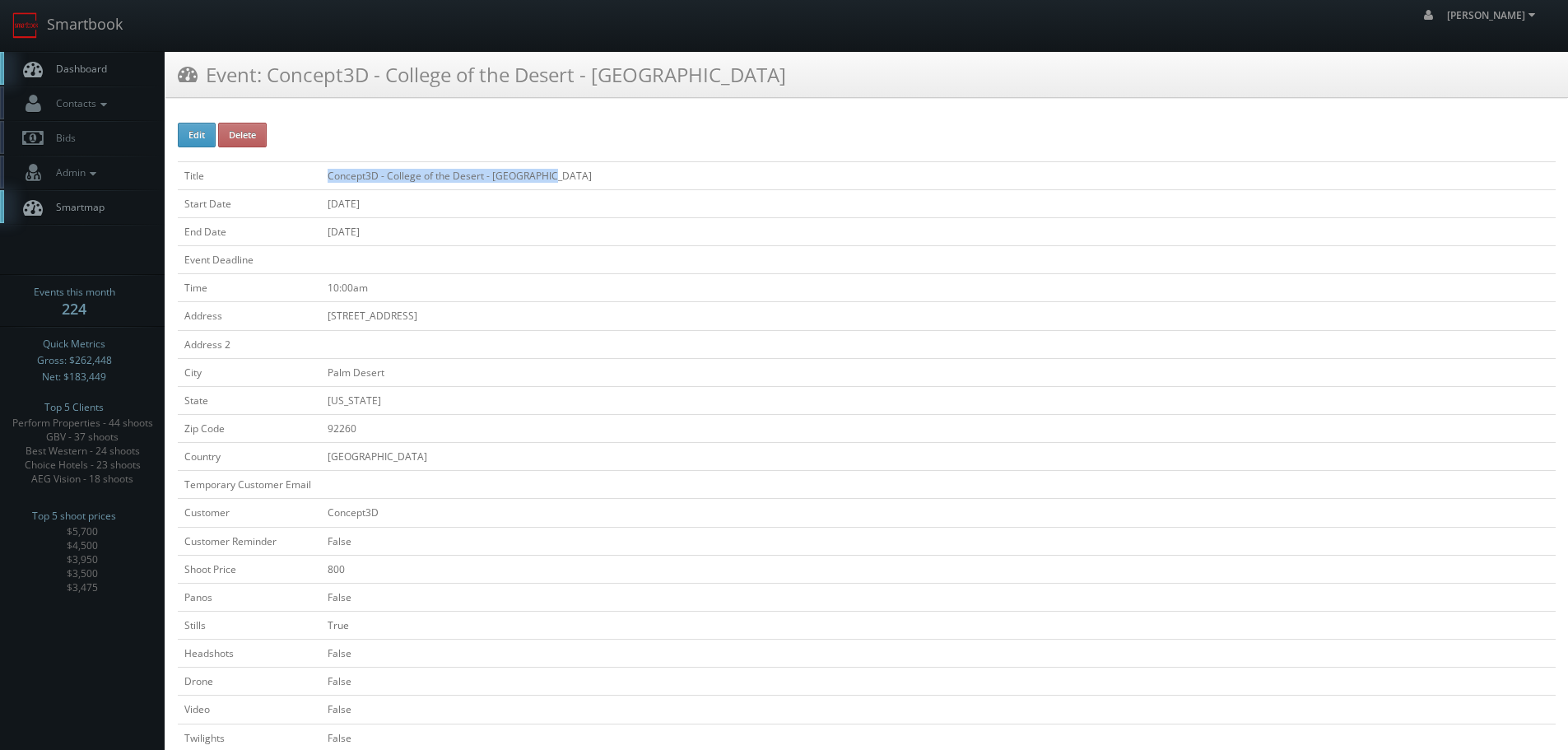
copy td "Concept3D - College of the Desert - [GEOGRAPHIC_DATA]"
drag, startPoint x: 583, startPoint y: 175, endPoint x: 322, endPoint y: 175, distance: 261.0
click at [322, 175] on td "Concept3D - College of the Desert - [GEOGRAPHIC_DATA]" at bounding box center [938, 176] width 1235 height 28
click at [70, 20] on link "Smartbook" at bounding box center [67, 25] width 135 height 51
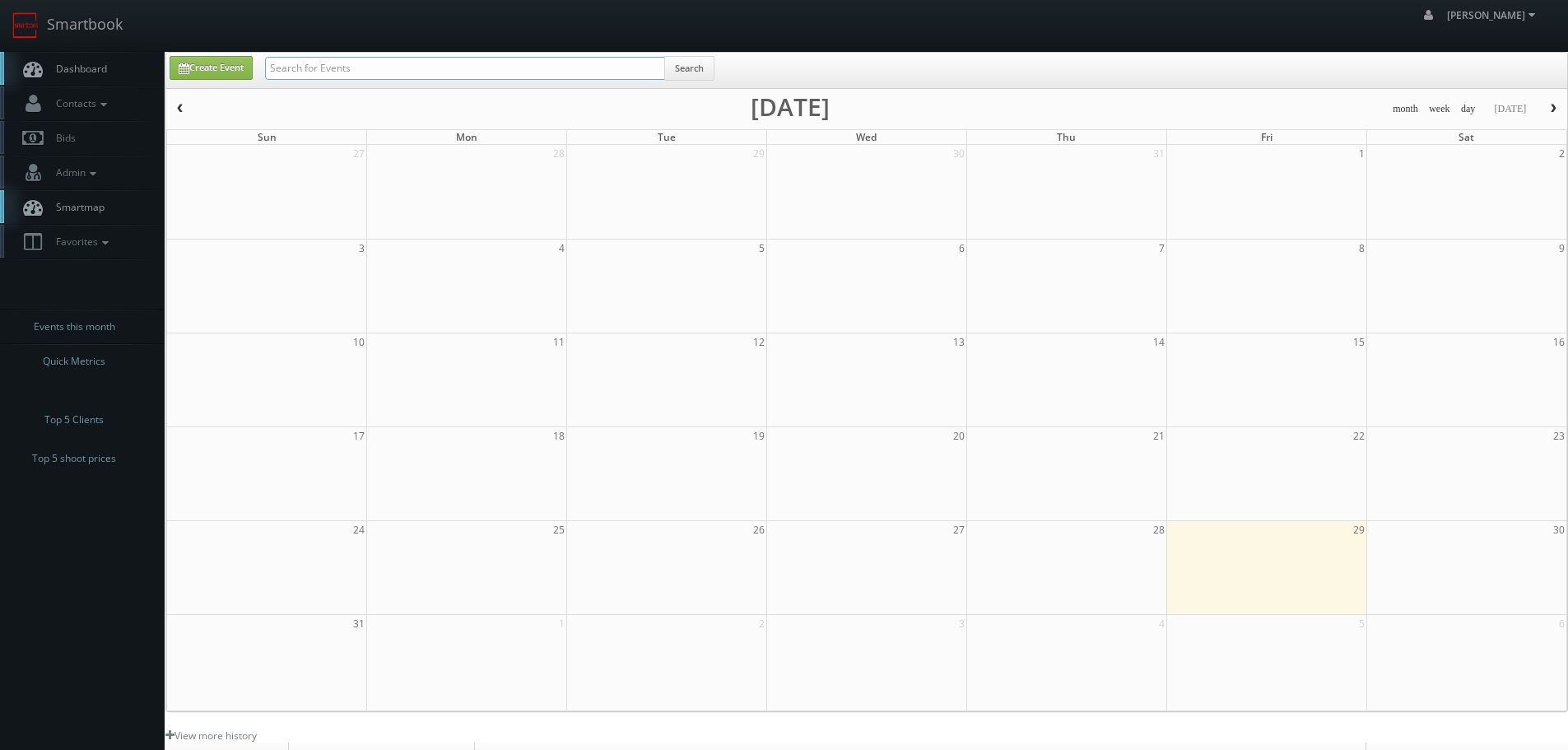
click at [385, 75] on input "text" at bounding box center [464, 67] width 400 height 23
type input "concept"
click at [701, 75] on button "Search" at bounding box center [689, 67] width 51 height 25
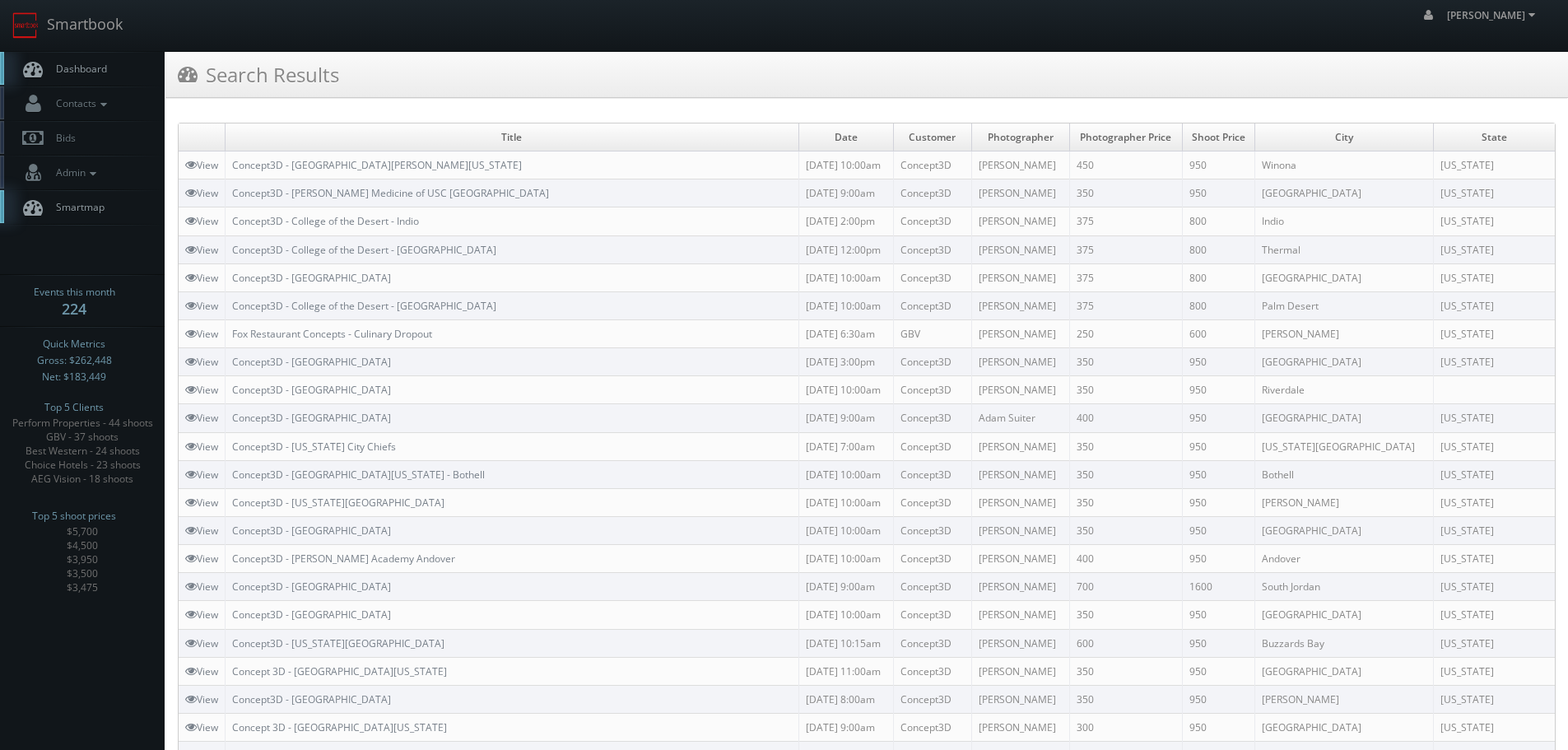
copy link "Concept3D - [GEOGRAPHIC_DATA]"
drag, startPoint x: 496, startPoint y: 269, endPoint x: 233, endPoint y: 279, distance: 263.2
click at [232, 276] on td "Concept3D - [GEOGRAPHIC_DATA]" at bounding box center [512, 278] width 574 height 28
copy tr "Concept3D - College of the Desert - [GEOGRAPHIC_DATA]"
drag, startPoint x: 443, startPoint y: 243, endPoint x: 220, endPoint y: 252, distance: 223.2
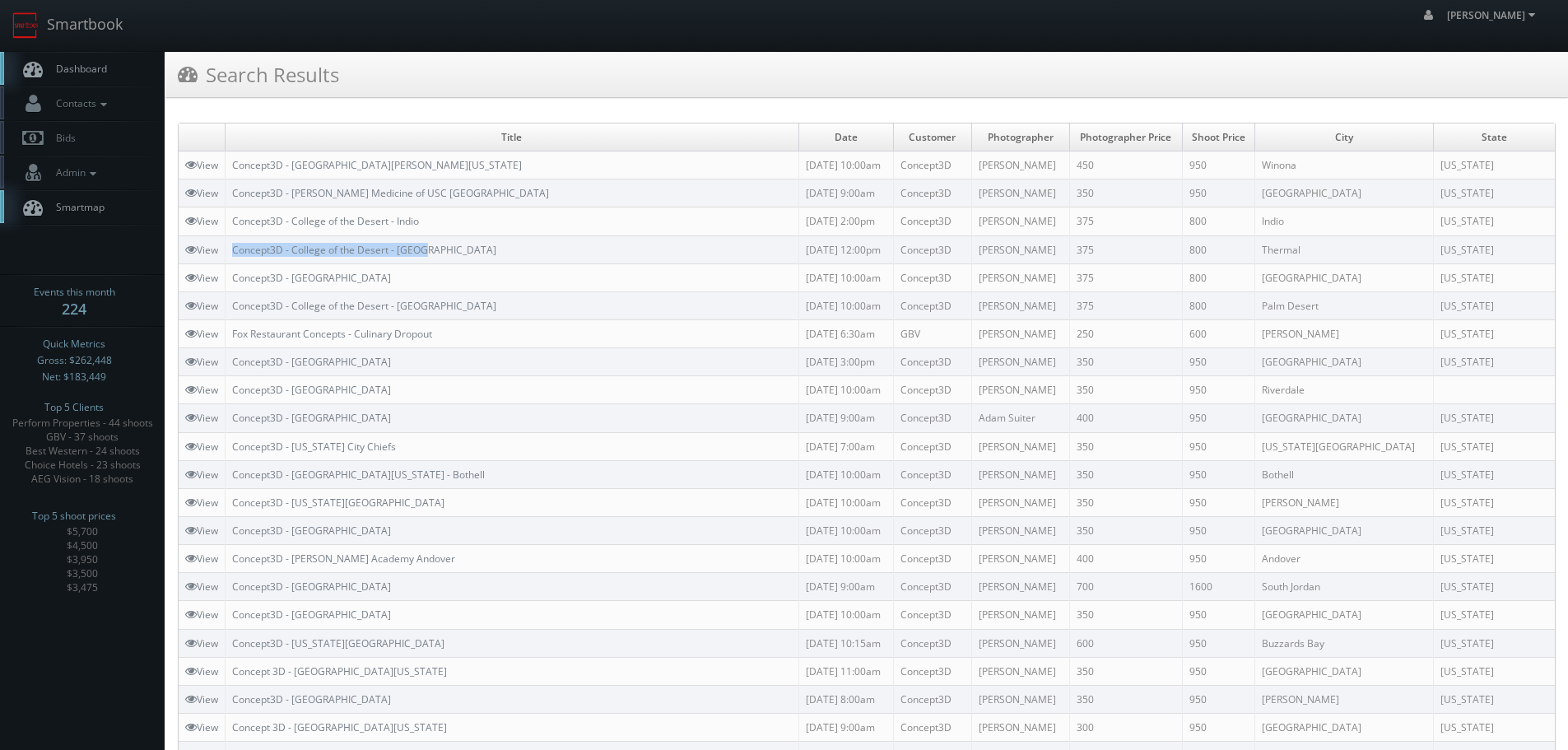
click at [220, 252] on tr "View Concept3D - College of the Desert - [GEOGRAPHIC_DATA] [DATE] 12:00pm Conce…" at bounding box center [867, 249] width 1377 height 28
copy tr "Concept3D - College of the Desert - [GEOGRAPHIC_DATA]"
drag, startPoint x: 467, startPoint y: 305, endPoint x: 219, endPoint y: 312, distance: 248.1
click at [219, 312] on tr "View Concept3D - College of the Desert - [GEOGRAPHIC_DATA] [DATE] 10:00am Conce…" at bounding box center [867, 306] width 1377 height 28
click at [80, 23] on link "Smartbook" at bounding box center [67, 25] width 135 height 51
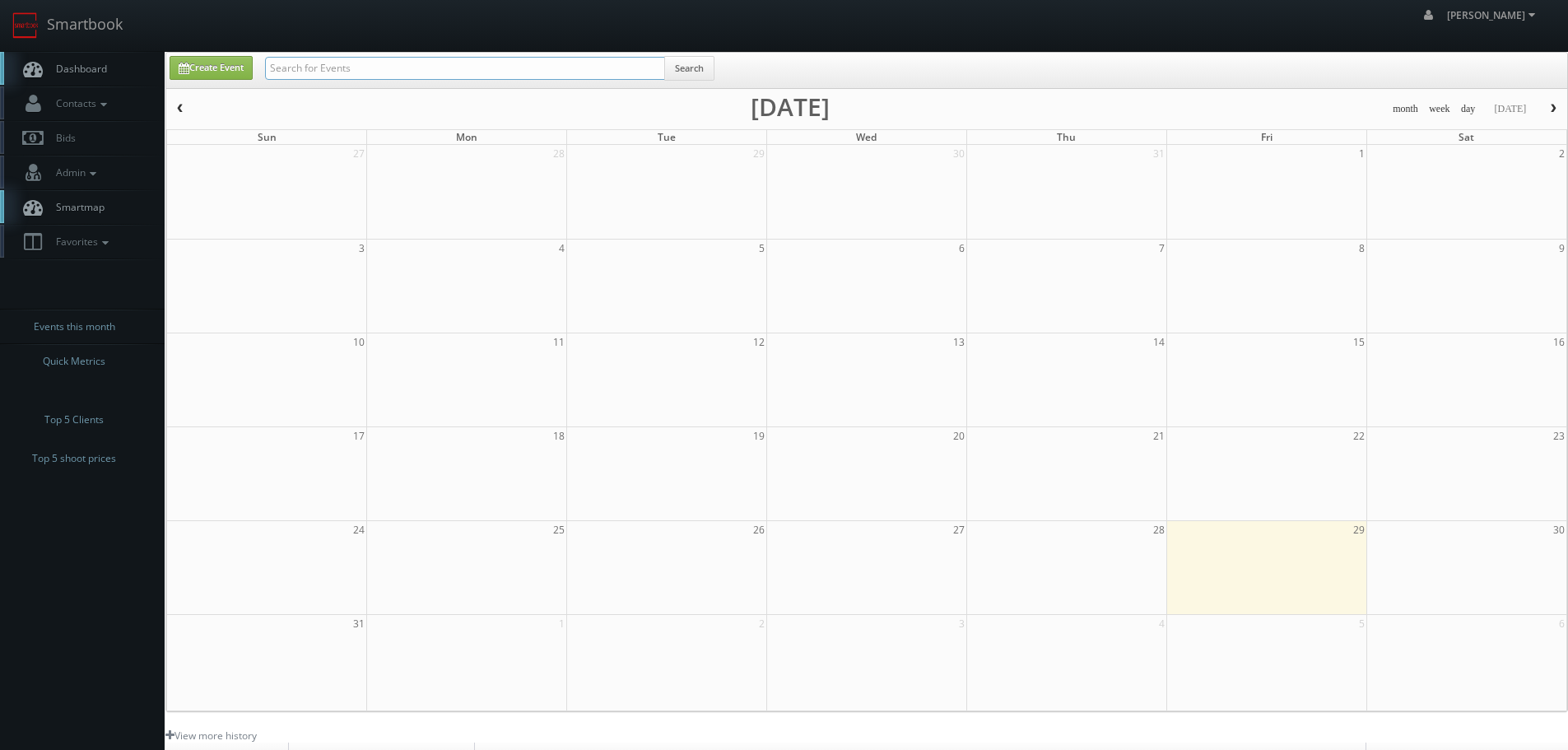
click at [351, 72] on input "text" at bounding box center [464, 67] width 400 height 23
type input "gastonia"
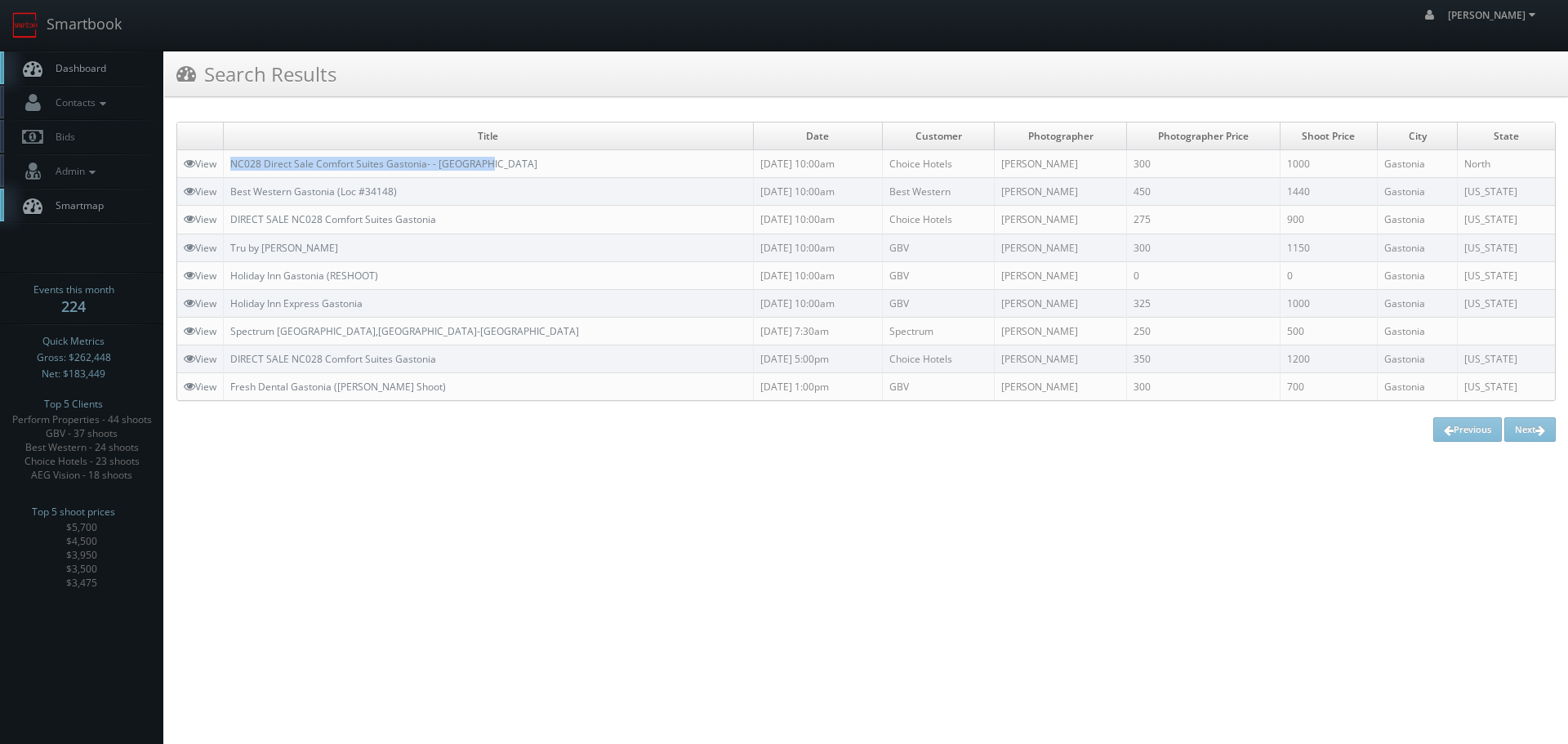
copy link "NC028 Direct Sale Comfort Suites Gastonia- - [GEOGRAPHIC_DATA]"
drag, startPoint x: 545, startPoint y: 161, endPoint x: 228, endPoint y: 160, distance: 317.0
click at [228, 160] on td "NC028 Direct Sale Comfort Suites Gastonia- - Charlotte" at bounding box center [488, 164] width 530 height 28
click at [67, 33] on link "Smartbook" at bounding box center [67, 25] width 134 height 50
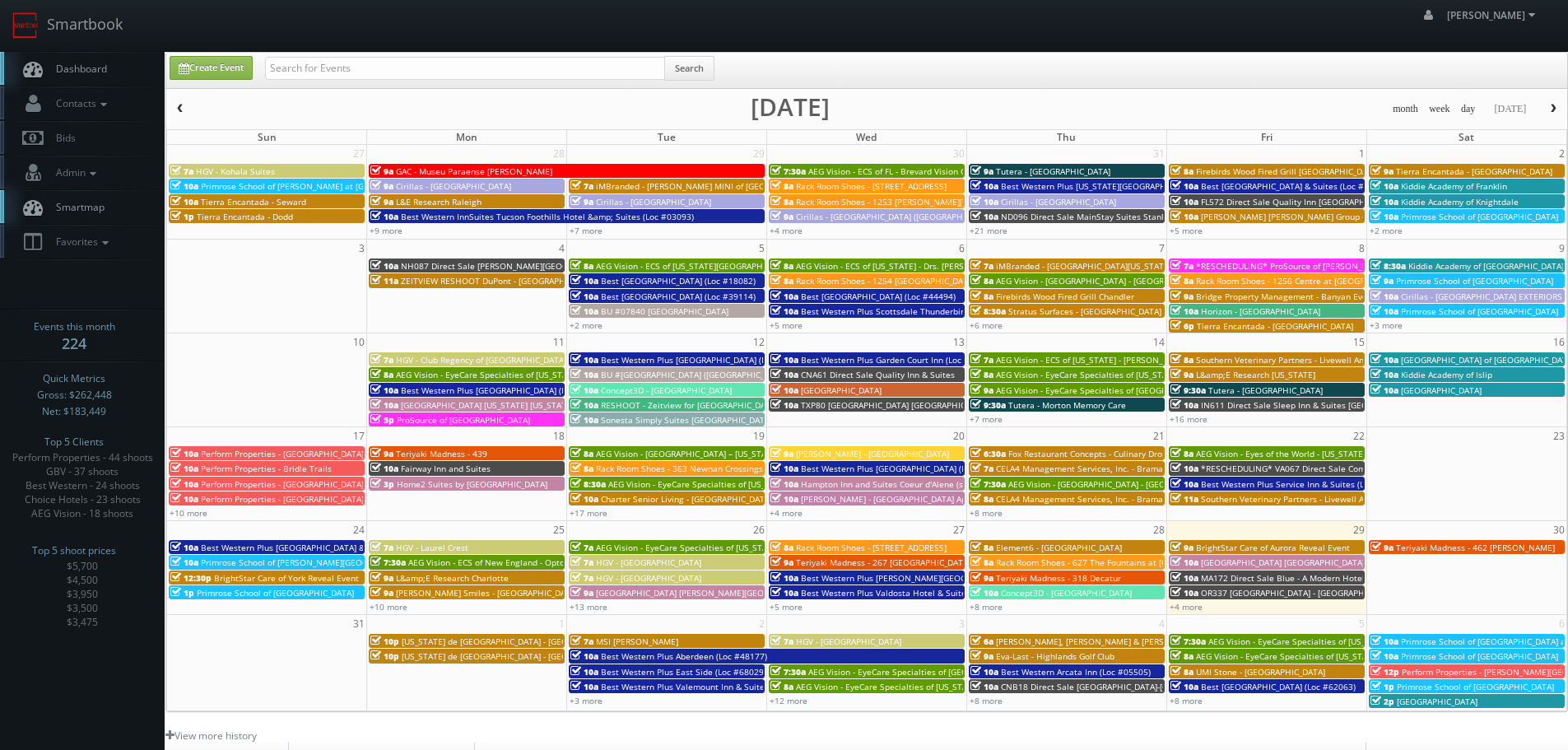
click at [613, 53] on div "Create Event Search" at bounding box center [867, 70] width 1401 height 36
click at [584, 71] on input "text" at bounding box center [464, 67] width 400 height 23
paste input "BrightStar Care of Aurora Reveal Event"
type input "BrightStar Care of Aurora Reveal Event"
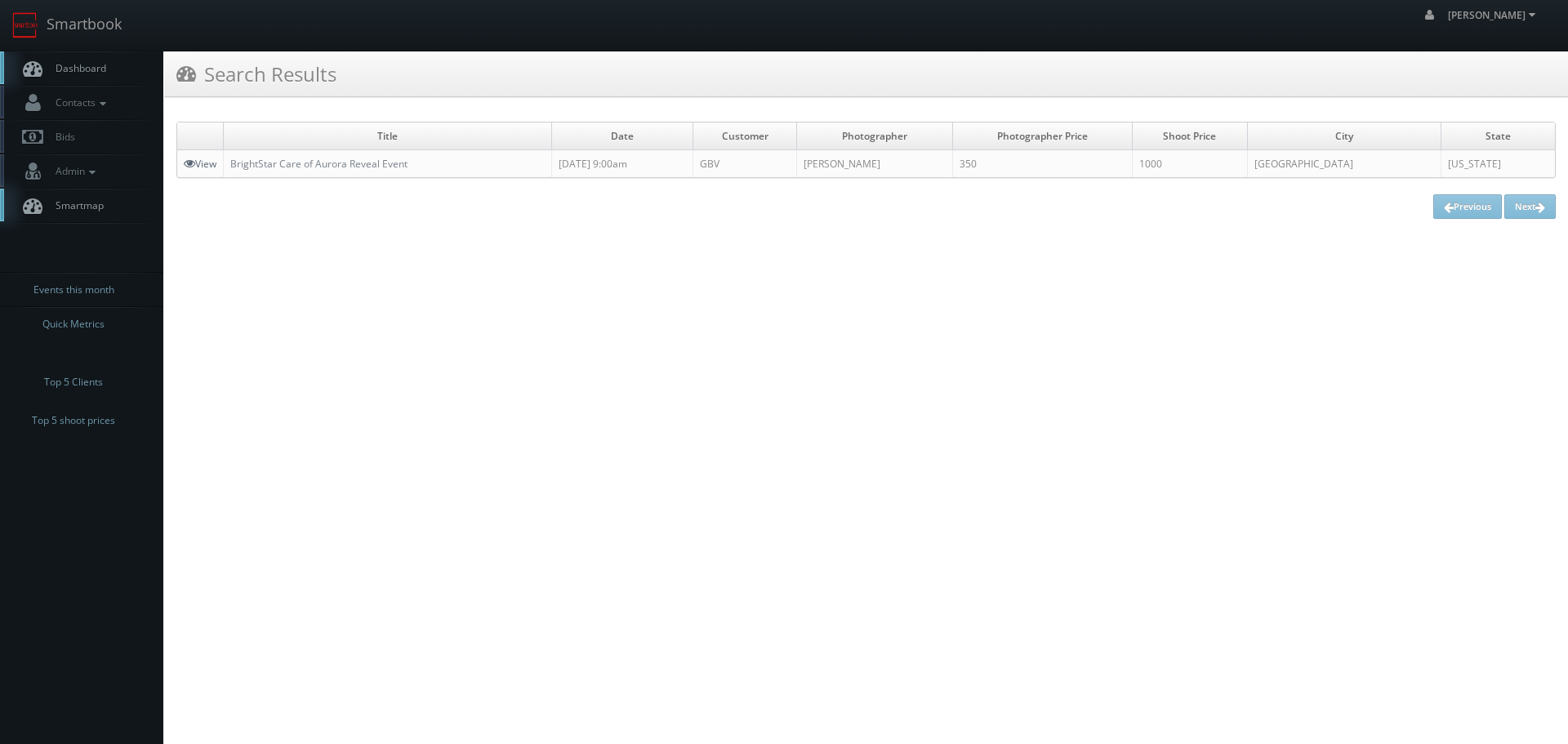
click at [205, 161] on link "View" at bounding box center [200, 163] width 32 height 14
